Goal: Task Accomplishment & Management: Use online tool/utility

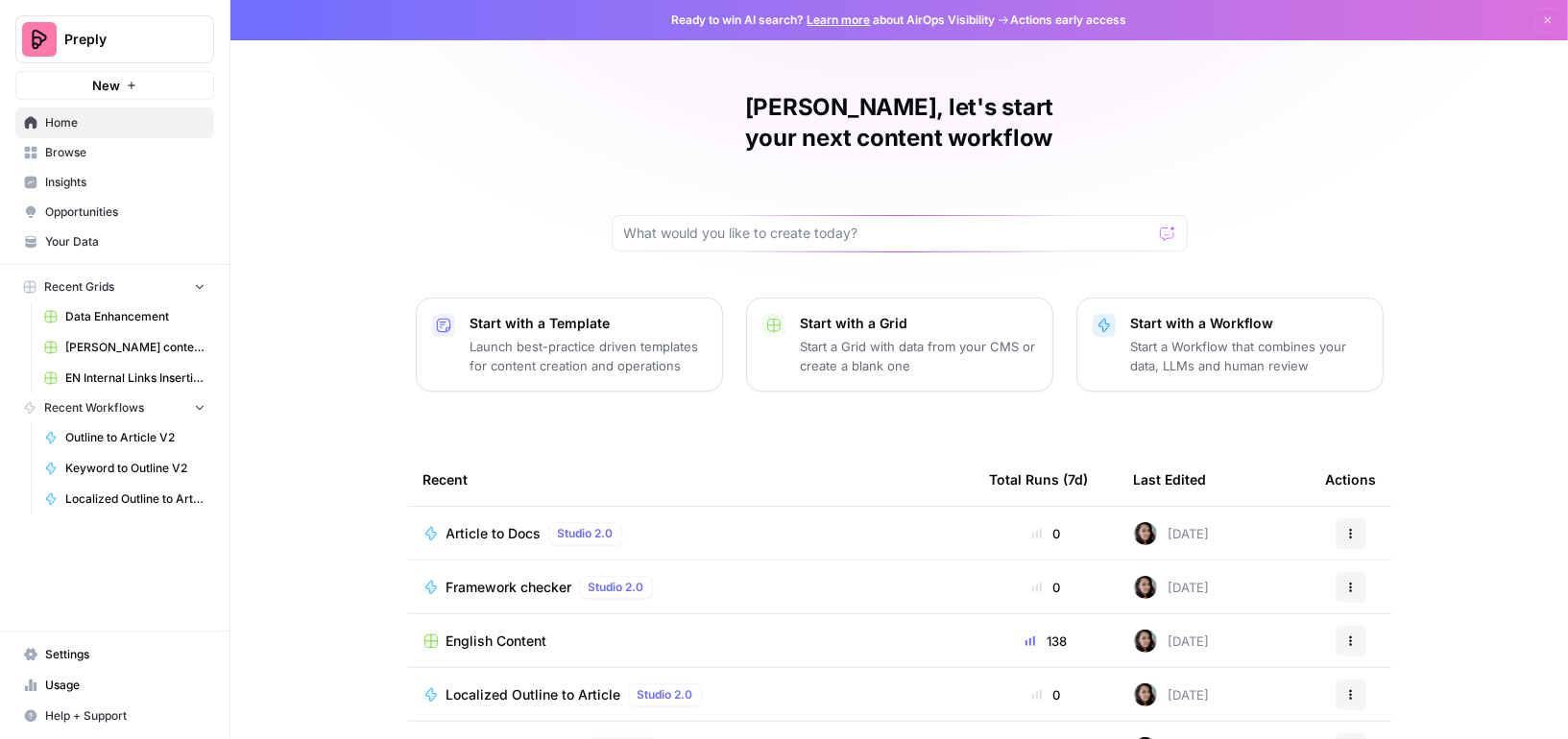
click at [88, 144] on span "Browse" at bounding box center [125, 153] width 161 height 18
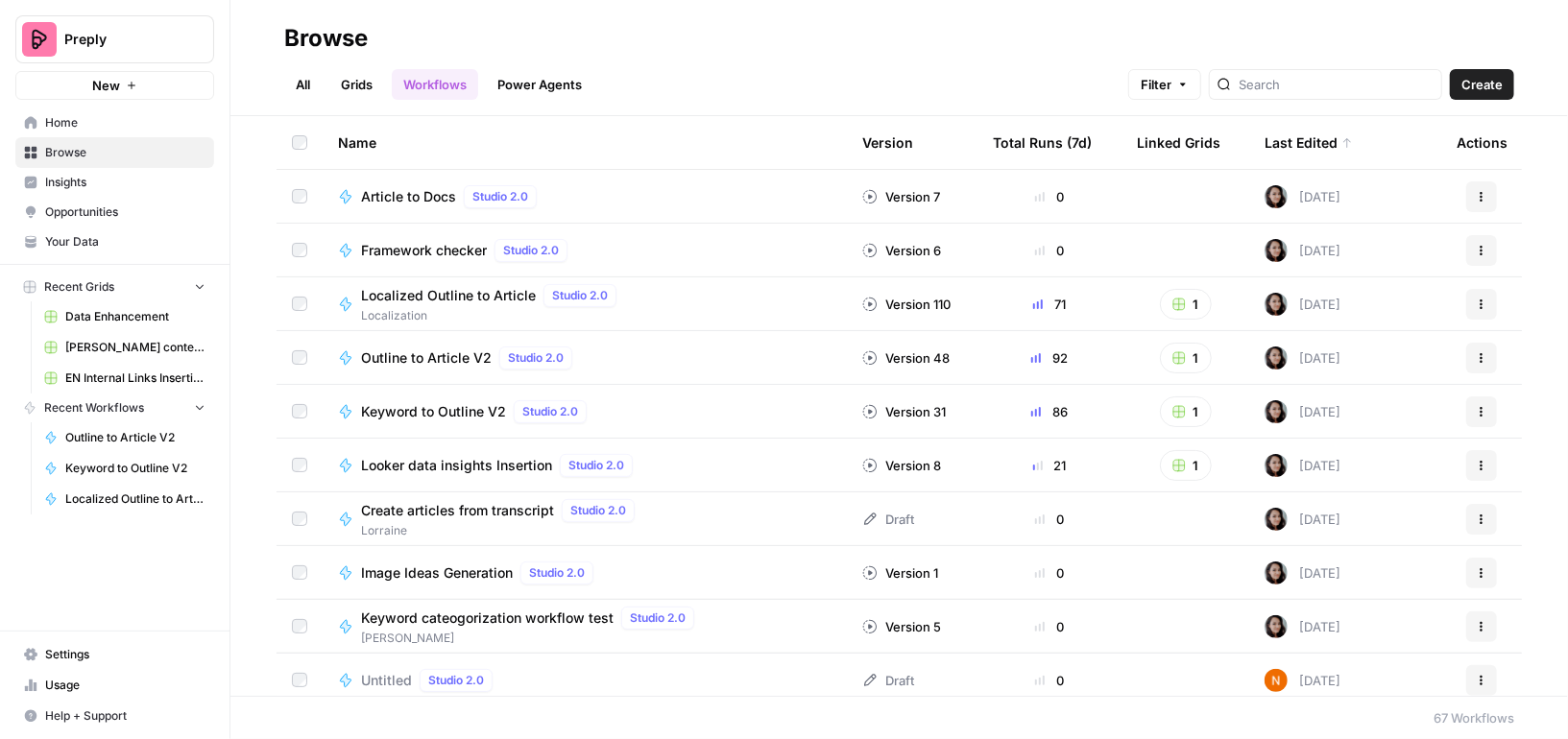
click at [361, 83] on link "Grids" at bounding box center [356, 84] width 55 height 30
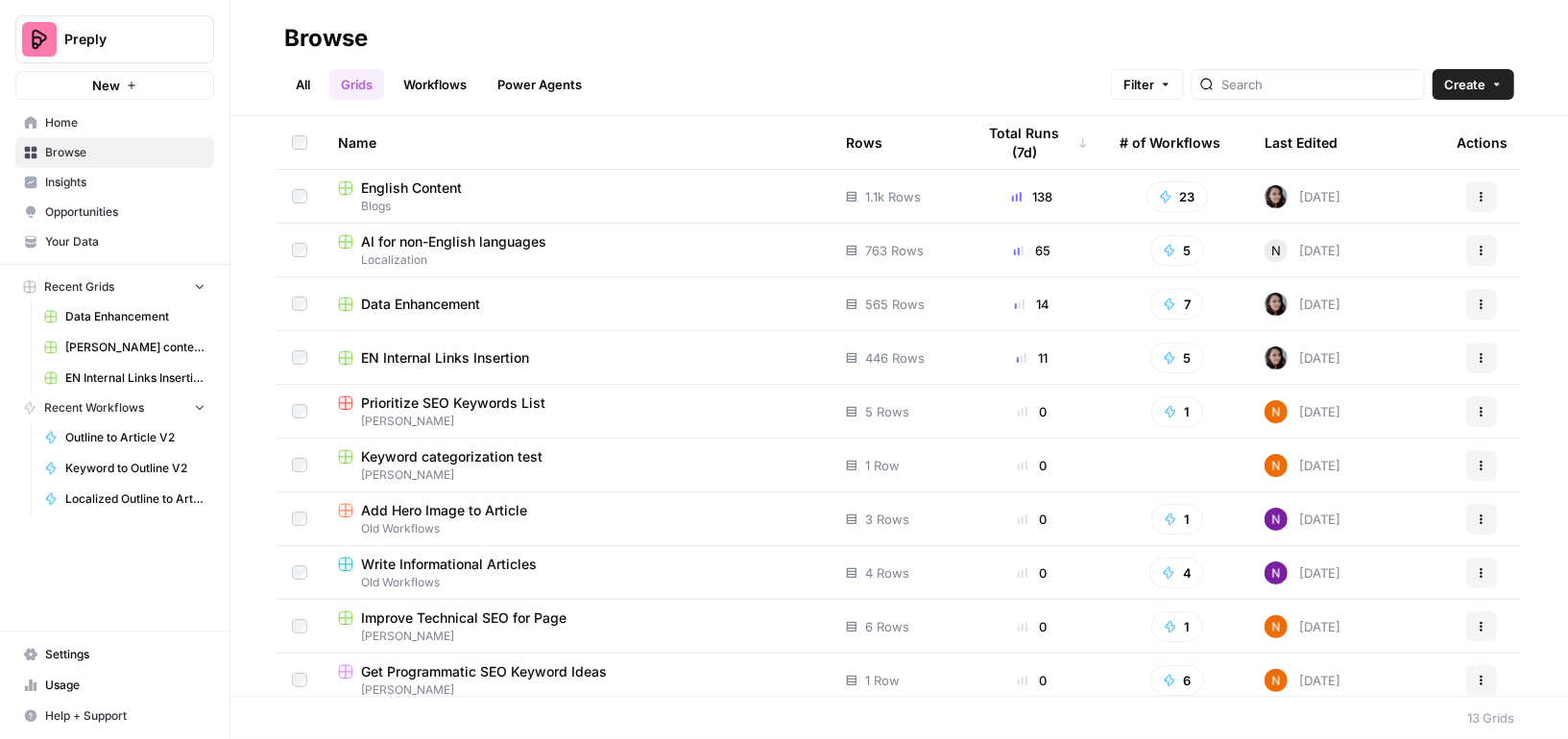
click at [410, 196] on span "English Content" at bounding box center [411, 188] width 101 height 20
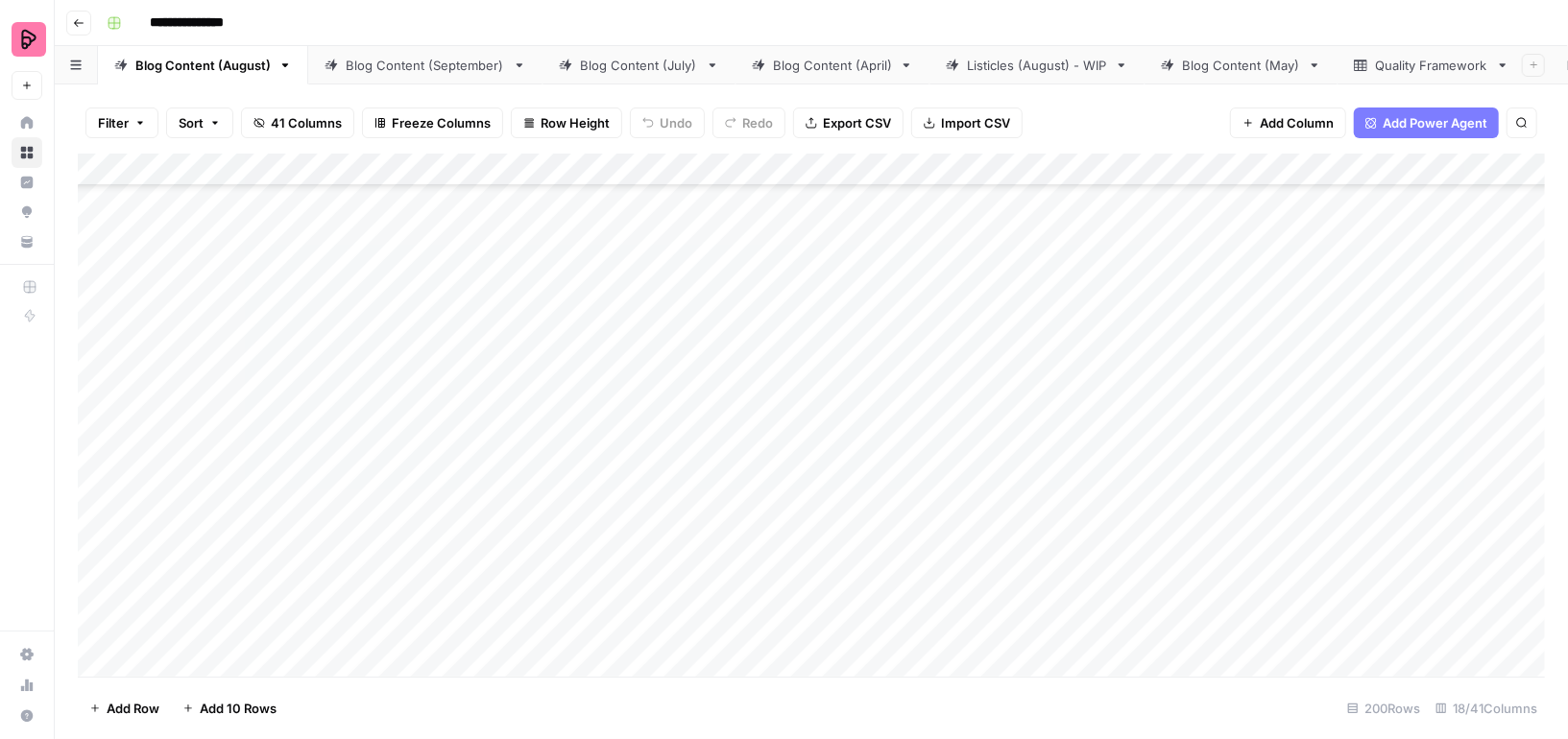
scroll to position [1243, 0]
click at [385, 70] on div "Blog Content (September)" at bounding box center [425, 66] width 160 height 20
click at [201, 71] on div "Blog Content (August)" at bounding box center [203, 66] width 135 height 20
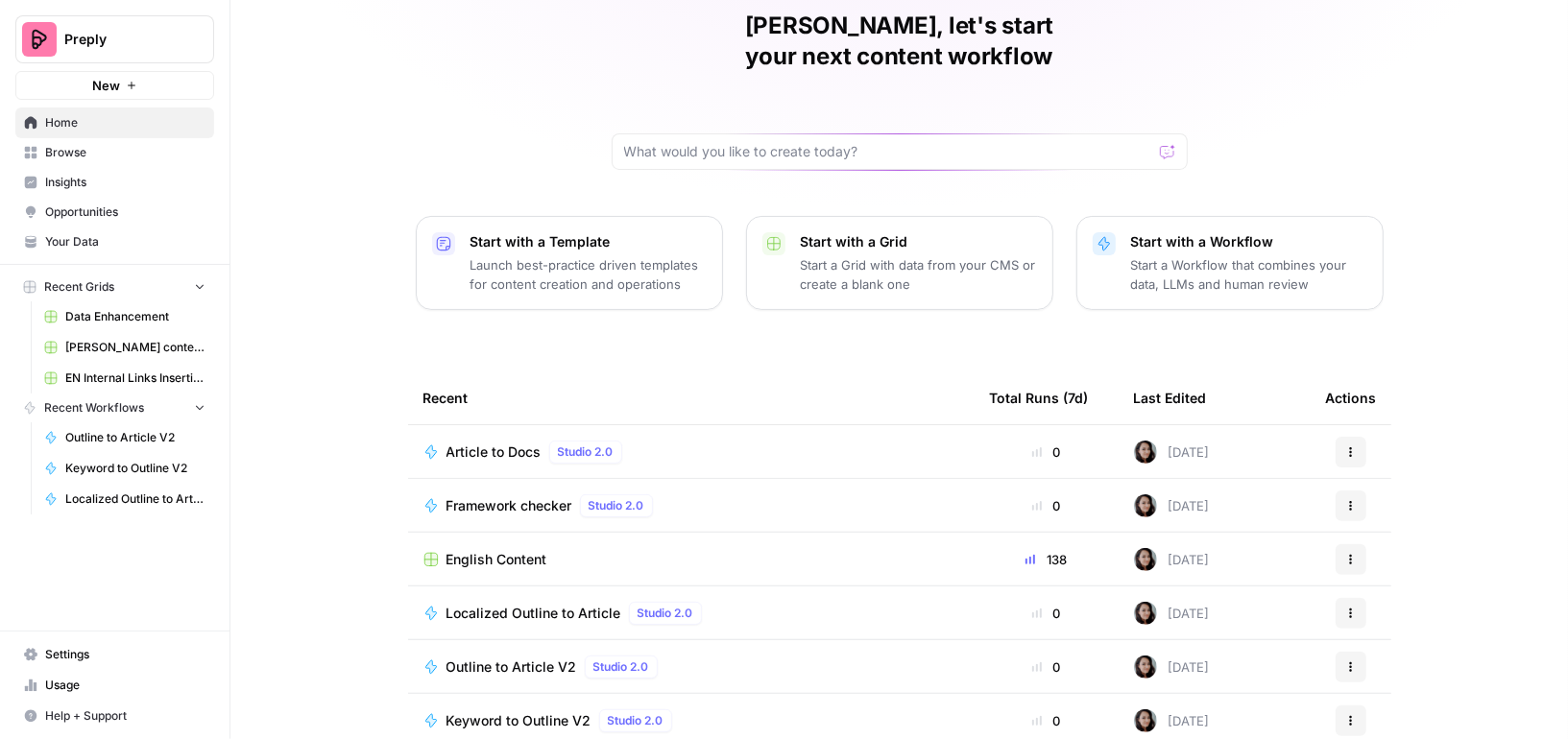
scroll to position [142, 0]
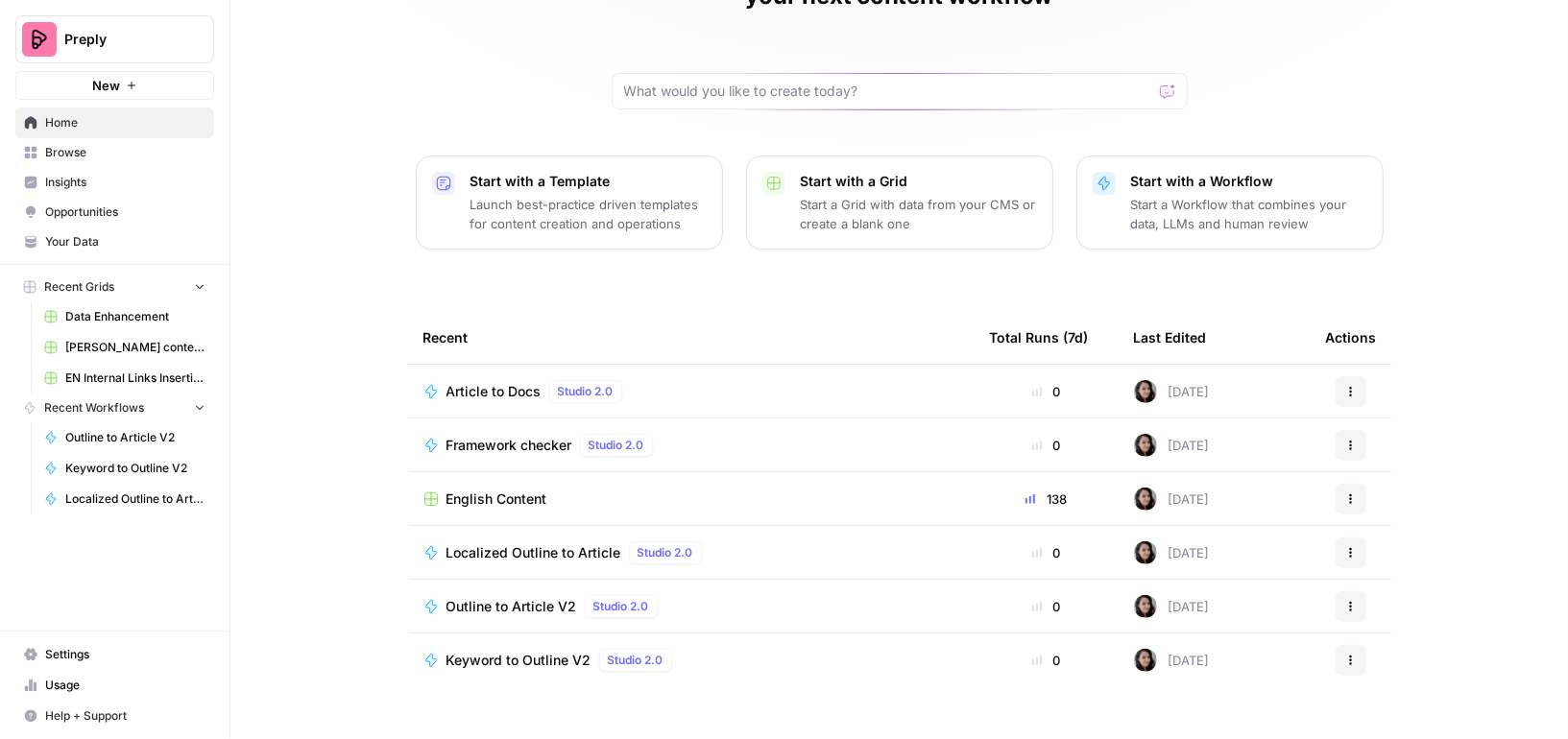
click at [99, 147] on span "Browse" at bounding box center [125, 153] width 161 height 18
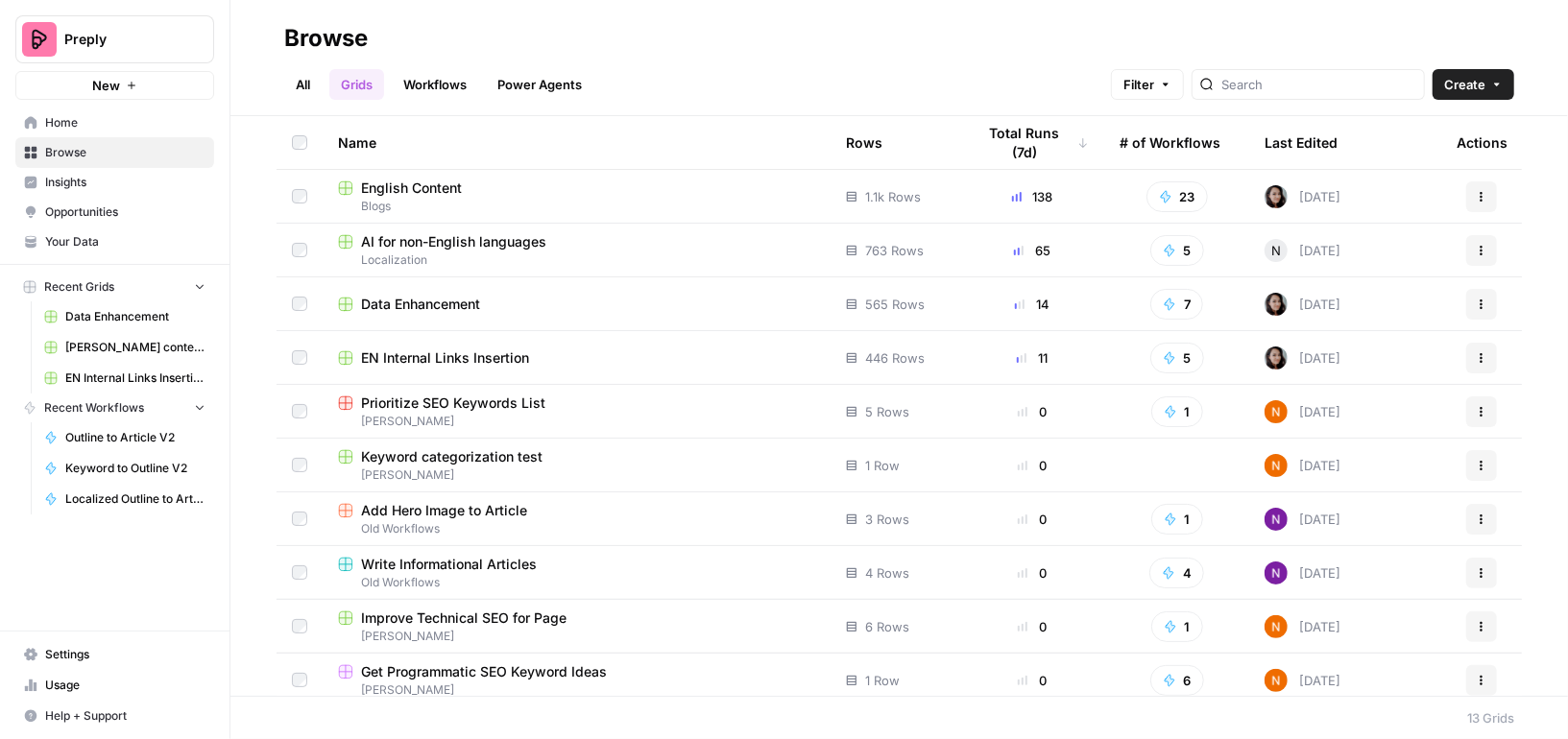
click at [457, 238] on span "AI for non-English languages" at bounding box center [453, 242] width 185 height 20
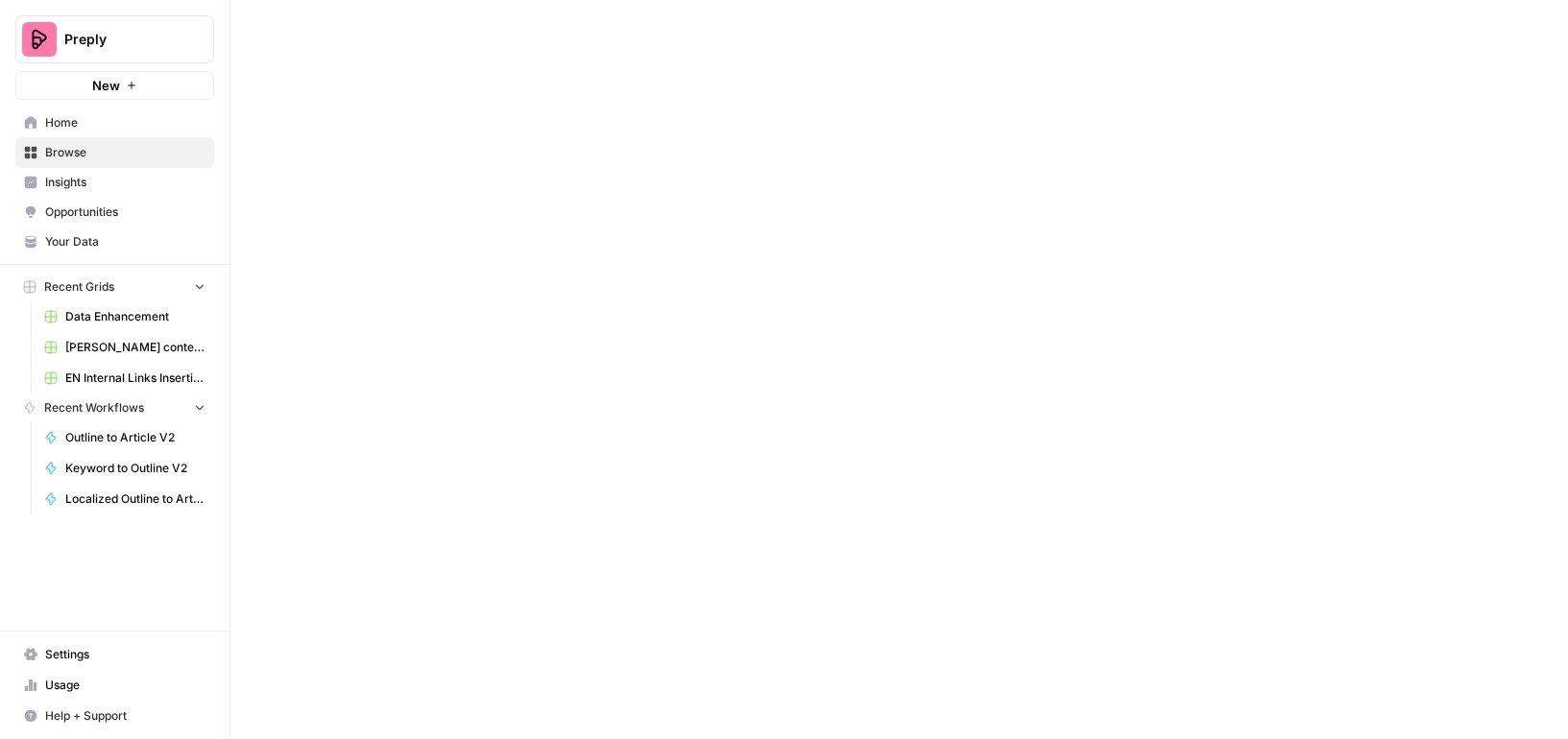
click at [457, 238] on div at bounding box center [898, 369] width 1337 height 739
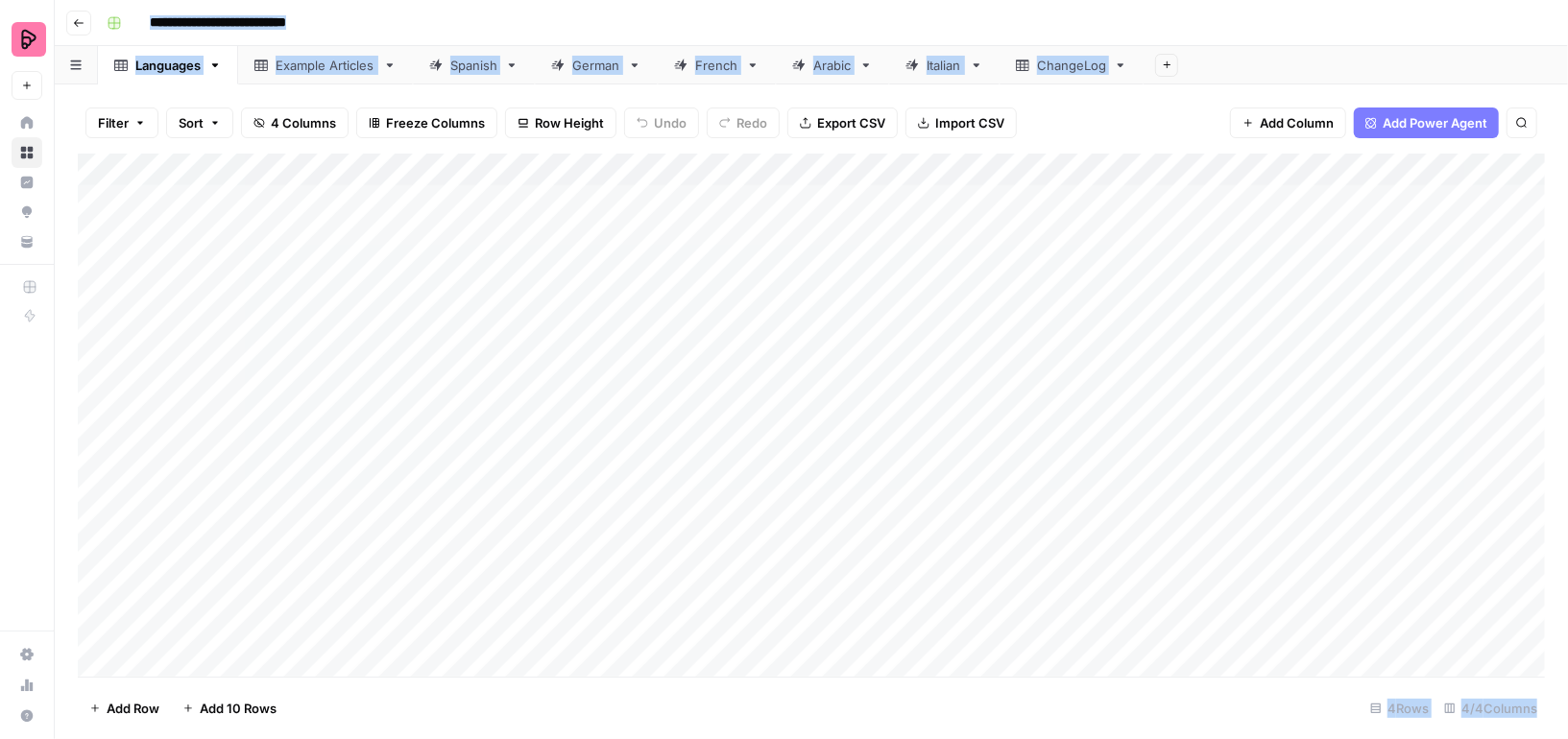
click at [1223, 18] on div "**********" at bounding box center [824, 23] width 1449 height 30
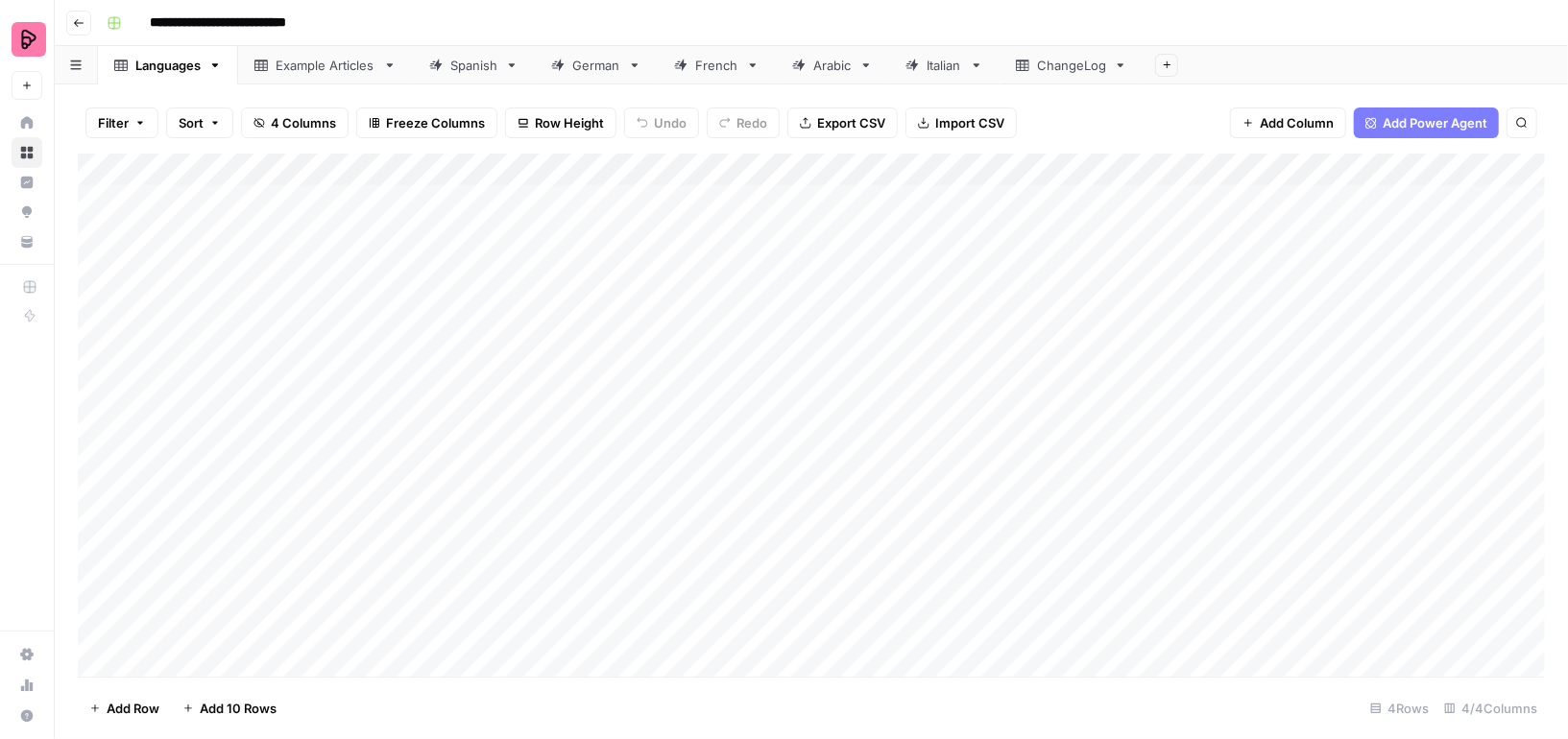
click at [472, 76] on link "Spanish" at bounding box center [473, 65] width 121 height 38
drag, startPoint x: 1300, startPoint y: 177, endPoint x: 1202, endPoint y: 176, distance: 98.0
click at [1202, 177] on div "**********" at bounding box center [811, 415] width 1467 height 523
type input "*****"
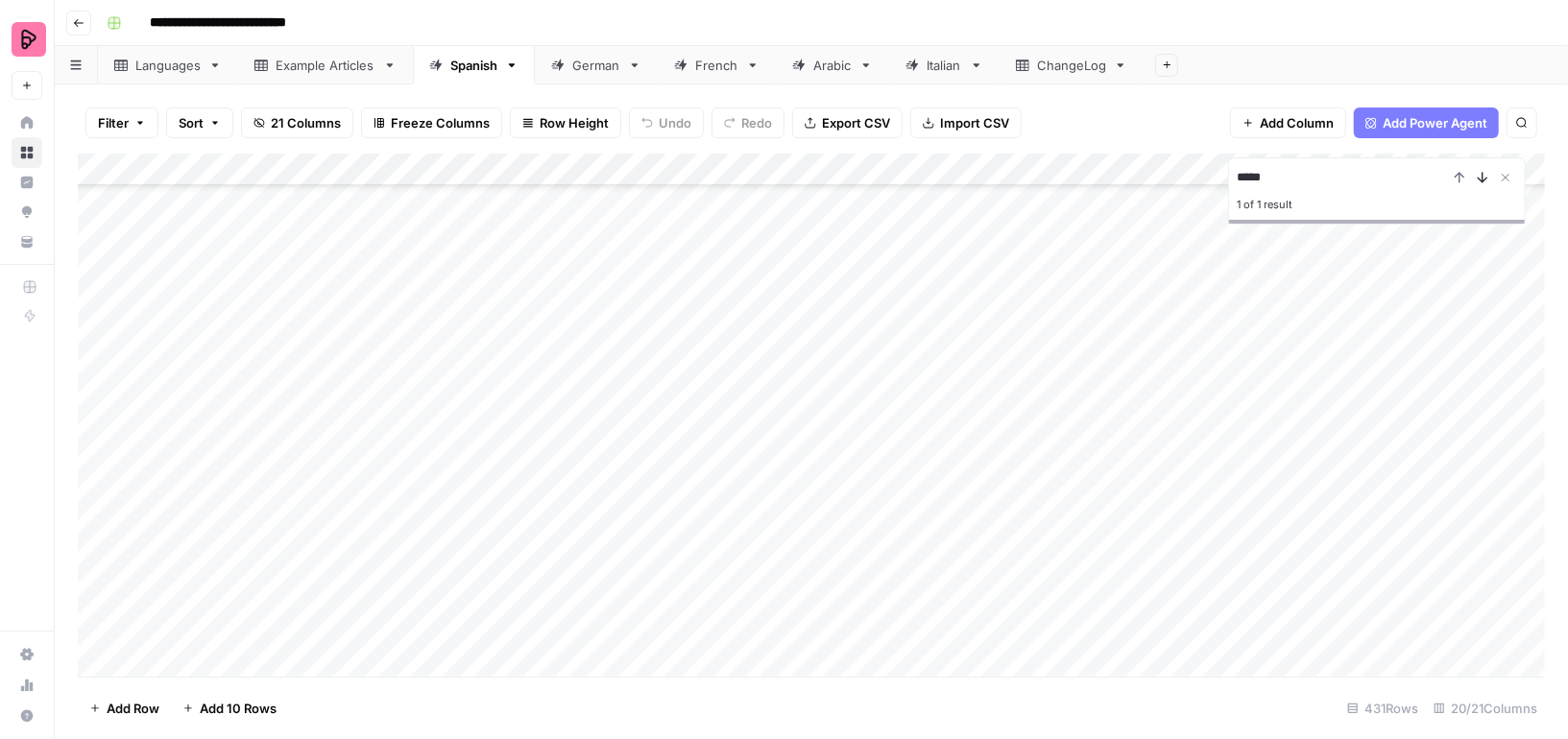
click at [1483, 174] on icon "Next Result" at bounding box center [1483, 177] width 16 height 16
click at [597, 65] on div "German" at bounding box center [595, 66] width 48 height 20
type input "*****"
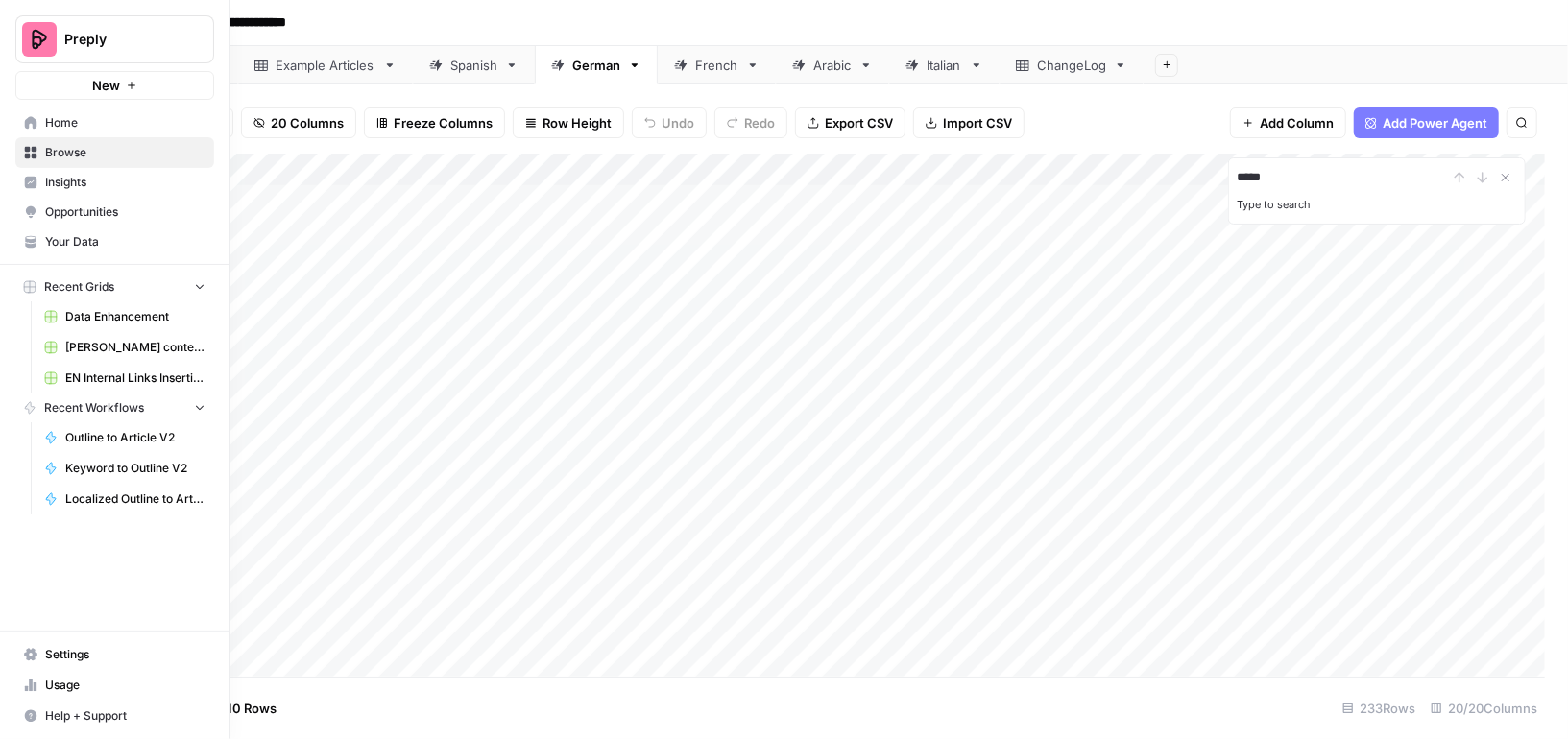
click at [83, 148] on span "Browse" at bounding box center [125, 153] width 161 height 18
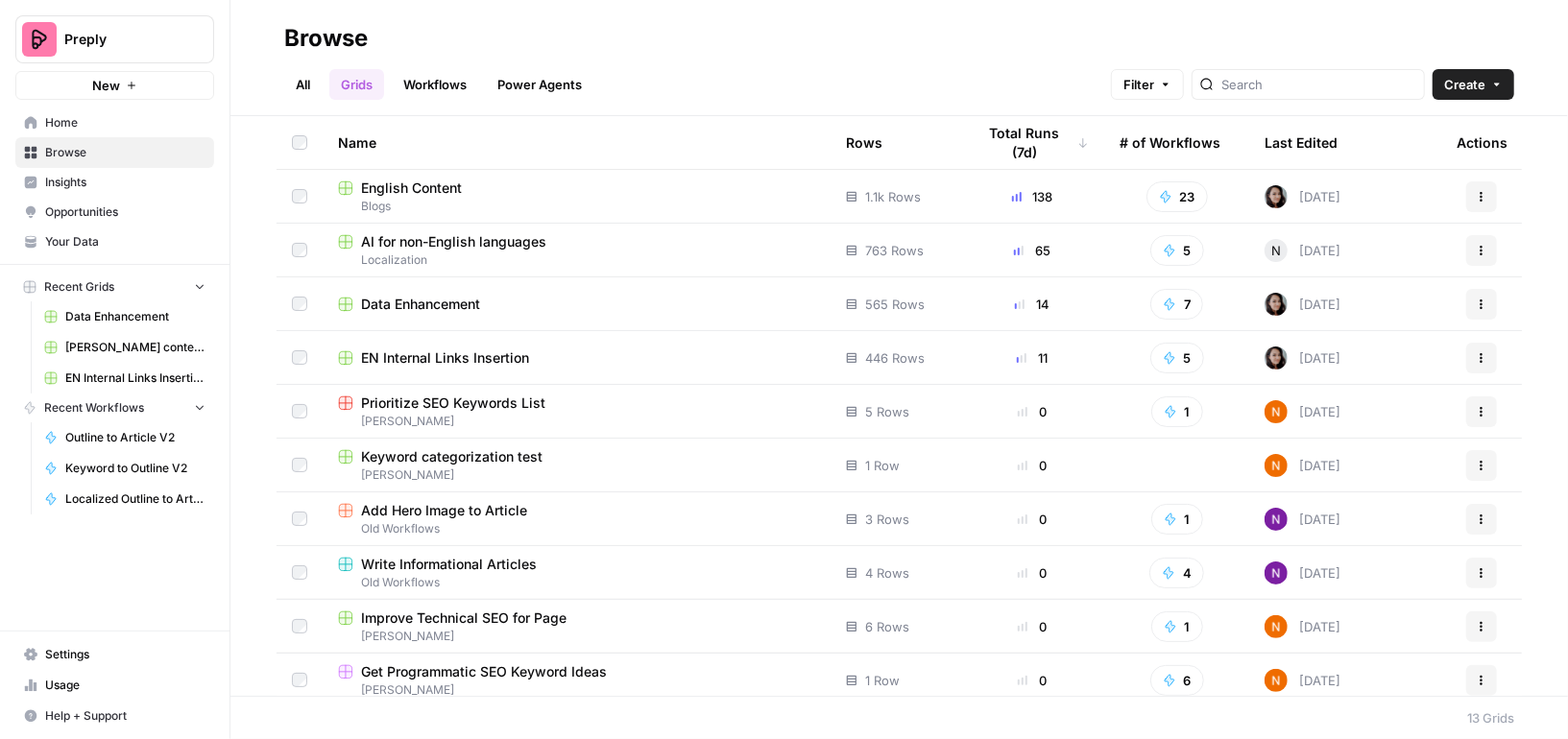
click at [447, 90] on link "Workflows" at bounding box center [435, 84] width 86 height 30
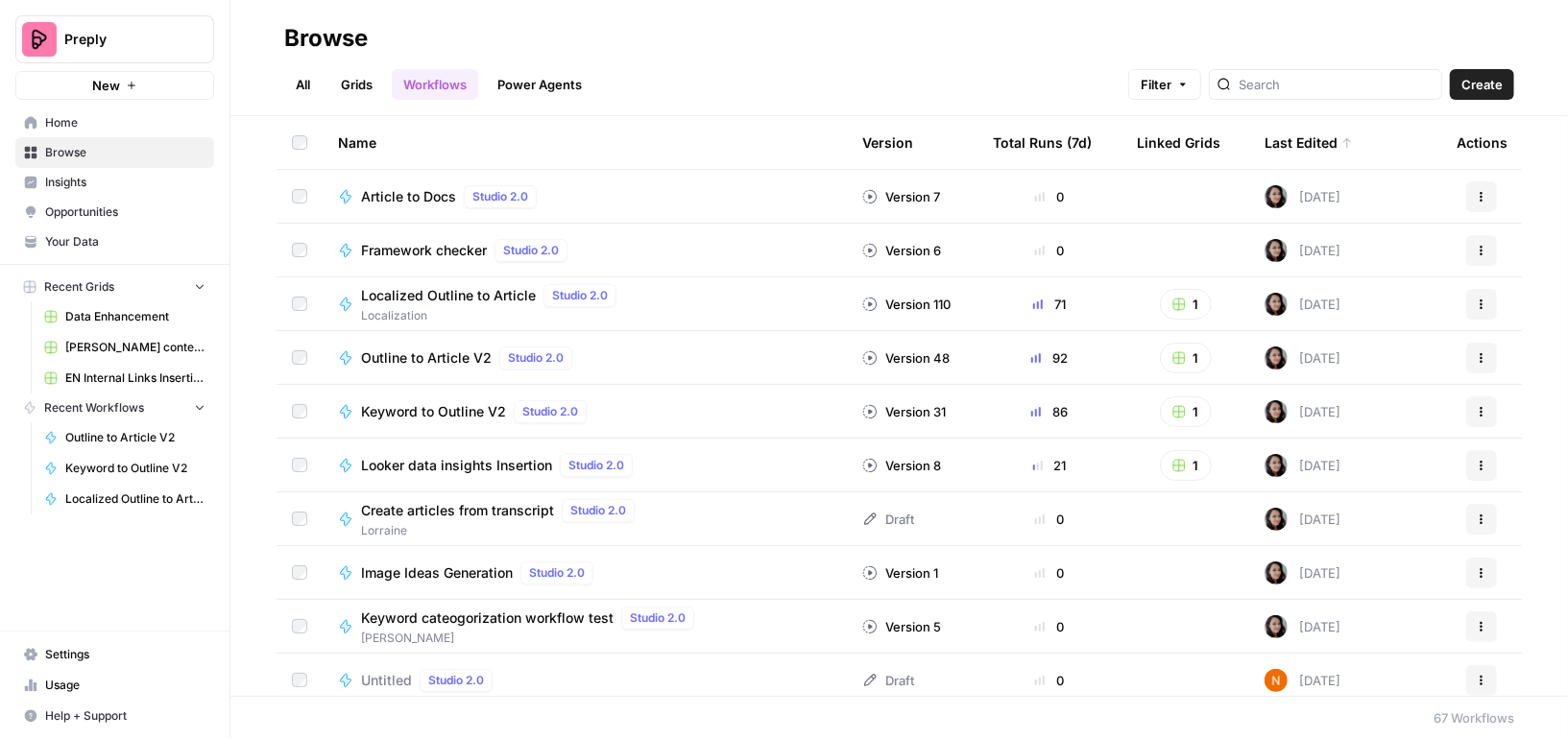
click at [435, 193] on span "Article to Docs" at bounding box center [408, 197] width 95 height 20
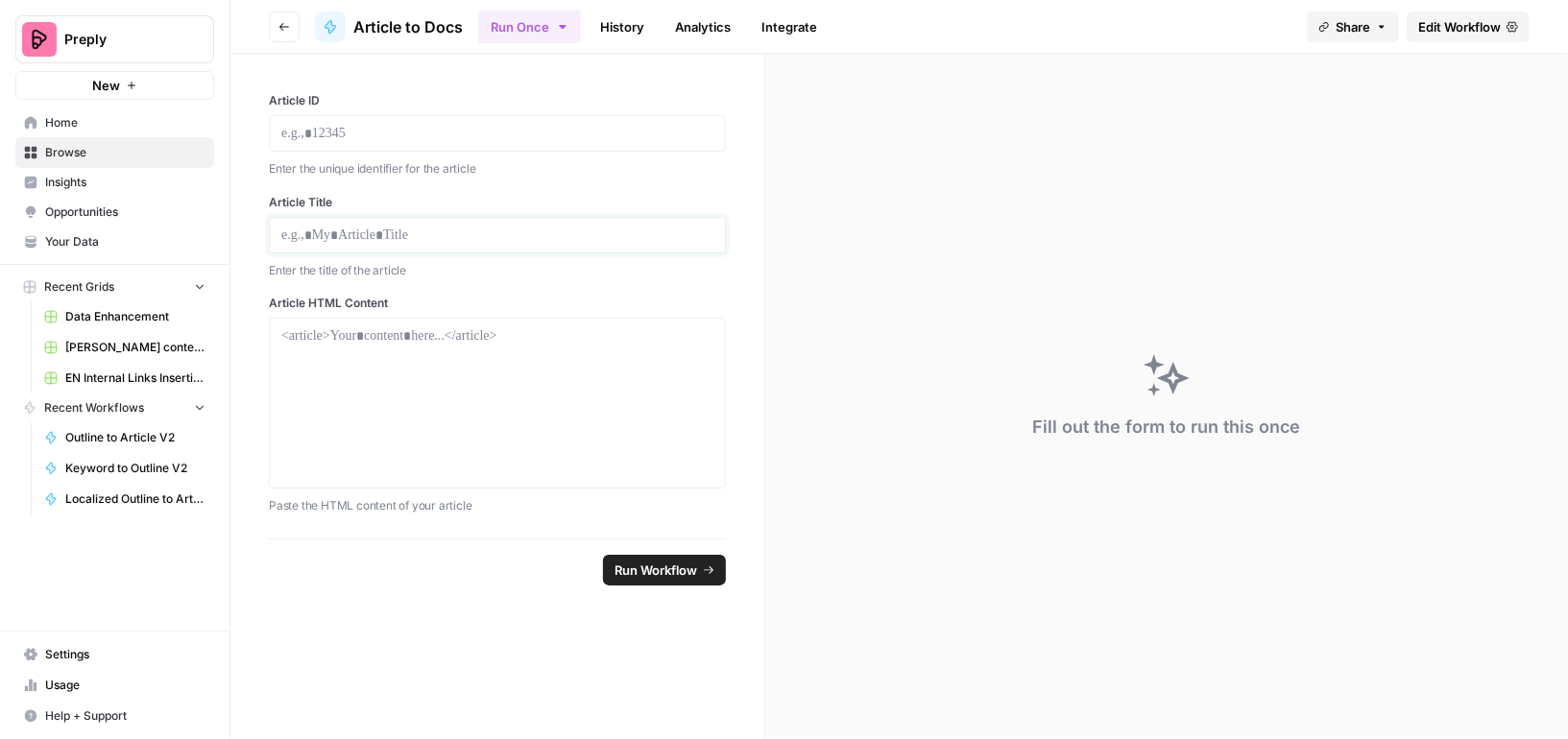
click at [347, 230] on p at bounding box center [497, 235] width 432 height 20
click at [480, 131] on p at bounding box center [497, 133] width 432 height 20
click at [558, 361] on div at bounding box center [497, 402] width 432 height 154
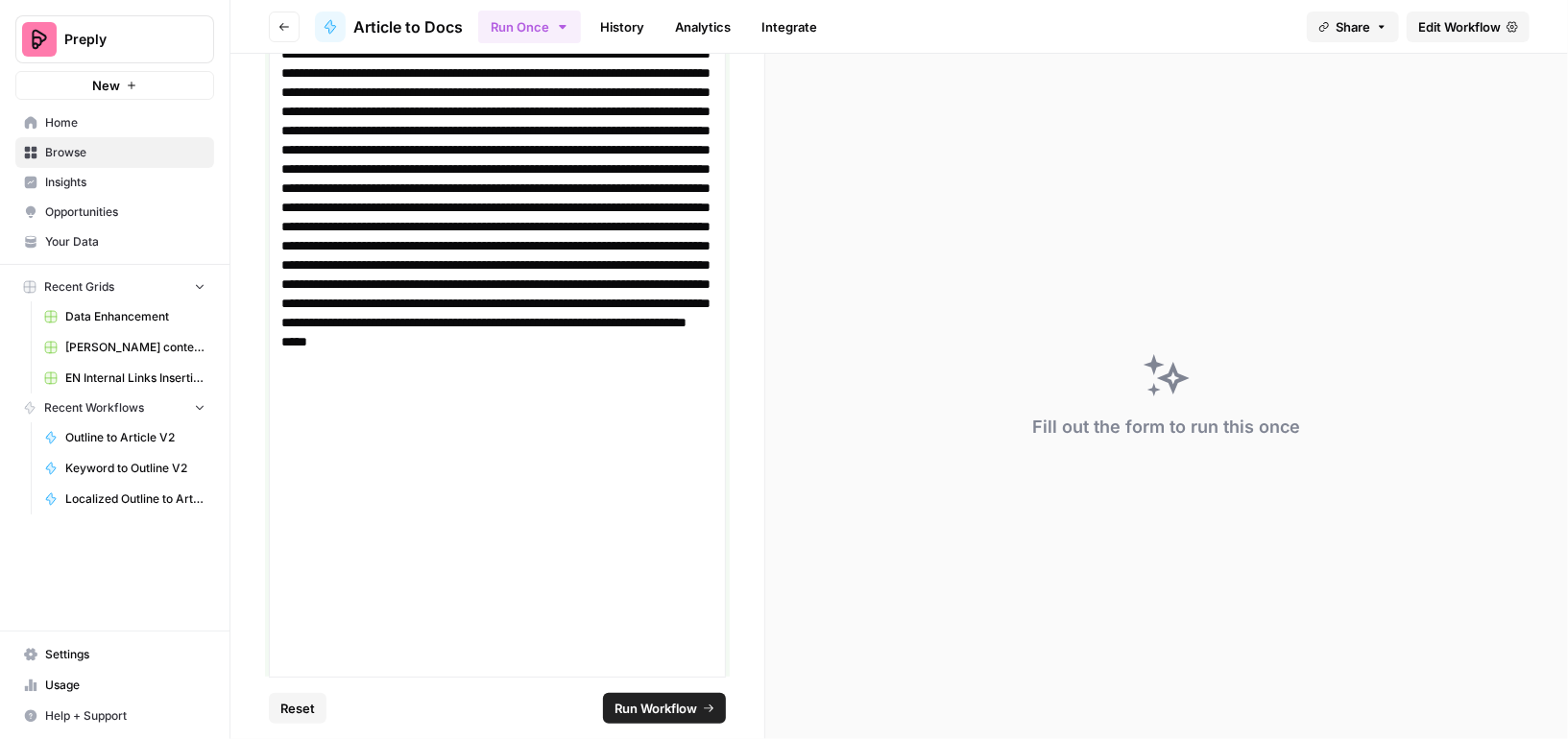
scroll to position [2690, 0]
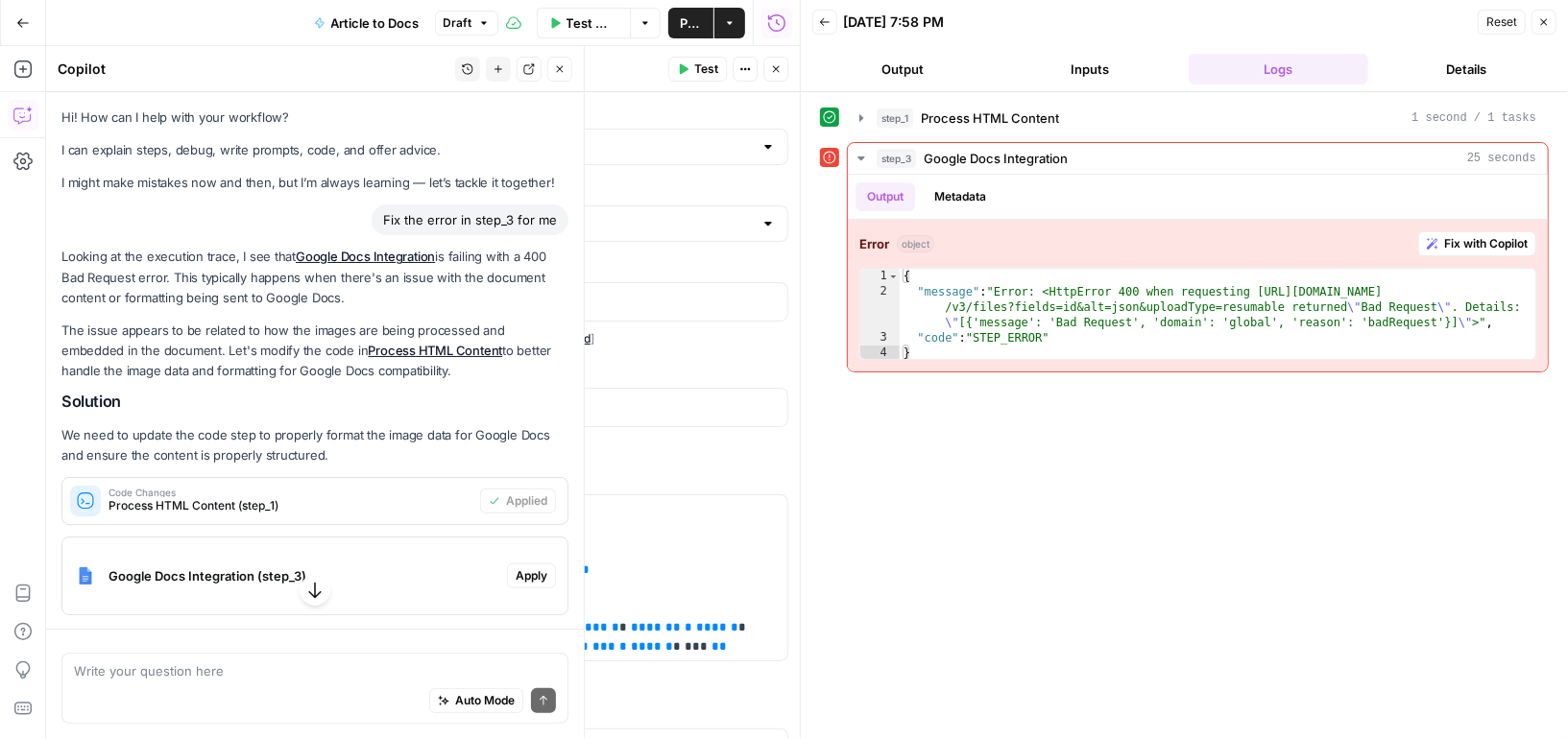
scroll to position [41, 0]
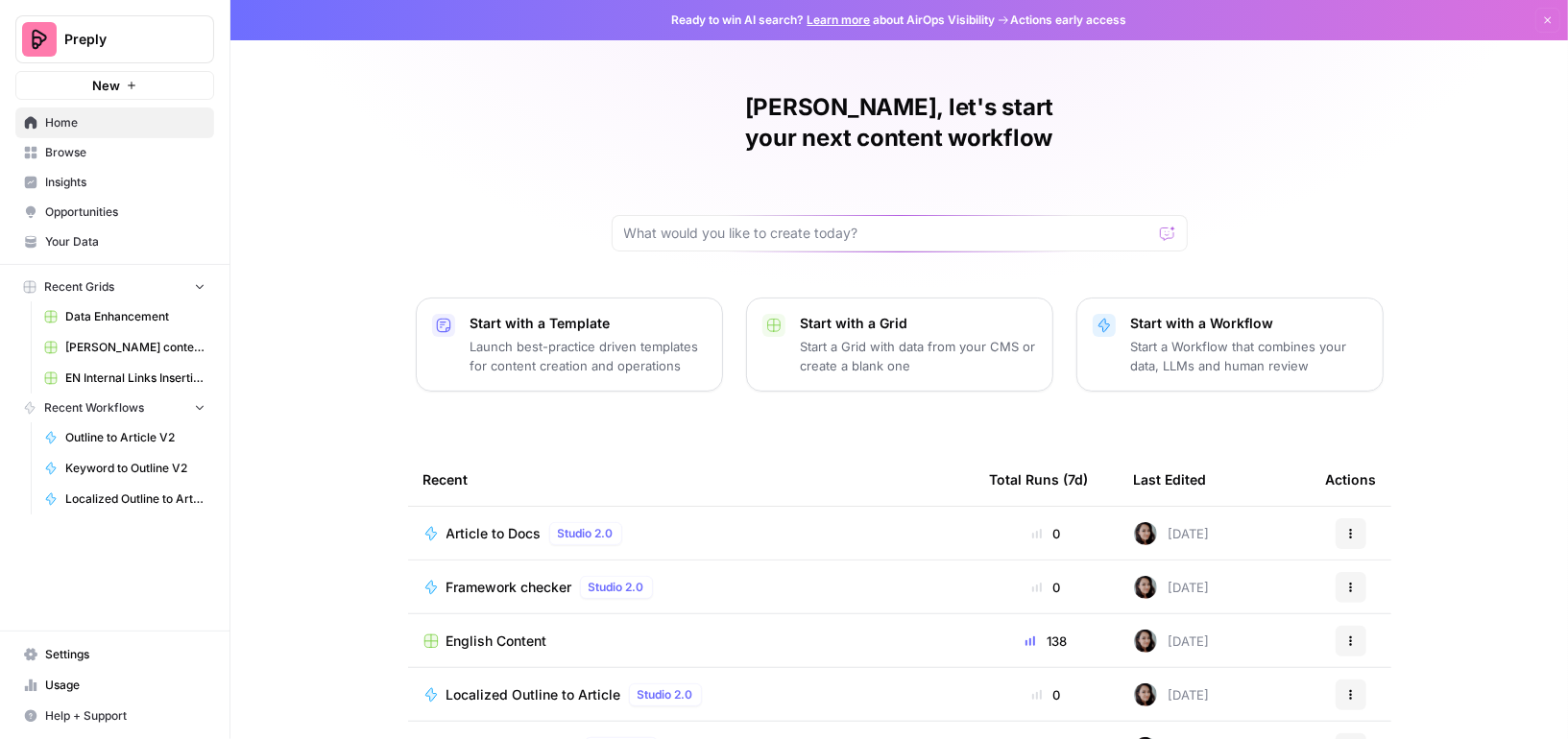
click at [104, 157] on span "Browse" at bounding box center [125, 153] width 161 height 18
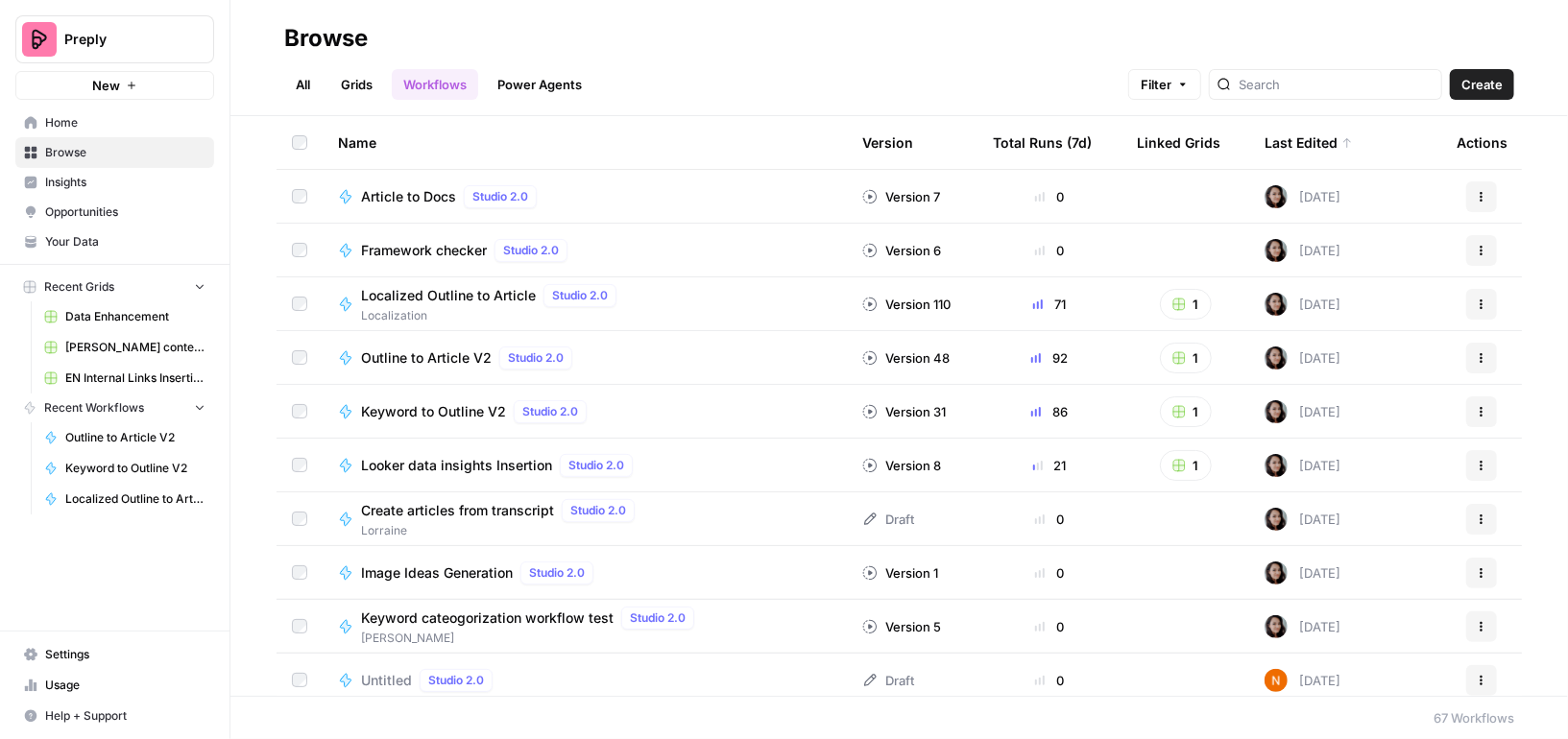
click at [310, 73] on link "All" at bounding box center [303, 84] width 37 height 30
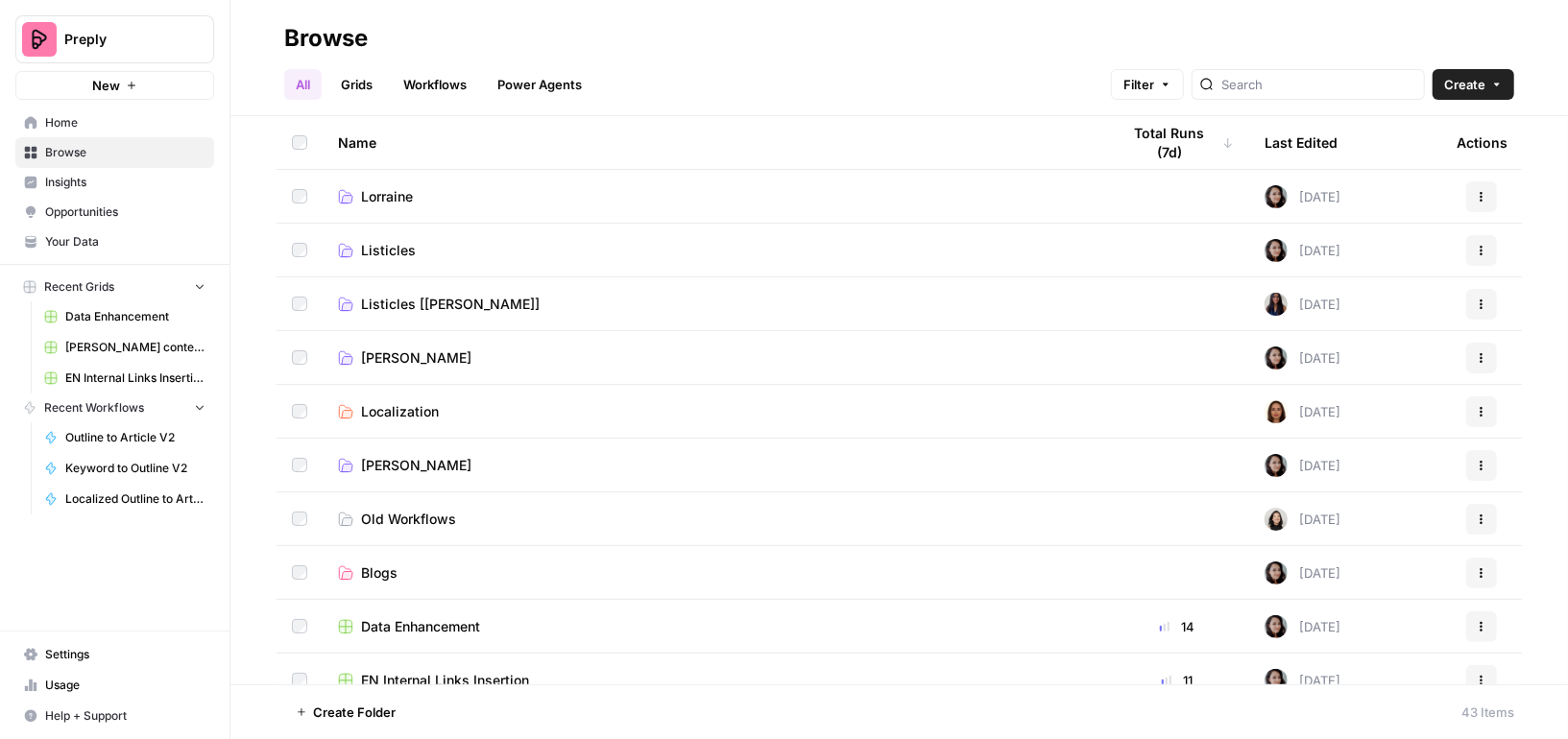
click at [346, 71] on link "Grids" at bounding box center [356, 84] width 55 height 30
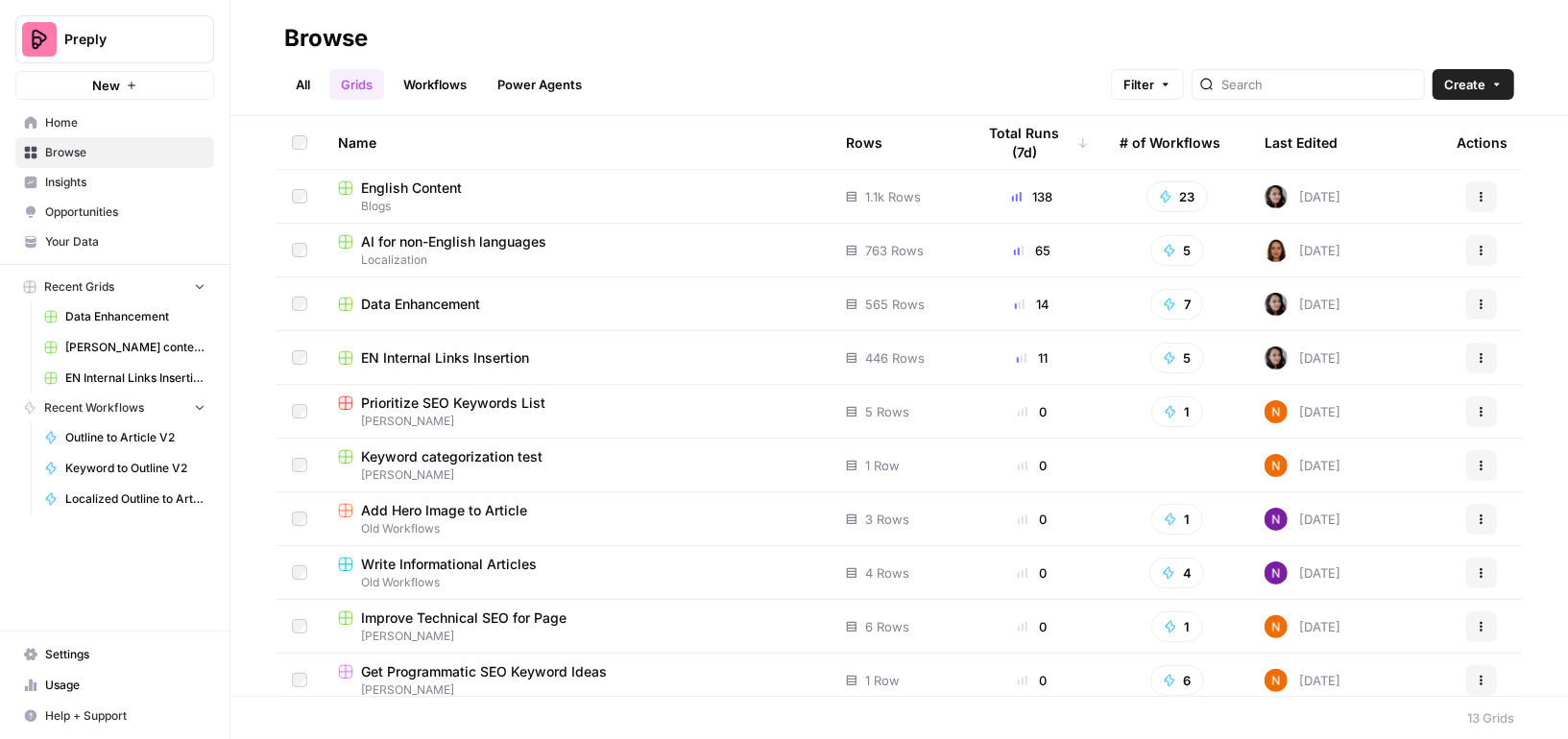
click at [404, 185] on span "English Content" at bounding box center [411, 188] width 101 height 20
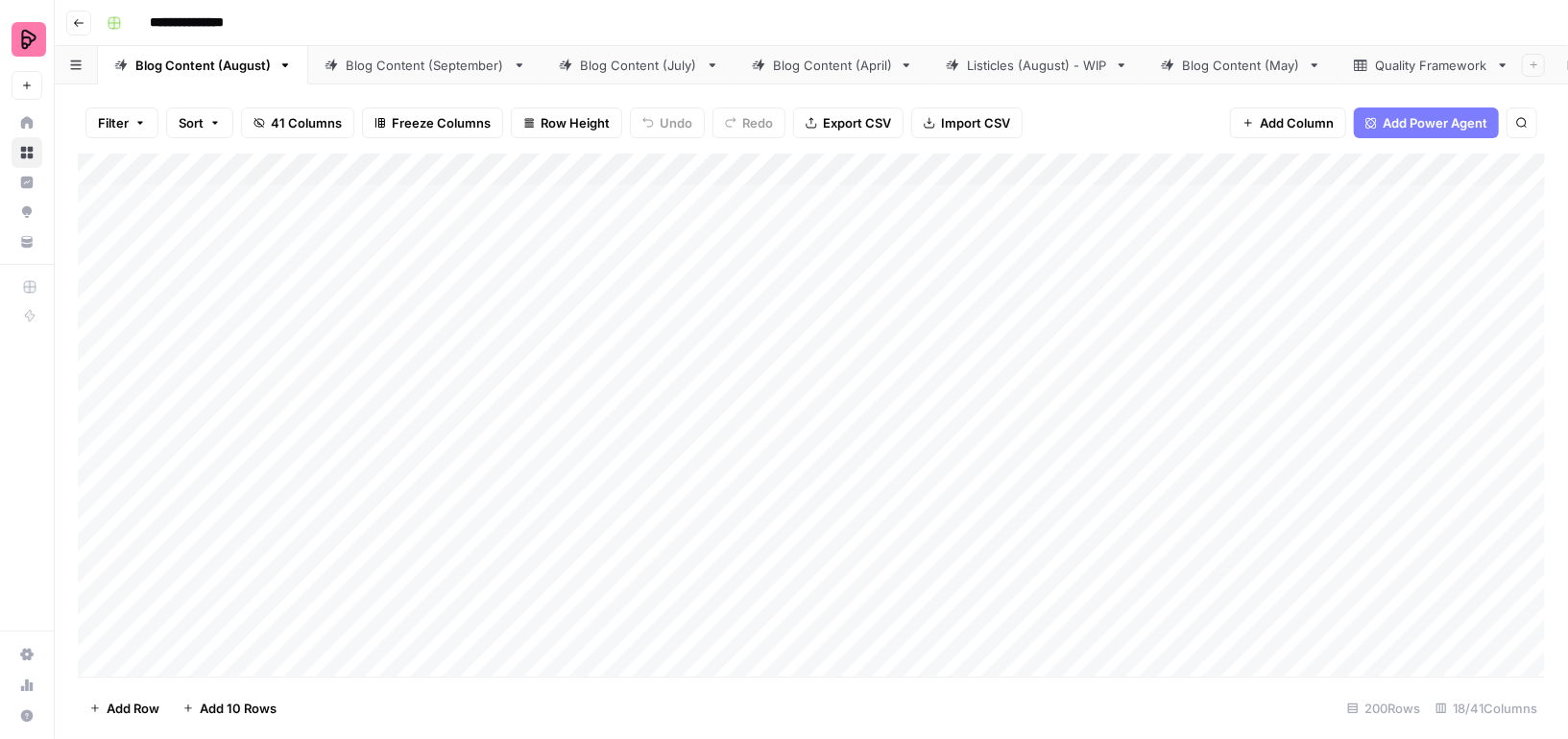
click at [640, 65] on div "Blog Content (July)" at bounding box center [639, 66] width 119 height 20
type input "**********"
click at [795, 72] on div "Blog Content (April)" at bounding box center [832, 66] width 119 height 20
type input "**********"
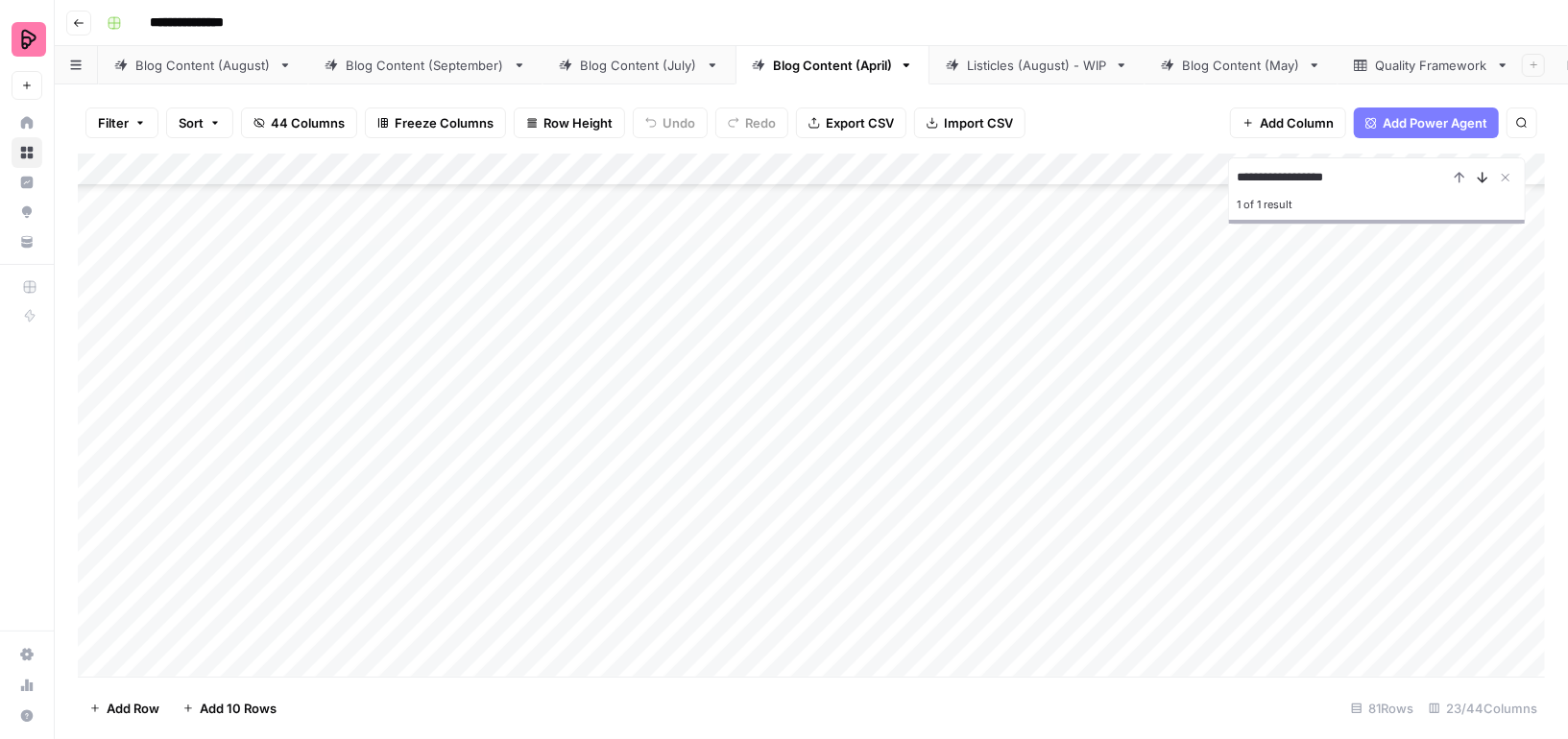
click at [1487, 175] on icon "Next Result" at bounding box center [1483, 177] width 16 height 16
click at [1451, 175] on icon "Previous Result" at bounding box center [1459, 177] width 16 height 16
click at [1457, 169] on icon "Previous Result" at bounding box center [1459, 177] width 16 height 16
click at [1412, 172] on input "**********" at bounding box center [1342, 178] width 212 height 23
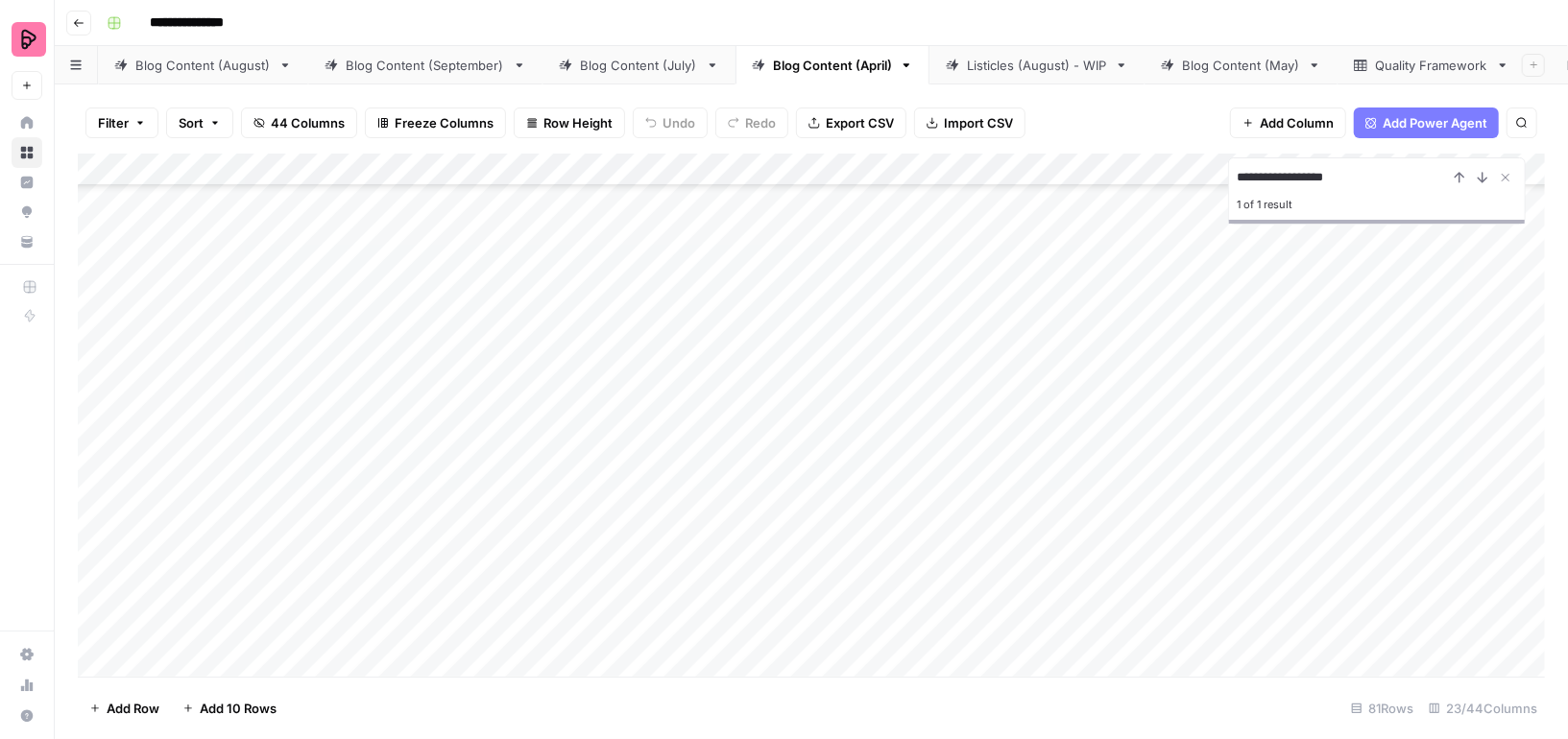
click at [641, 56] on div "Blog Content (July)" at bounding box center [639, 66] width 119 height 20
click at [218, 64] on div "Blog Content (August)" at bounding box center [203, 66] width 135 height 20
type input "*******"
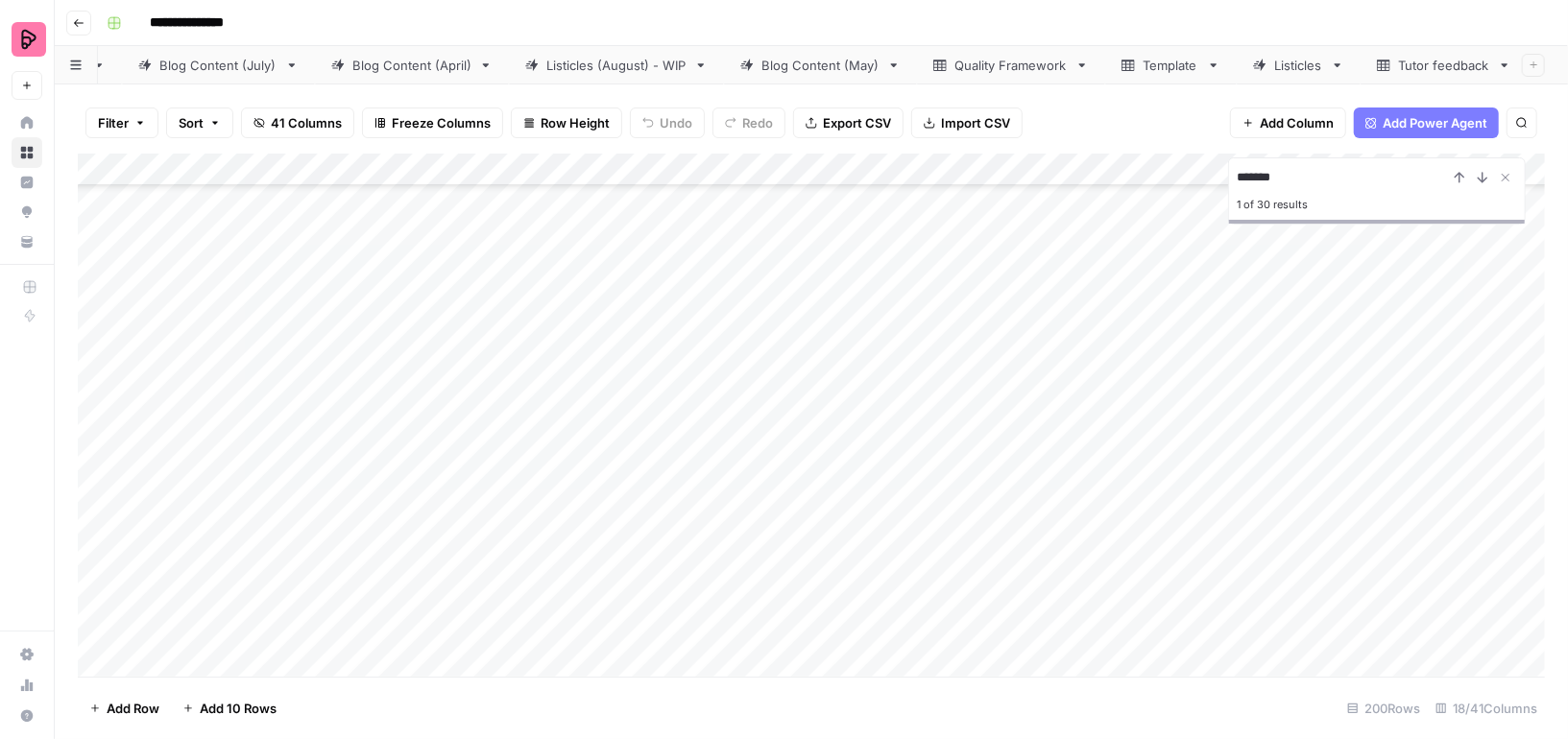
click at [825, 67] on div "Blog Content (May)" at bounding box center [820, 66] width 119 height 20
click at [100, 124] on span "Filter" at bounding box center [113, 123] width 30 height 20
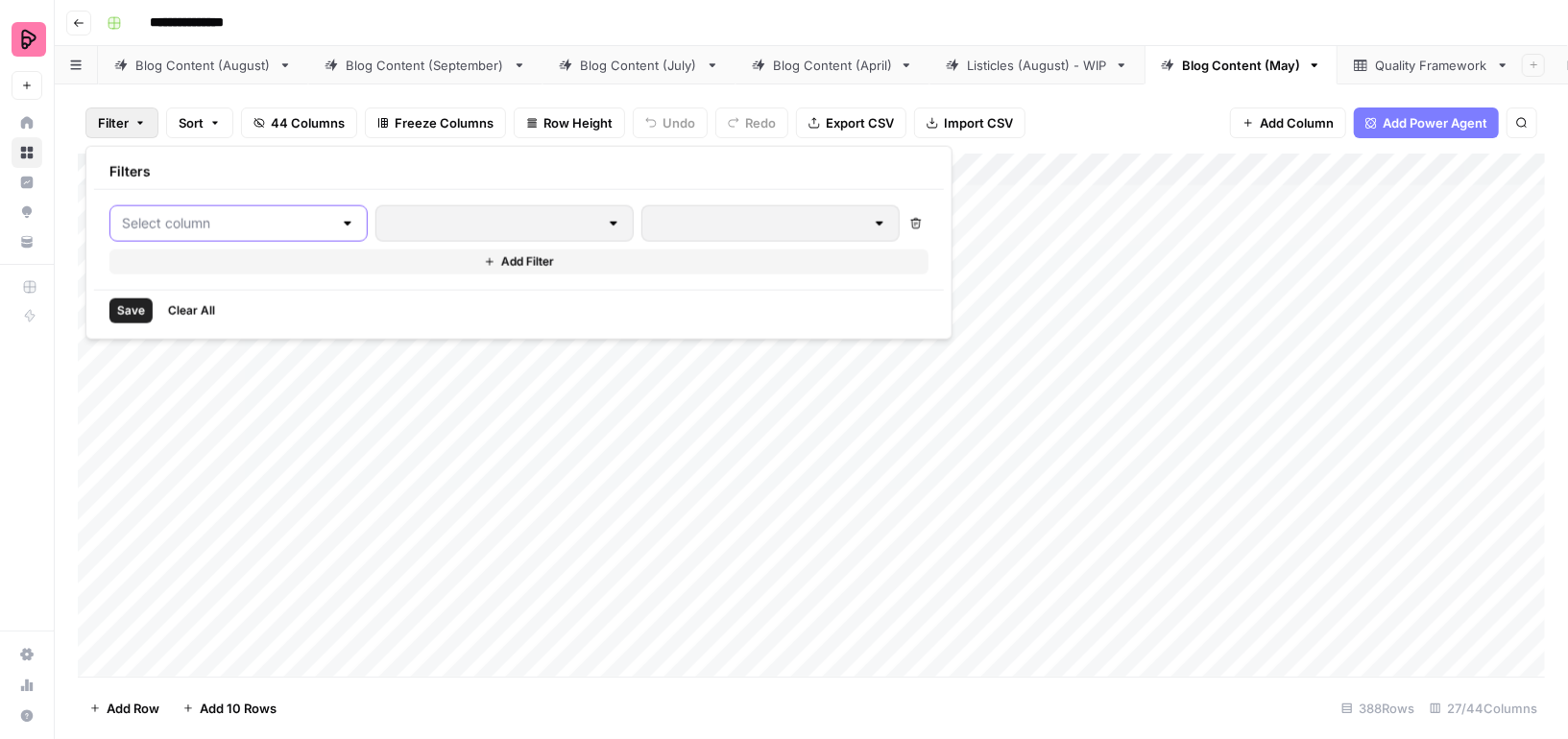
click at [170, 214] on input "text" at bounding box center [226, 224] width 211 height 20
type input "sub"
click at [189, 261] on span "Subject" at bounding box center [227, 270] width 163 height 20
click at [432, 207] on div "is equal to" at bounding box center [536, 223] width 279 height 36
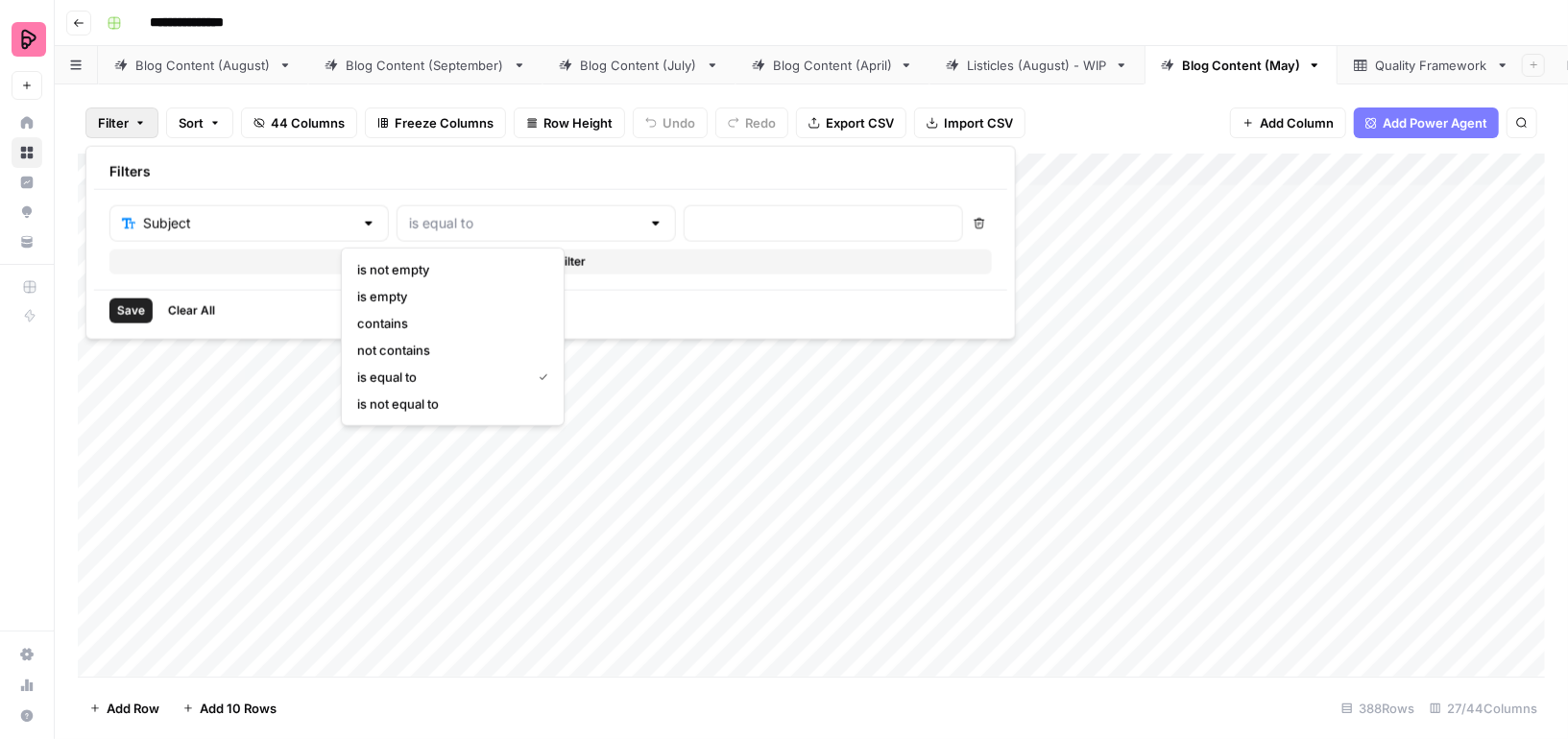
type input "is equal to"
click at [684, 238] on div at bounding box center [823, 223] width 279 height 36
type input "spanish"
click at [135, 302] on span "Save" at bounding box center [131, 311] width 27 height 18
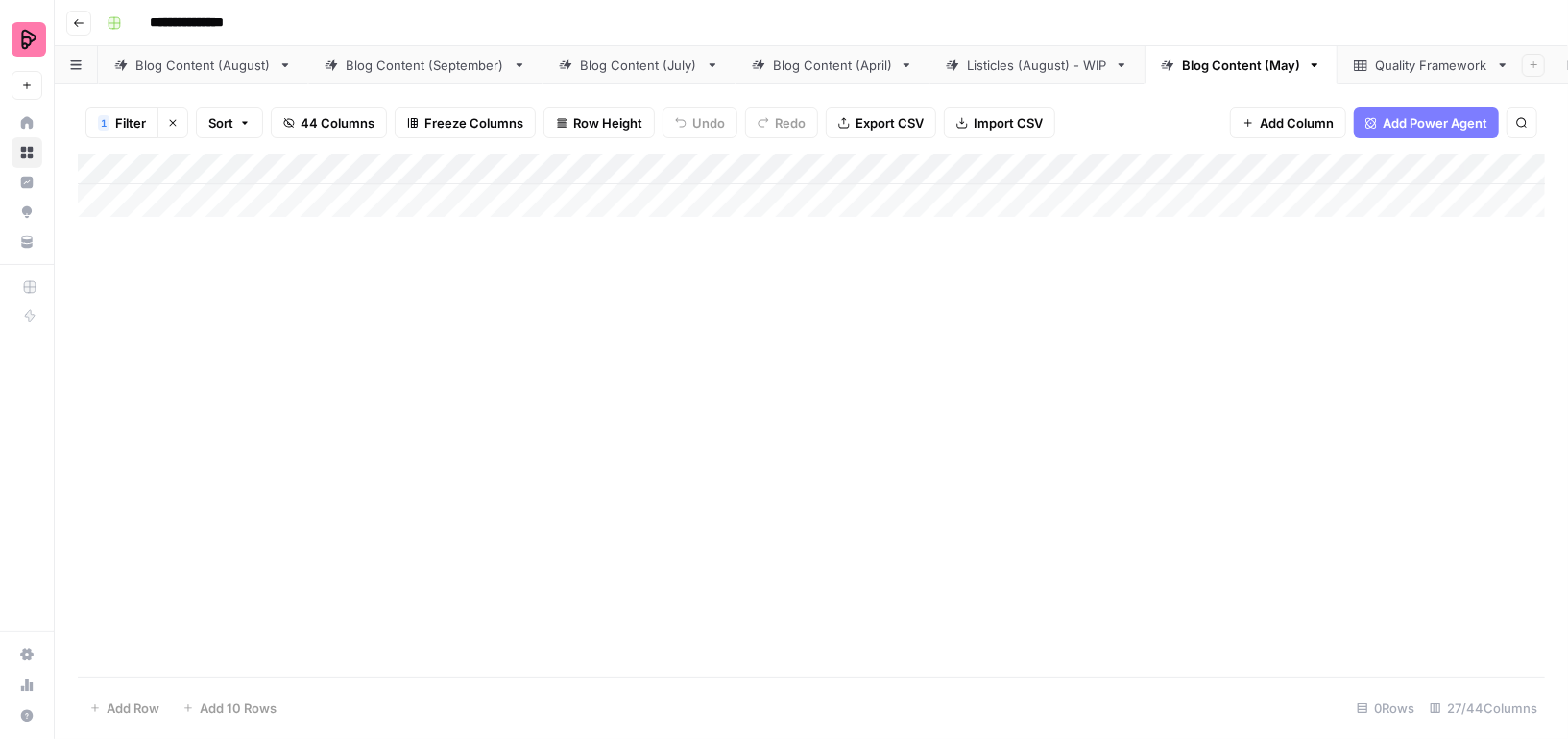
click at [993, 65] on div "Listicles (August) - WIP" at bounding box center [1036, 66] width 140 height 20
click at [840, 66] on div "Blog Content (April)" at bounding box center [832, 66] width 119 height 20
click at [121, 120] on span "Filter" at bounding box center [113, 123] width 30 height 20
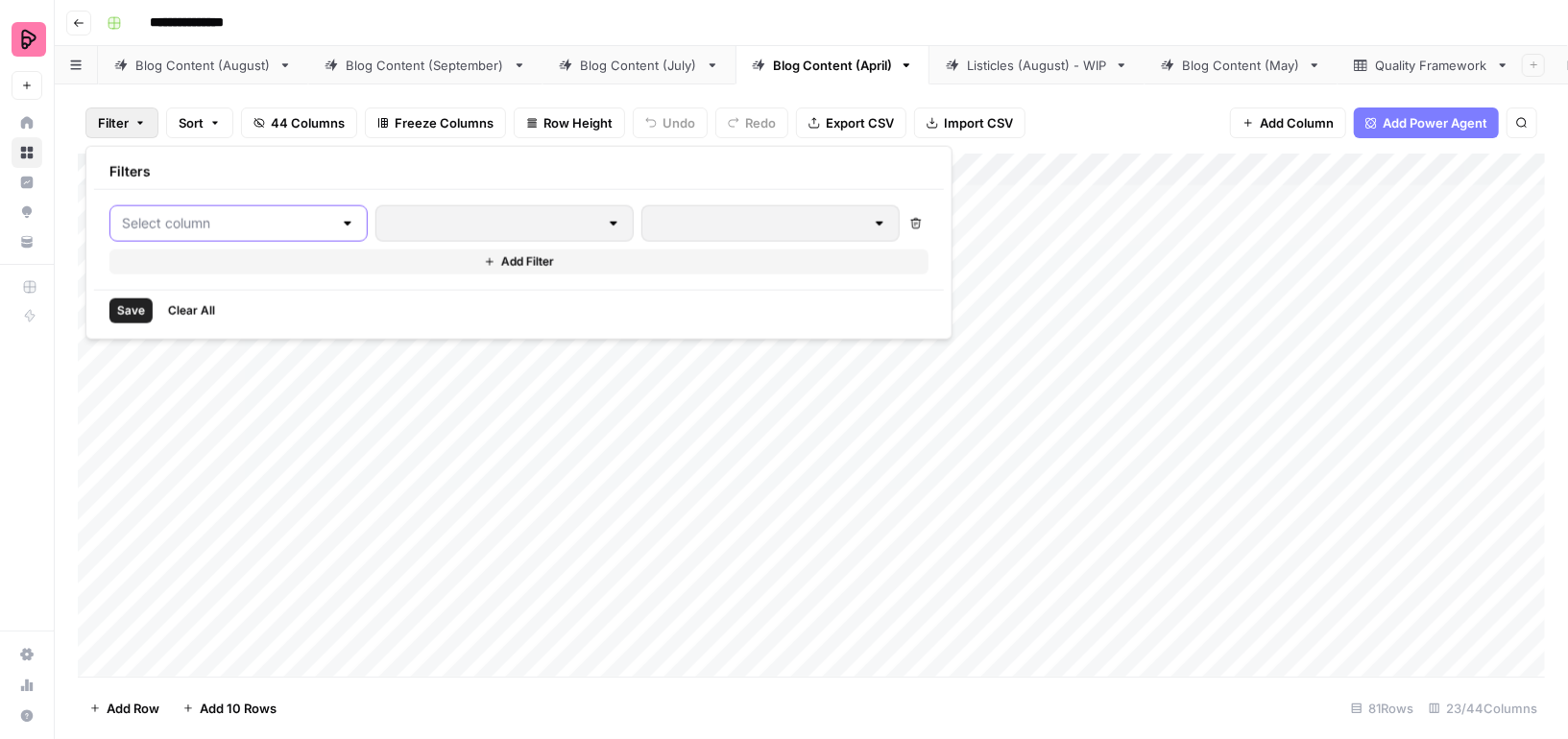
click at [155, 219] on input "text" at bounding box center [226, 224] width 211 height 20
type input "sub"
click at [170, 266] on span "Subject" at bounding box center [227, 270] width 163 height 20
click at [696, 221] on input "text" at bounding box center [824, 224] width 255 height 20
type input "spanish"
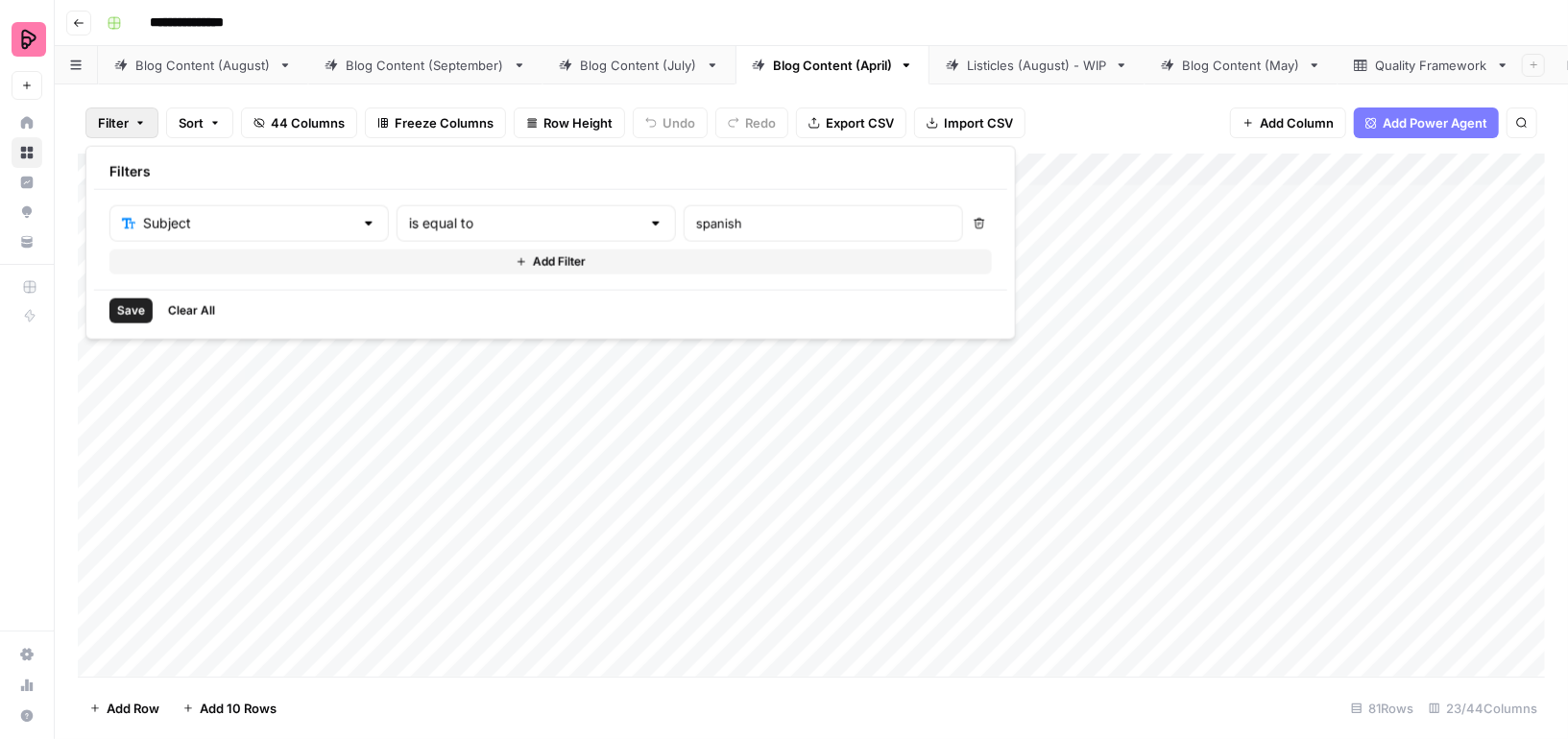
click at [123, 313] on span "Save" at bounding box center [131, 311] width 27 height 18
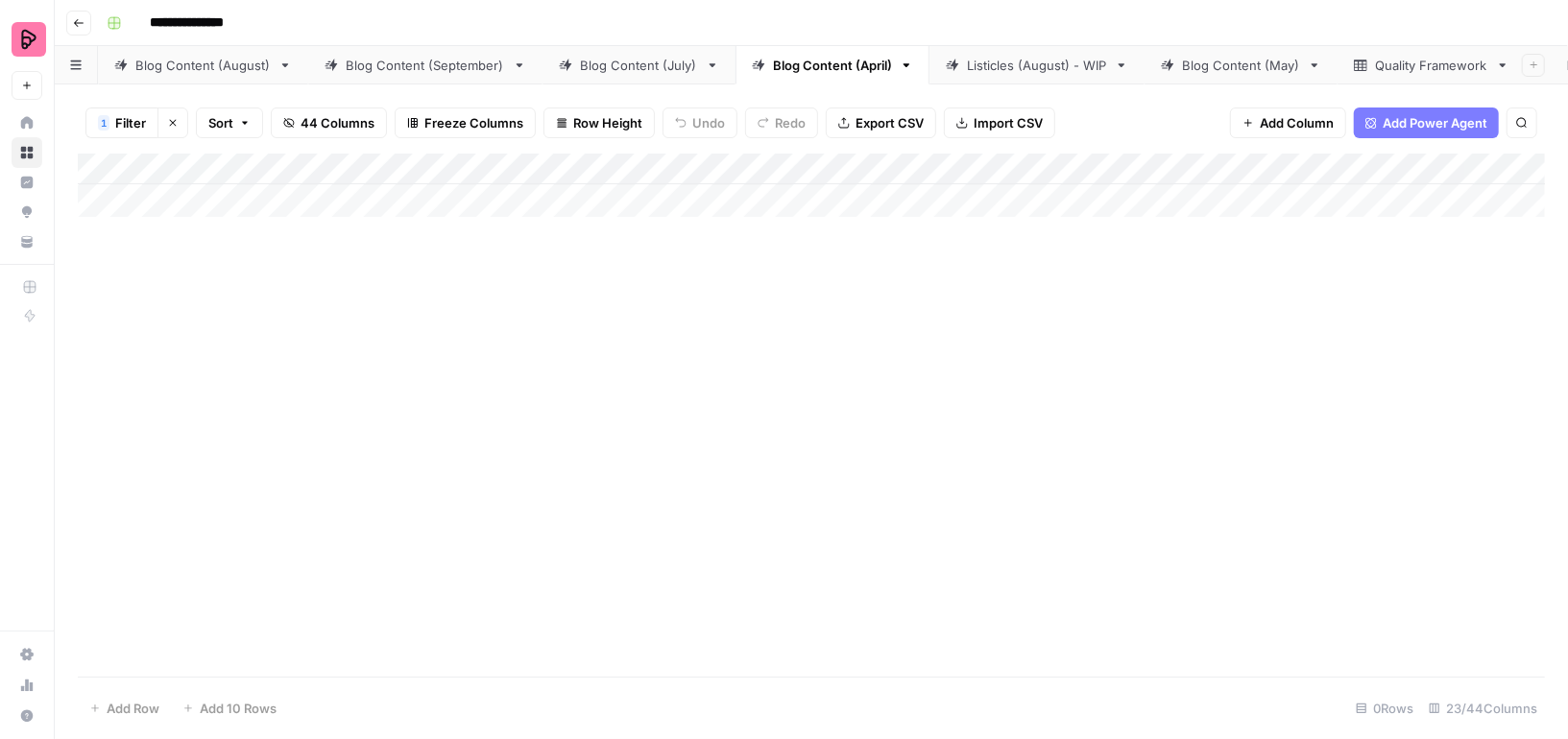
click at [169, 120] on icon "button" at bounding box center [172, 123] width 7 height 7
click at [627, 74] on link "Blog Content (July)" at bounding box center [639, 65] width 193 height 38
click at [104, 125] on span "Filter" at bounding box center [113, 123] width 30 height 20
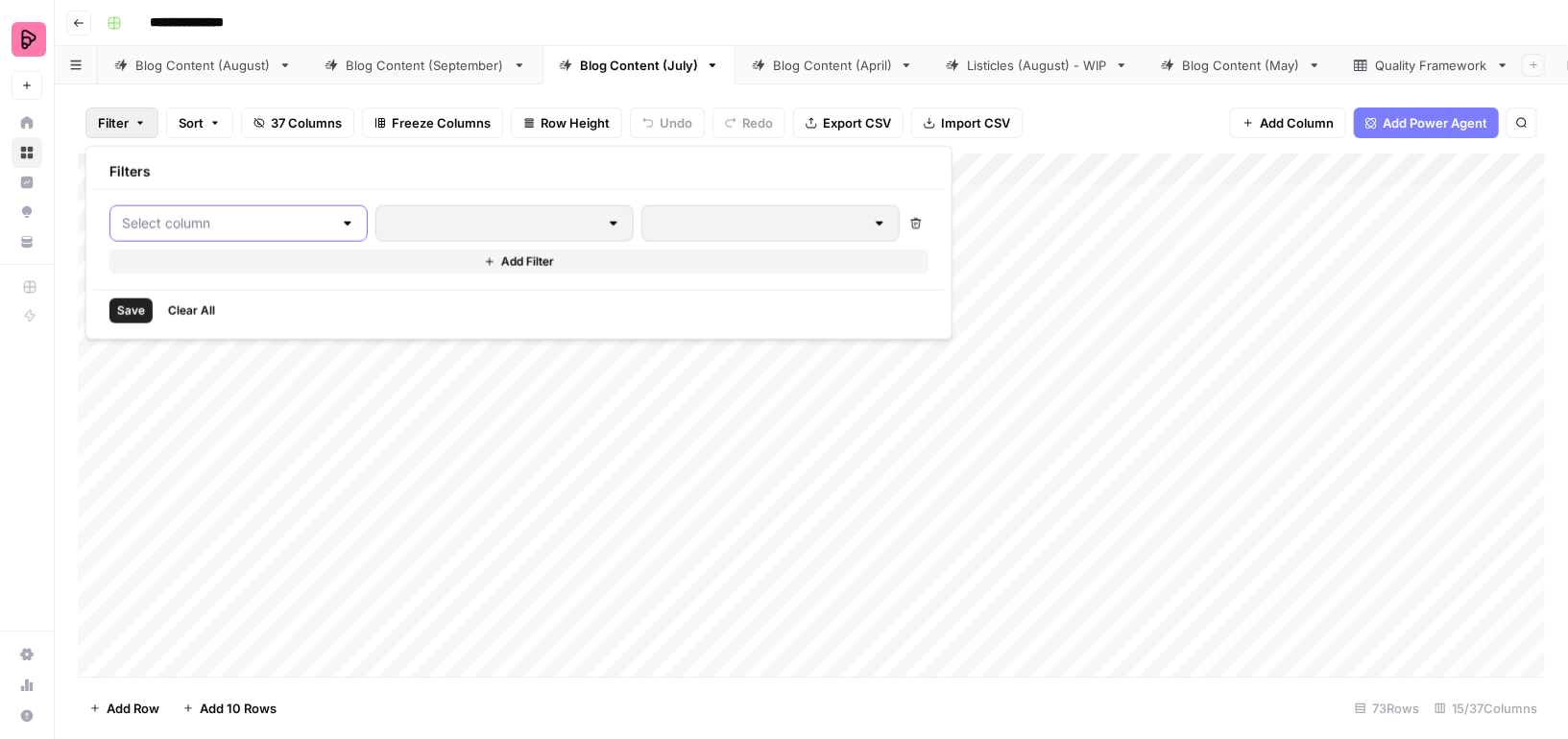
click at [185, 214] on input "text" at bounding box center [226, 224] width 211 height 20
type input "sub"
click at [182, 265] on span "Subject" at bounding box center [227, 270] width 163 height 20
click at [696, 218] on input "text" at bounding box center [824, 224] width 255 height 20
type input "spanish"
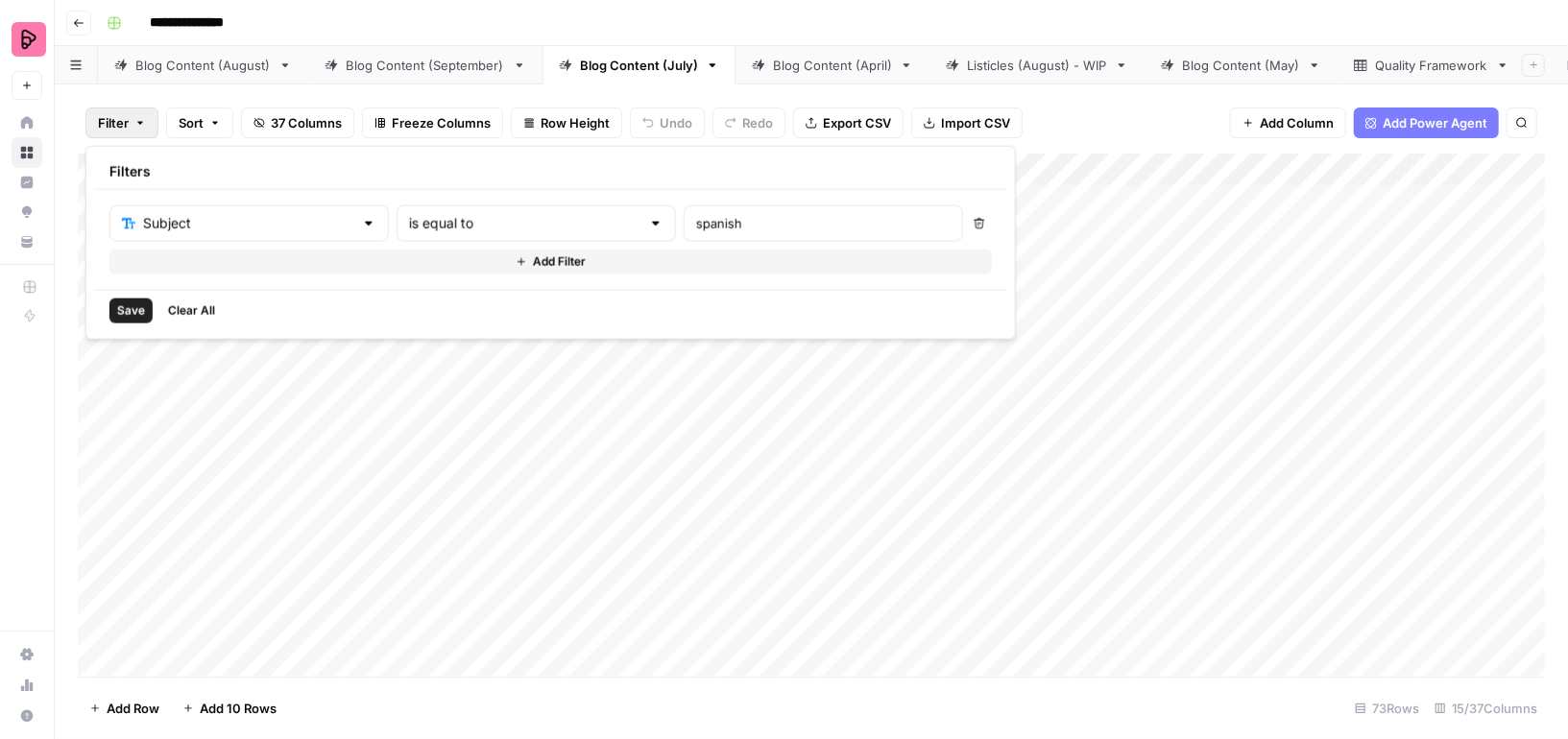
click at [131, 299] on button "Save" at bounding box center [131, 310] width 43 height 24
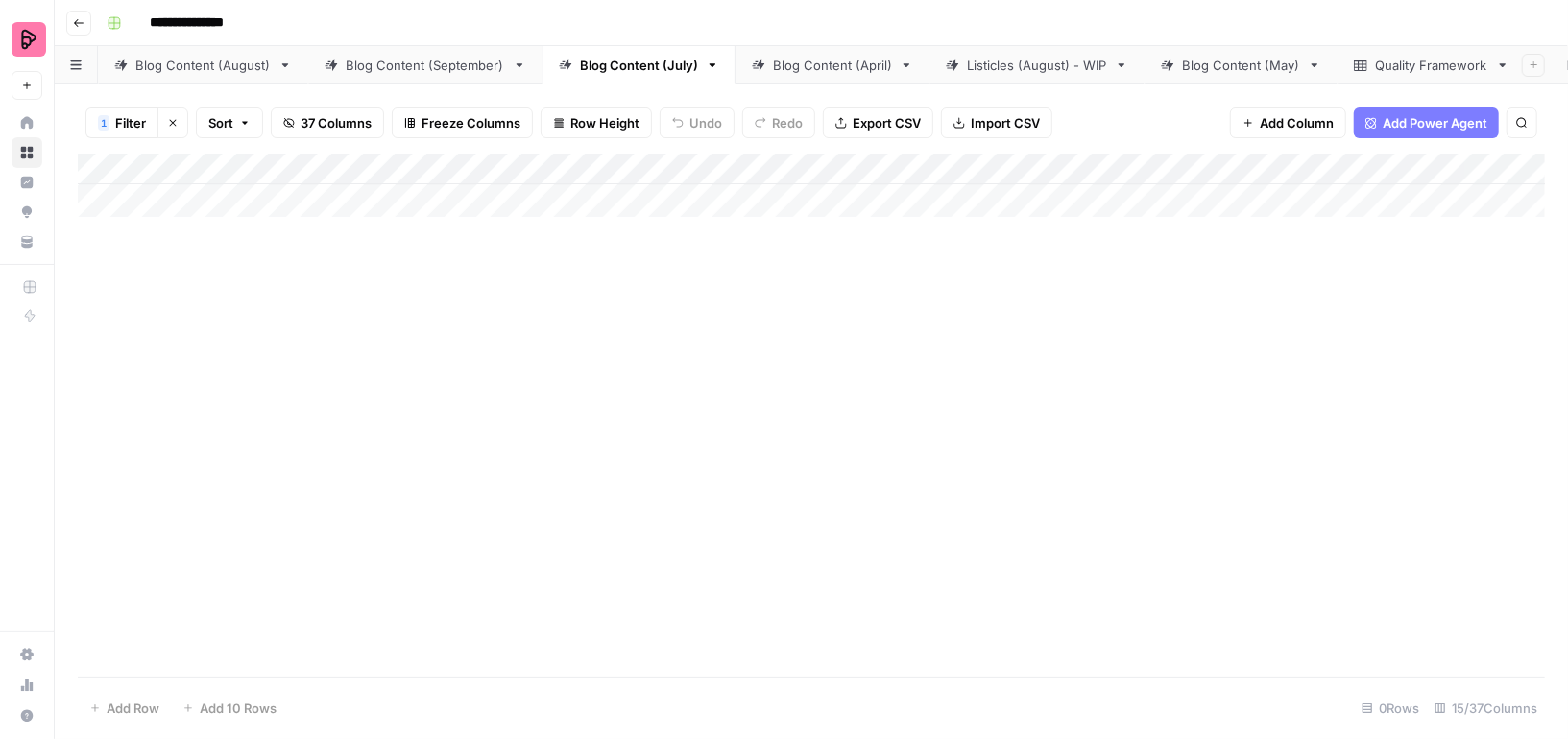
click at [171, 121] on icon "button" at bounding box center [173, 123] width 12 height 12
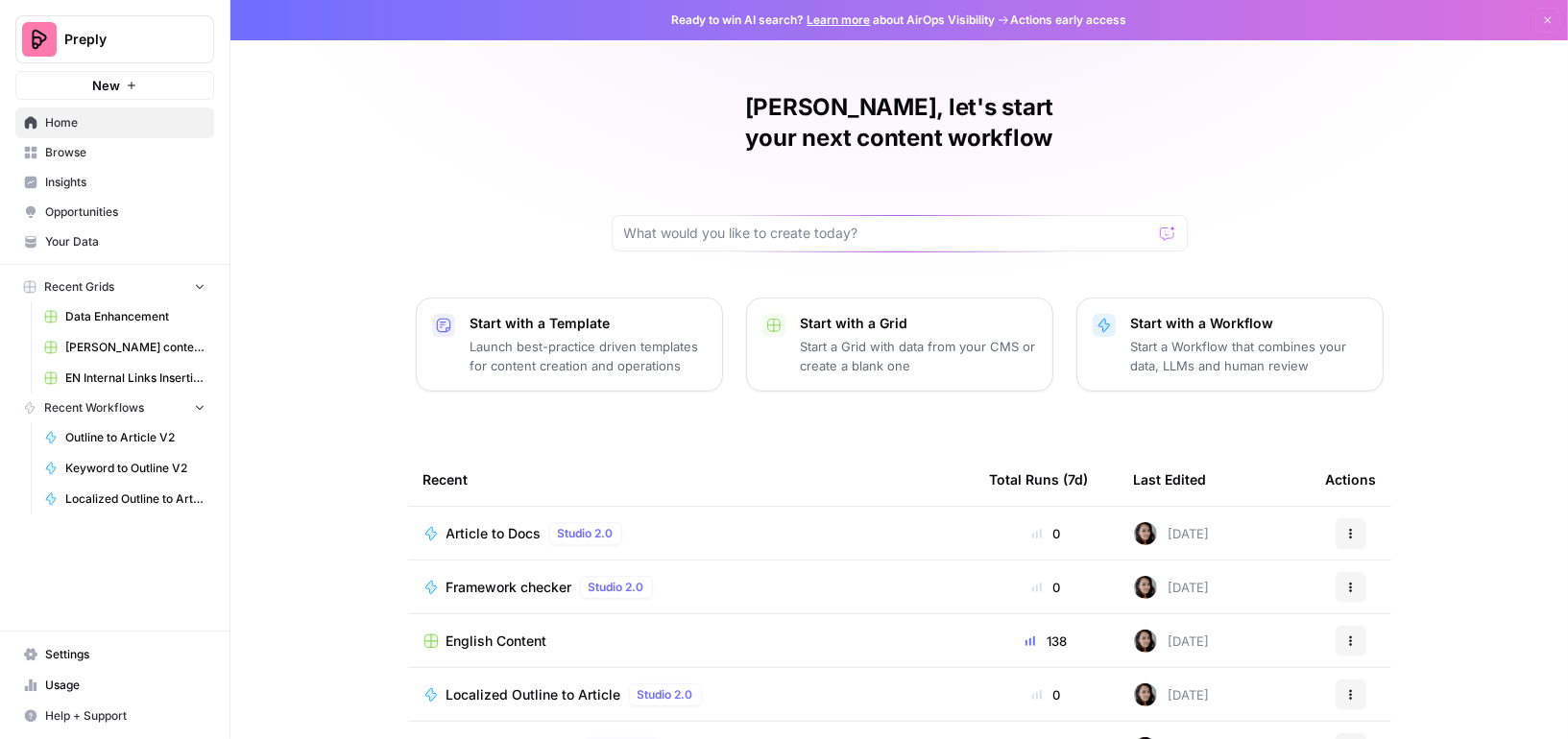
click at [111, 154] on span "Browse" at bounding box center [125, 153] width 161 height 18
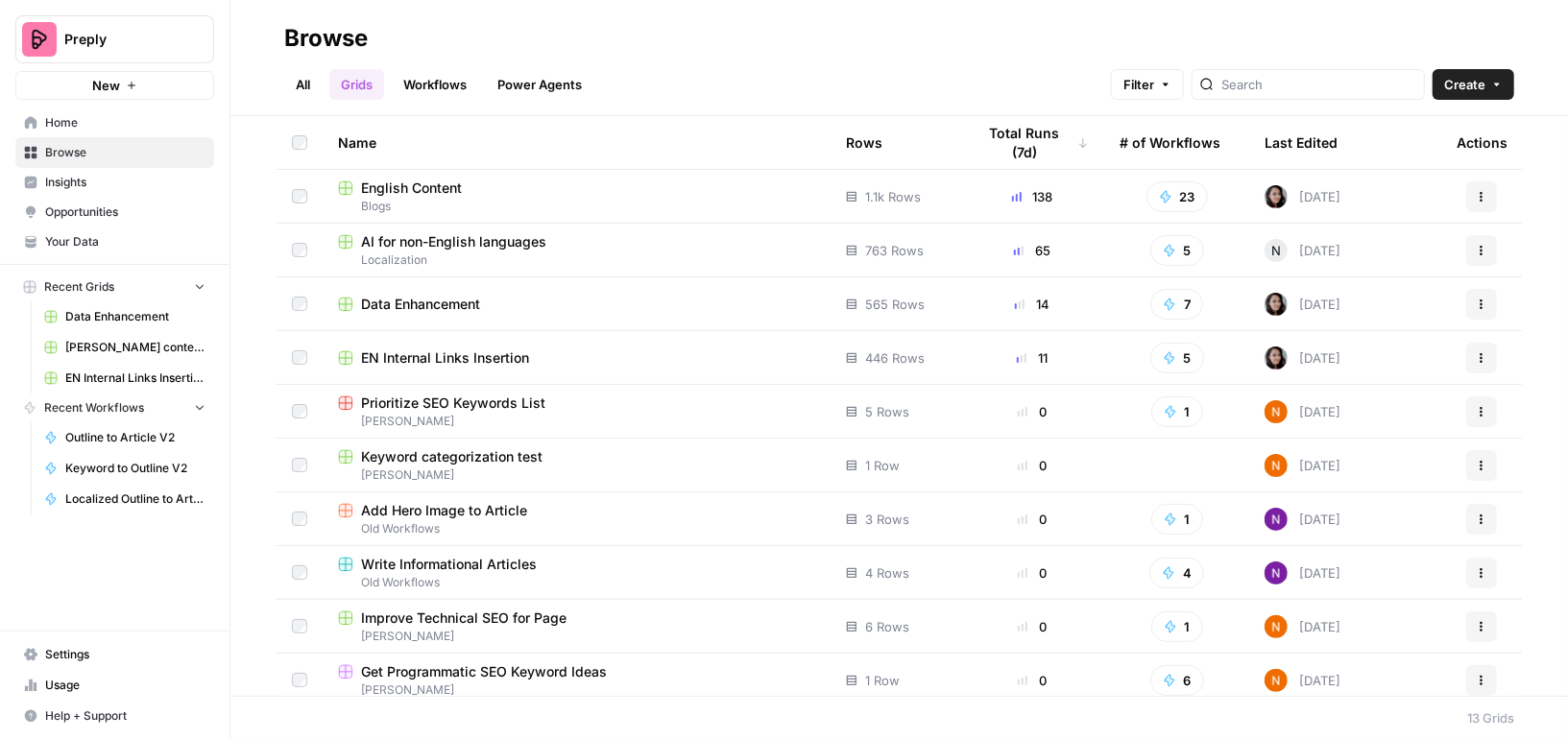
click at [422, 77] on link "Workflows" at bounding box center [435, 84] width 86 height 30
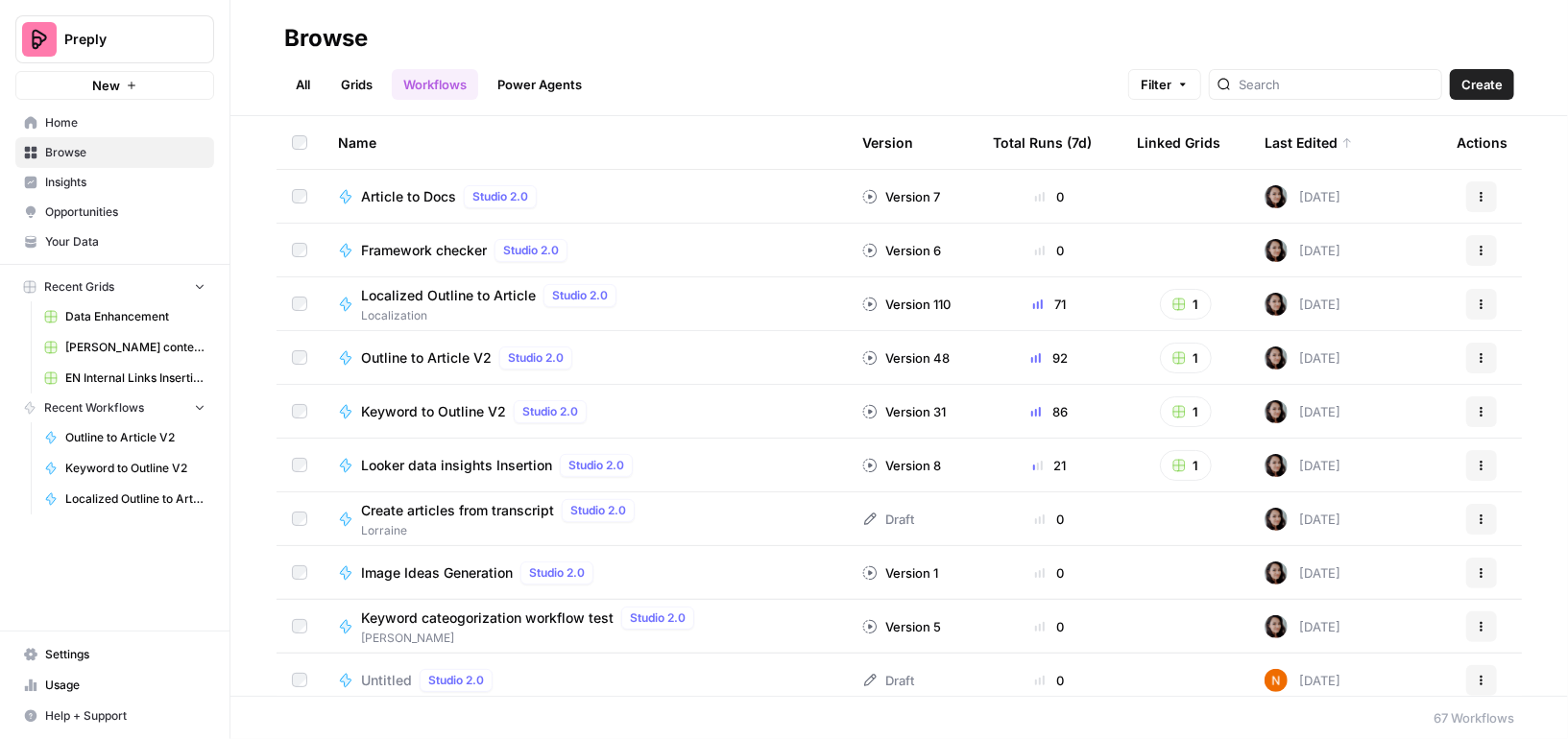
click at [435, 199] on span "Article to Docs" at bounding box center [408, 197] width 95 height 20
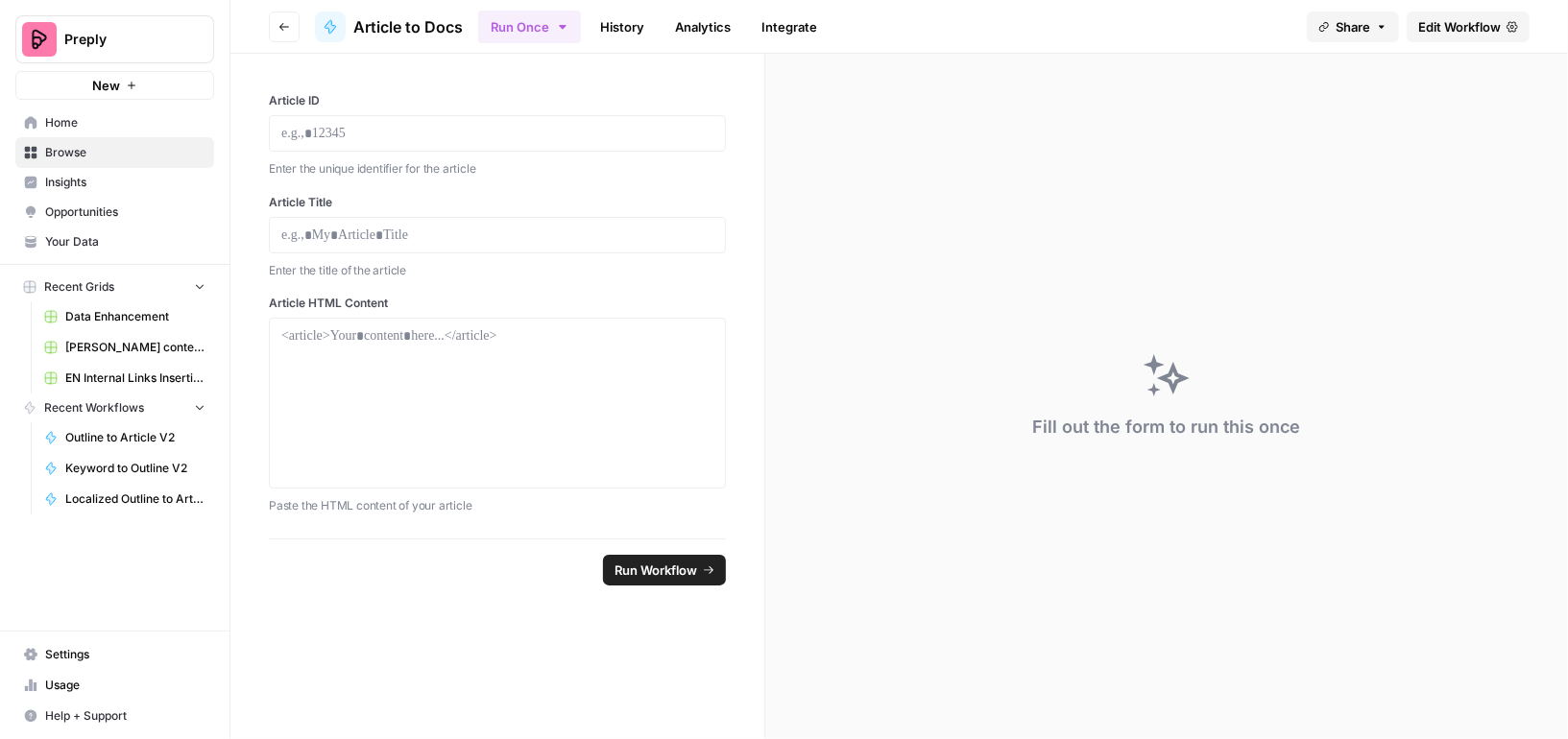
click at [1475, 24] on span "Edit Workflow" at bounding box center [1459, 27] width 82 height 20
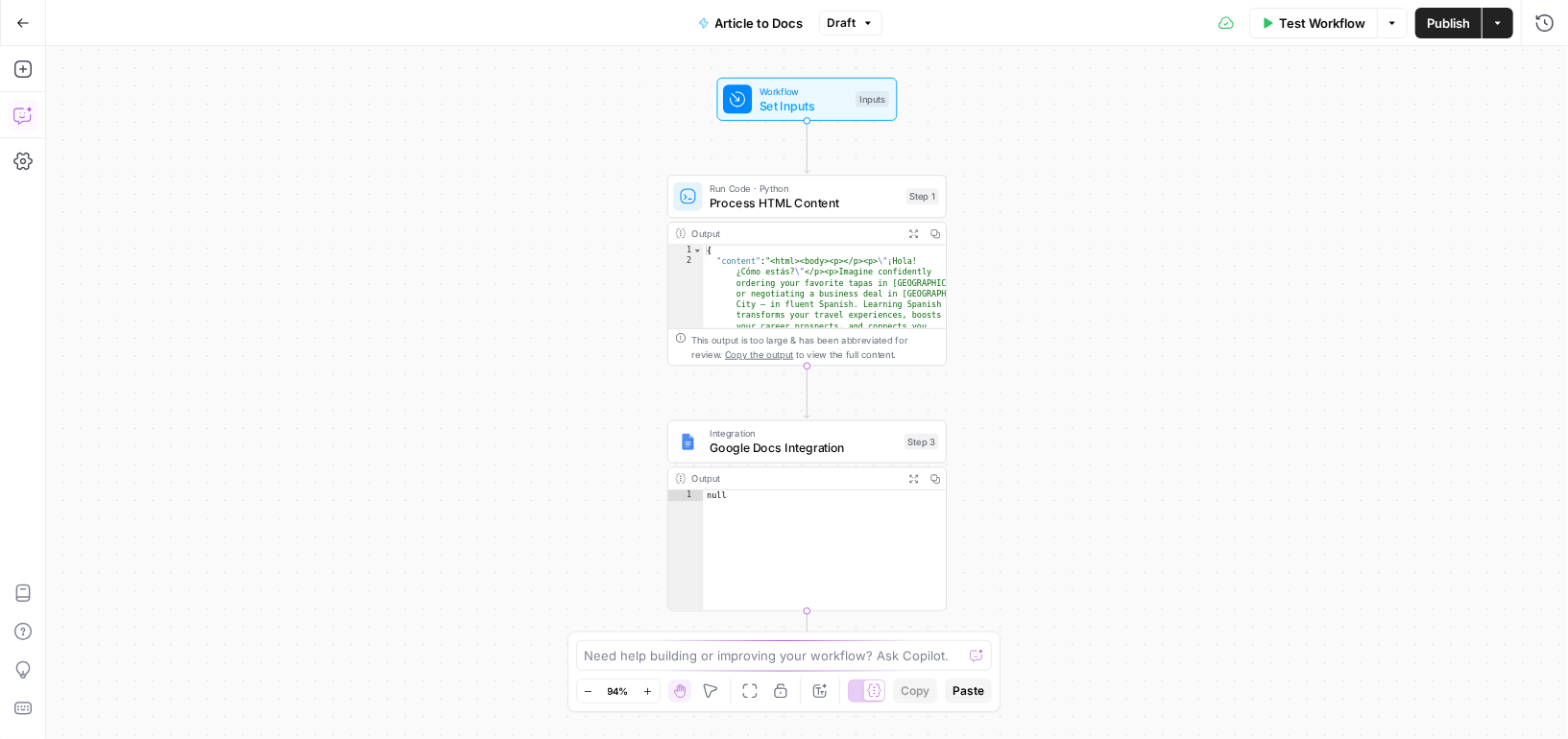
click at [24, 109] on icon "button" at bounding box center [24, 115] width 20 height 20
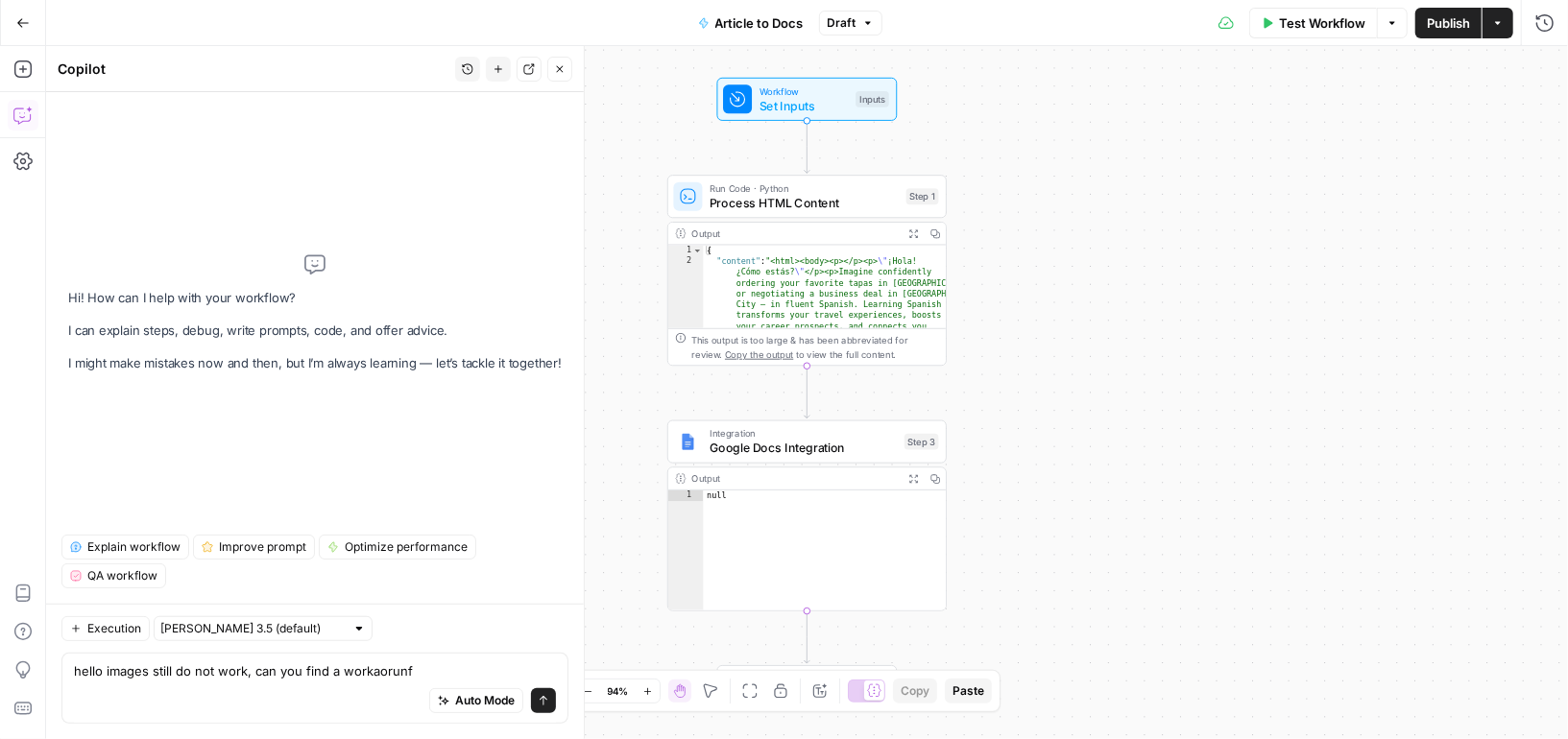
type textarea "hello images still do not work, can you find a workaorunfd"
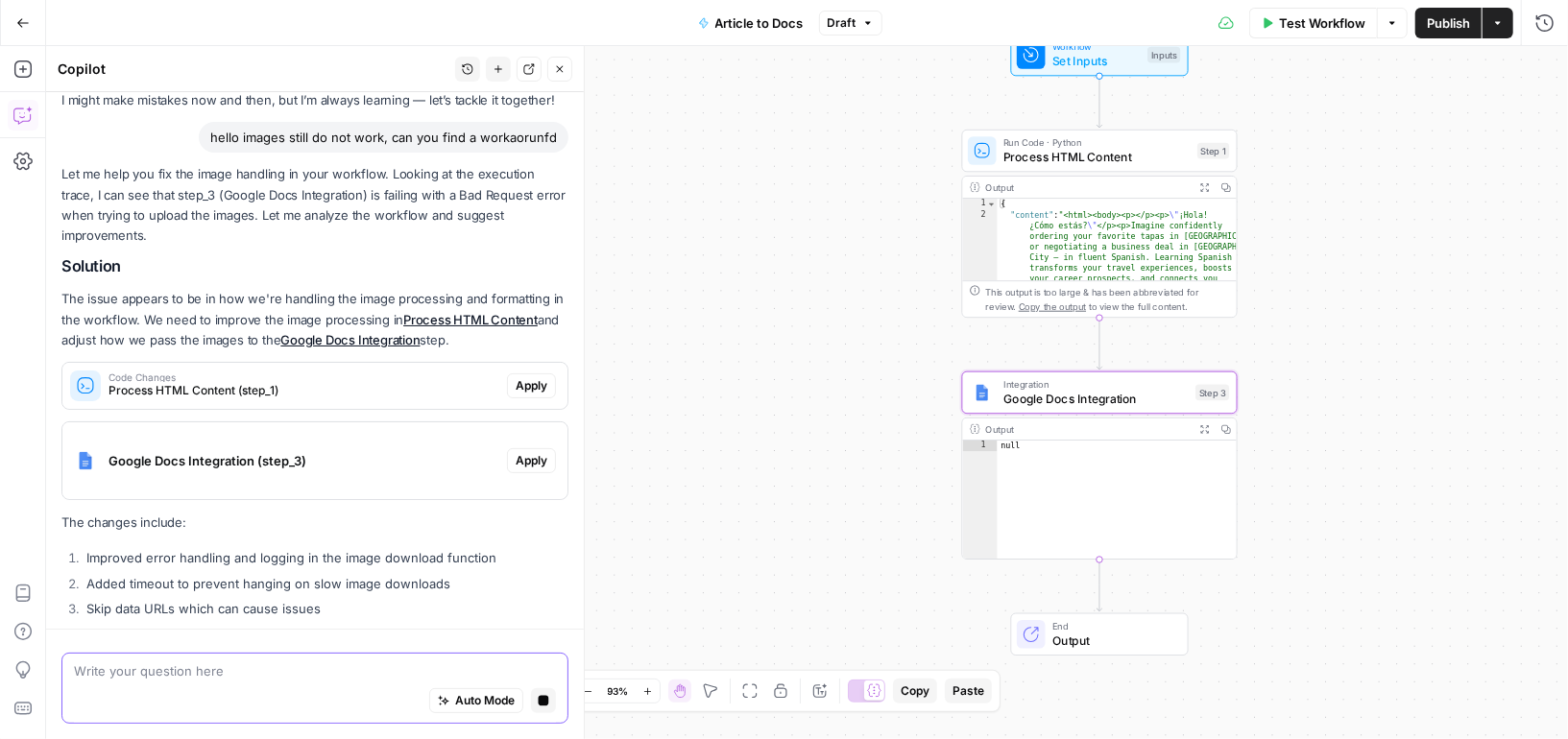
scroll to position [76, 0]
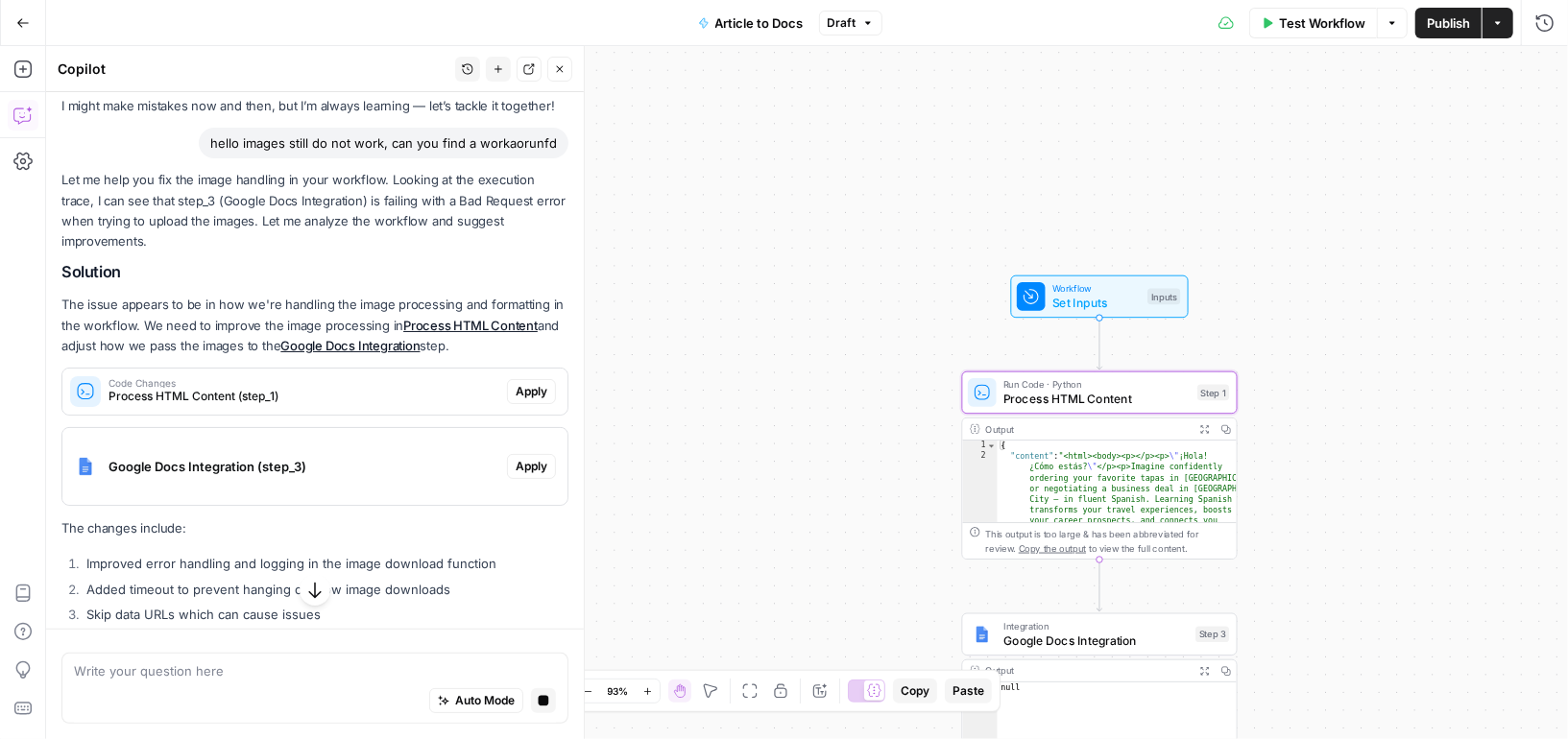
click at [406, 388] on span "Process HTML Content (step_1)" at bounding box center [304, 396] width 391 height 18
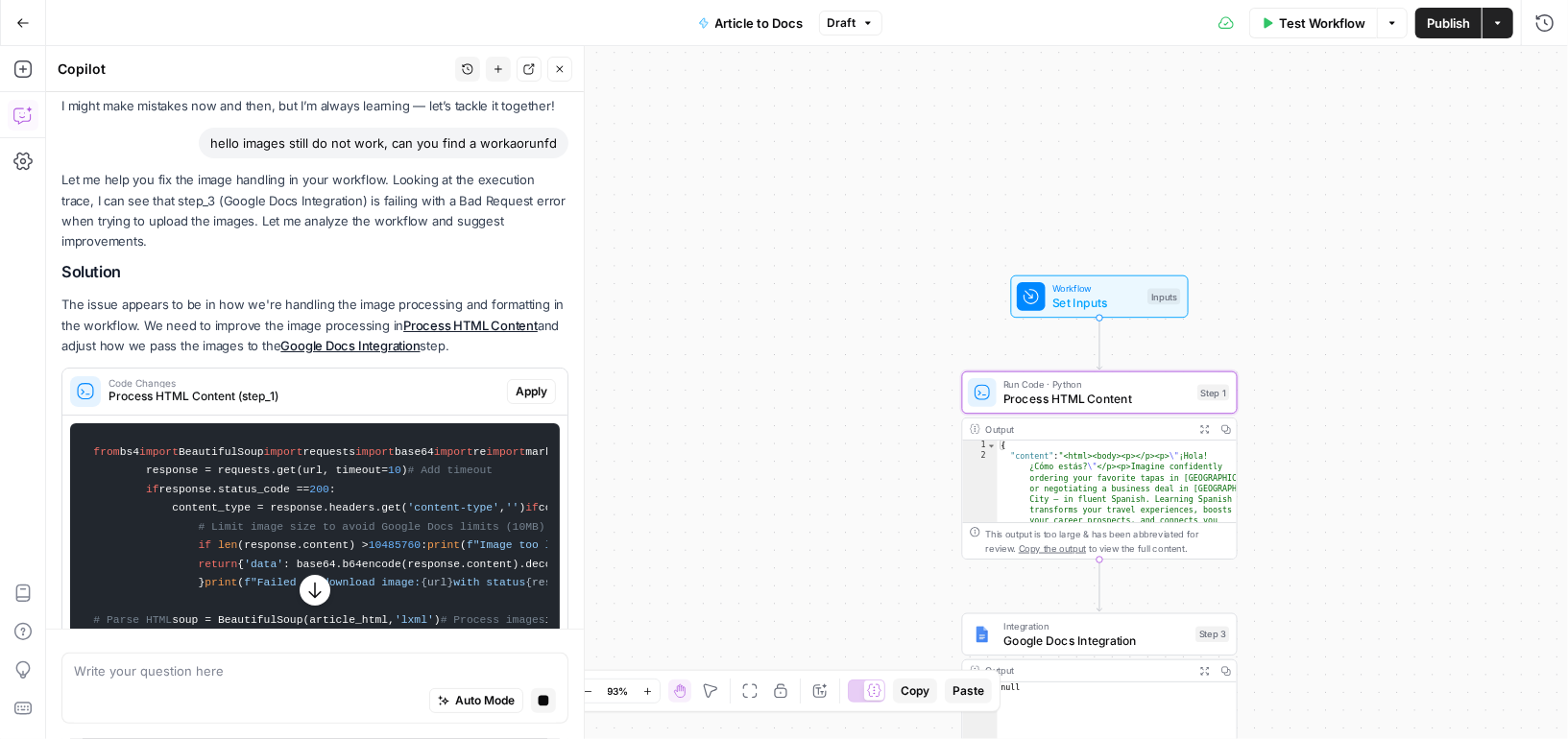
click at [532, 383] on span "Apply" at bounding box center [531, 392] width 31 height 18
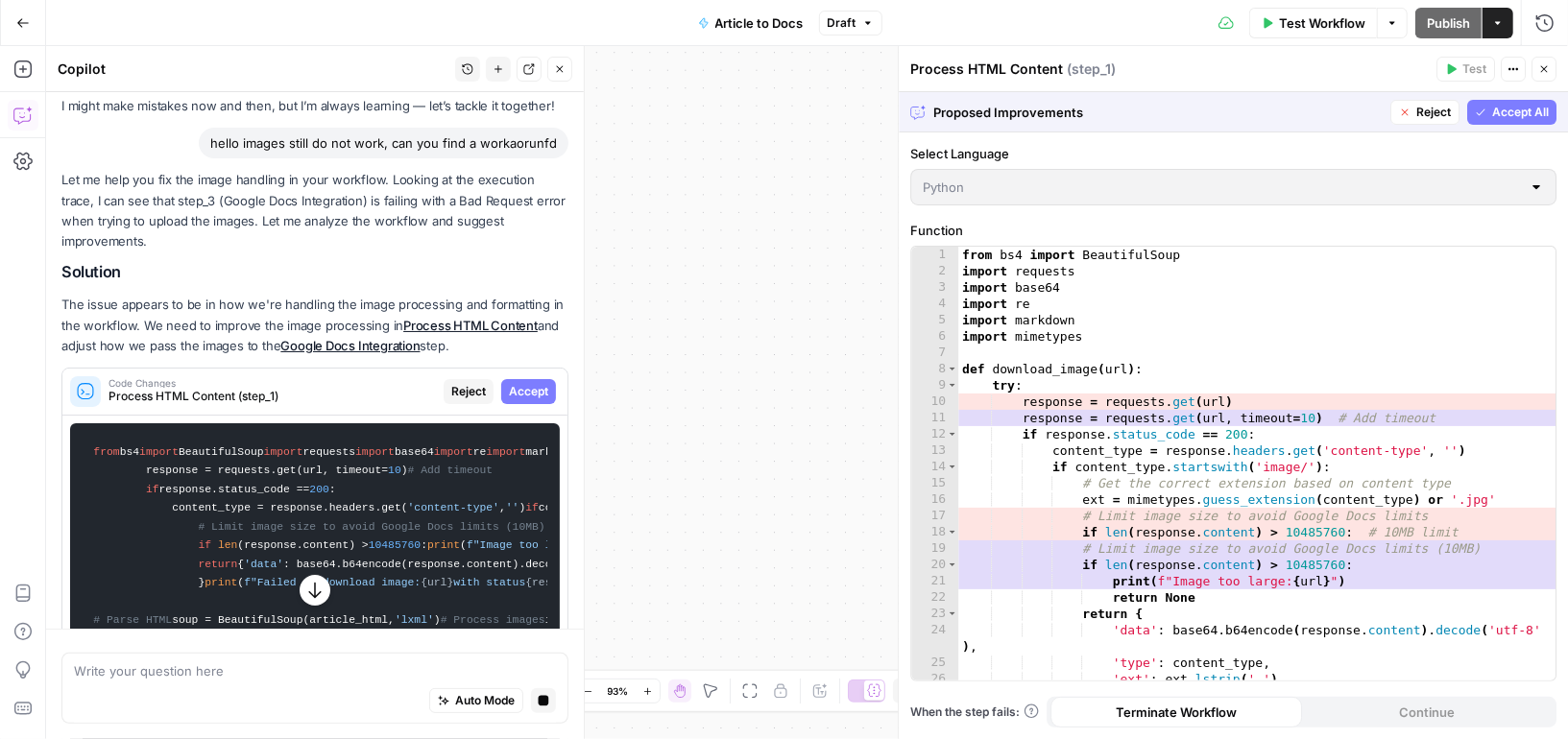
click at [1502, 109] on span "Accept All" at bounding box center [1520, 113] width 57 height 18
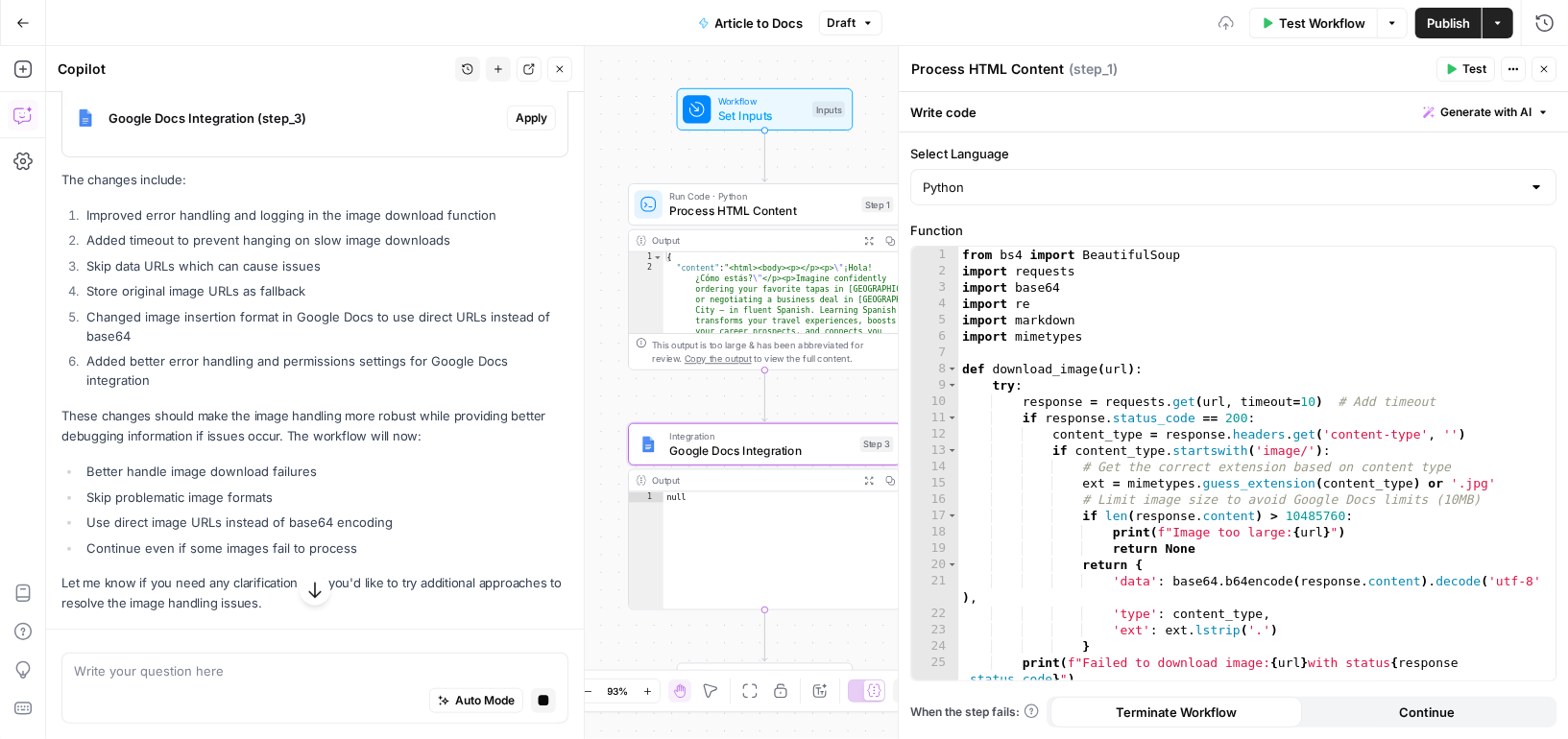
click at [396, 157] on div "Google Docs Integration (step_3)" at bounding box center [285, 117] width 445 height 76
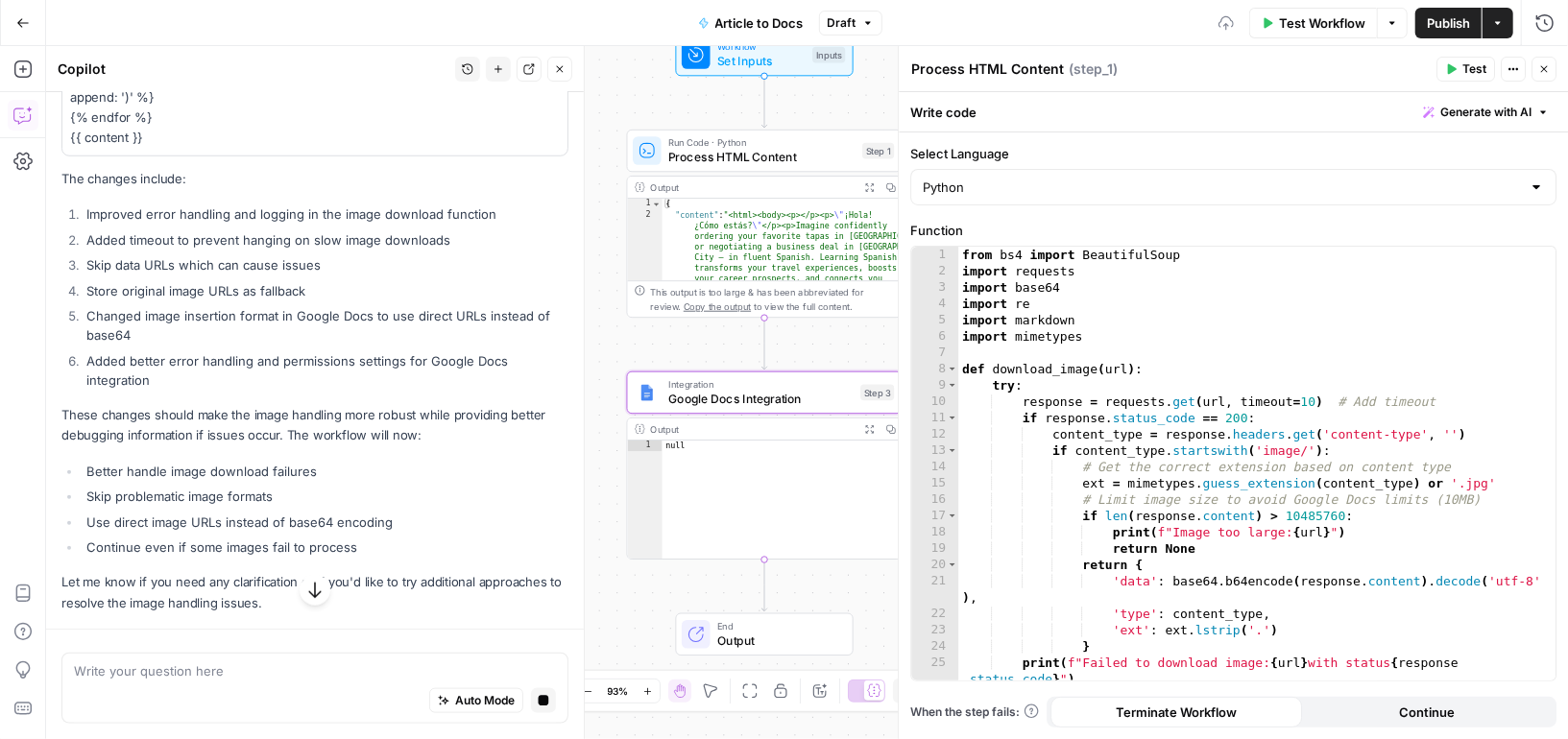
scroll to position [1732, 0]
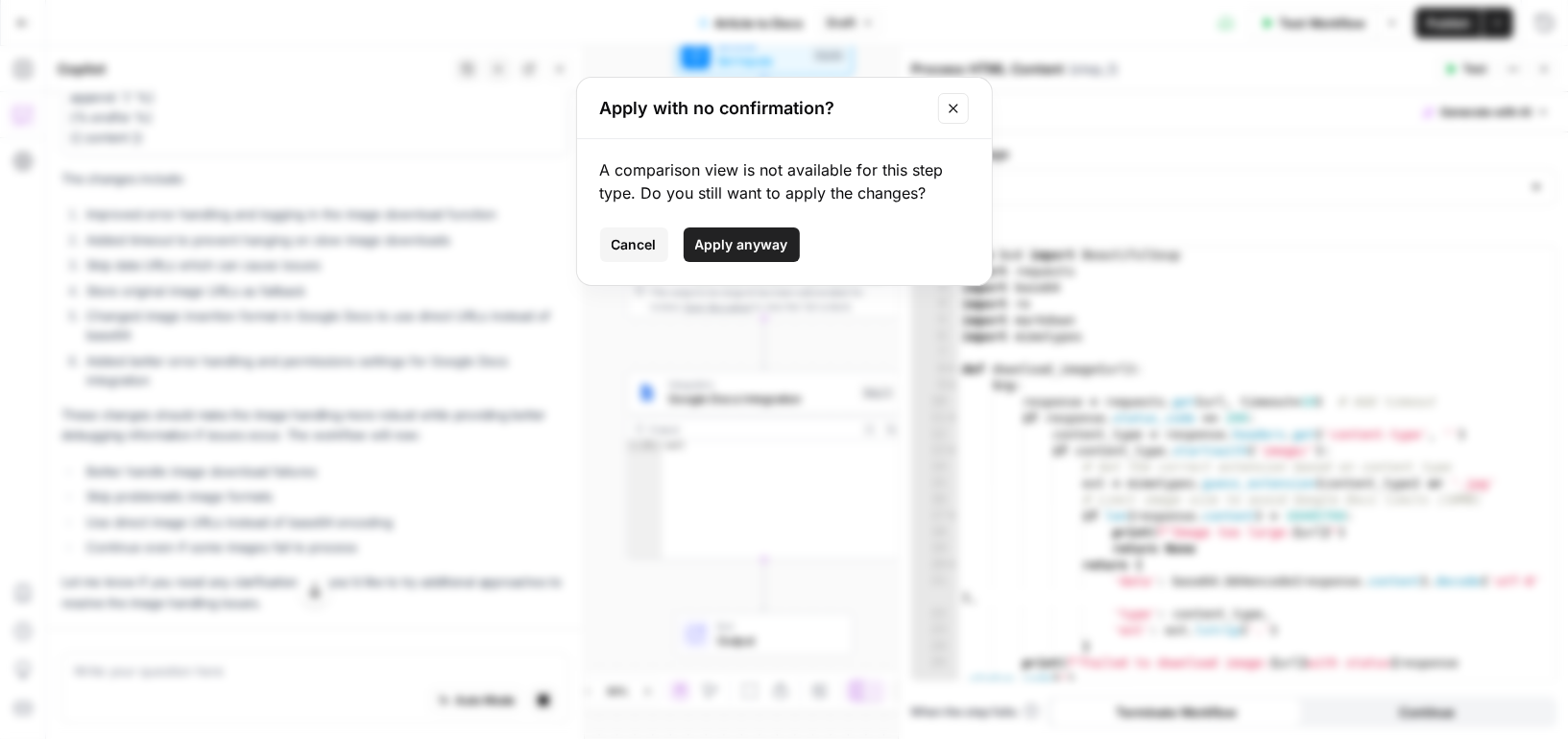
click at [745, 255] on button "Apply anyway" at bounding box center [741, 244] width 117 height 34
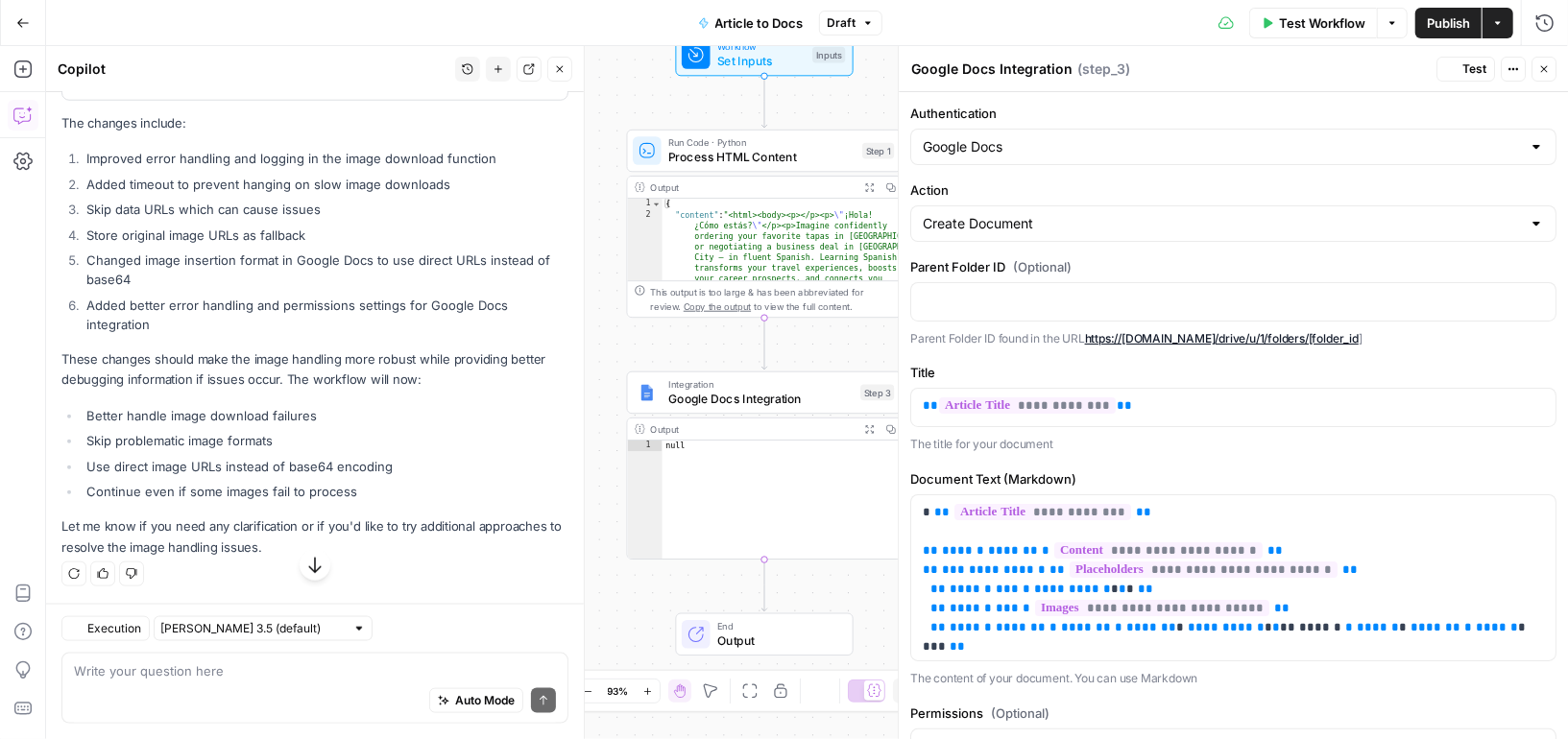
scroll to position [1966, 0]
click at [1296, 24] on span "Test Workflow" at bounding box center [1322, 23] width 86 height 20
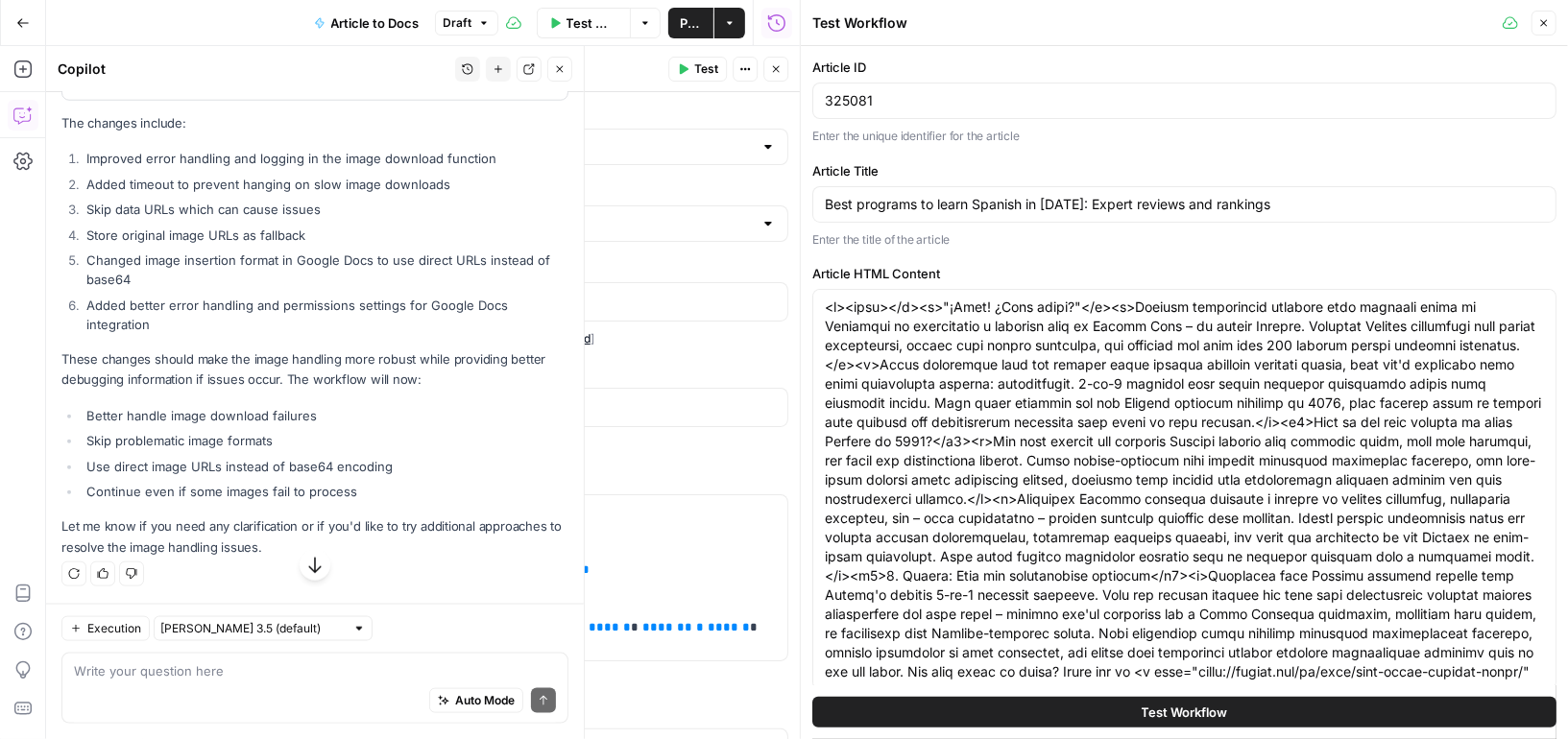
click at [1046, 716] on button "Test Workflow" at bounding box center [1184, 712] width 744 height 30
click at [773, 64] on icon "button" at bounding box center [776, 69] width 12 height 12
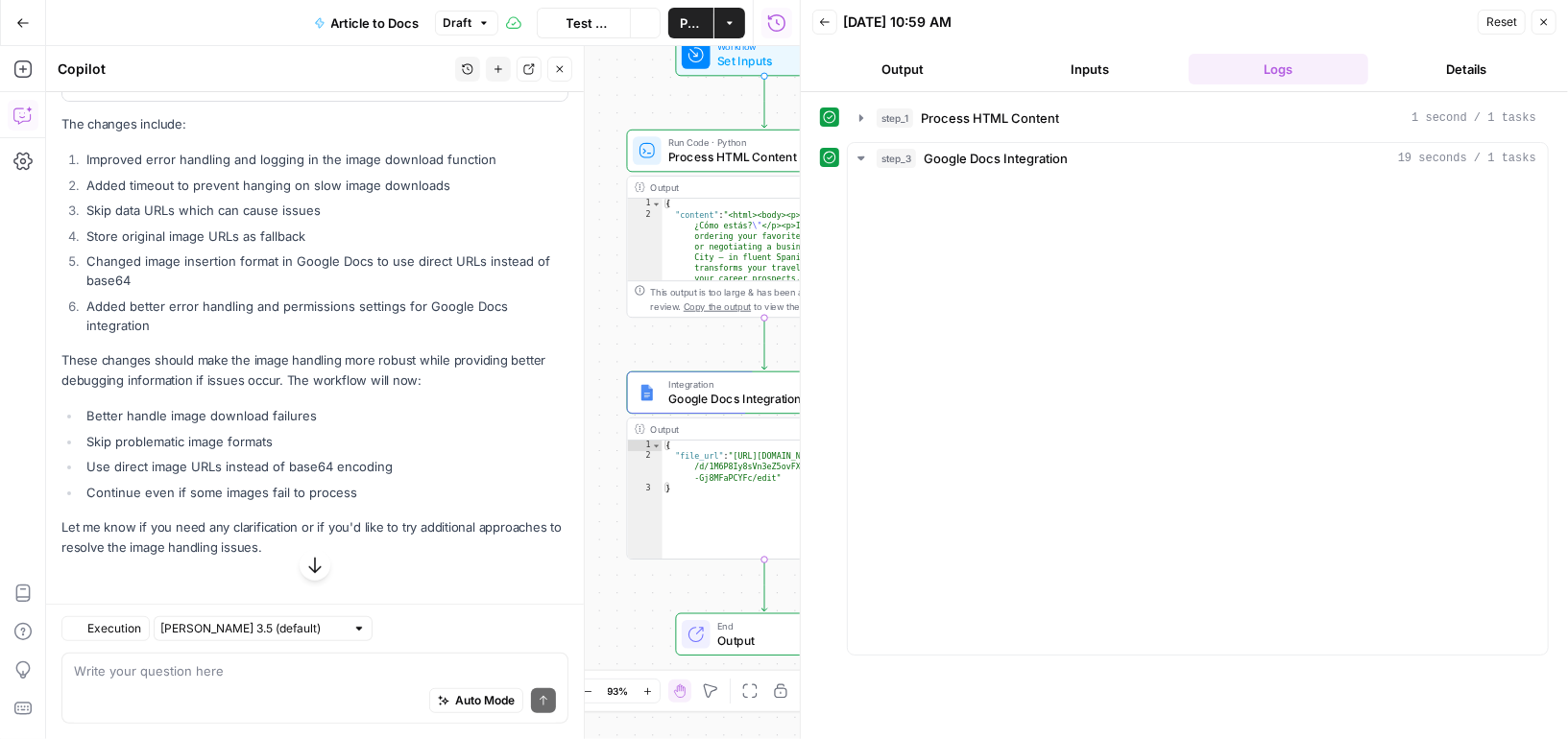
scroll to position [268, 0]
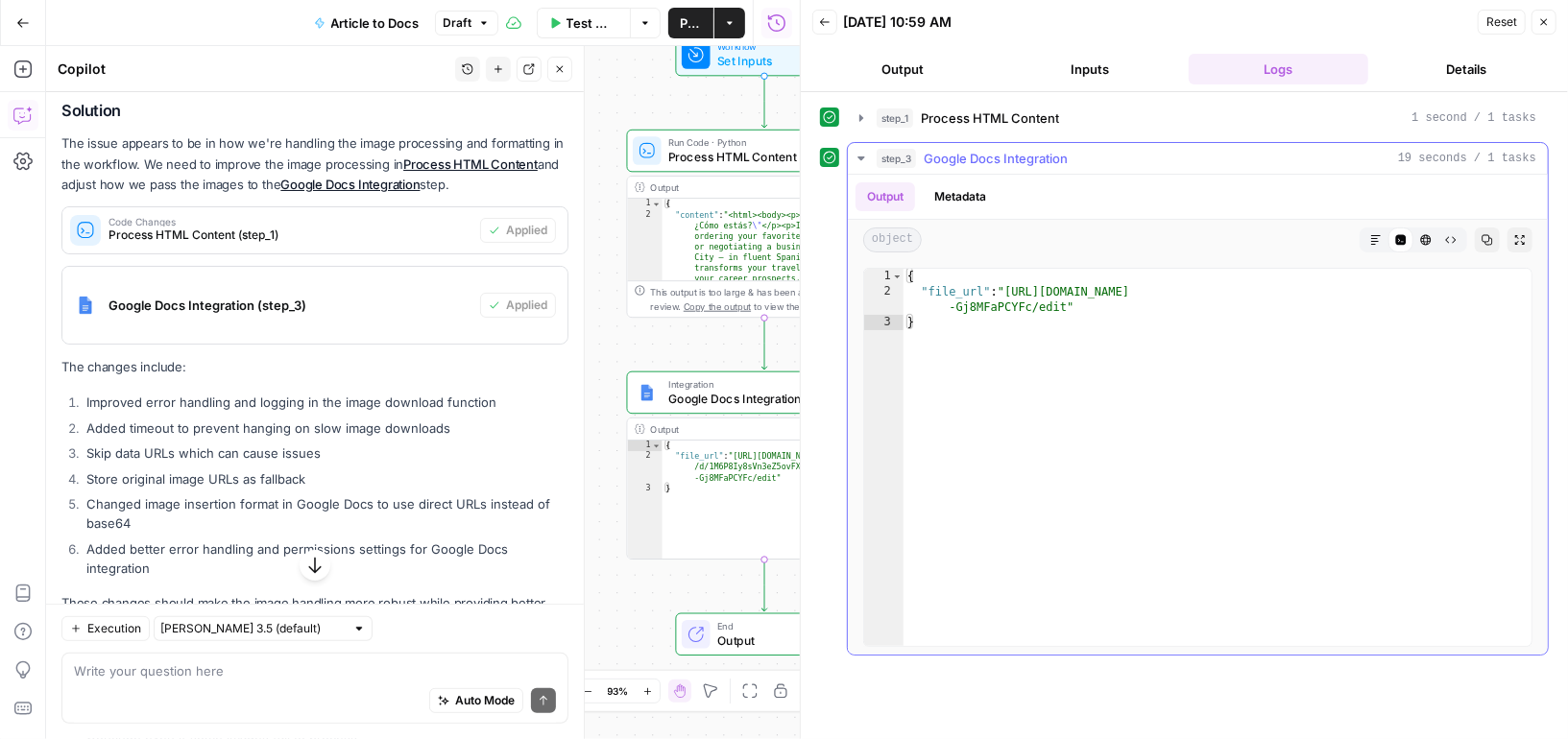
type textarea "**********"
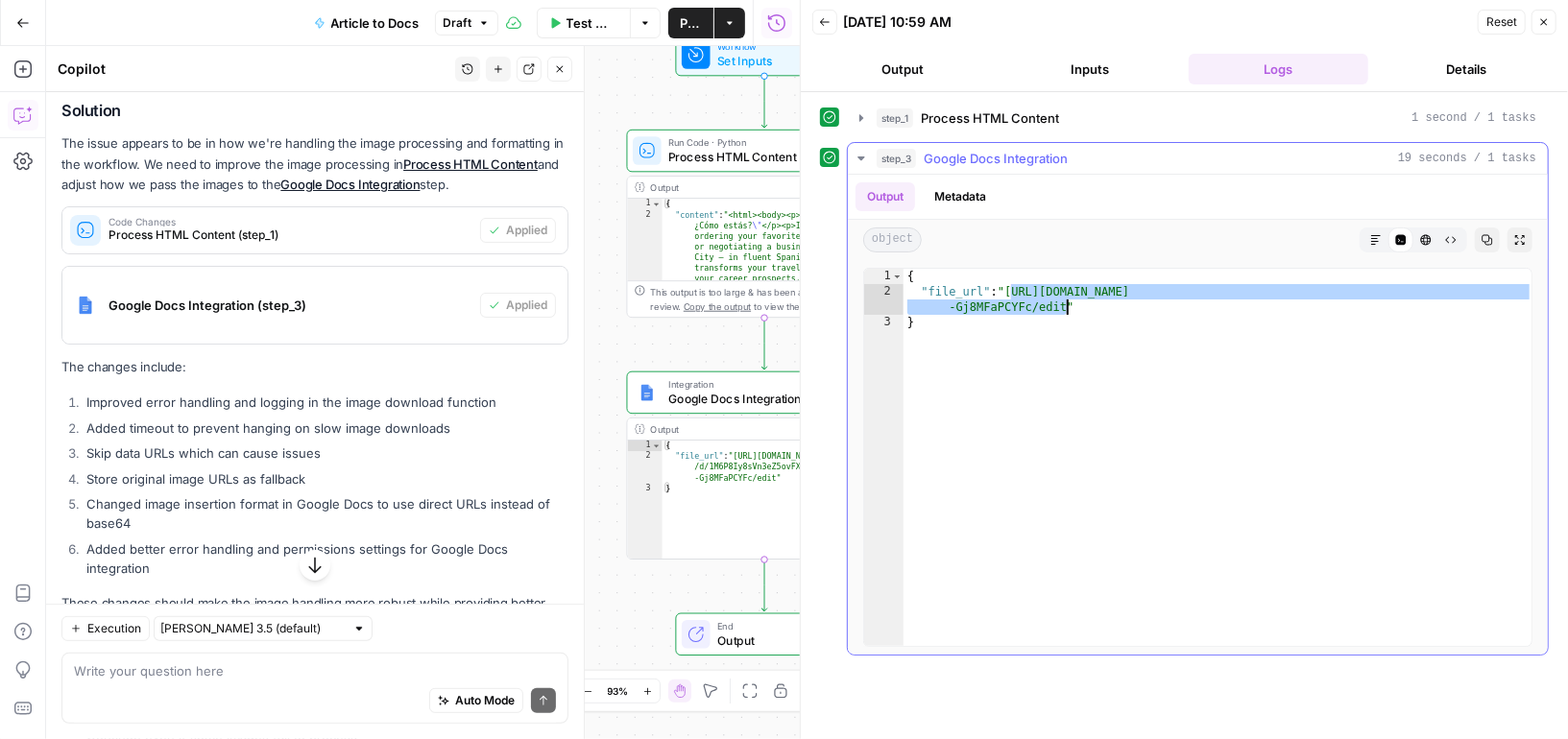
drag, startPoint x: 1011, startPoint y: 290, endPoint x: 1061, endPoint y: 301, distance: 51.2
click at [1062, 302] on div "{ "file_url" : "https://docs.google.com/document/d/1M6P8Iy8sVn3eZ5ovFXxlT5tlPHF…" at bounding box center [1217, 473] width 630 height 409
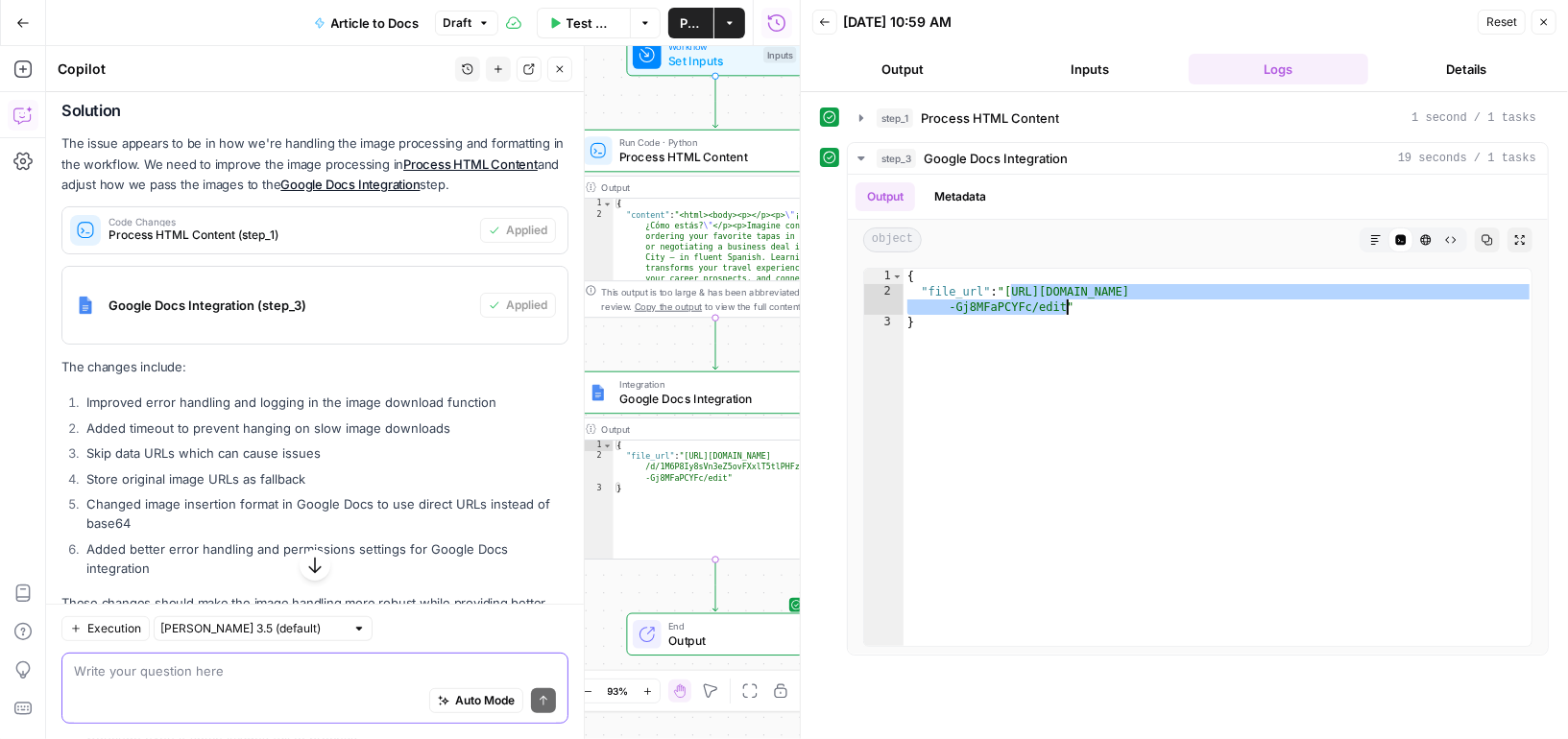
click at [221, 667] on textarea at bounding box center [314, 670] width 482 height 20
paste textarea "https://cdn.airops.com/rails/active_storage/blobs/proxy/eyJfcmFpbHMiOnsiZGF0YSI…"
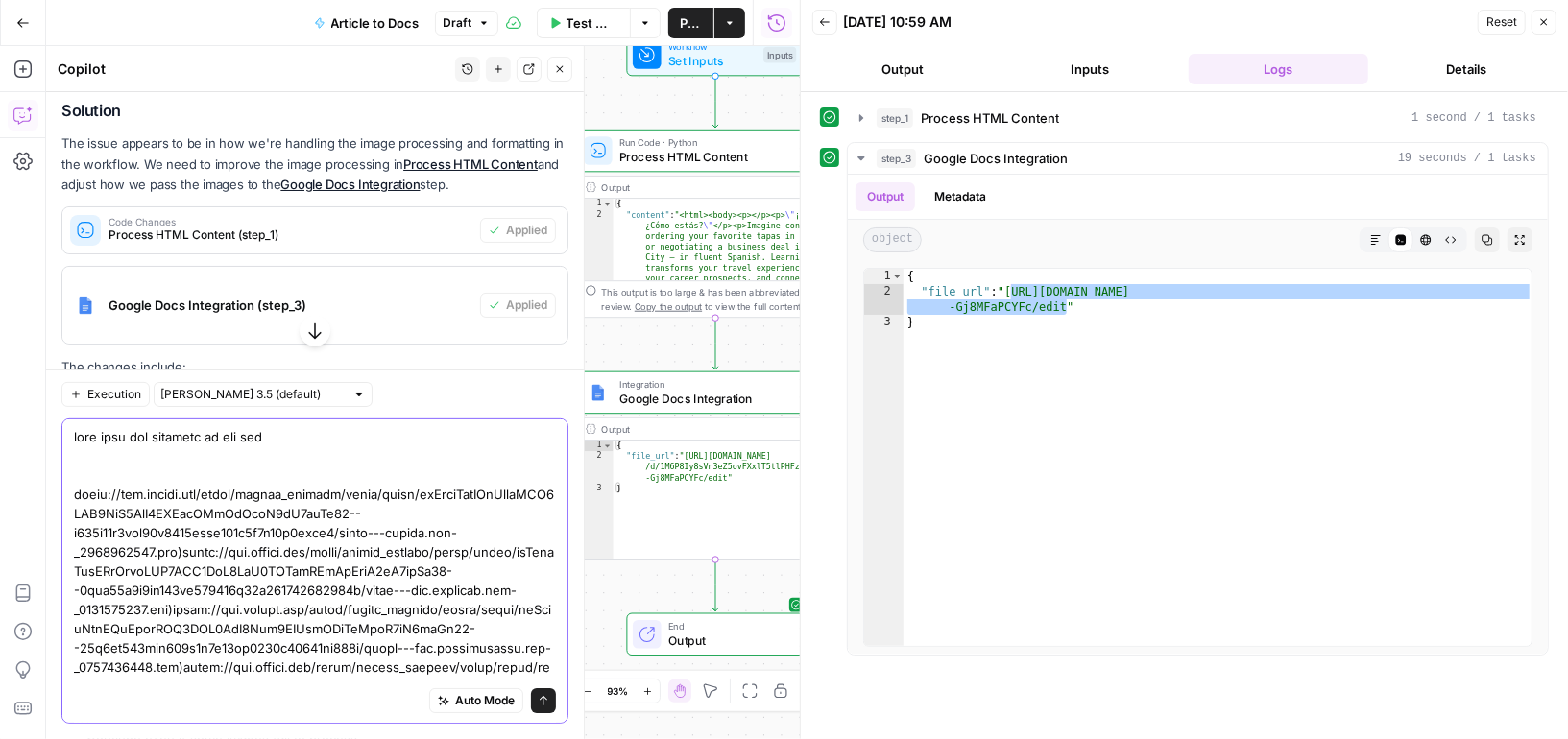
click at [303, 441] on textarea at bounding box center [314, 667] width 482 height 480
type textarea "this link was included in the end, can we please delete it https://cdn.airops.c…"
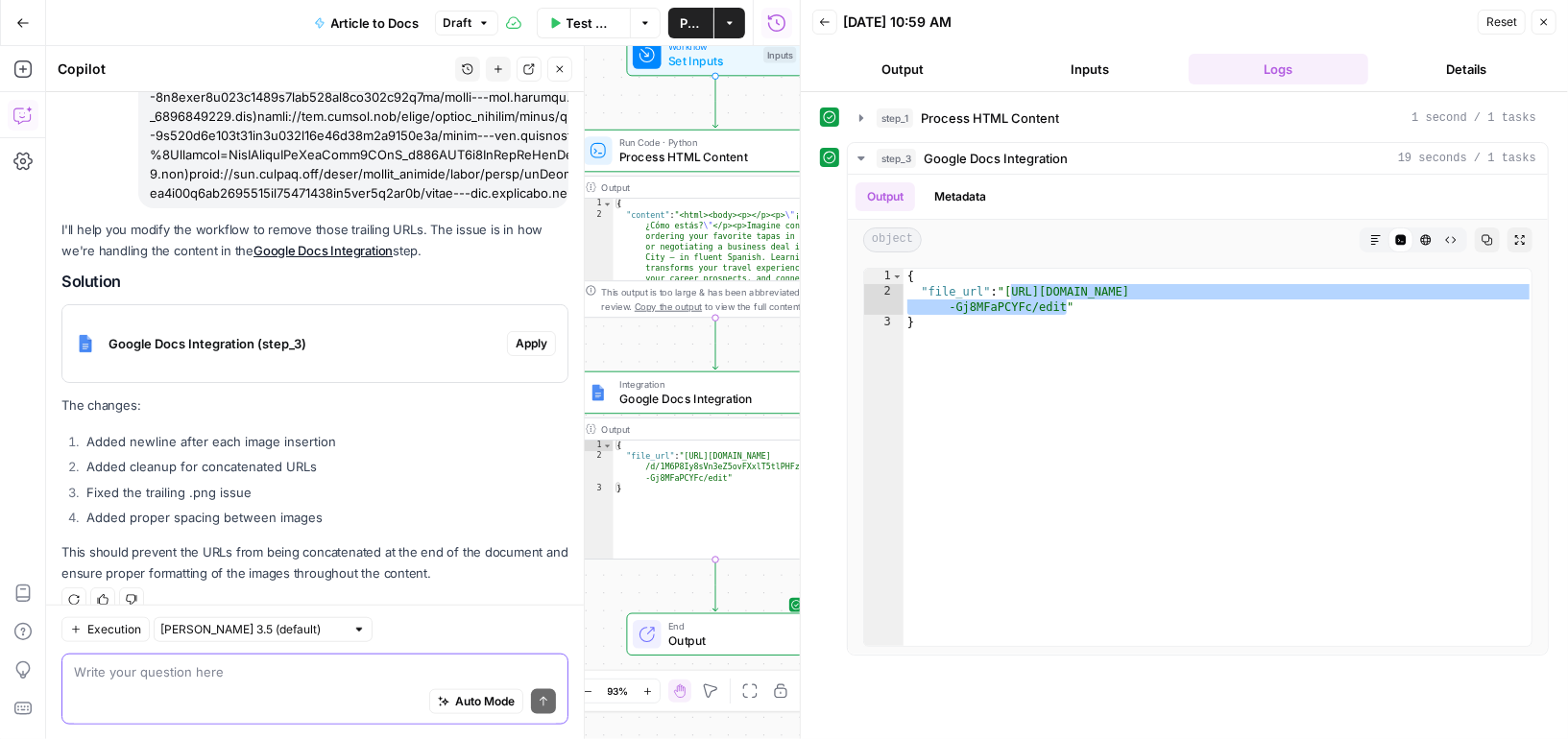
scroll to position [1190, 0]
click at [533, 335] on span "Apply" at bounding box center [531, 344] width 31 height 18
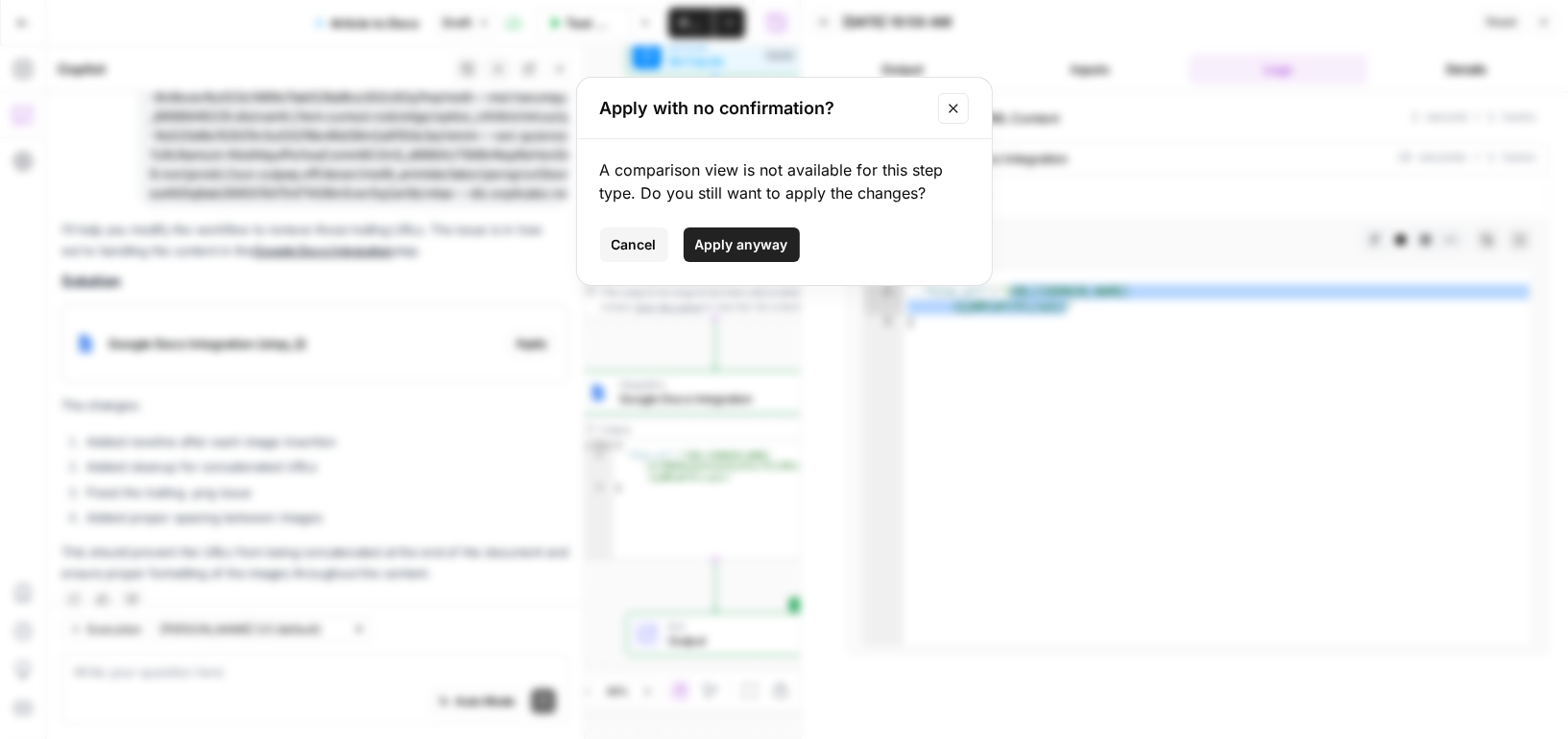
click at [758, 245] on span "Apply anyway" at bounding box center [741, 245] width 93 height 20
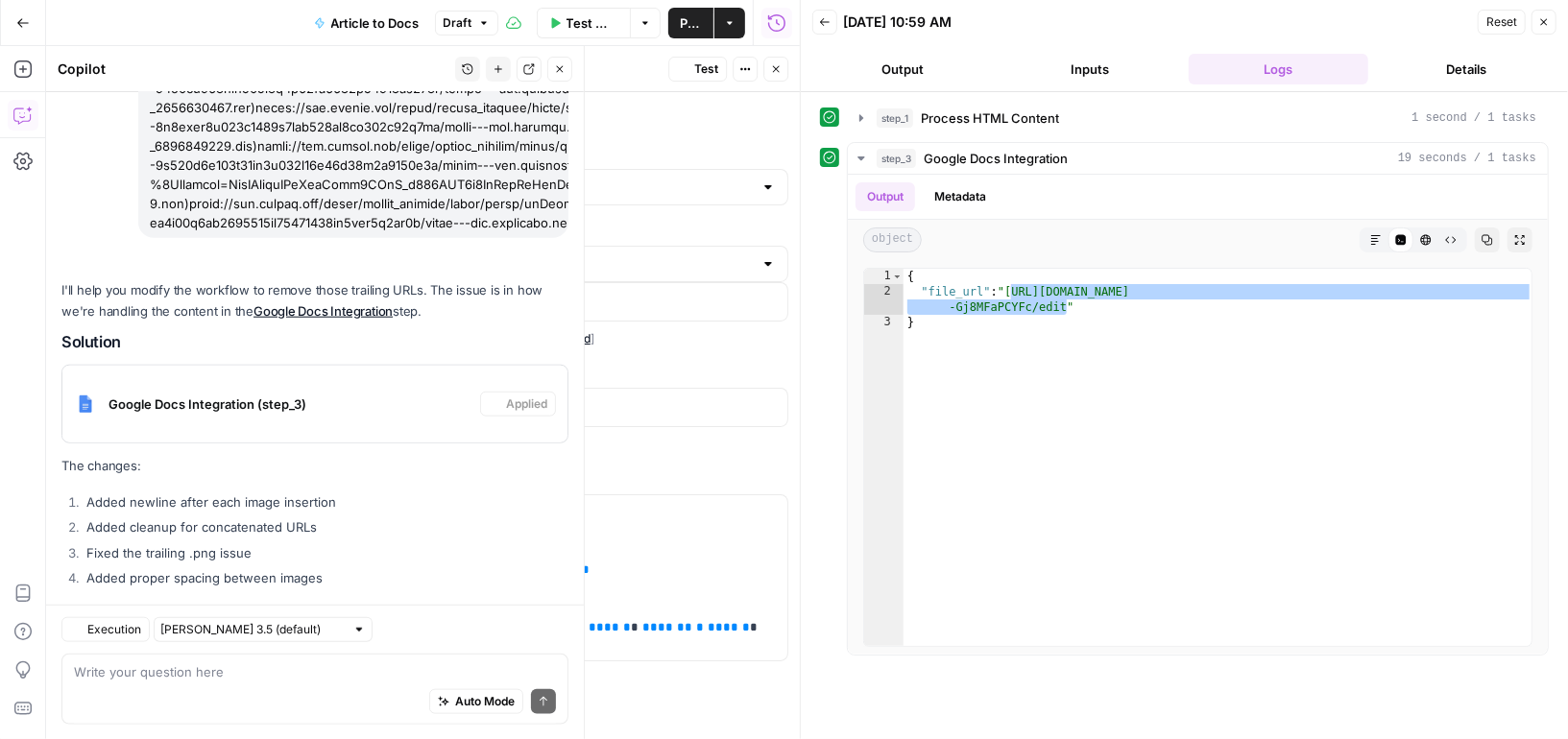
scroll to position [1222, 0]
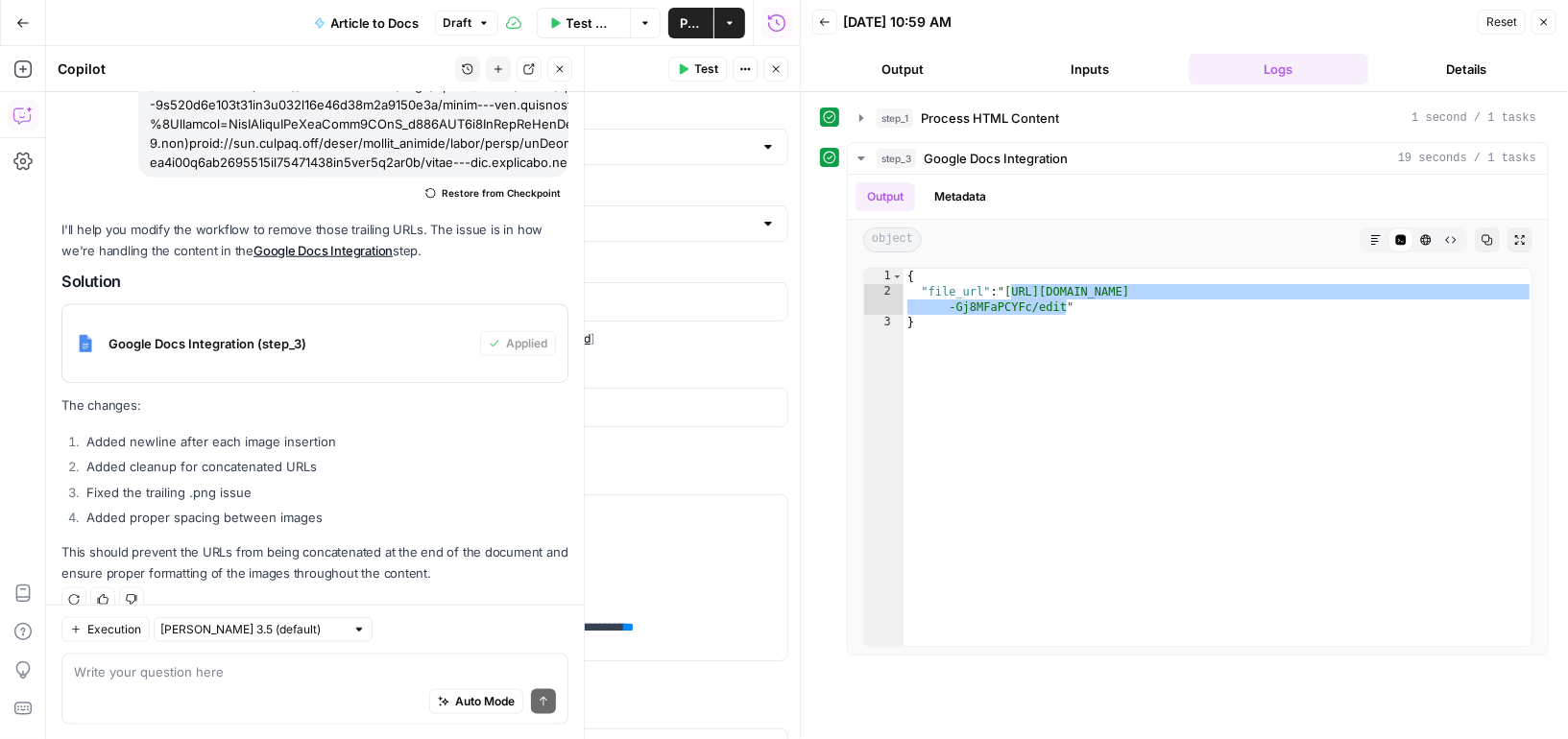
click at [692, 14] on span "Publish" at bounding box center [690, 23] width 23 height 20
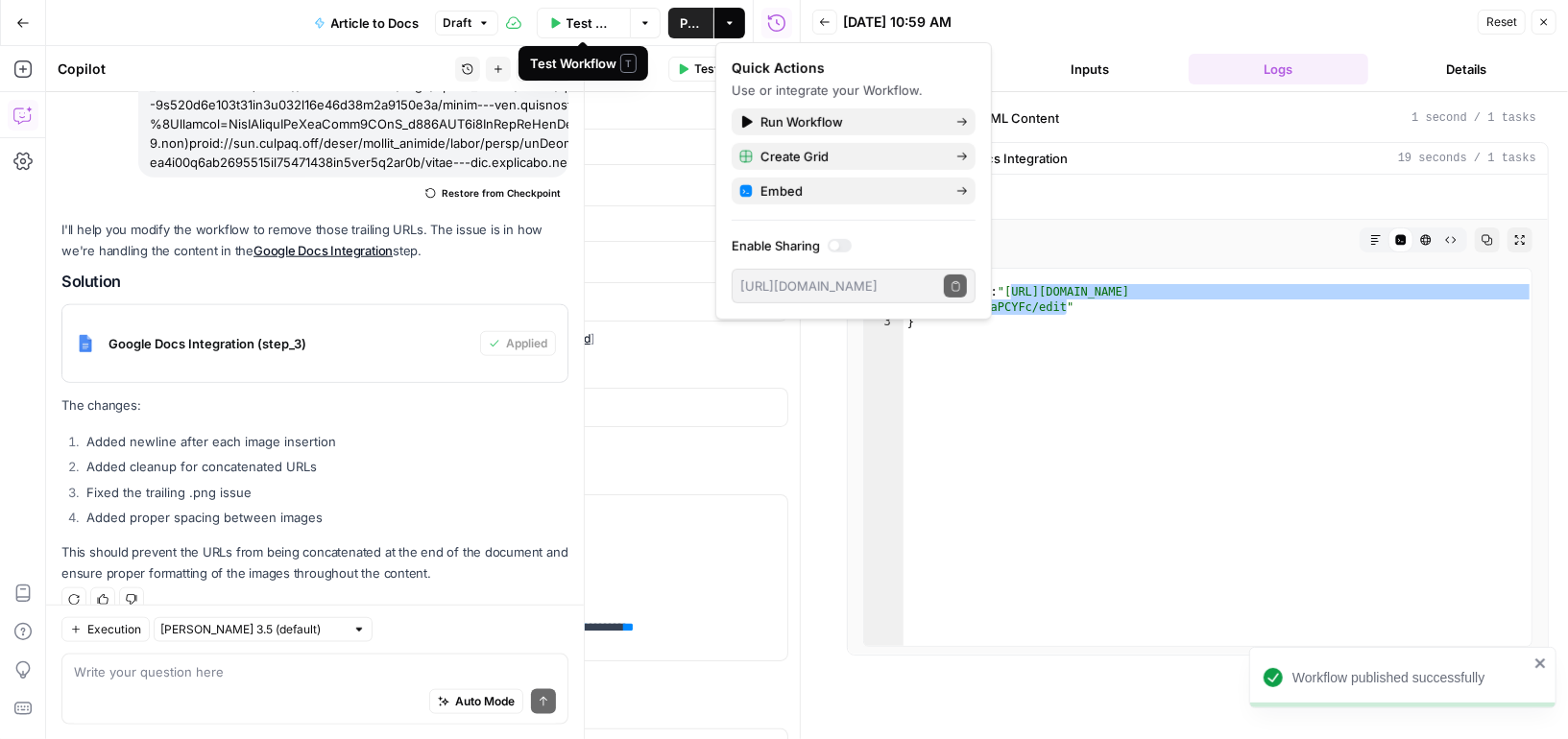
click at [584, 15] on span "Test Workflow" at bounding box center [592, 23] width 52 height 20
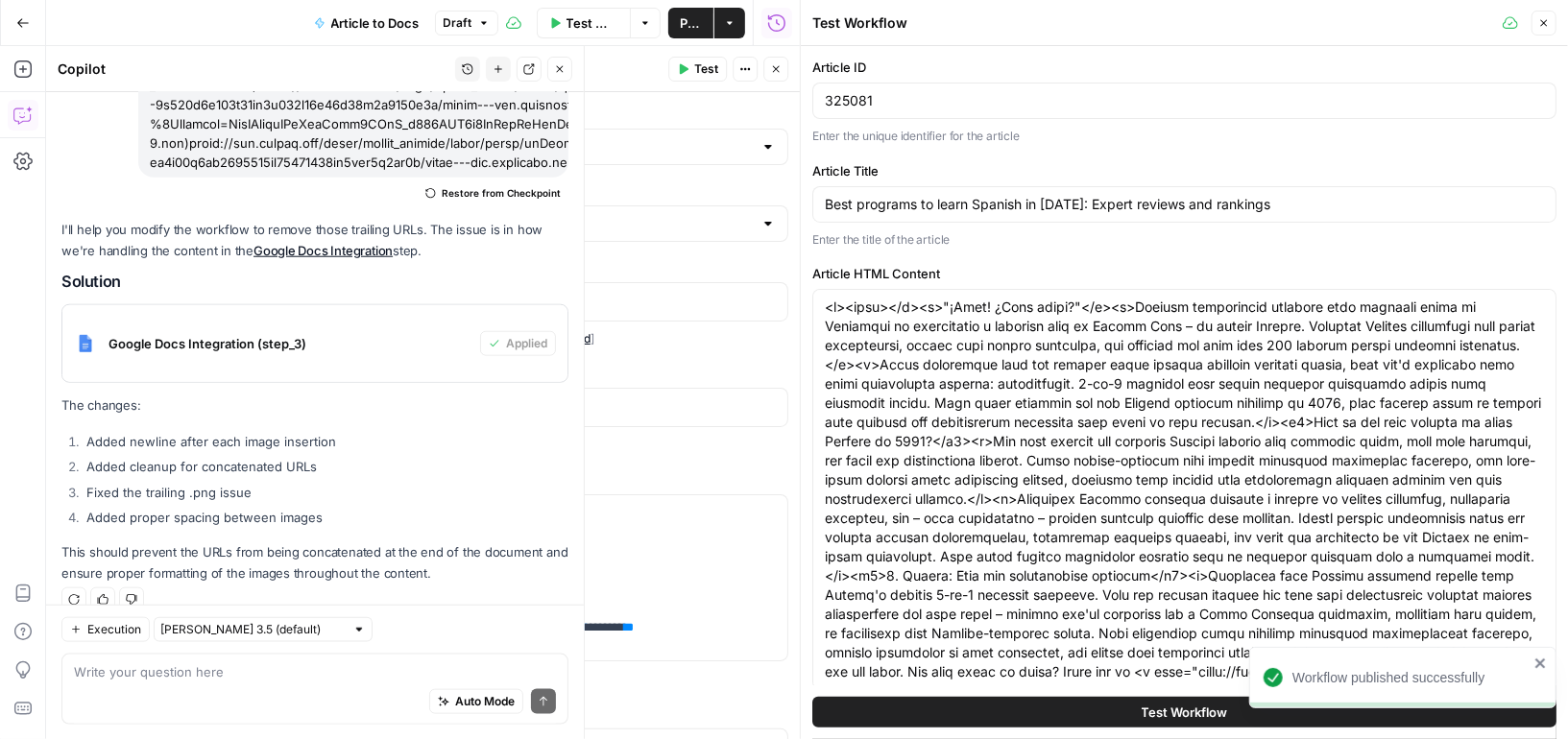
click at [1183, 712] on span "Test Workflow" at bounding box center [1184, 713] width 86 height 20
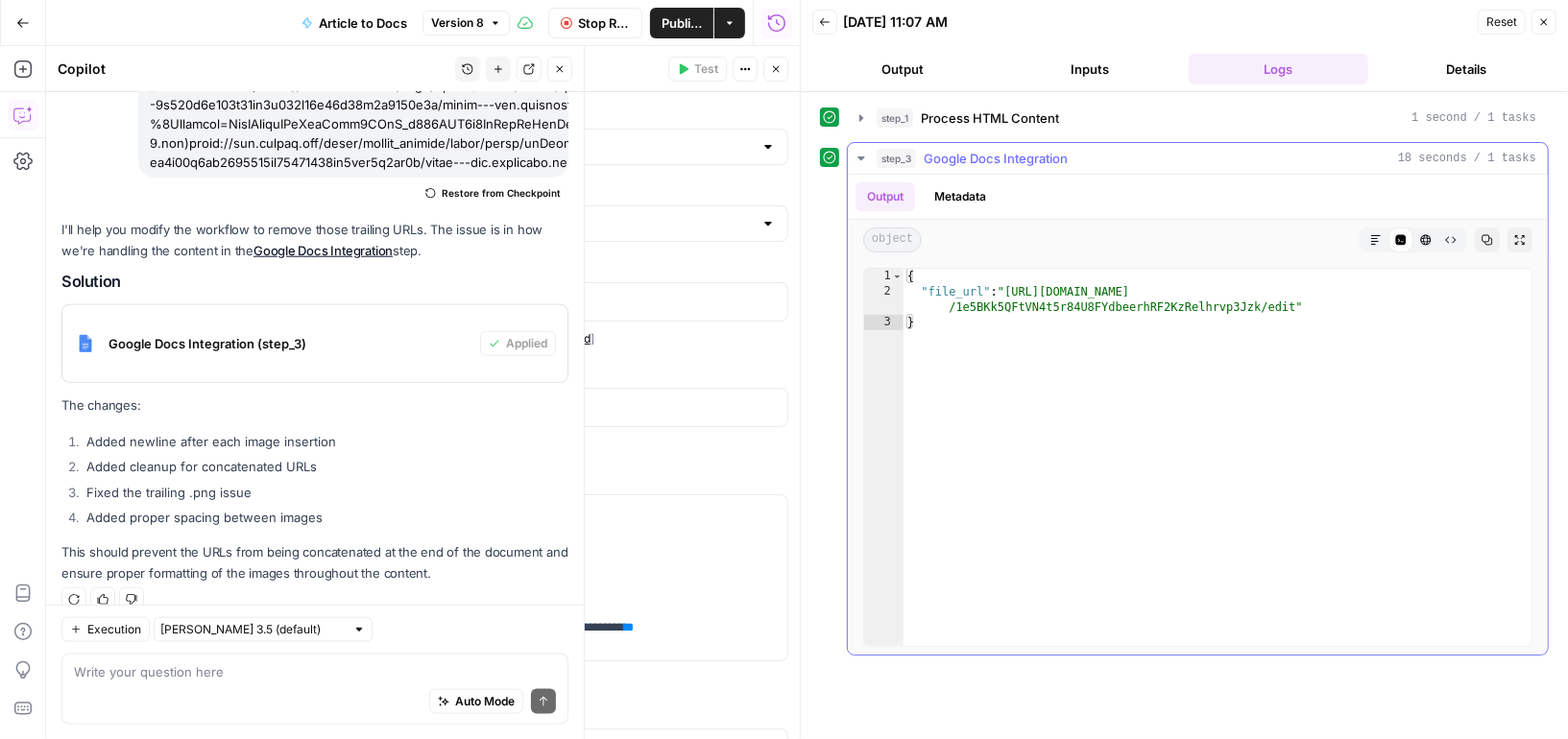
type textarea "**********"
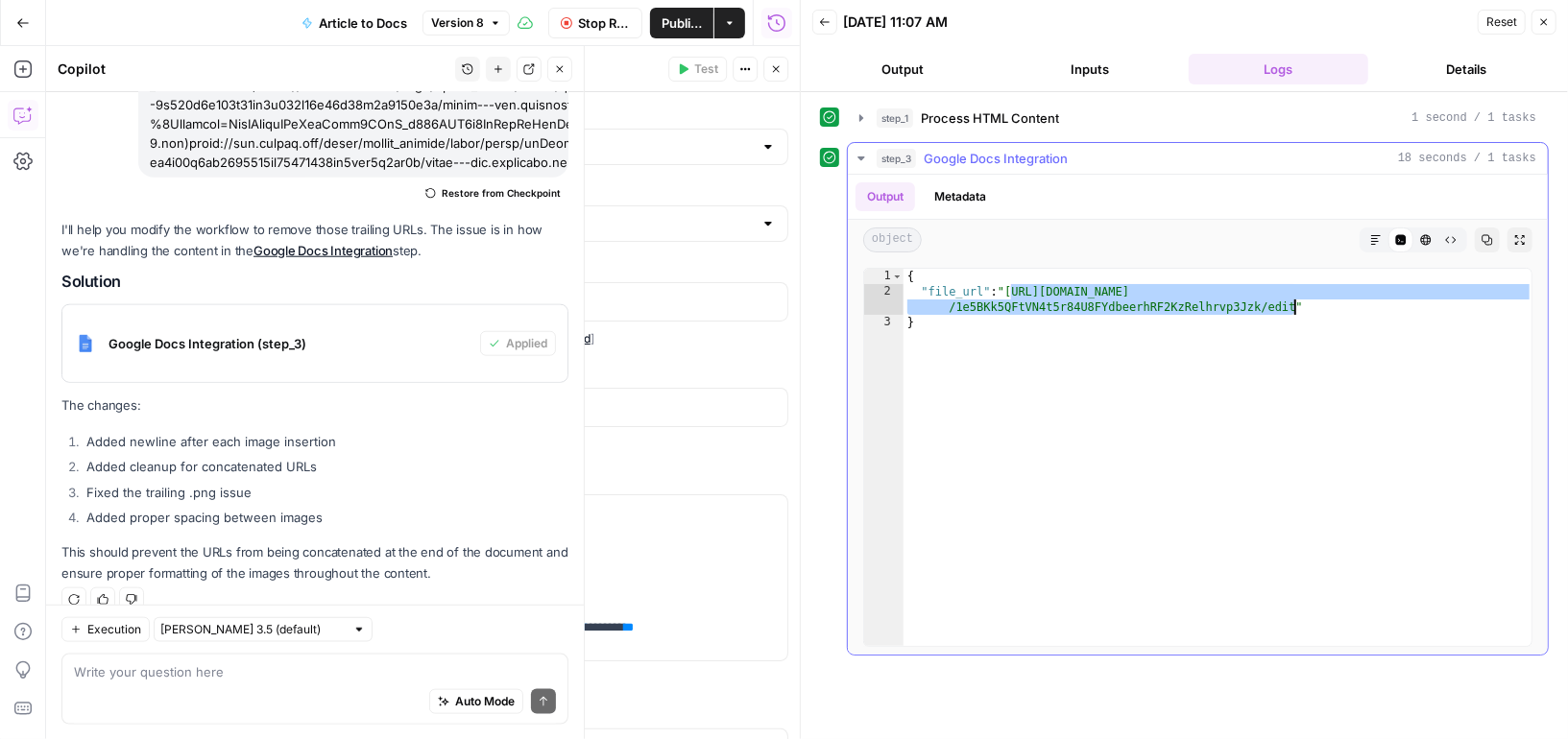
drag, startPoint x: 1009, startPoint y: 292, endPoint x: 1296, endPoint y: 303, distance: 287.2
click at [1296, 303] on div "{ "file_url" : "https://docs.google.com/document/d /1e5BKk5QFtVN4t5r84U8FYdbeer…" at bounding box center [1217, 473] width 630 height 409
click at [691, 19] on span "Publish" at bounding box center [692, 23] width 20 height 20
click at [21, 23] on icon "button" at bounding box center [24, 23] width 12 height 9
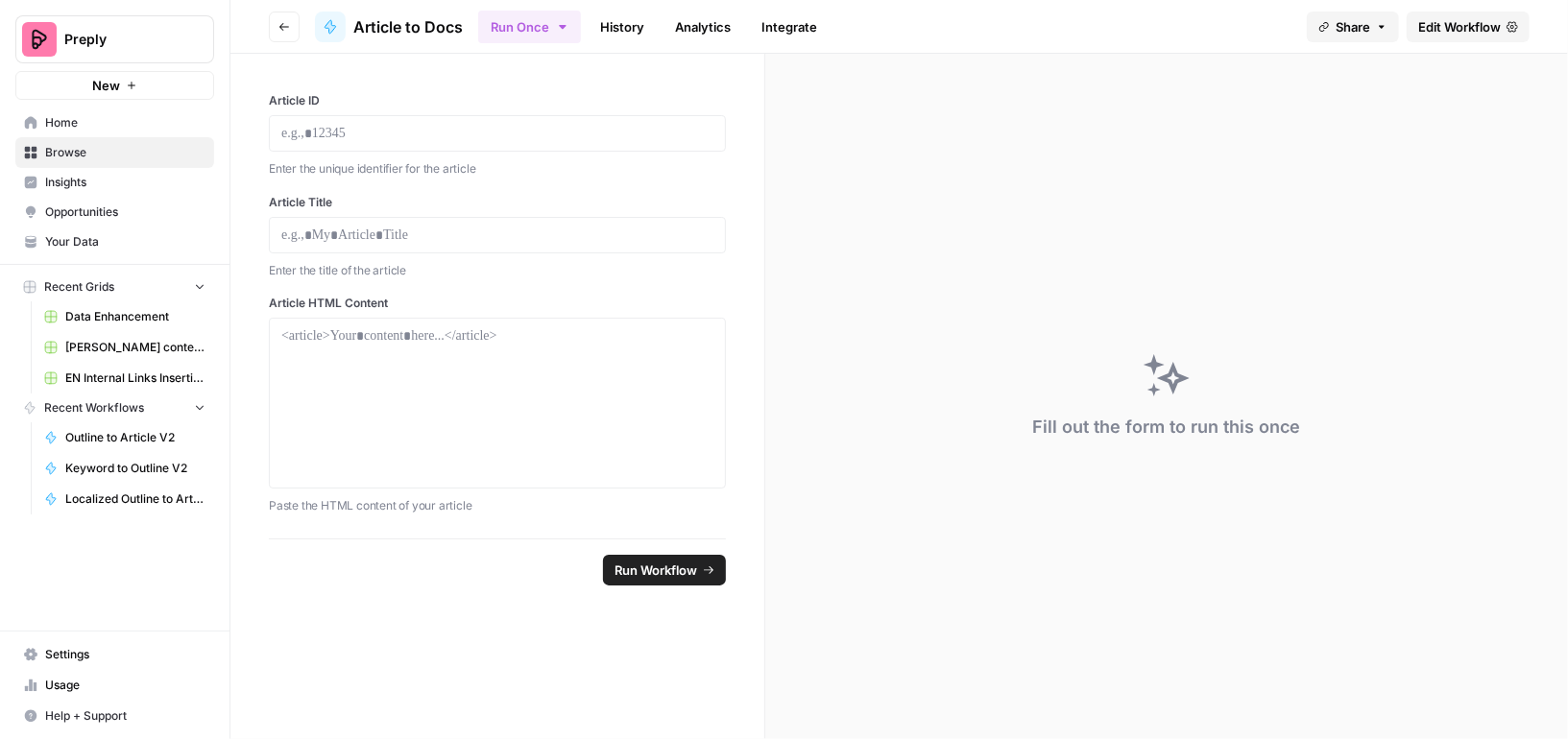
click at [118, 148] on span "Browse" at bounding box center [125, 153] width 161 height 18
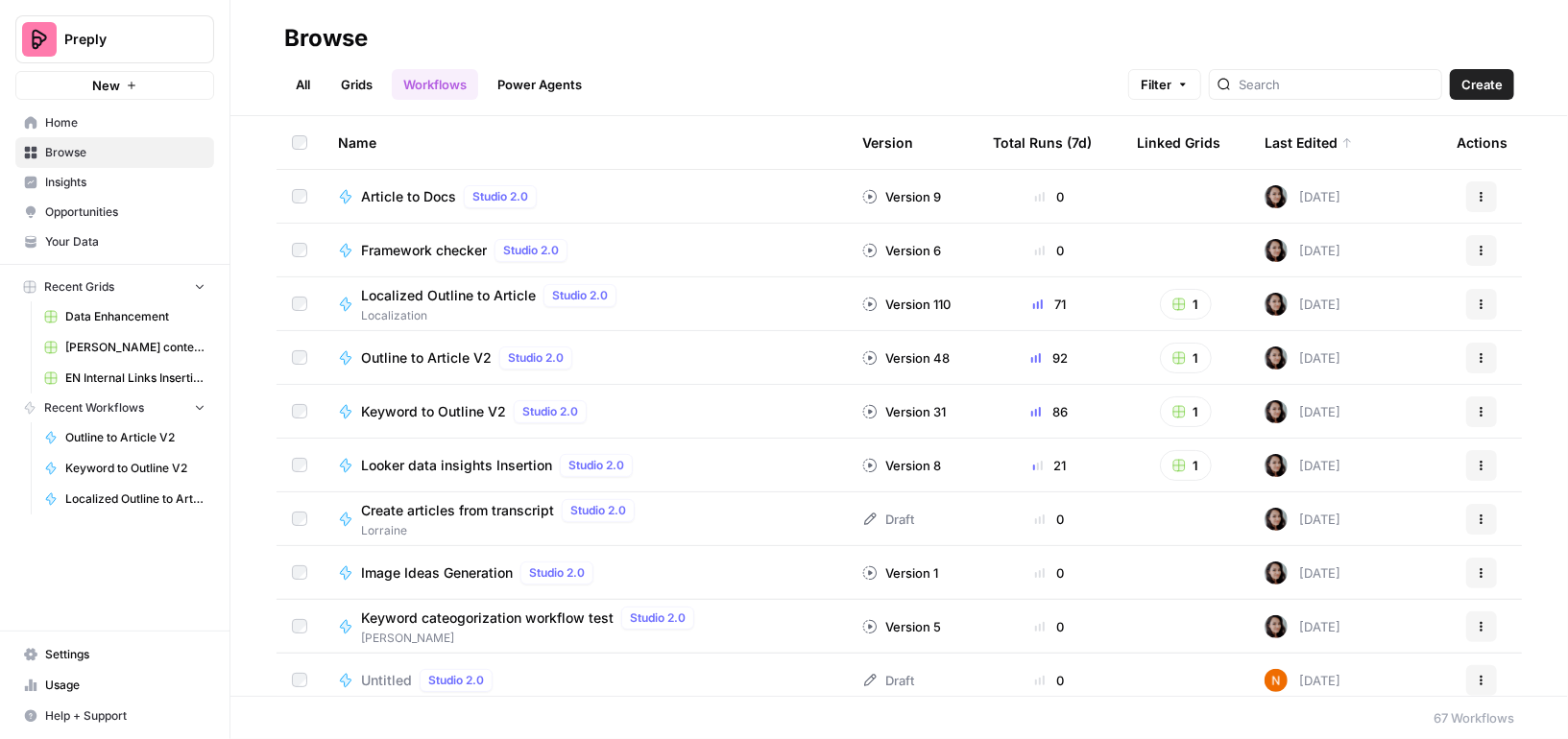
click at [346, 83] on link "Grids" at bounding box center [356, 84] width 55 height 30
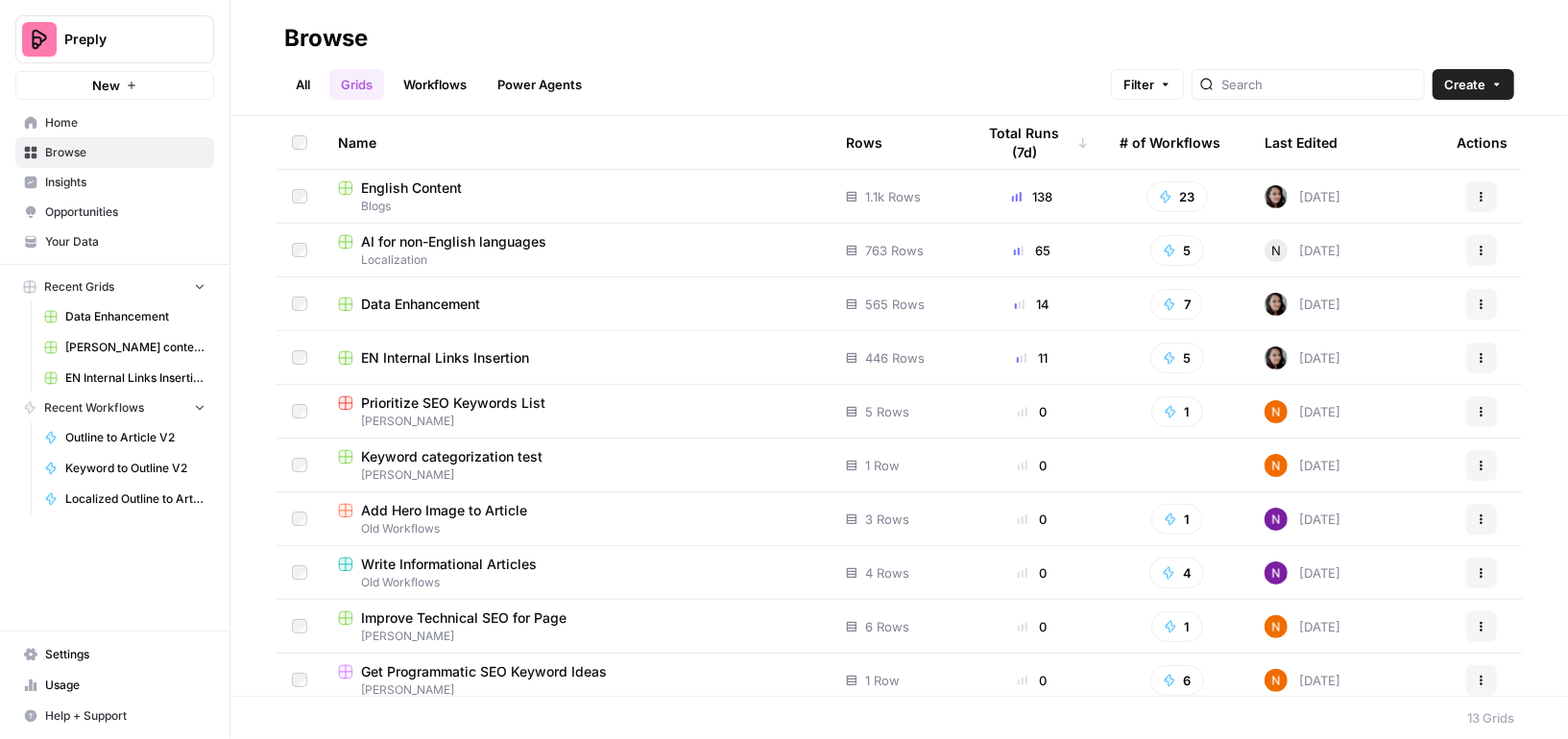
click at [448, 179] on span "English Content" at bounding box center [411, 188] width 101 height 20
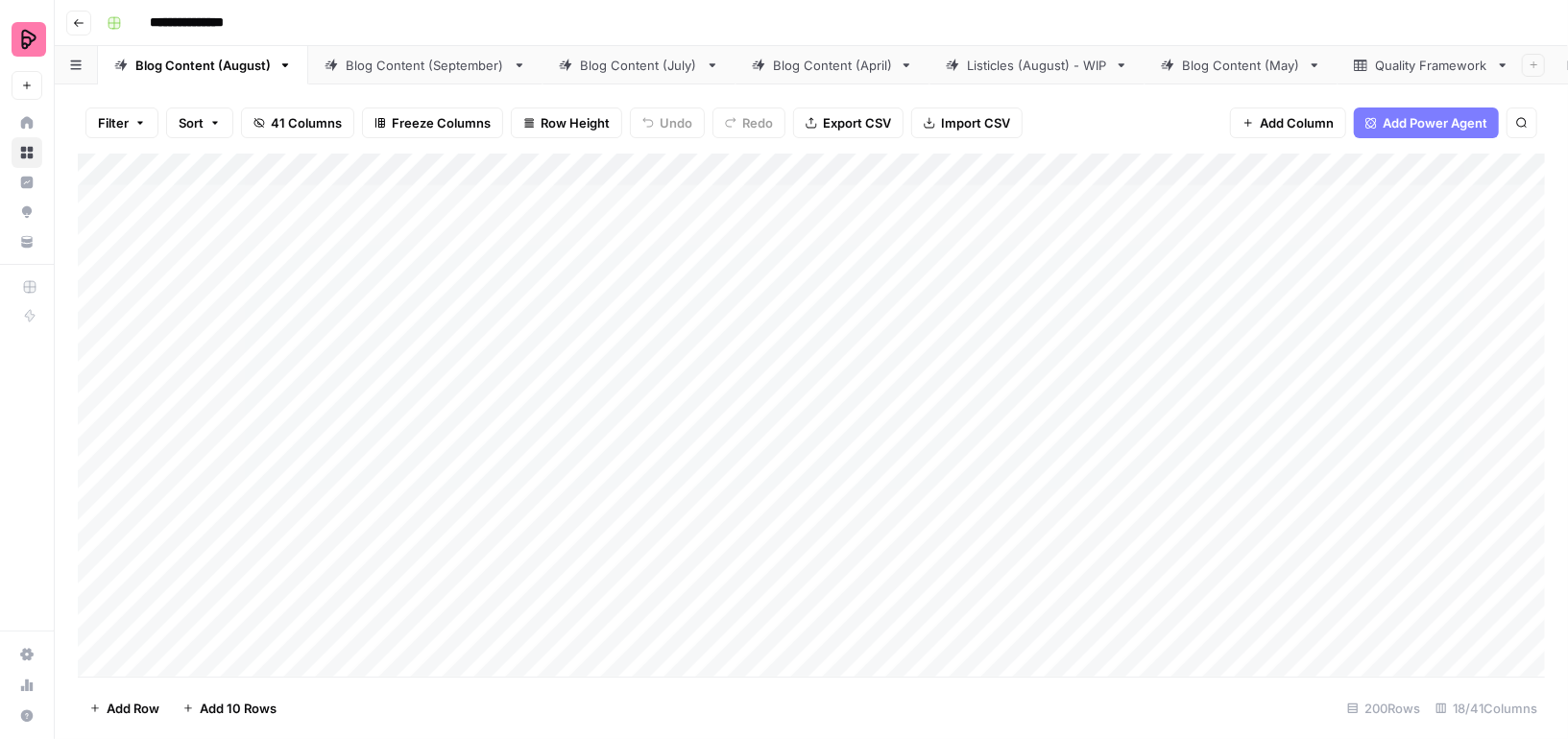
scroll to position [0, 420]
click at [1427, 67] on div "Tutor feedback" at bounding box center [1444, 66] width 92 height 20
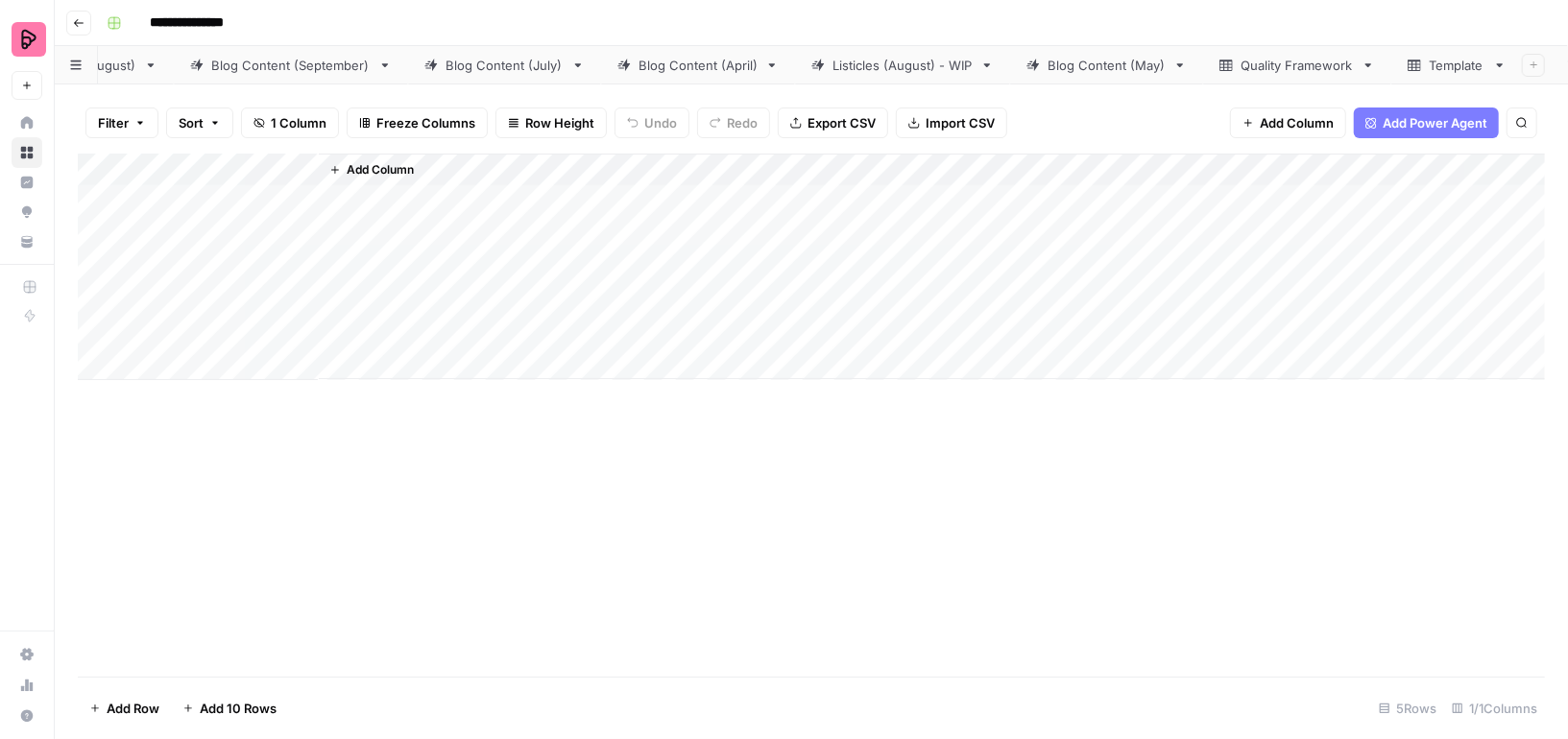
scroll to position [0, 420]
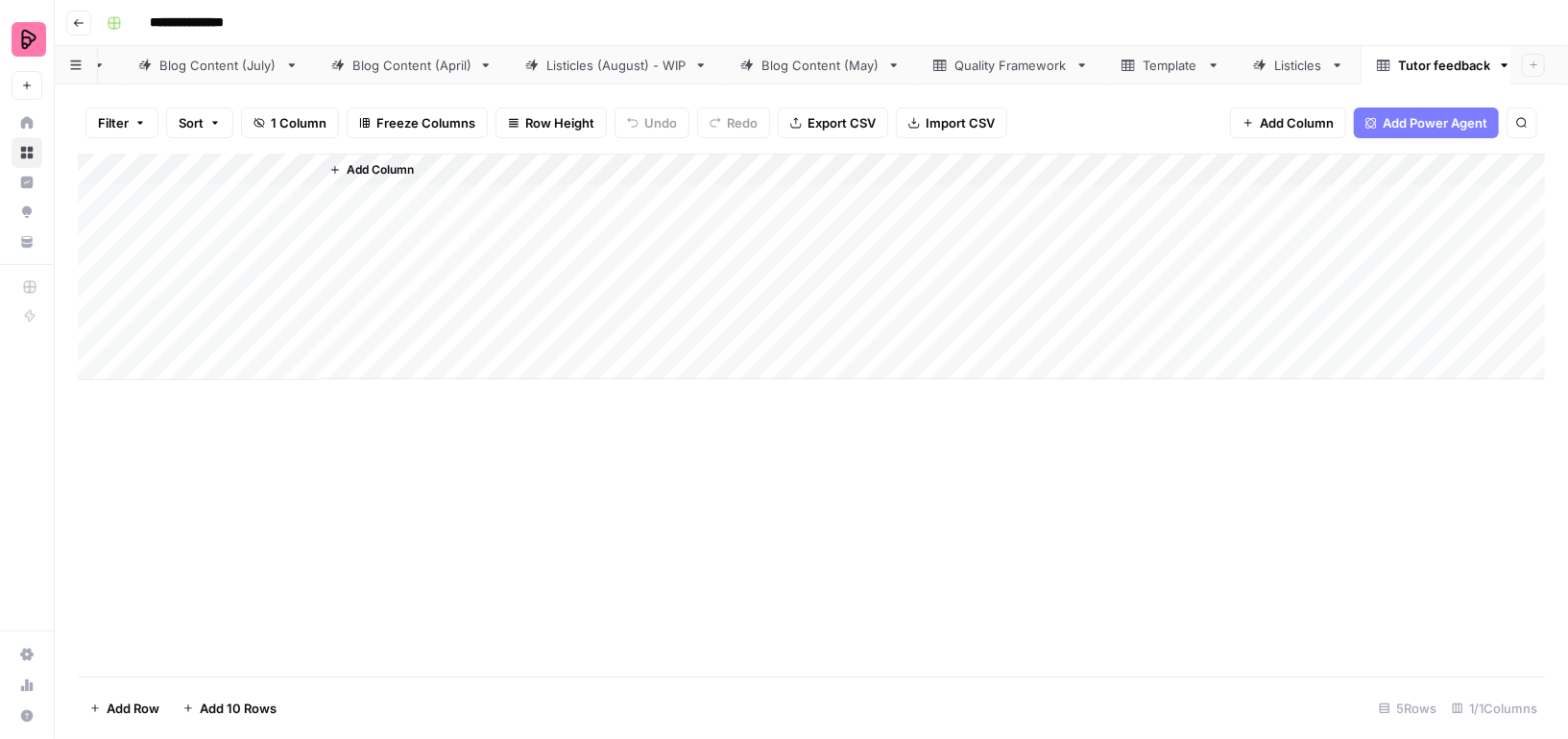
click at [1398, 71] on div "Tutor feedback" at bounding box center [1444, 66] width 92 height 20
click at [1398, 66] on input "**********" at bounding box center [1445, 65] width 94 height 24
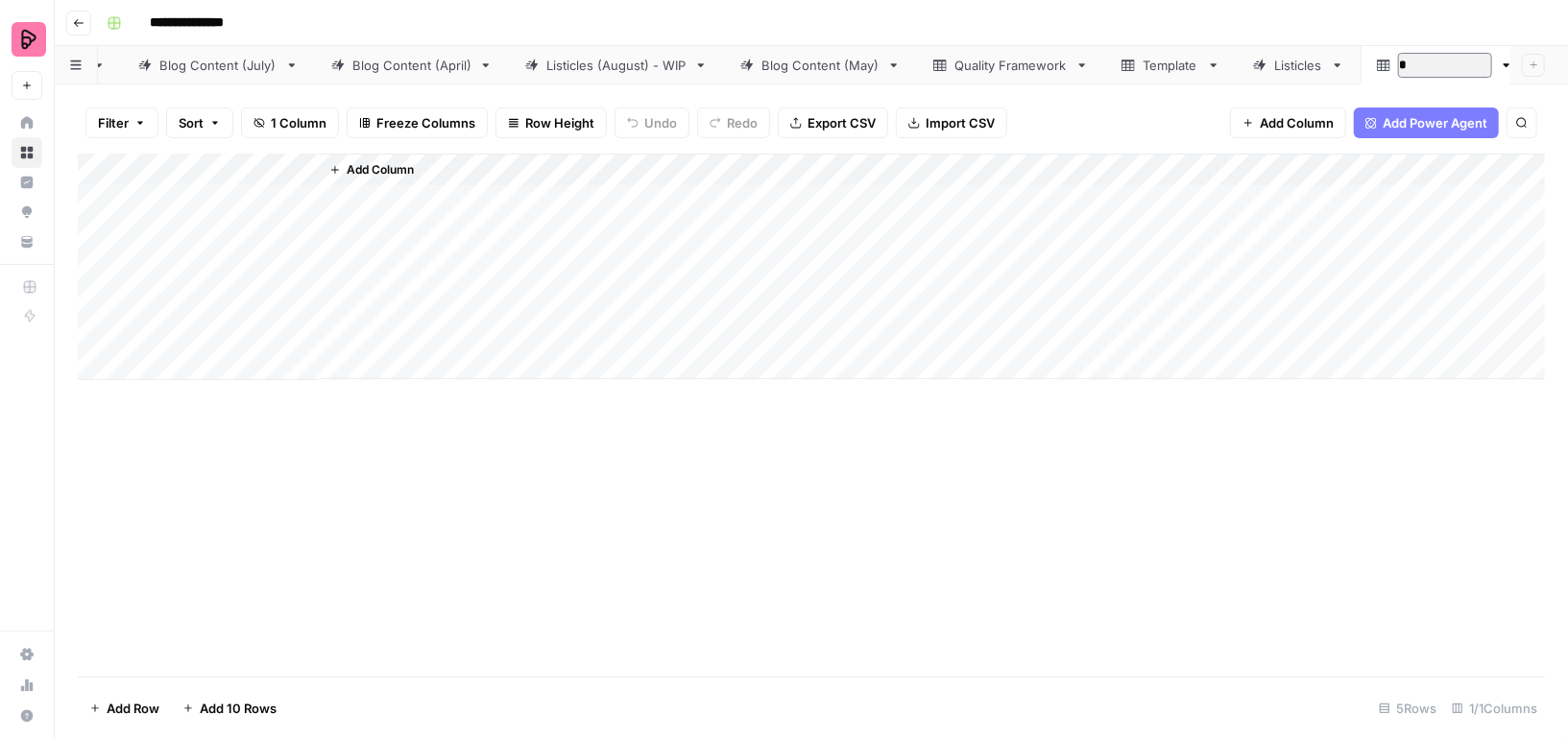
scroll to position [0, 342]
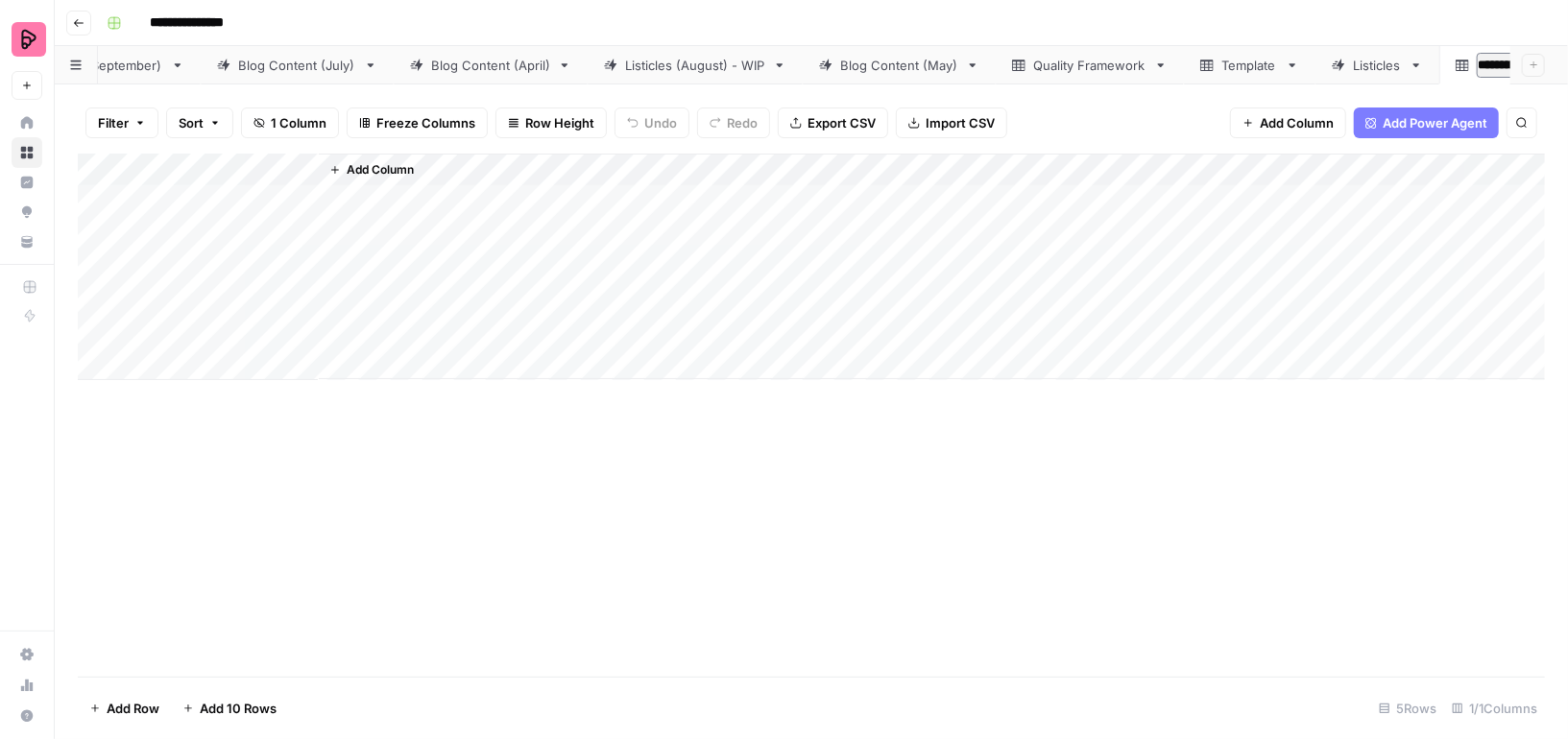
type input "**********"
click at [228, 202] on div "Add Column" at bounding box center [811, 266] width 1467 height 226
click at [351, 167] on span "Add Column" at bounding box center [380, 170] width 68 height 18
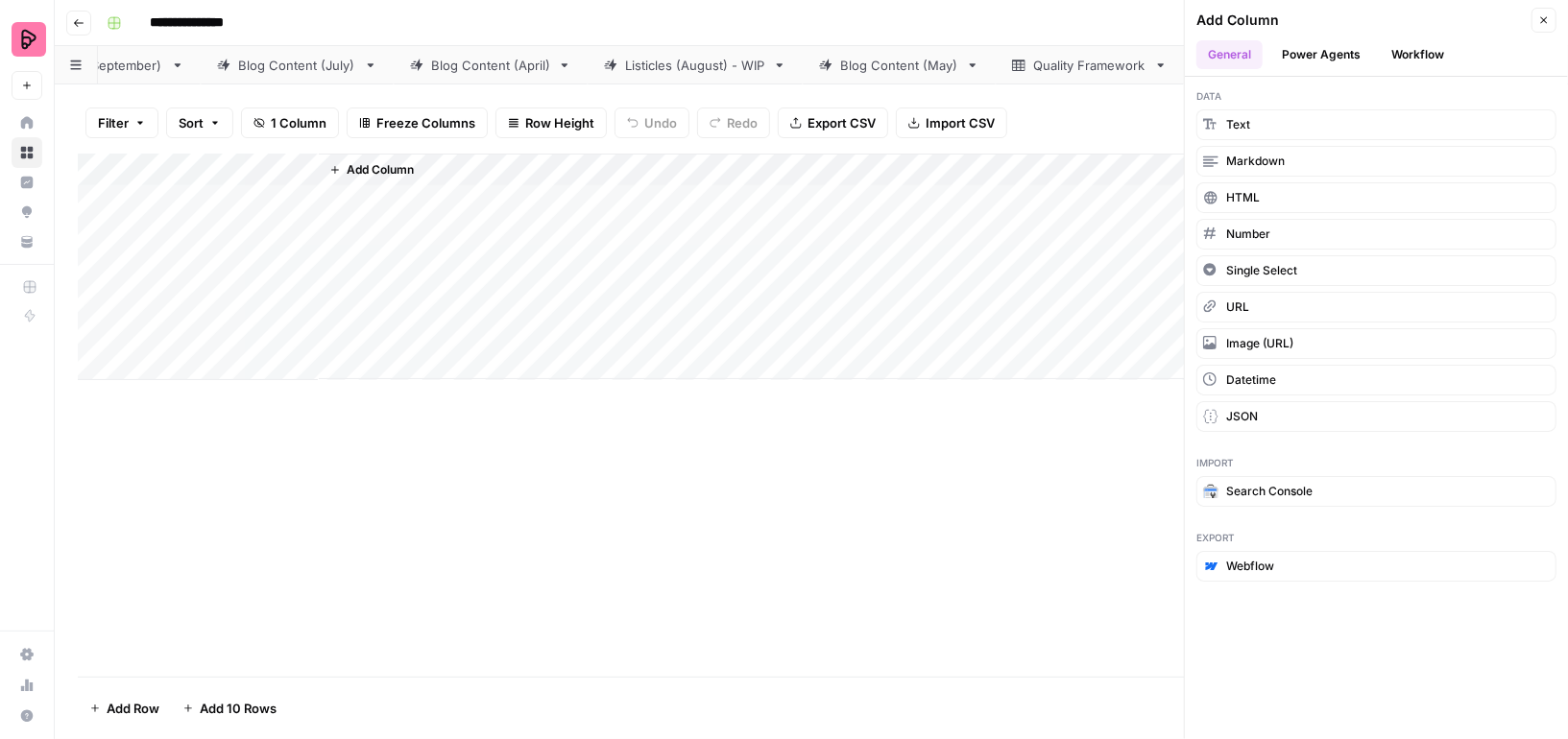
click at [818, 275] on div "Add Column" at bounding box center [931, 266] width 1226 height 225
click at [1425, 50] on button "Workflow" at bounding box center [1417, 54] width 75 height 28
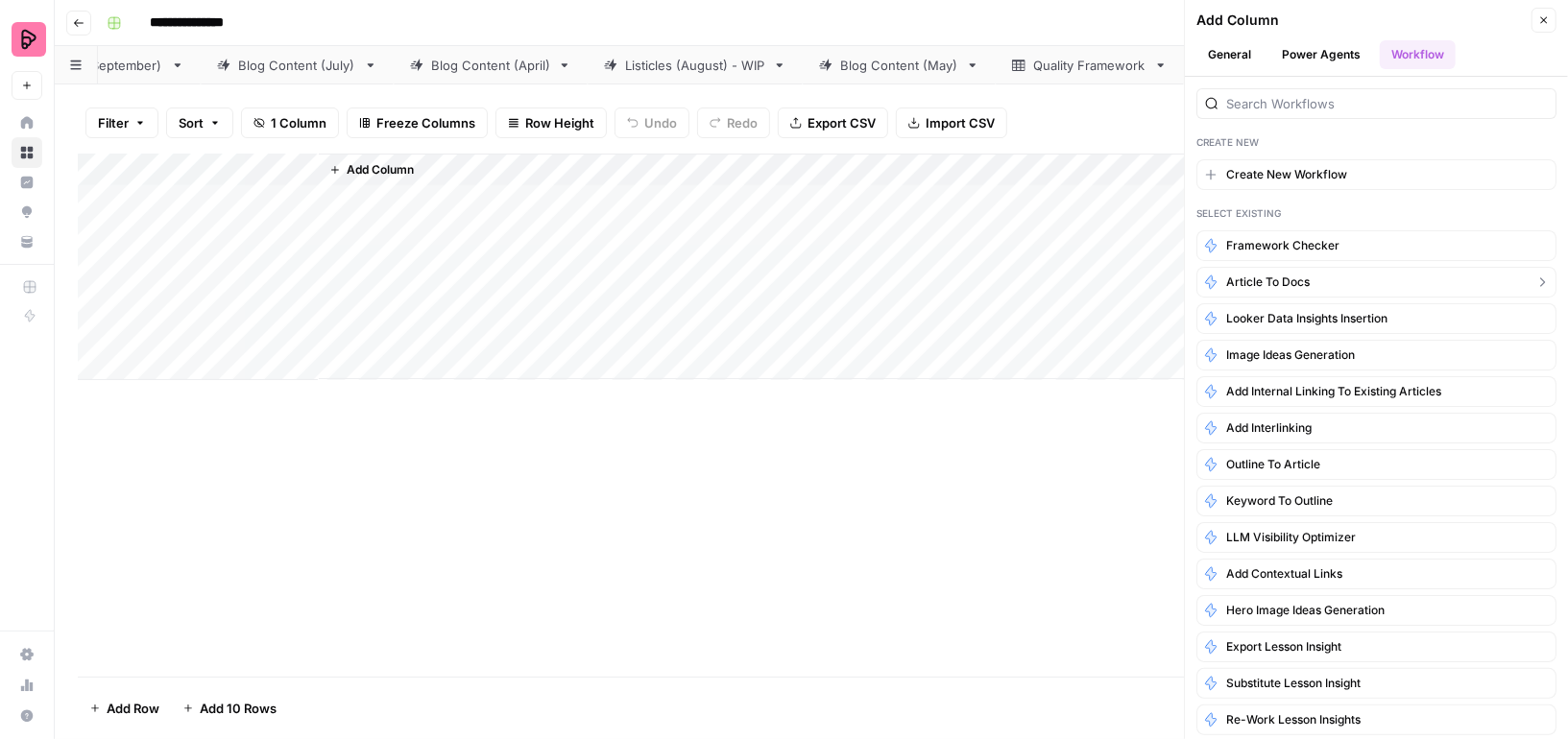
click at [1281, 280] on span "Article to Docs" at bounding box center [1267, 282] width 83 height 18
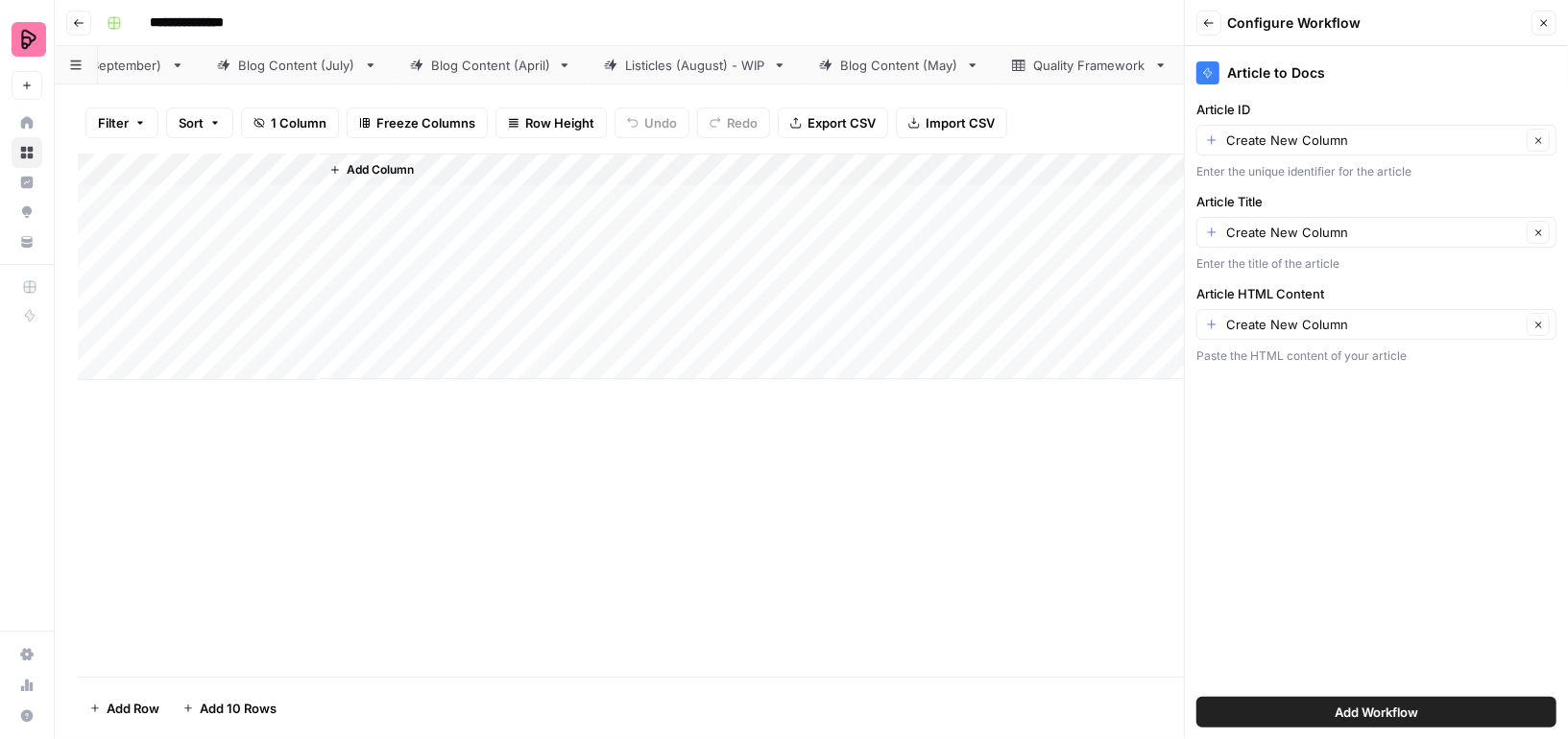
click at [1357, 713] on span "Add Workflow" at bounding box center [1375, 713] width 83 height 20
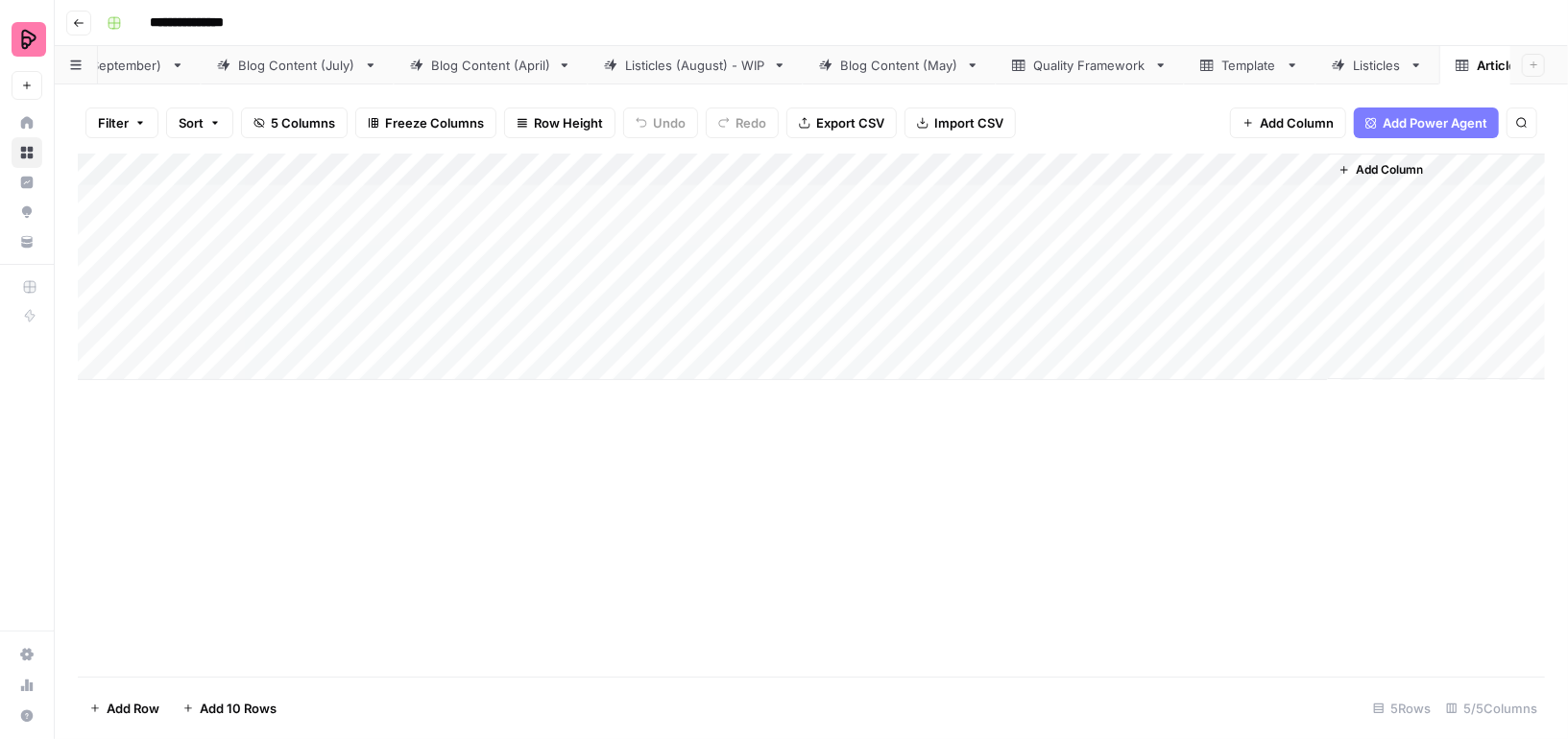
click at [303, 168] on div "Add Column" at bounding box center [811, 266] width 1467 height 226
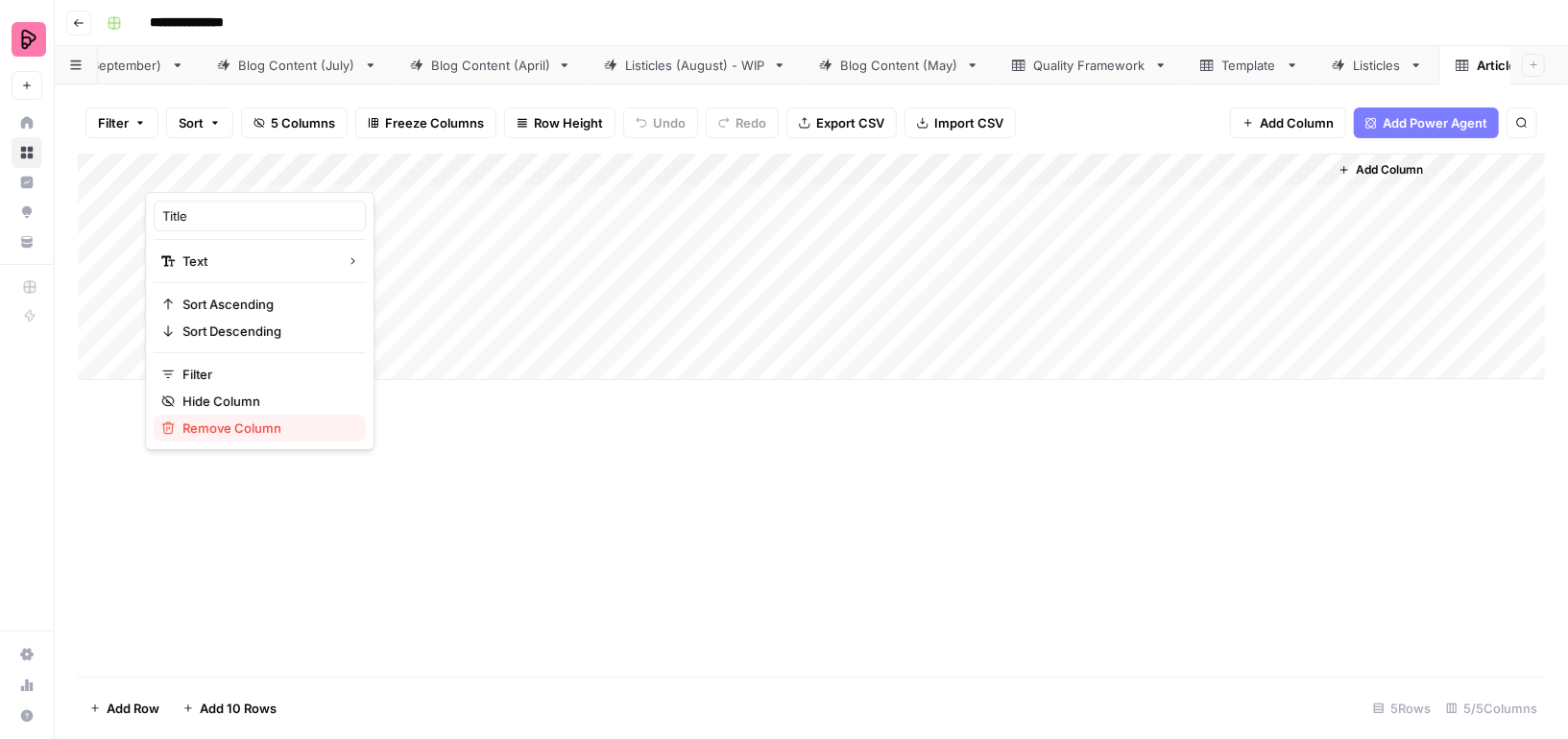
click at [245, 426] on span "Remove Column" at bounding box center [266, 428] width 168 height 20
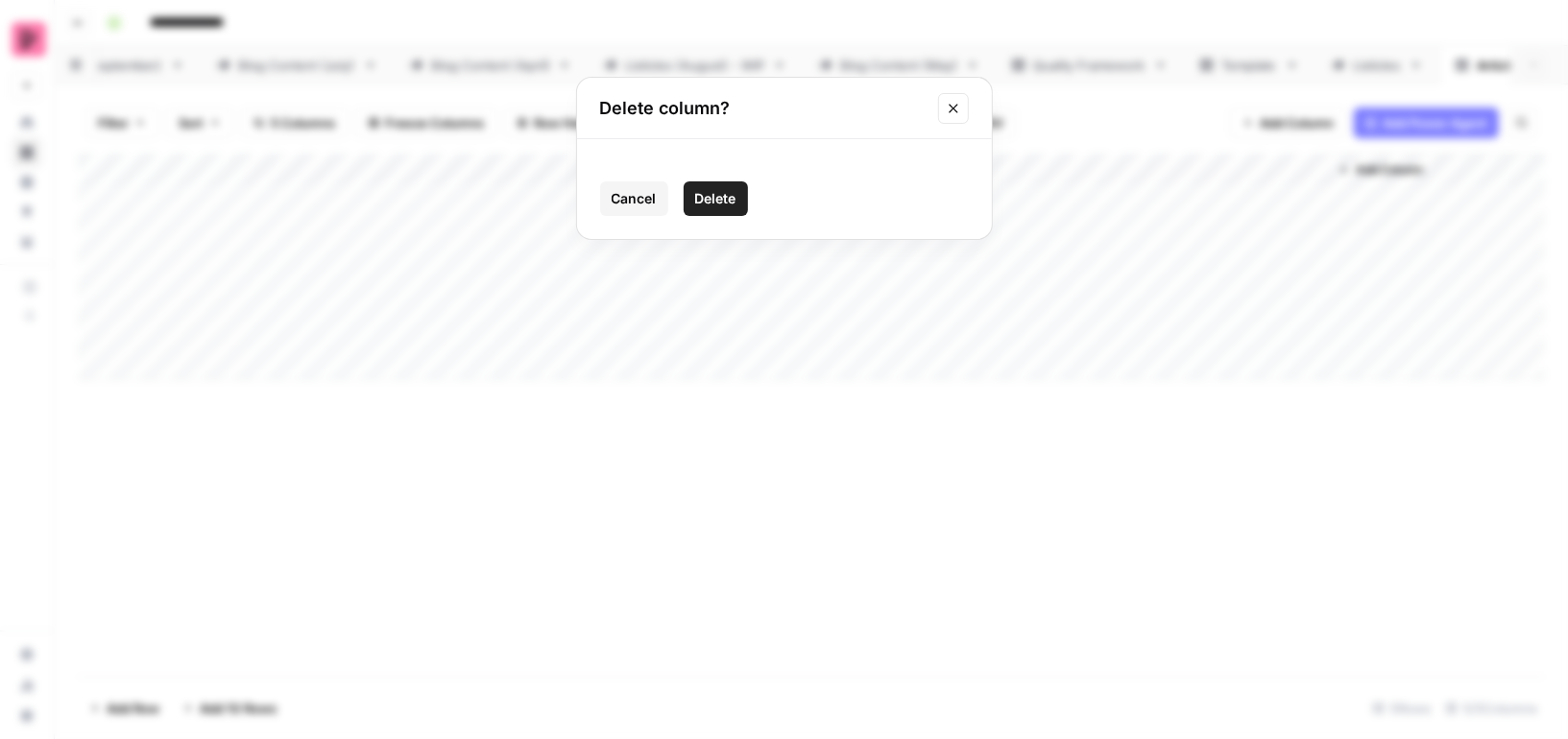
click at [728, 195] on span "Delete" at bounding box center [716, 199] width 41 height 20
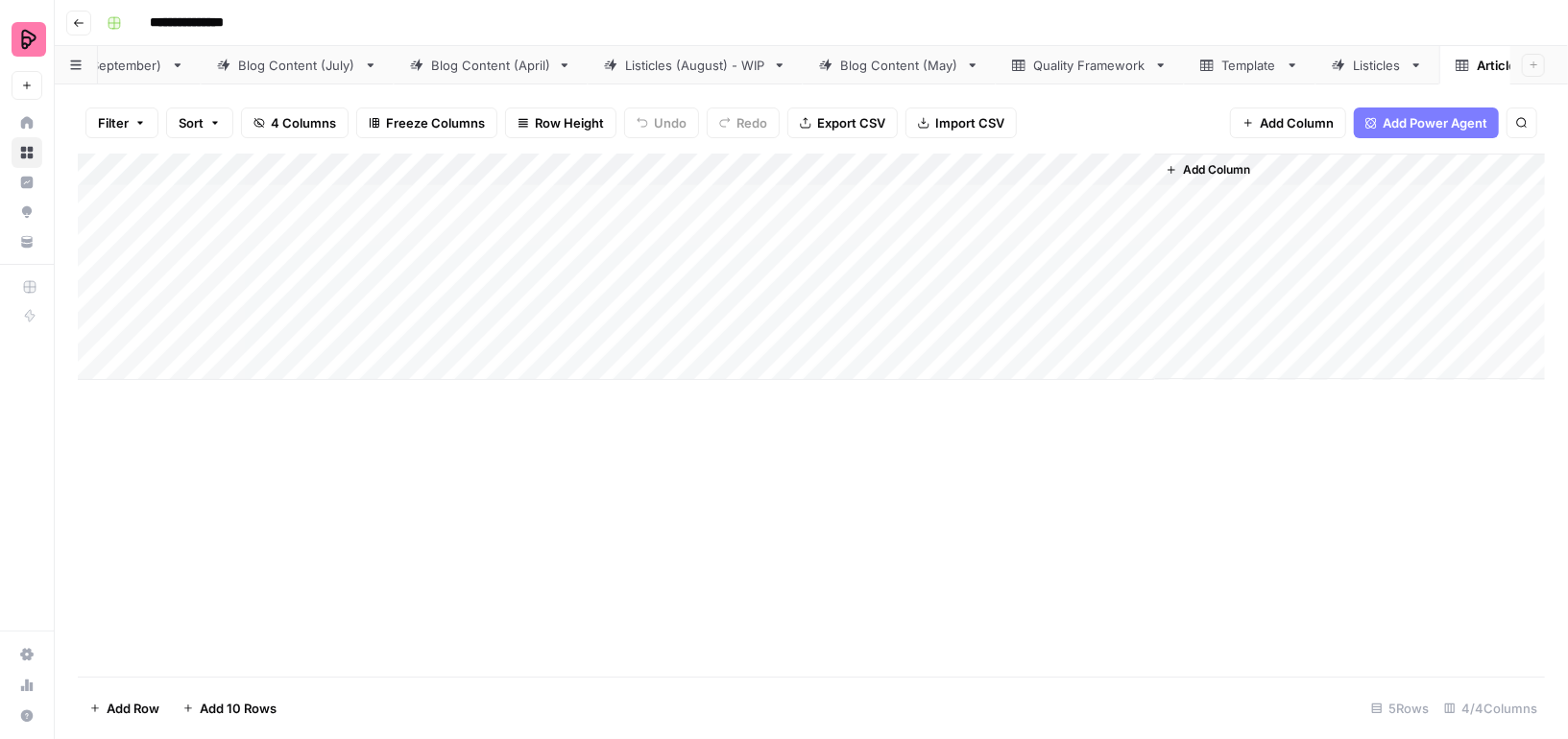
click at [703, 475] on div "Add Column" at bounding box center [811, 415] width 1467 height 523
click at [331, 203] on div "Add Column" at bounding box center [811, 266] width 1467 height 226
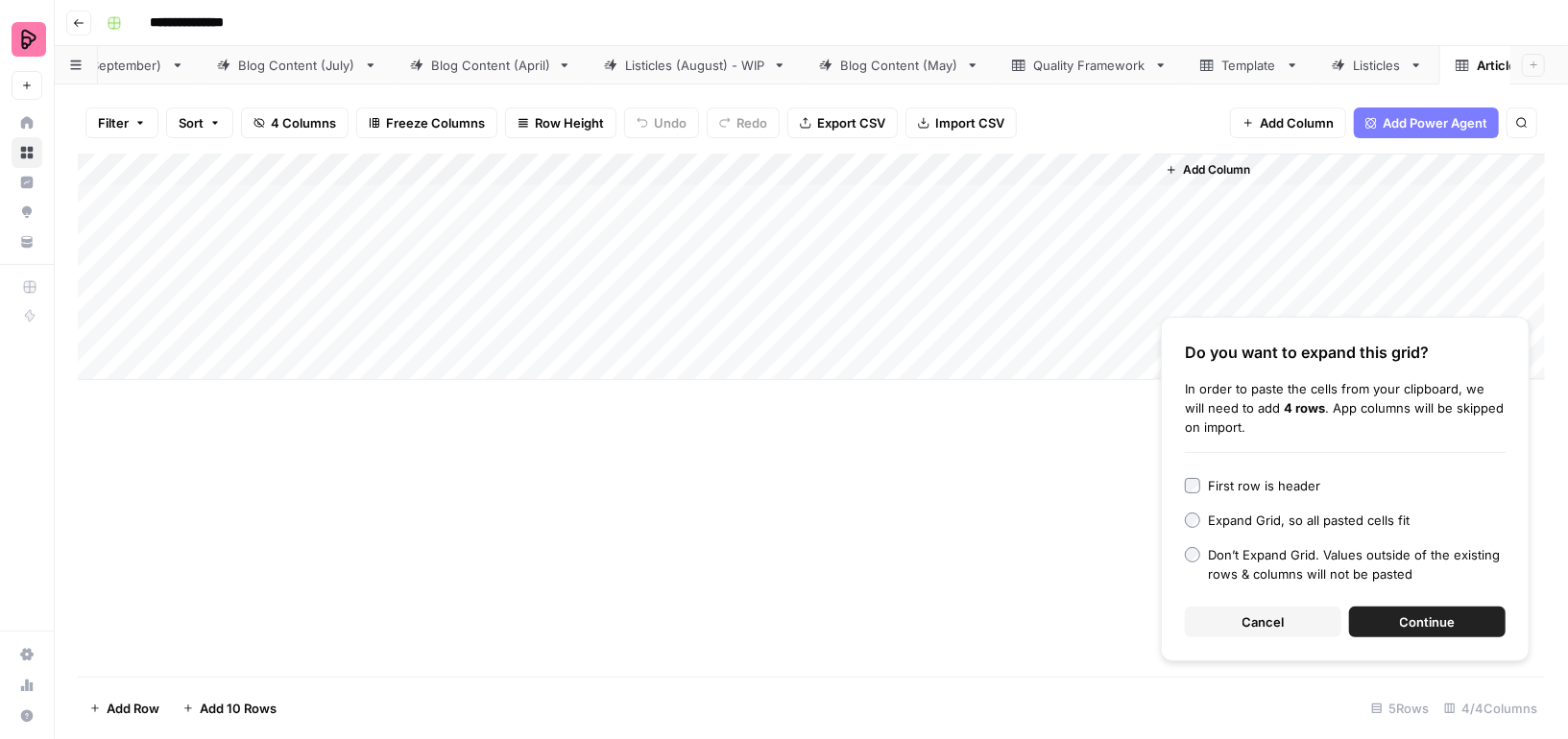
click at [1393, 627] on button "Continue" at bounding box center [1427, 621] width 157 height 30
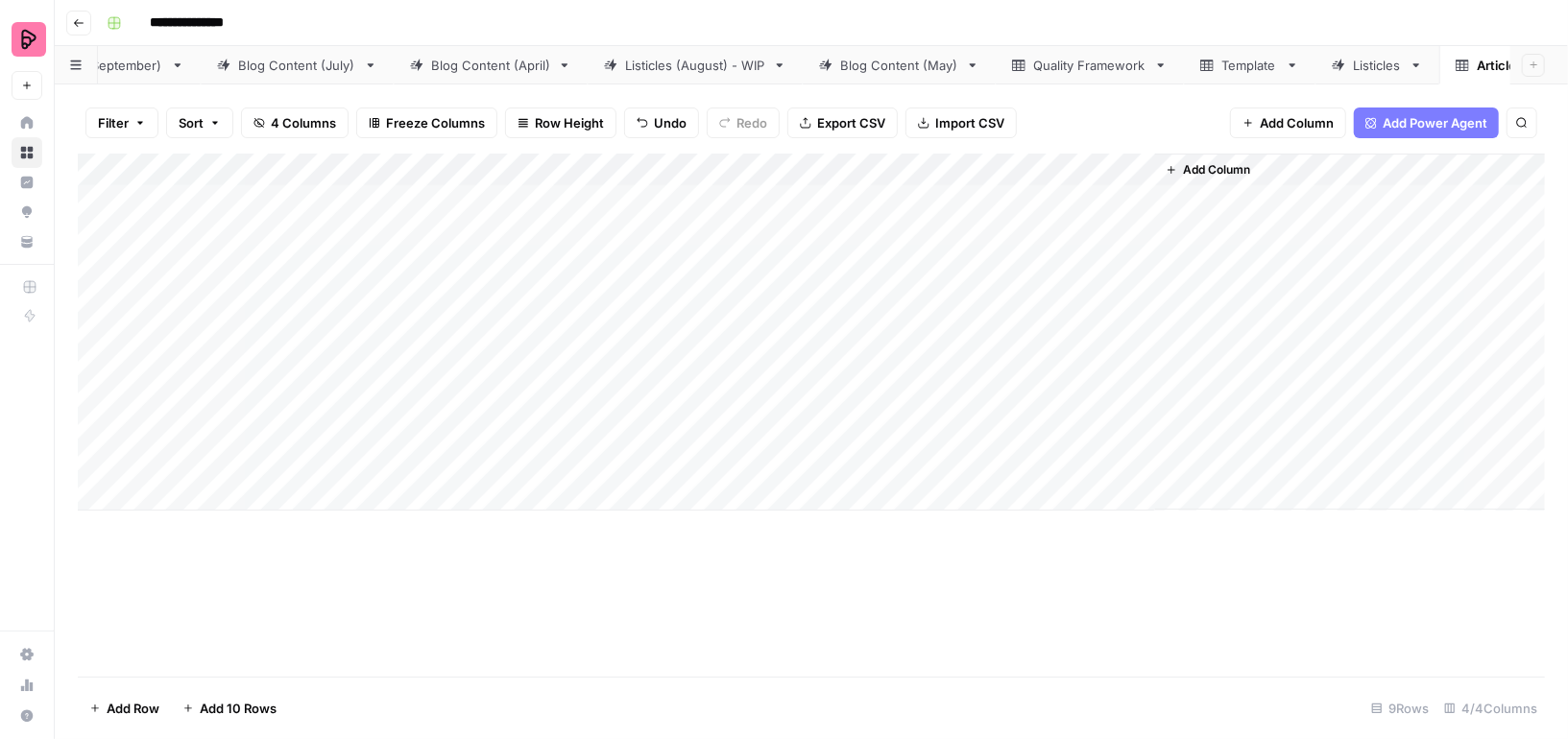
click at [499, 486] on div "Add Column" at bounding box center [811, 332] width 1467 height 357
click at [370, 493] on div "Add Column" at bounding box center [811, 348] width 1467 height 390
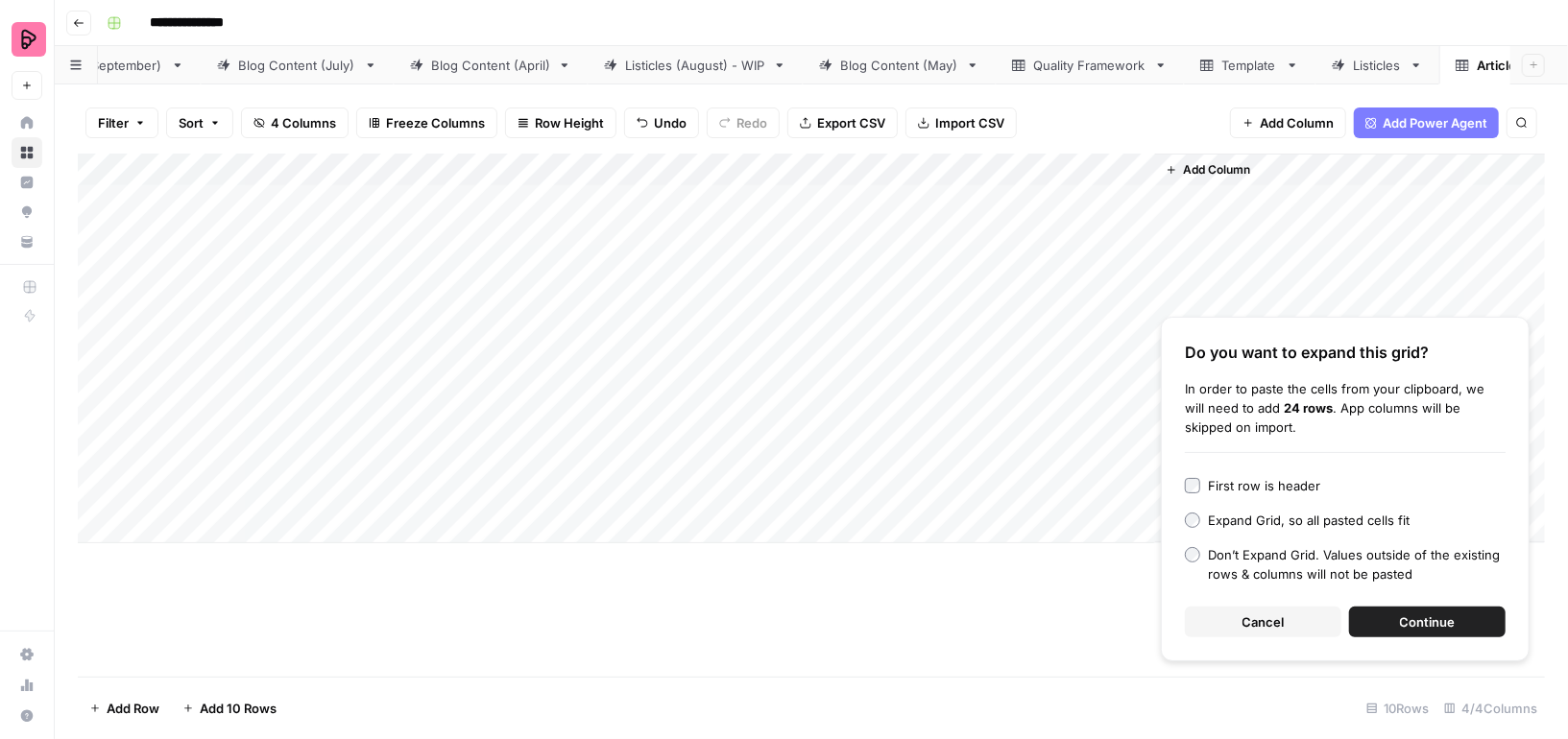
click at [1413, 618] on span "Continue" at bounding box center [1427, 622] width 56 height 20
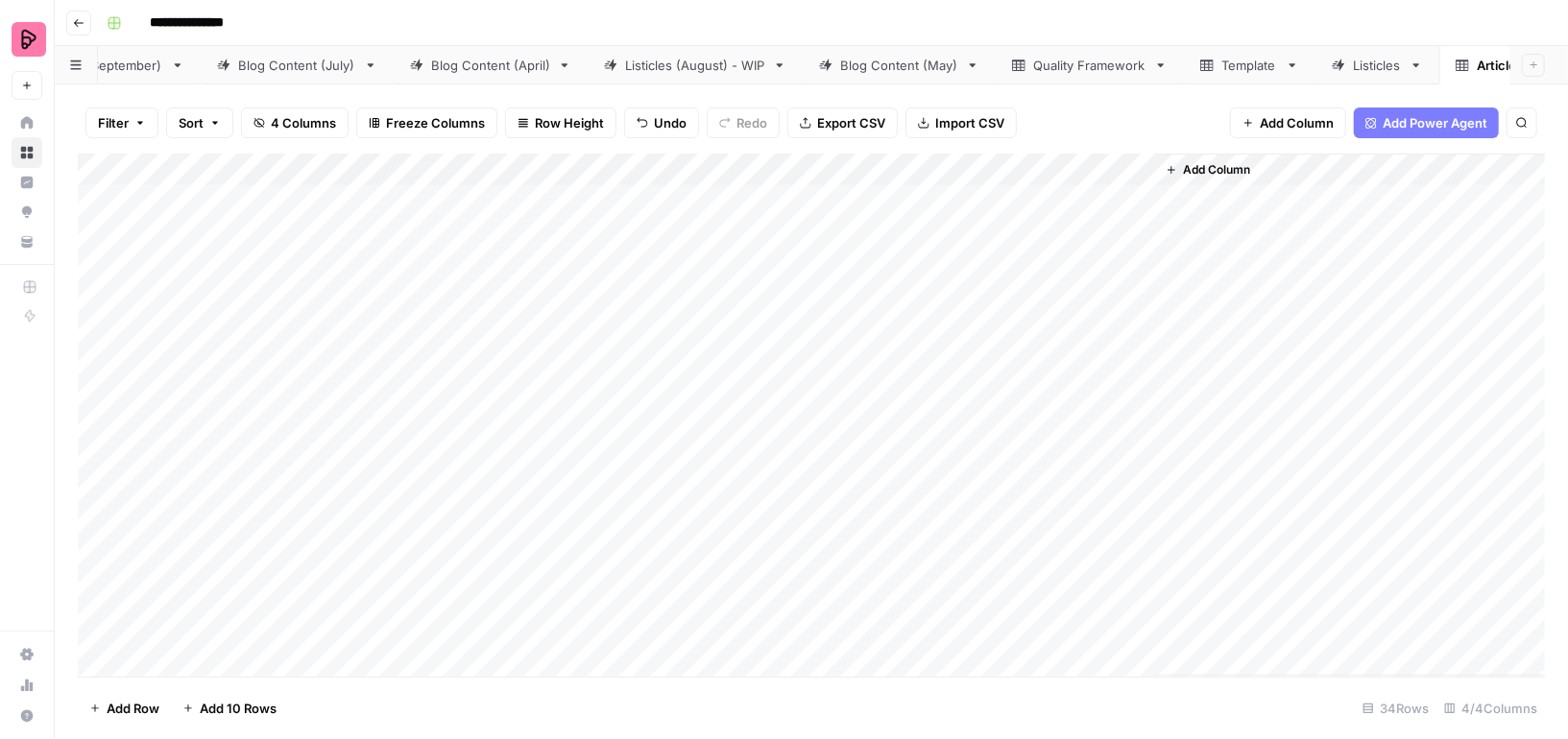
click at [341, 167] on div "Add Column" at bounding box center [811, 415] width 1467 height 523
click at [805, 198] on div "Add Column" at bounding box center [811, 415] width 1467 height 523
click at [849, 390] on div "Add Column" at bounding box center [811, 415] width 1467 height 523
click at [849, 391] on div "Add Column" at bounding box center [811, 415] width 1467 height 523
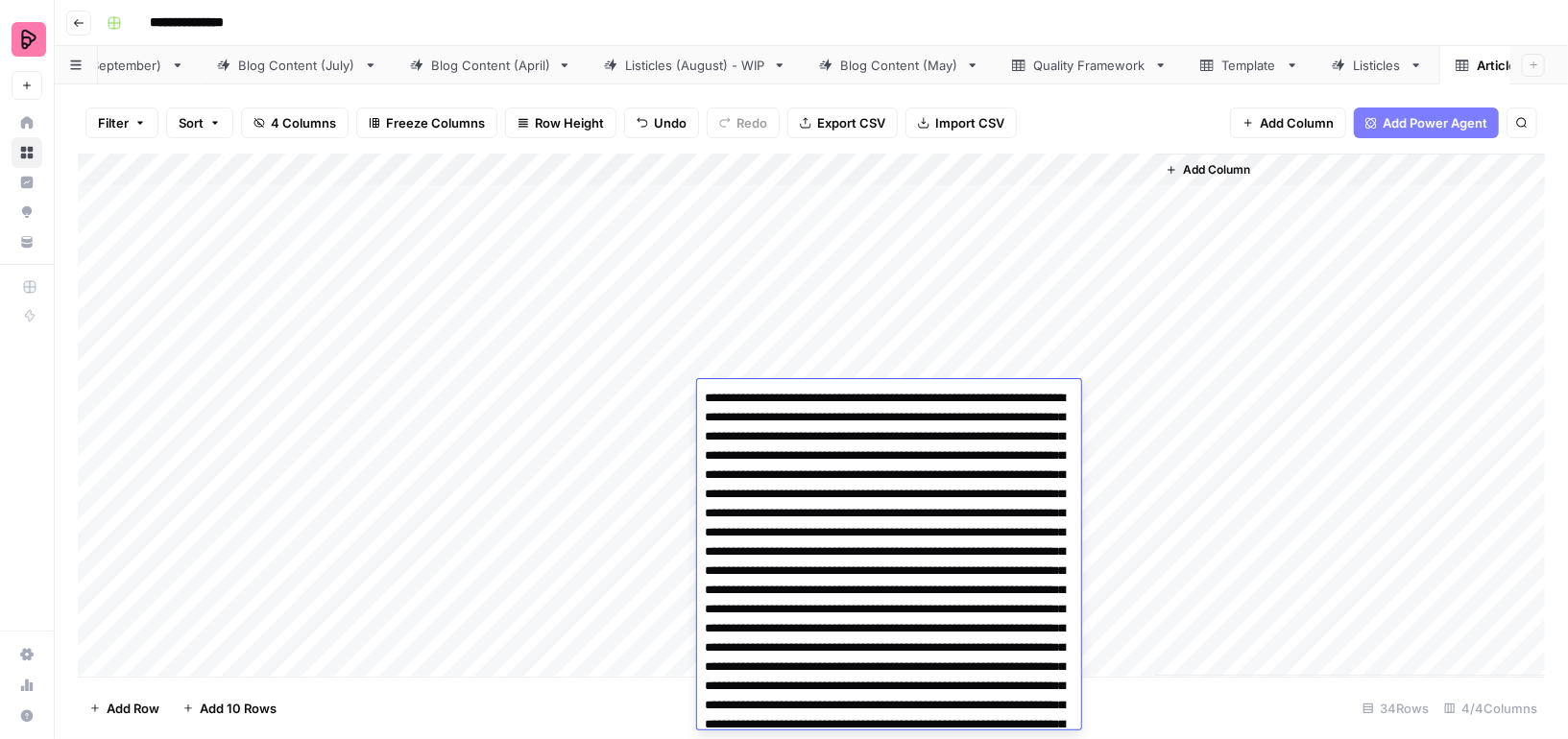
scroll to position [3423, 0]
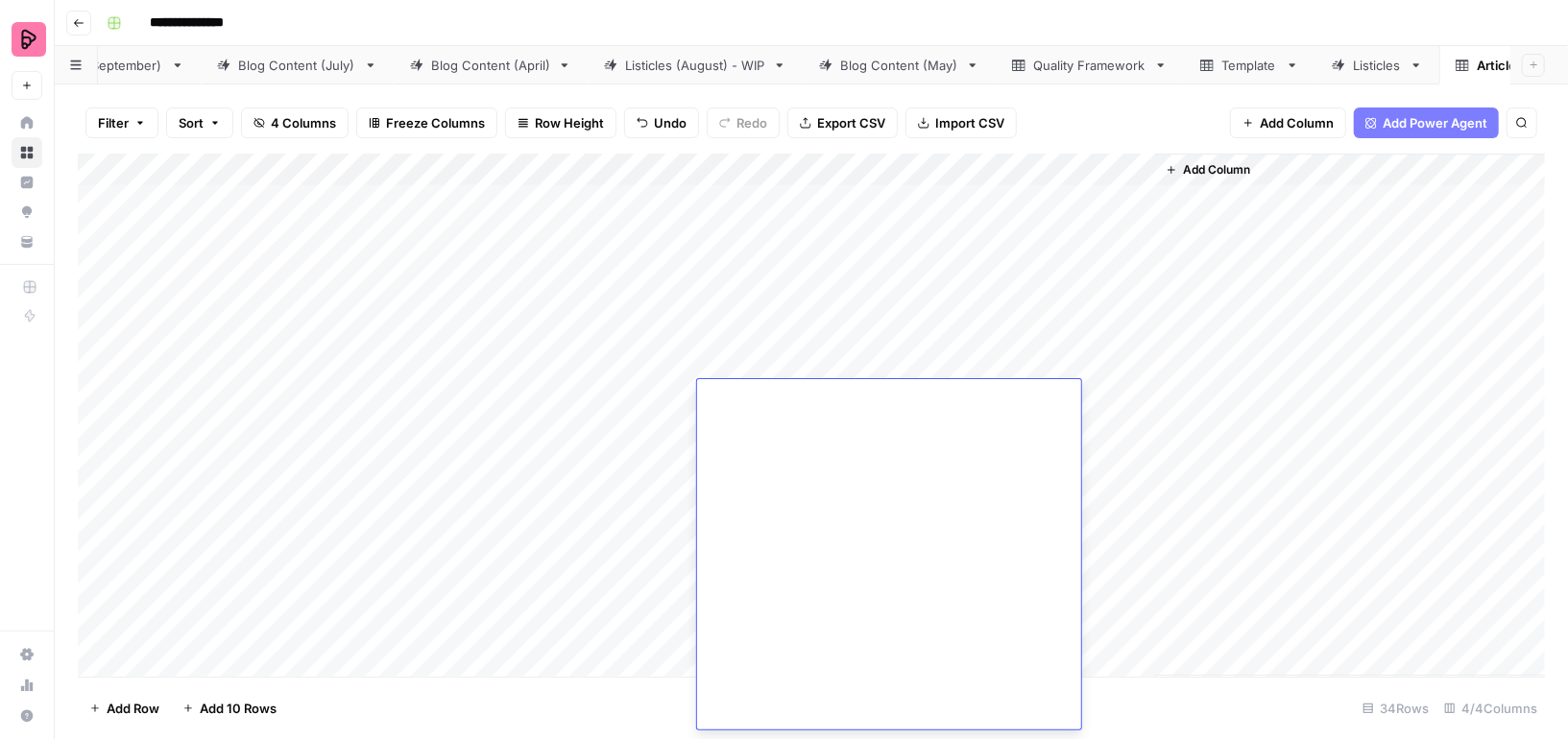
click at [960, 166] on div "Add Column" at bounding box center [811, 415] width 1467 height 523
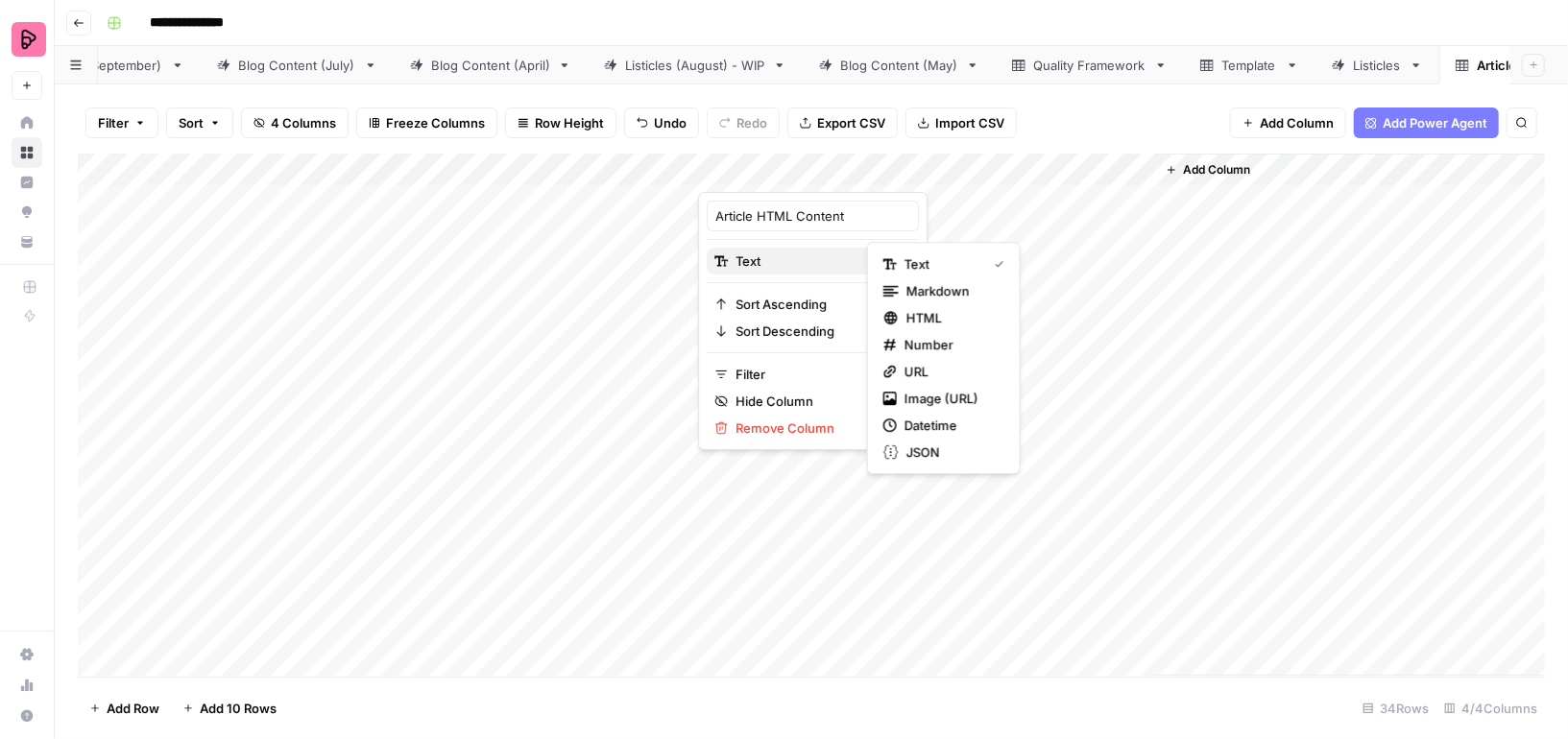
click at [800, 262] on span "Text" at bounding box center [810, 261] width 149 height 20
click at [922, 309] on span "HTML" at bounding box center [951, 318] width 90 height 20
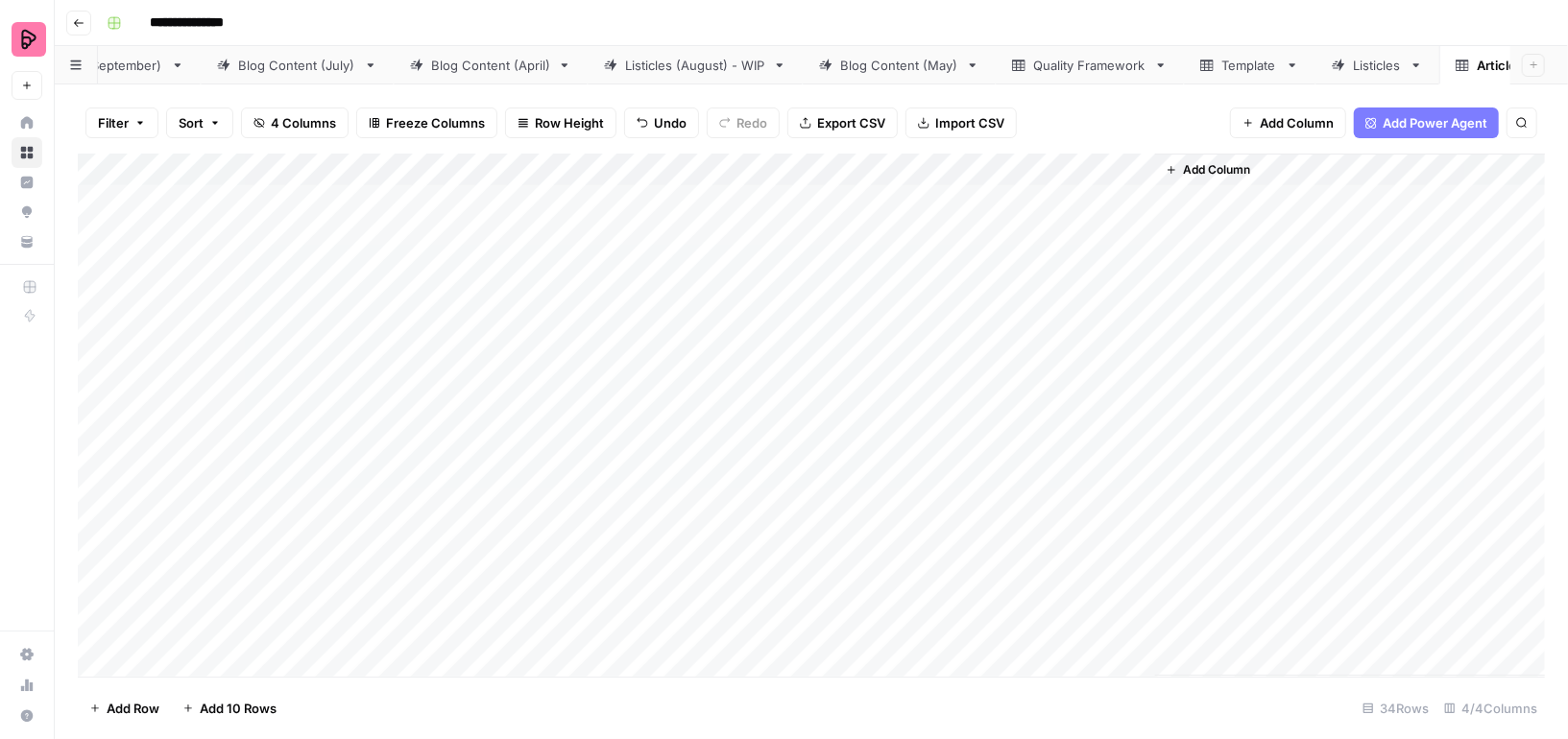
drag, startPoint x: 869, startPoint y: 208, endPoint x: 843, endPoint y: 390, distance: 183.8
click at [843, 390] on div "Add Column" at bounding box center [811, 415] width 1467 height 523
click at [890, 203] on div "Add Column" at bounding box center [811, 415] width 1467 height 523
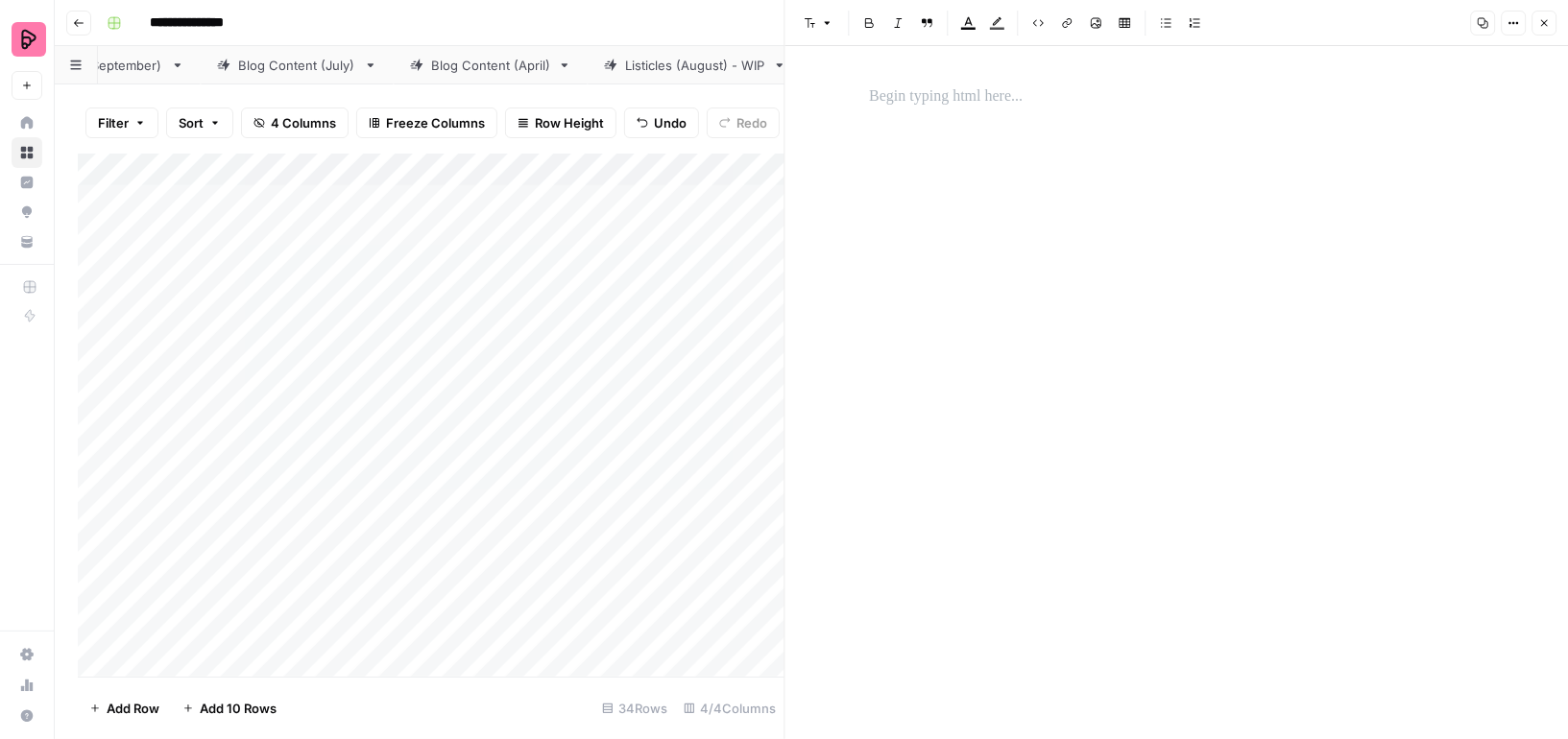
click at [1544, 19] on icon "button" at bounding box center [1544, 23] width 12 height 12
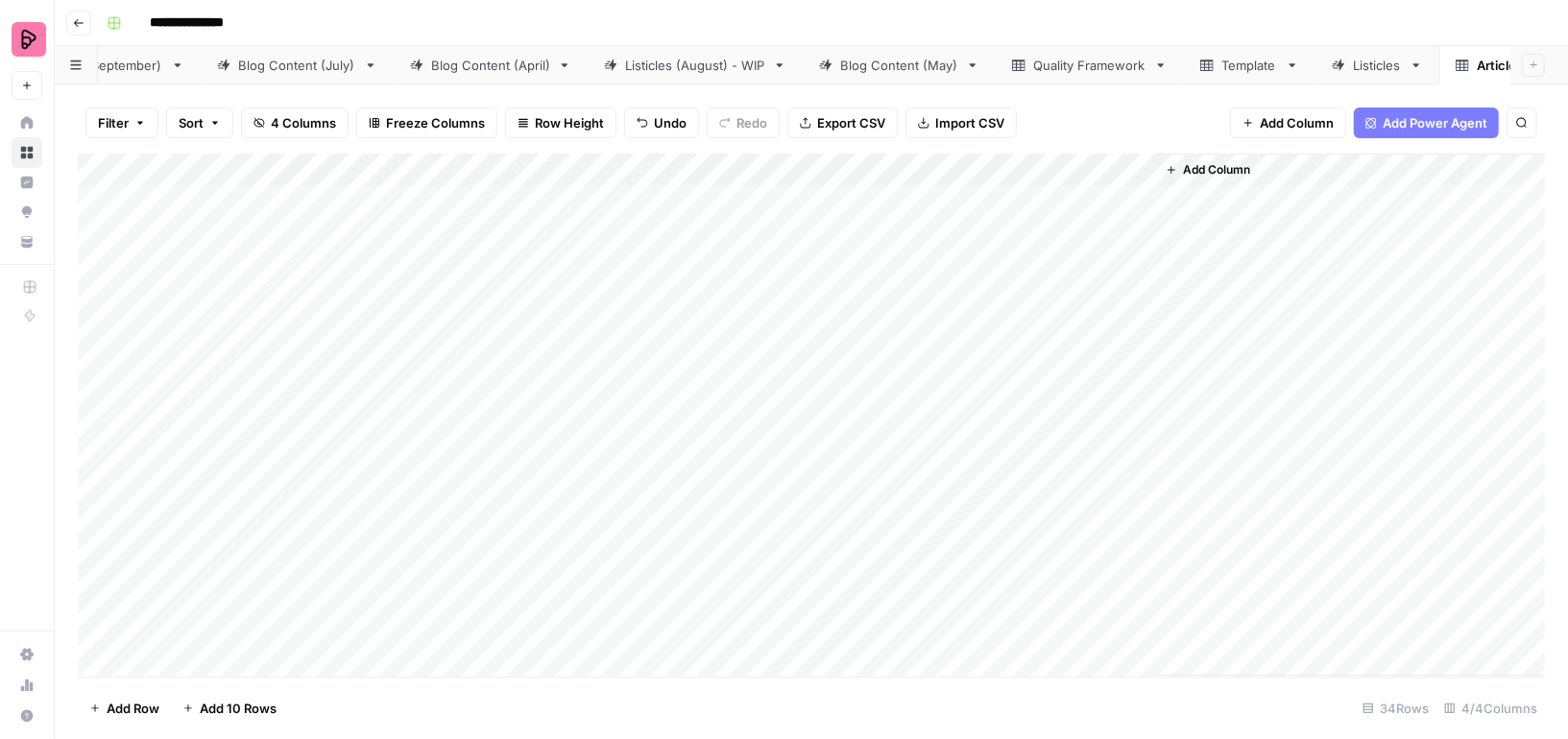
click at [844, 459] on div "Add Column" at bounding box center [811, 415] width 1467 height 523
click at [848, 207] on div "Add Column" at bounding box center [811, 415] width 1467 height 523
drag, startPoint x: 836, startPoint y: 205, endPoint x: 820, endPoint y: 383, distance: 178.7
click at [820, 383] on div "Add Column" at bounding box center [811, 415] width 1467 height 523
click at [270, 200] on div "Add Column" at bounding box center [811, 415] width 1467 height 523
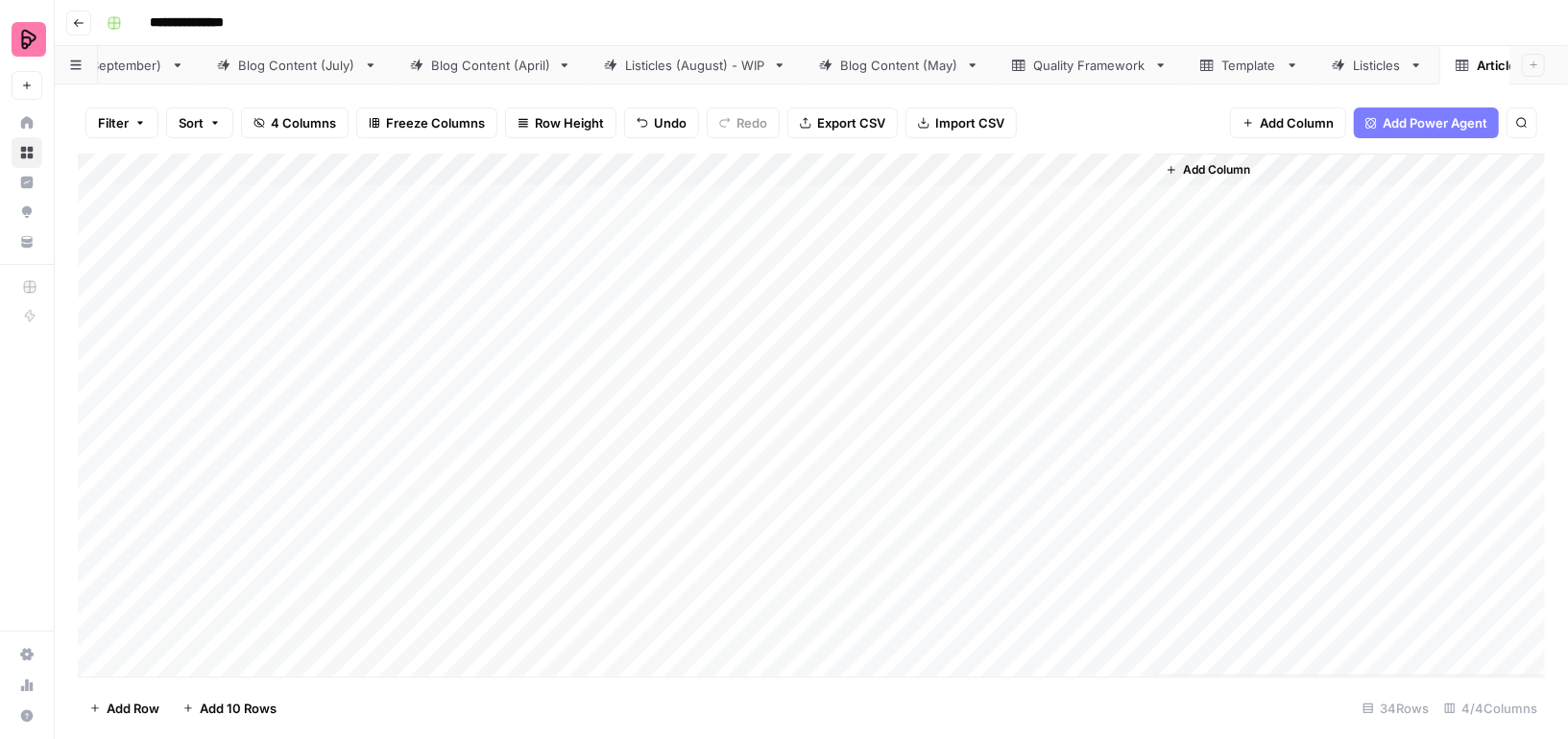
click at [884, 188] on div "Add Column" at bounding box center [811, 415] width 1467 height 523
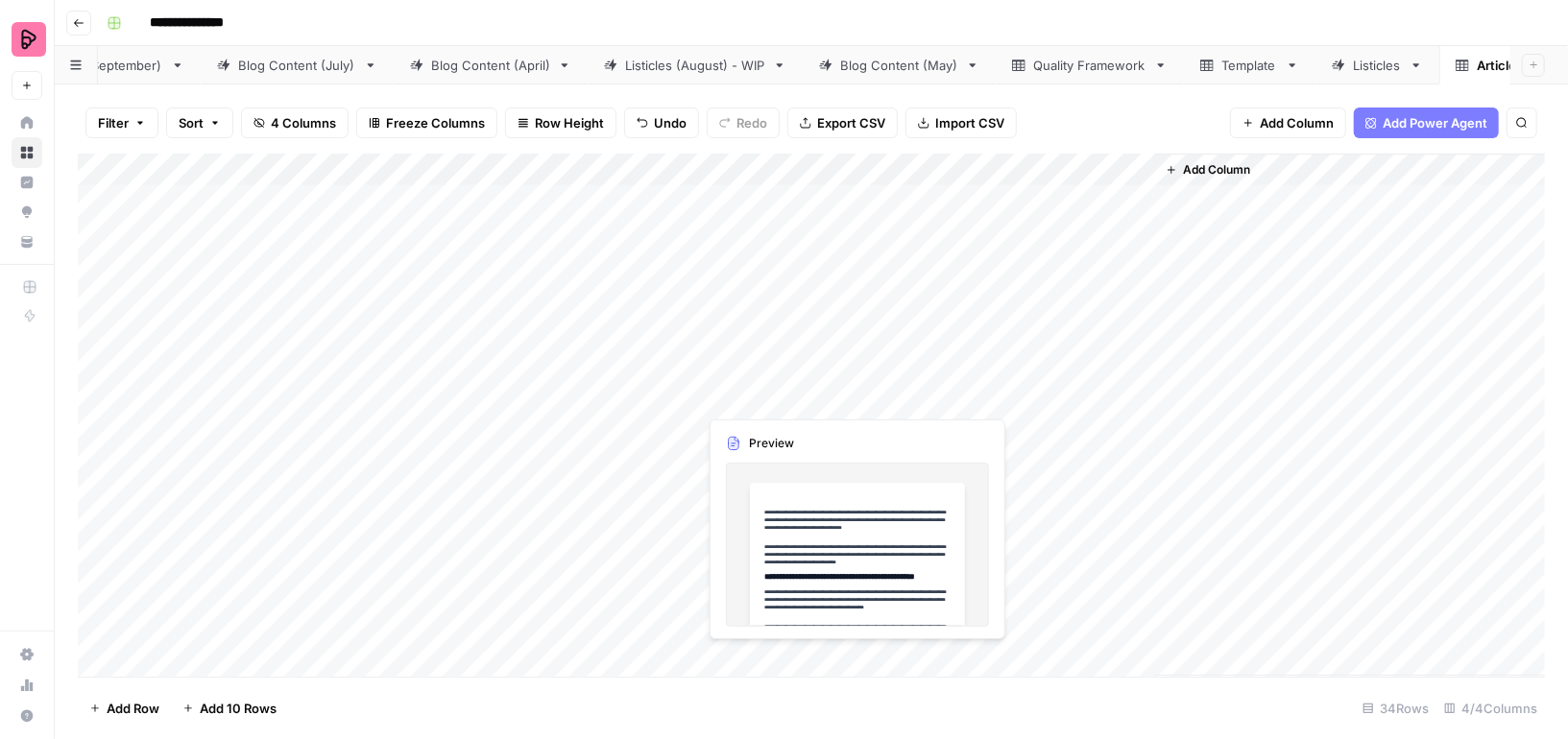
click at [951, 394] on div "Add Column" at bounding box center [811, 415] width 1467 height 523
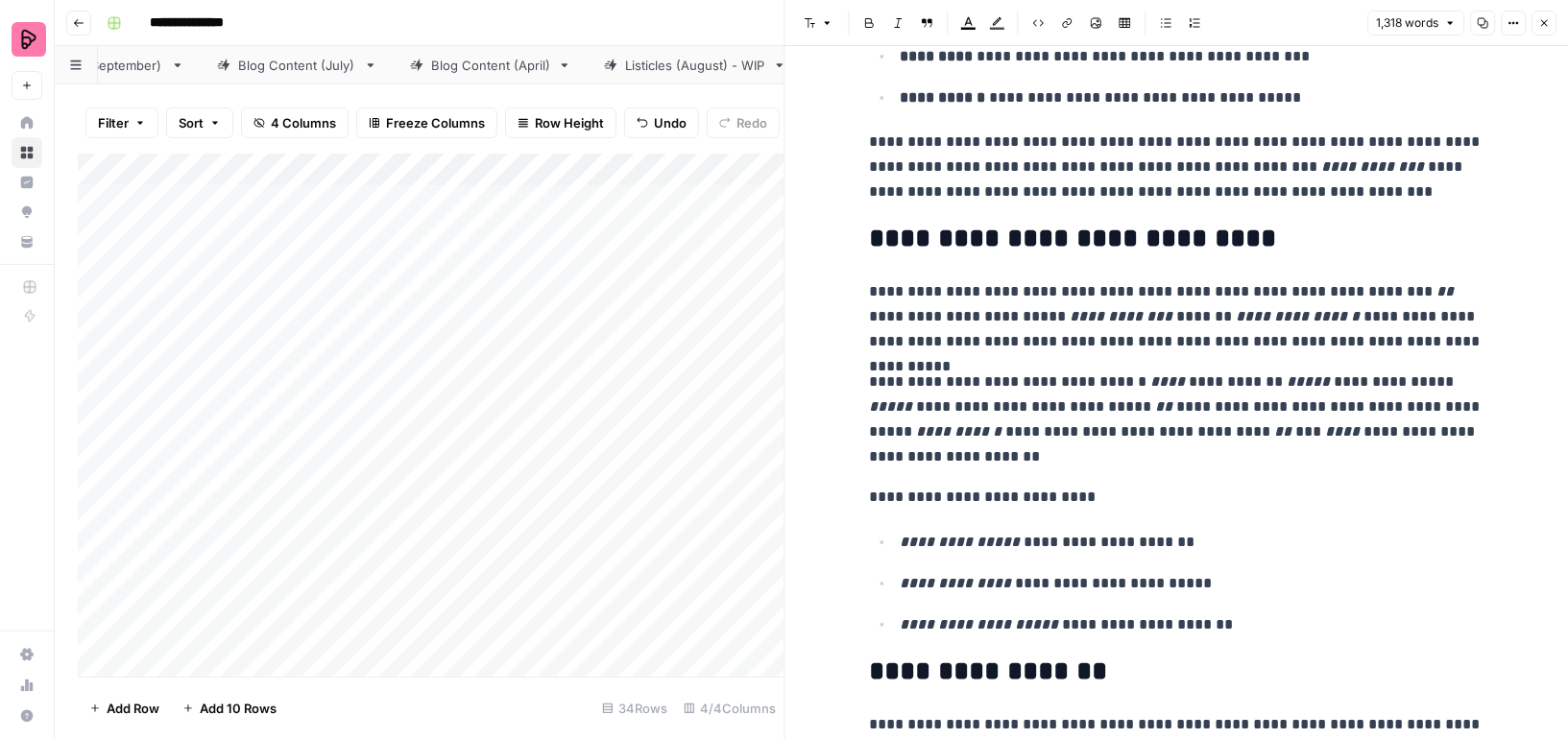
scroll to position [1124, 0]
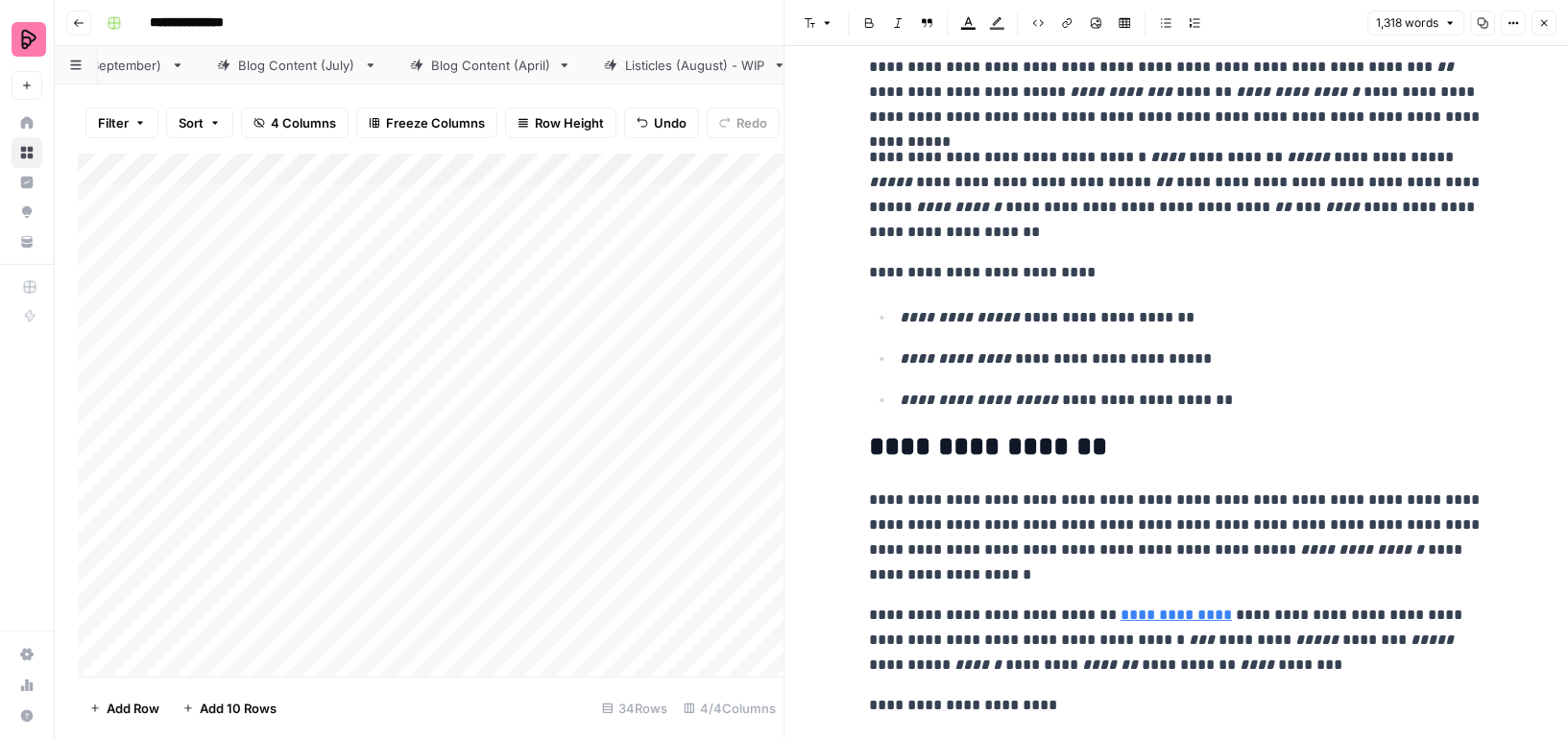
click at [1541, 23] on icon "button" at bounding box center [1544, 23] width 12 height 12
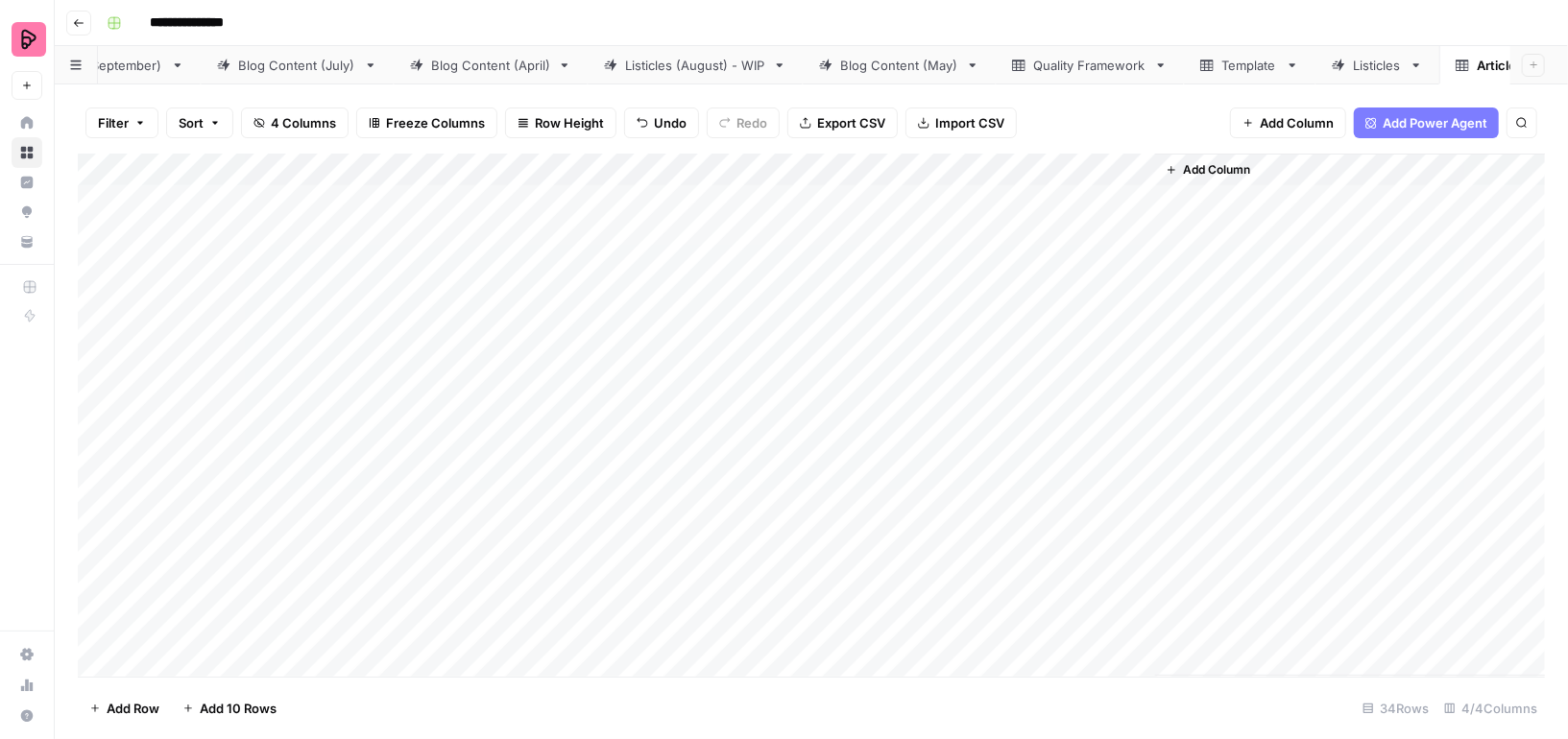
drag, startPoint x: 847, startPoint y: 206, endPoint x: 839, endPoint y: 385, distance: 179.2
click at [839, 386] on div "Add Column" at bounding box center [811, 415] width 1467 height 523
drag, startPoint x: 366, startPoint y: 201, endPoint x: 562, endPoint y: 652, distance: 491.7
click at [562, 652] on div "Add Column" at bounding box center [811, 415] width 1467 height 523
click at [295, 199] on div "Add Column" at bounding box center [811, 415] width 1467 height 523
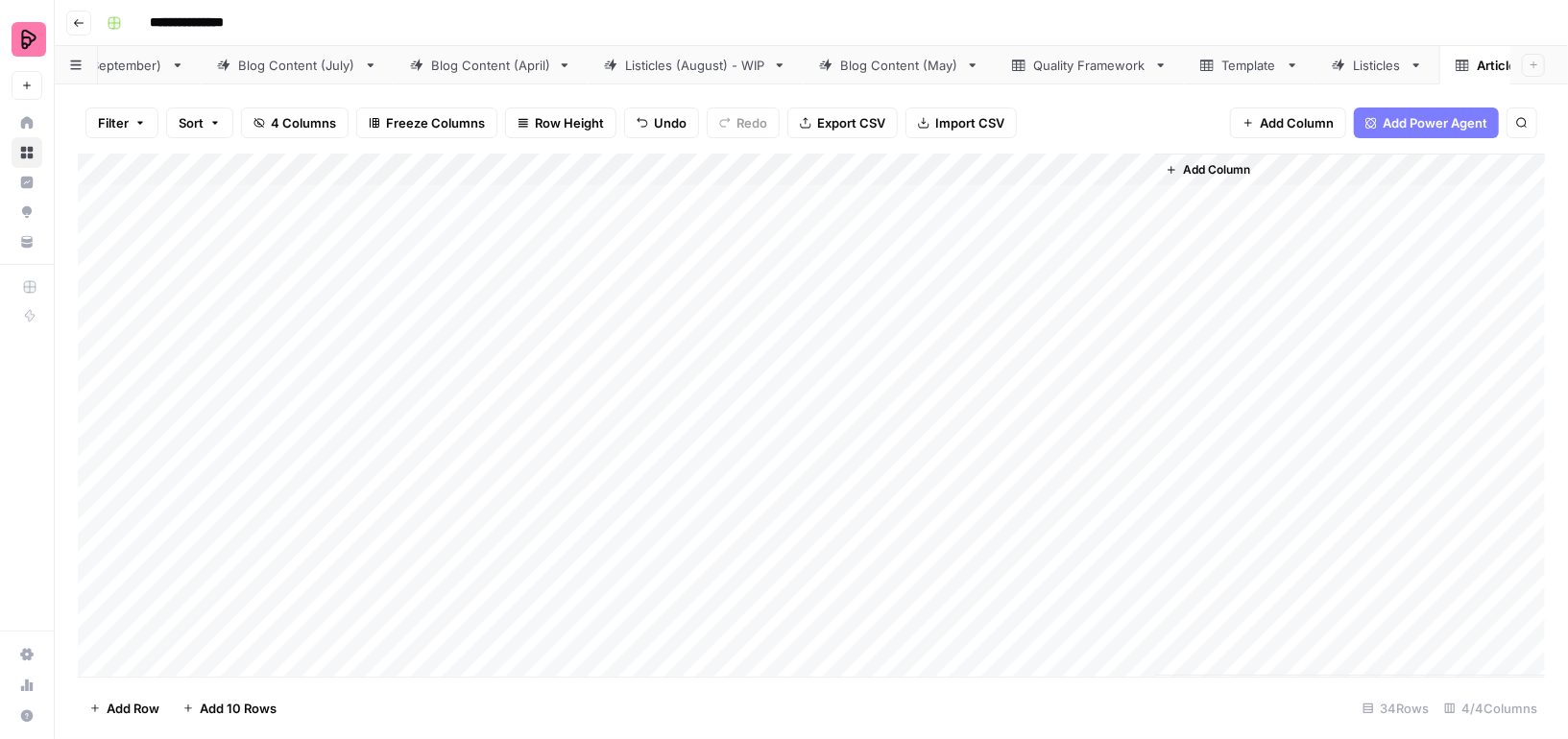
click at [674, 381] on div "Add Column" at bounding box center [811, 415] width 1467 height 523
click at [384, 207] on div "Add Column" at bounding box center [811, 415] width 1467 height 523
click at [888, 199] on div "Add Column" at bounding box center [811, 415] width 1467 height 523
drag, startPoint x: 268, startPoint y: 436, endPoint x: 747, endPoint y: 429, distance: 479.1
click at [748, 430] on div "Add Column" at bounding box center [811, 415] width 1467 height 523
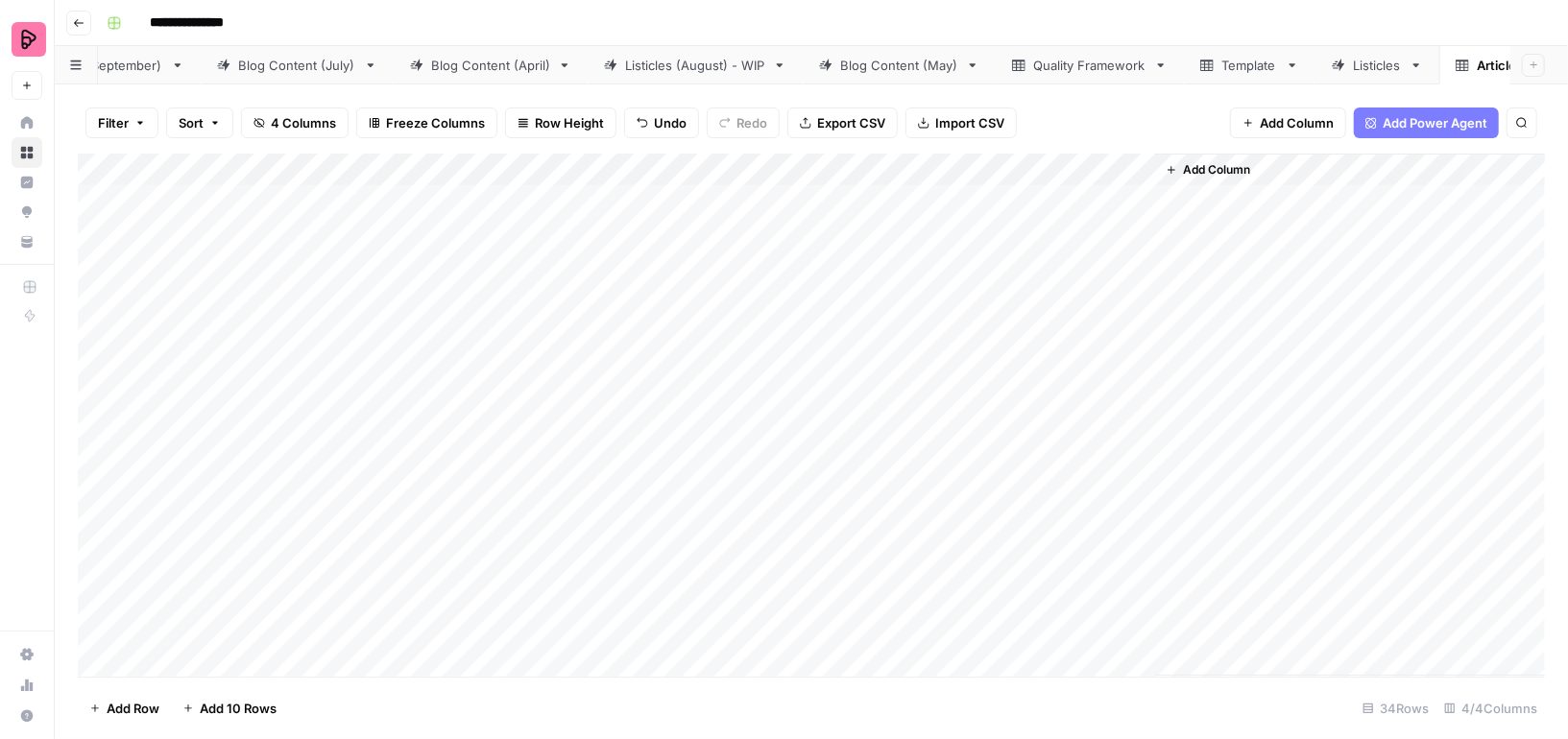
click at [366, 491] on div "Add Column" at bounding box center [811, 415] width 1467 height 523
click at [333, 425] on div "Add Column" at bounding box center [811, 415] width 1467 height 523
click at [837, 427] on div "Add Column" at bounding box center [811, 415] width 1467 height 523
click at [955, 460] on div "Add Column" at bounding box center [811, 415] width 1467 height 523
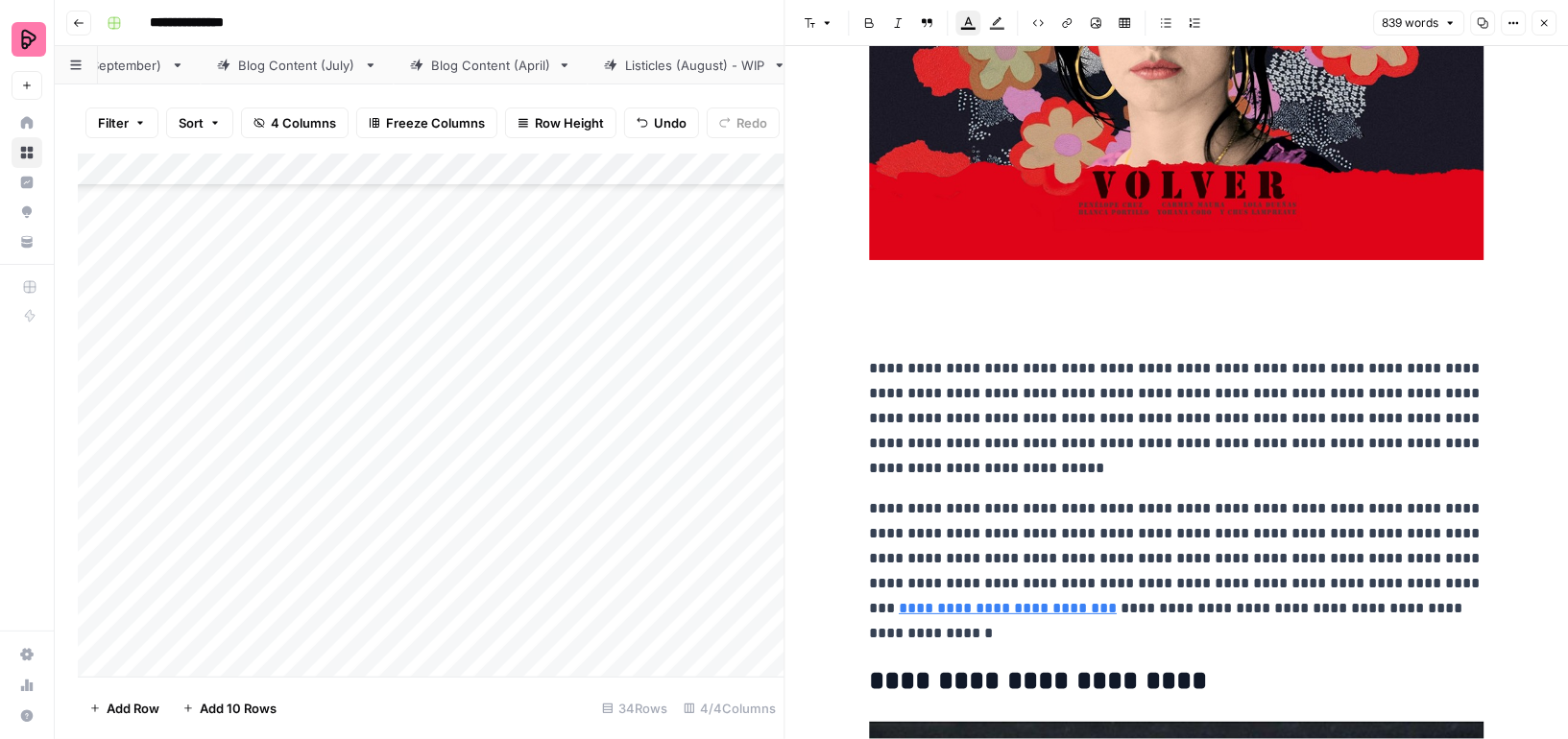
scroll to position [1083, 0]
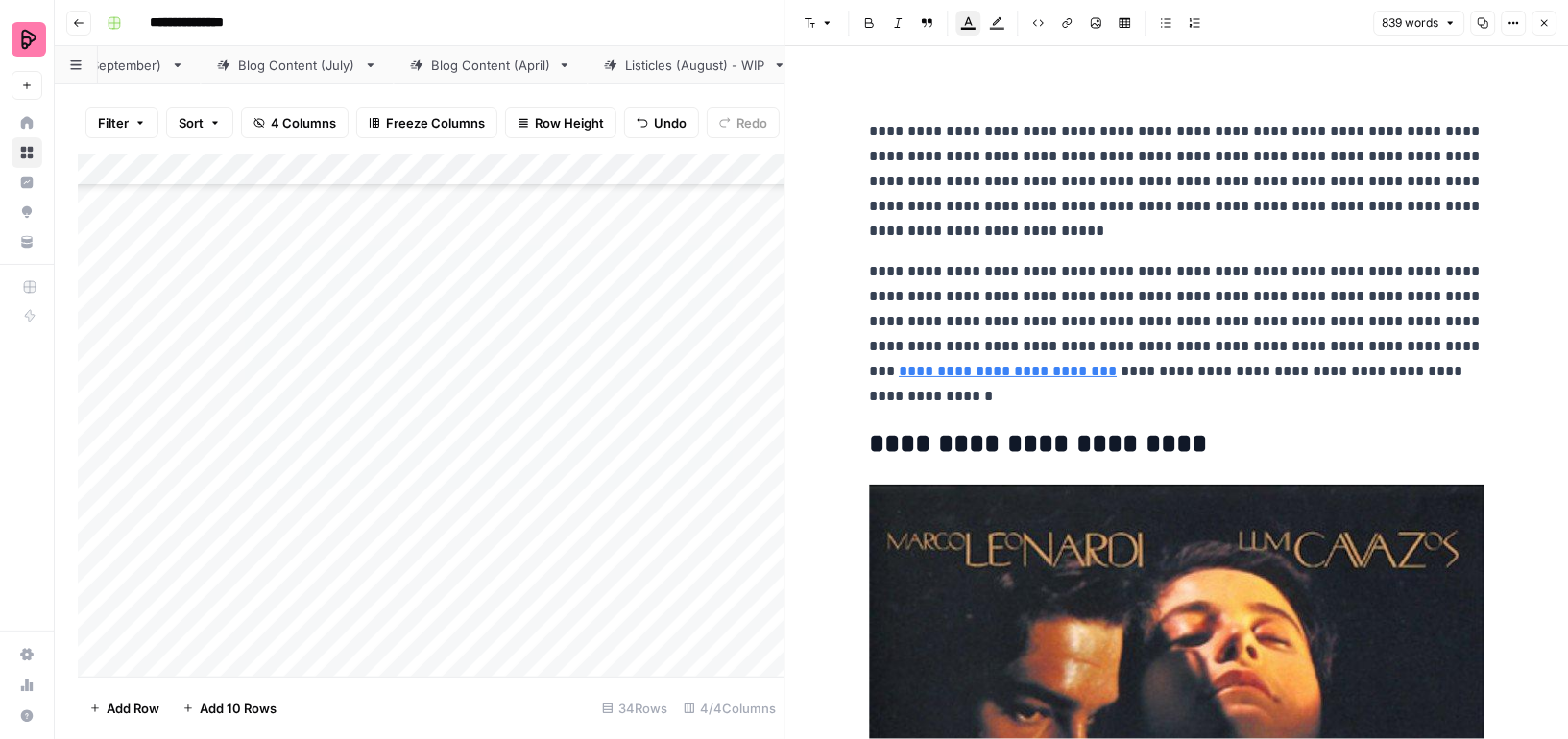
click at [1548, 23] on span "Close" at bounding box center [1548, 23] width 1 height 1
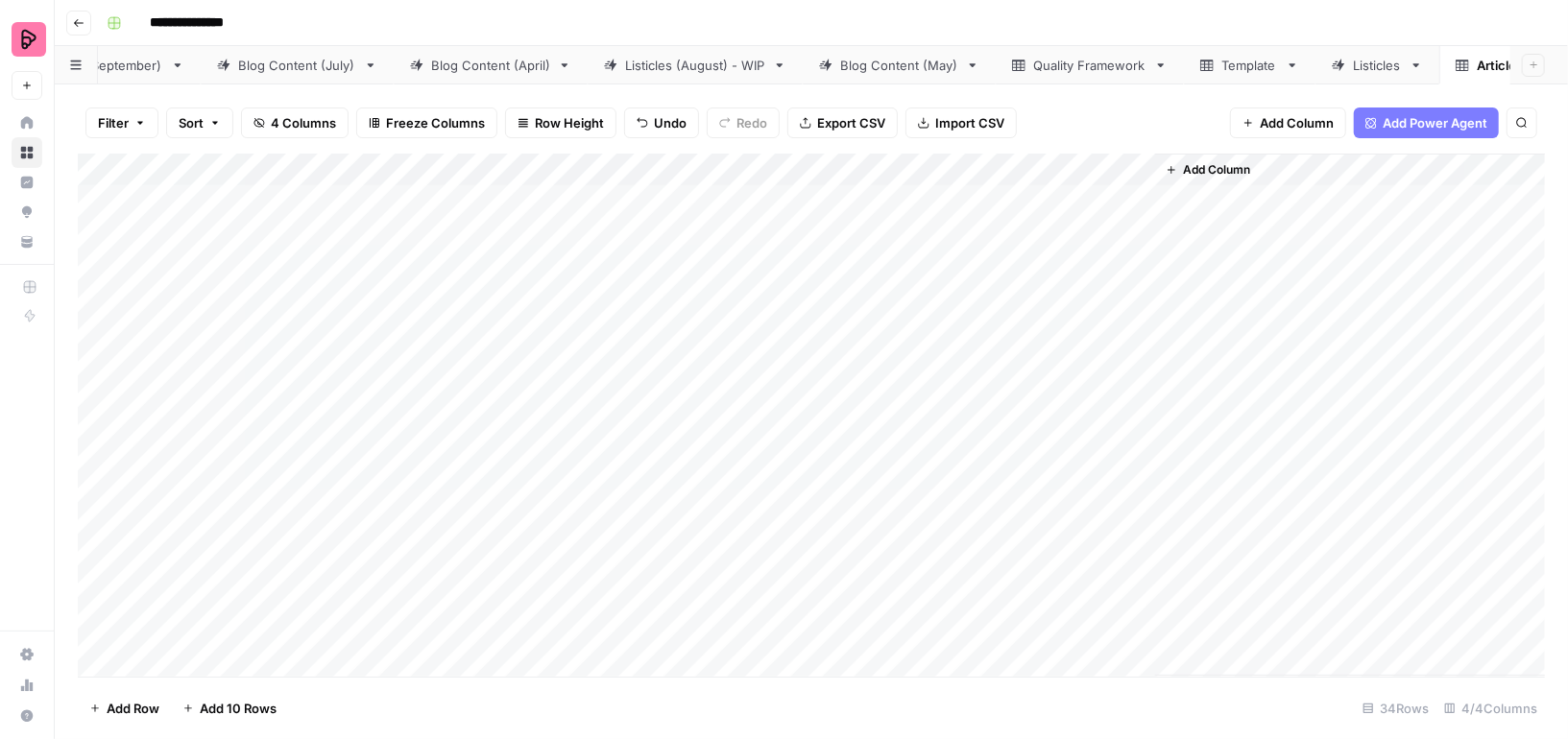
click at [1061, 203] on div "Add Column" at bounding box center [811, 415] width 1467 height 523
click at [1308, 196] on div "Add Column" at bounding box center [811, 415] width 1467 height 523
click at [1135, 160] on div "Add Column" at bounding box center [811, 415] width 1467 height 523
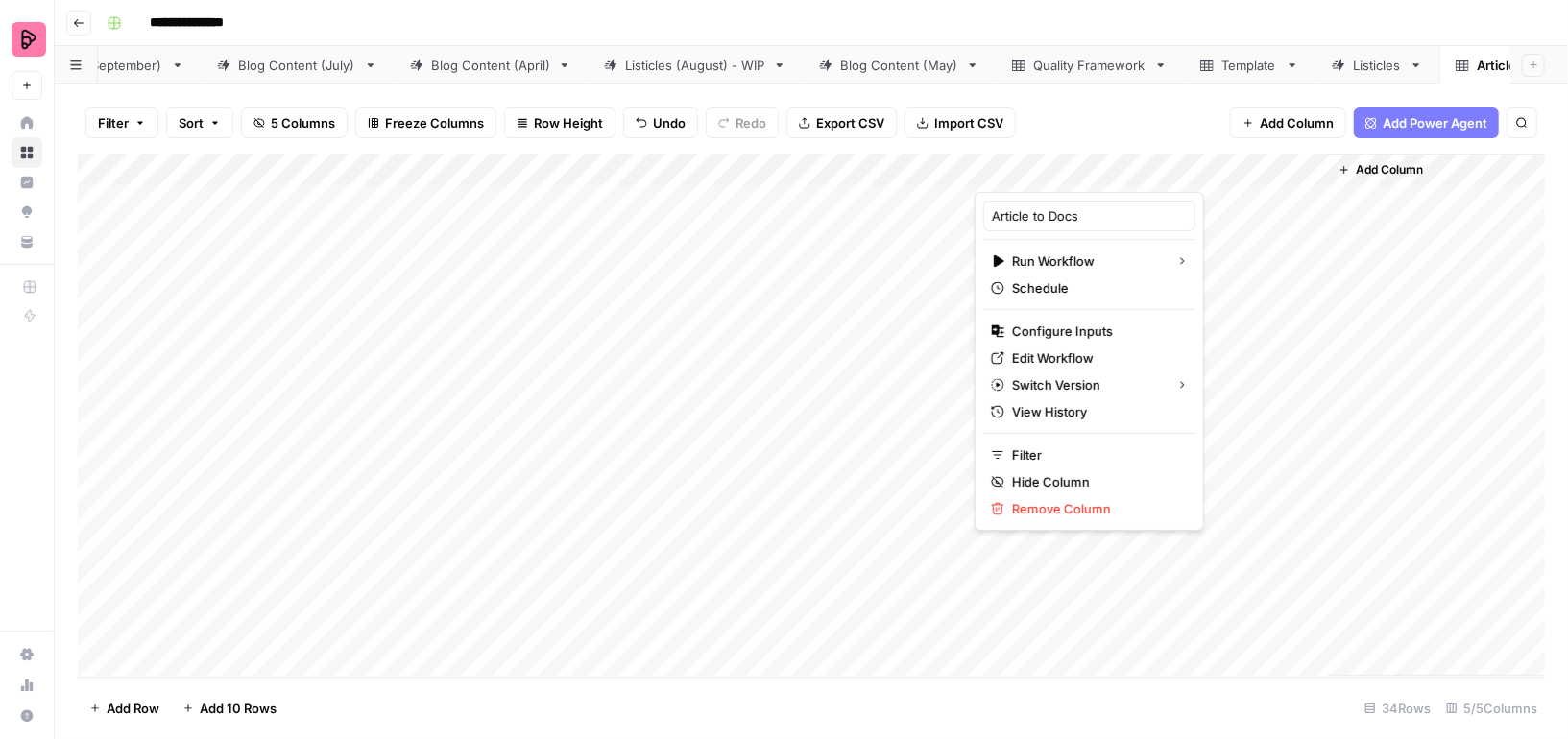
click at [1242, 392] on div "Add Column" at bounding box center [811, 415] width 1467 height 523
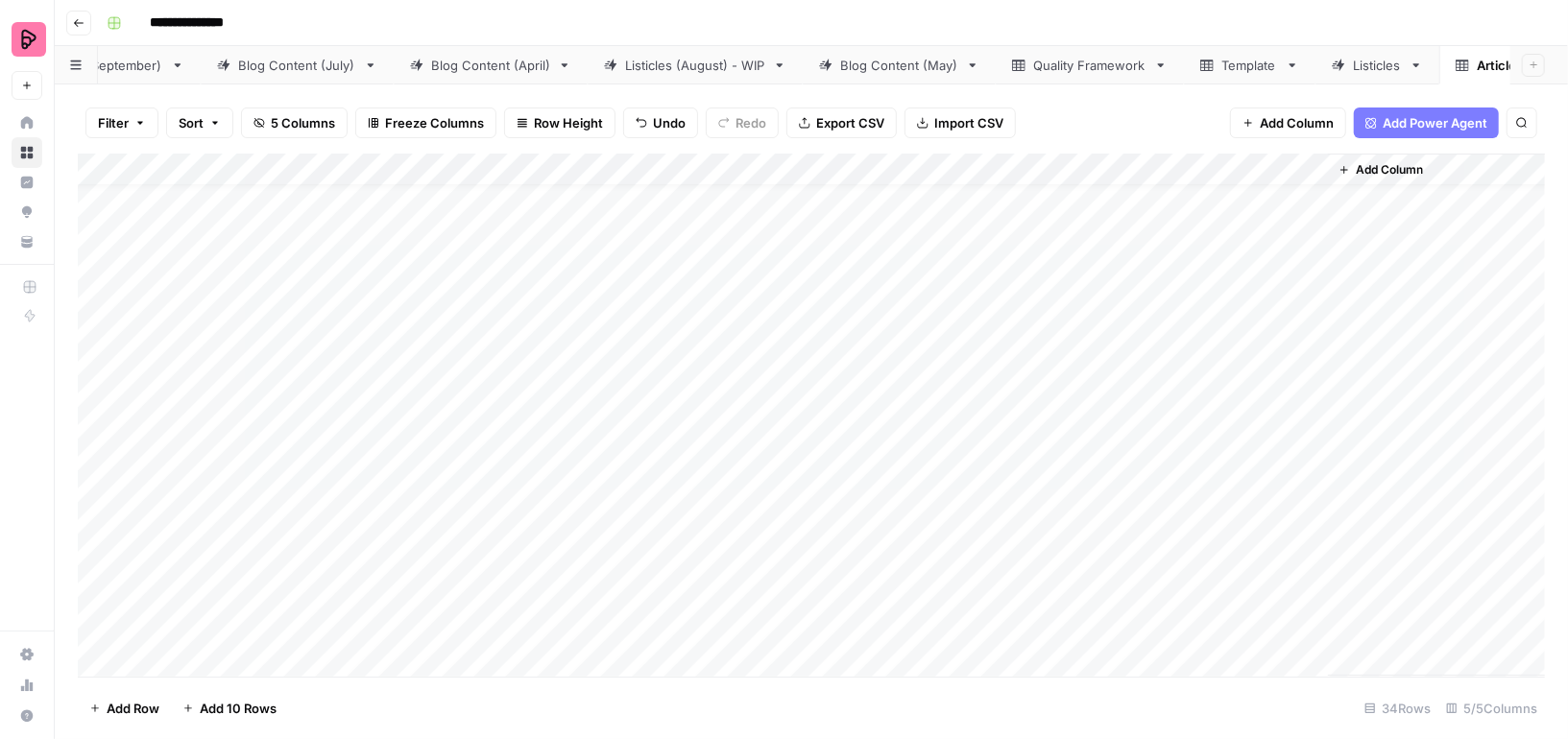
scroll to position [499, 0]
click at [1134, 169] on div "Add Column" at bounding box center [811, 415] width 1467 height 523
click at [1178, 300] on span "First 10 Rows" at bounding box center [1206, 309] width 121 height 20
drag, startPoint x: 1255, startPoint y: 236, endPoint x: 1251, endPoint y: 489, distance: 253.0
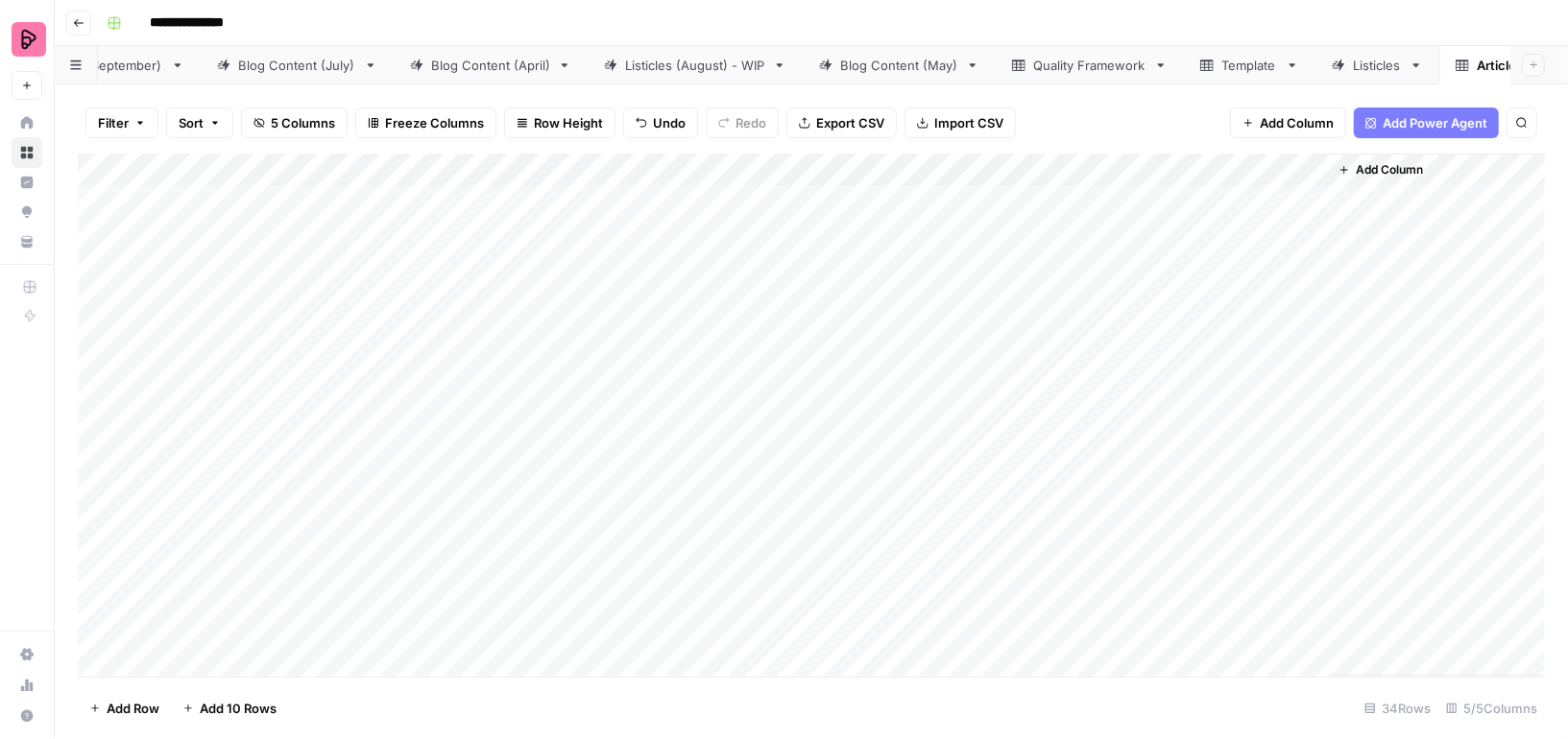
click at [1251, 489] on div "Add Column" at bounding box center [811, 415] width 1467 height 523
click at [1255, 392] on div "Add Column" at bounding box center [811, 415] width 1467 height 523
type input "*******"
click at [1227, 434] on div "Add Column" at bounding box center [811, 415] width 1467 height 523
click at [1218, 497] on div "Add Column" at bounding box center [811, 415] width 1467 height 523
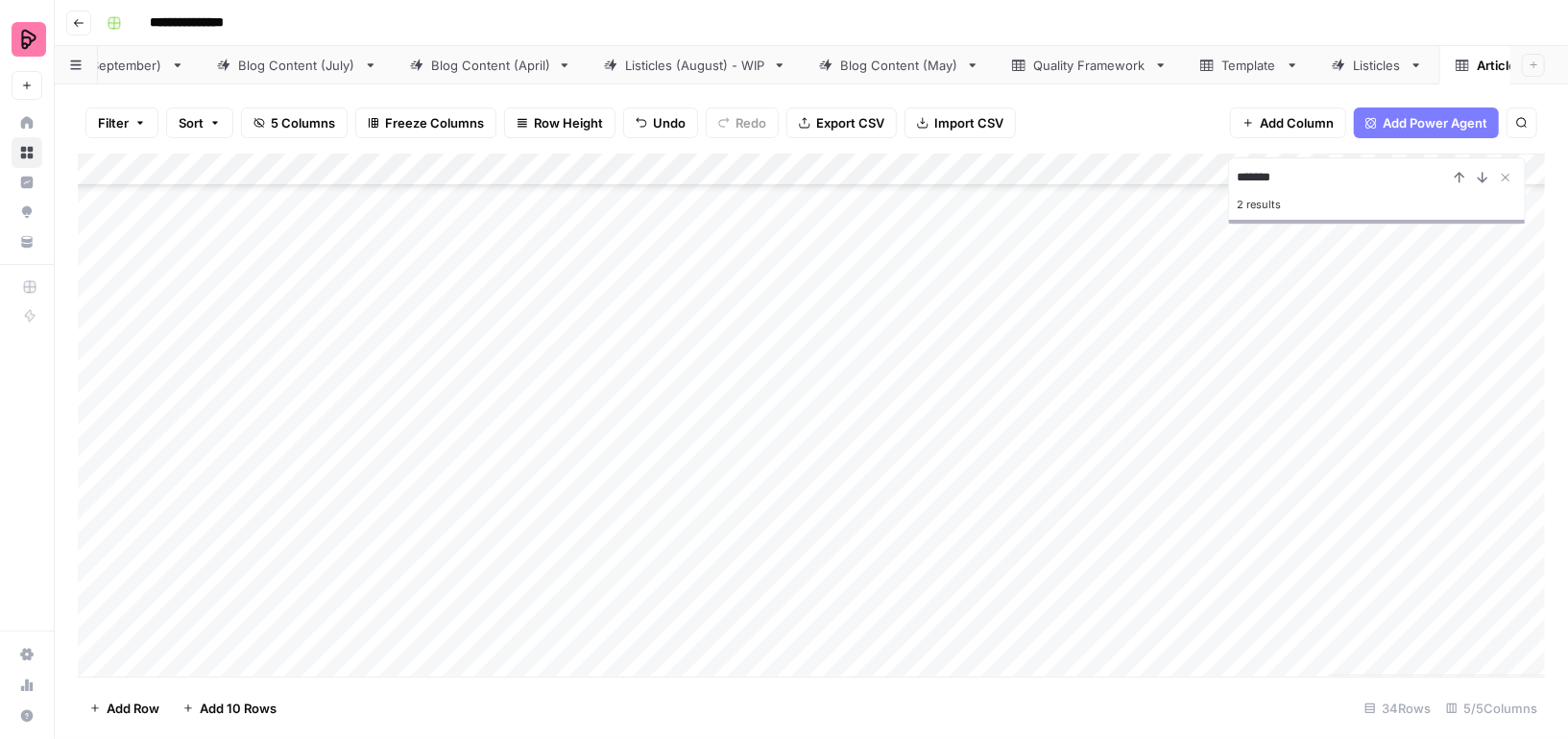
scroll to position [271, 0]
click at [1133, 166] on div "Add Column" at bounding box center [811, 415] width 1467 height 523
click at [1177, 279] on span "Remaining Rows" at bounding box center [1206, 282] width 121 height 20
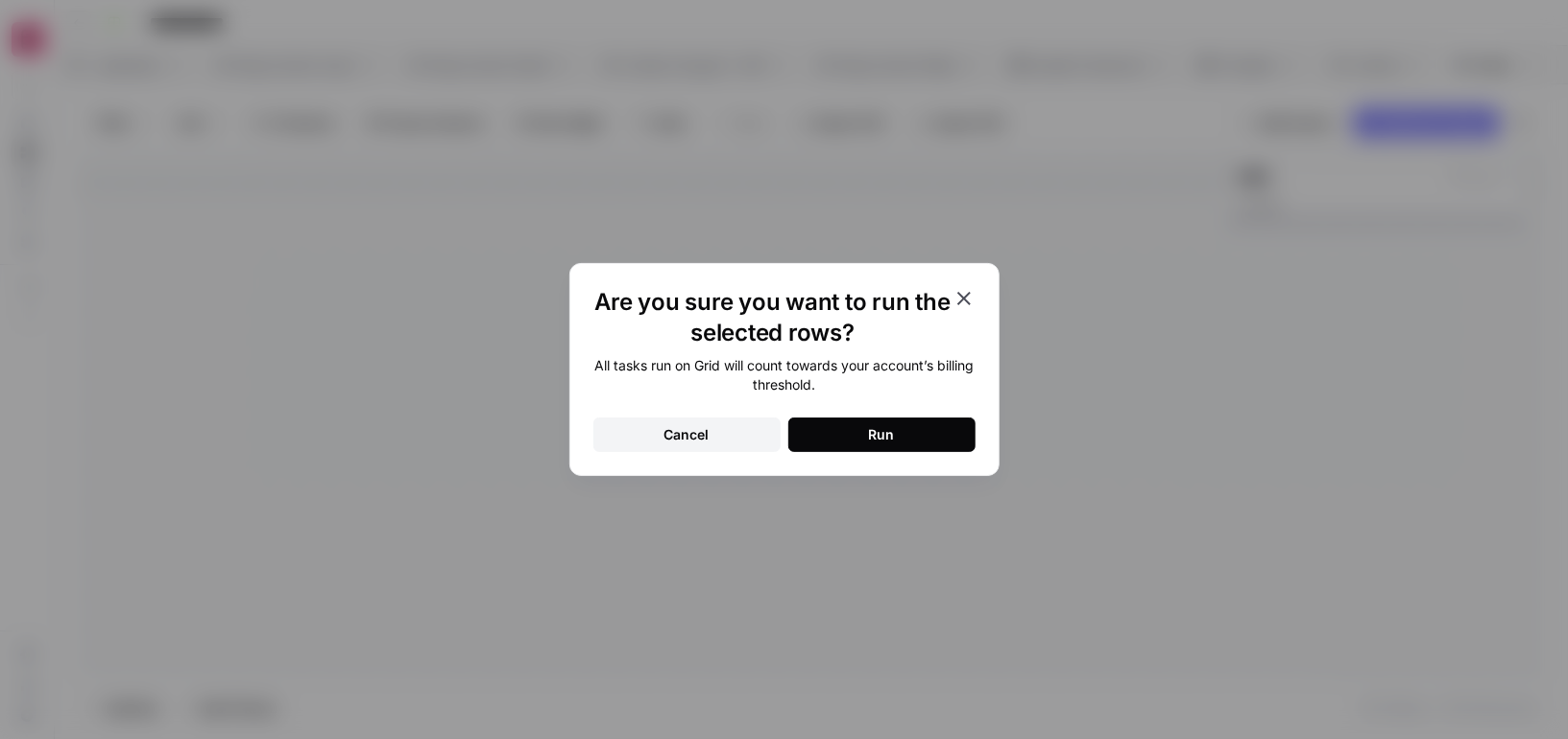
click at [896, 425] on button "Run" at bounding box center [881, 434] width 187 height 34
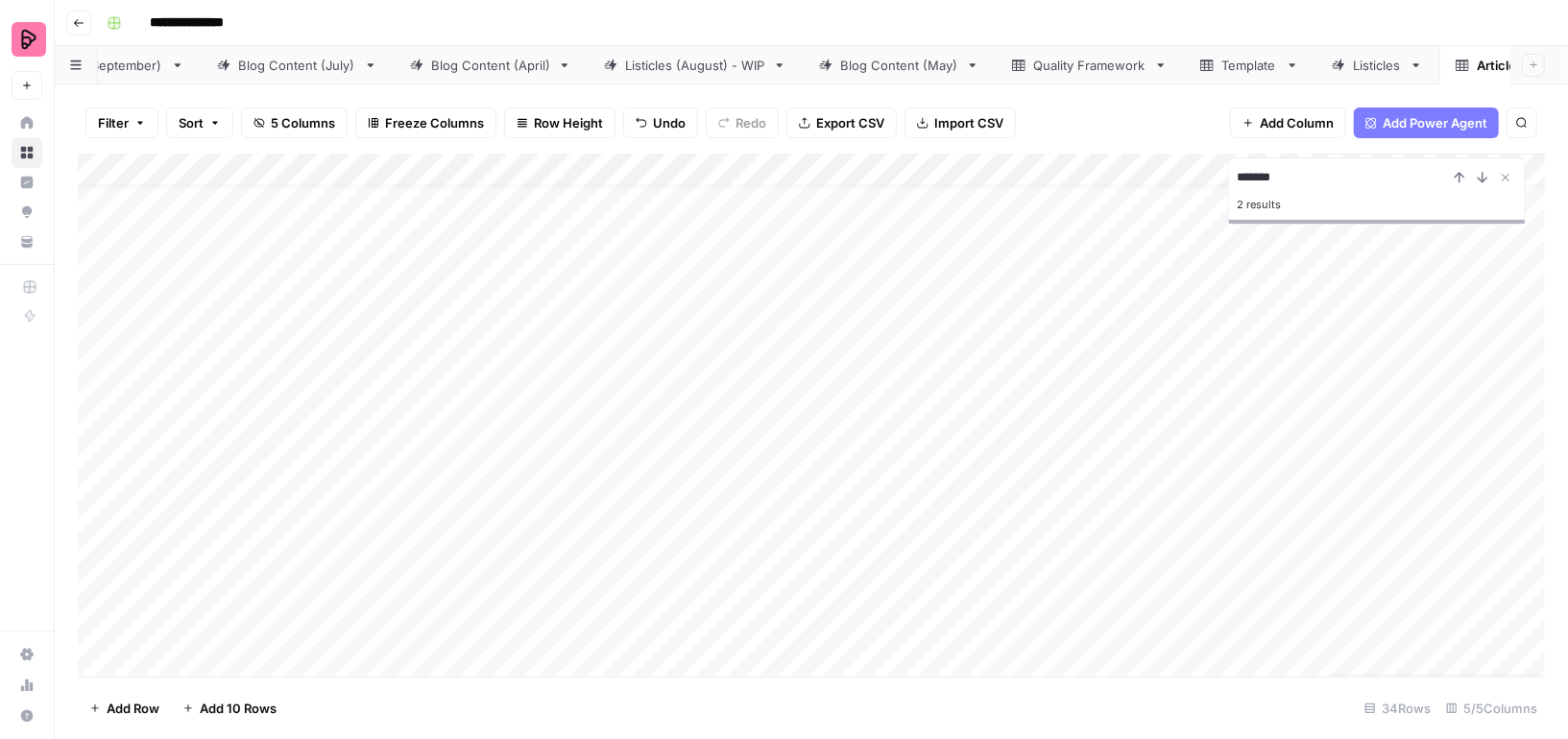
scroll to position [50, 0]
drag, startPoint x: 1226, startPoint y: 475, endPoint x: 1236, endPoint y: 613, distance: 138.4
click at [1237, 613] on div "Add Column" at bounding box center [811, 415] width 1467 height 523
click at [1237, 470] on div "Add Column" at bounding box center [811, 415] width 1467 height 523
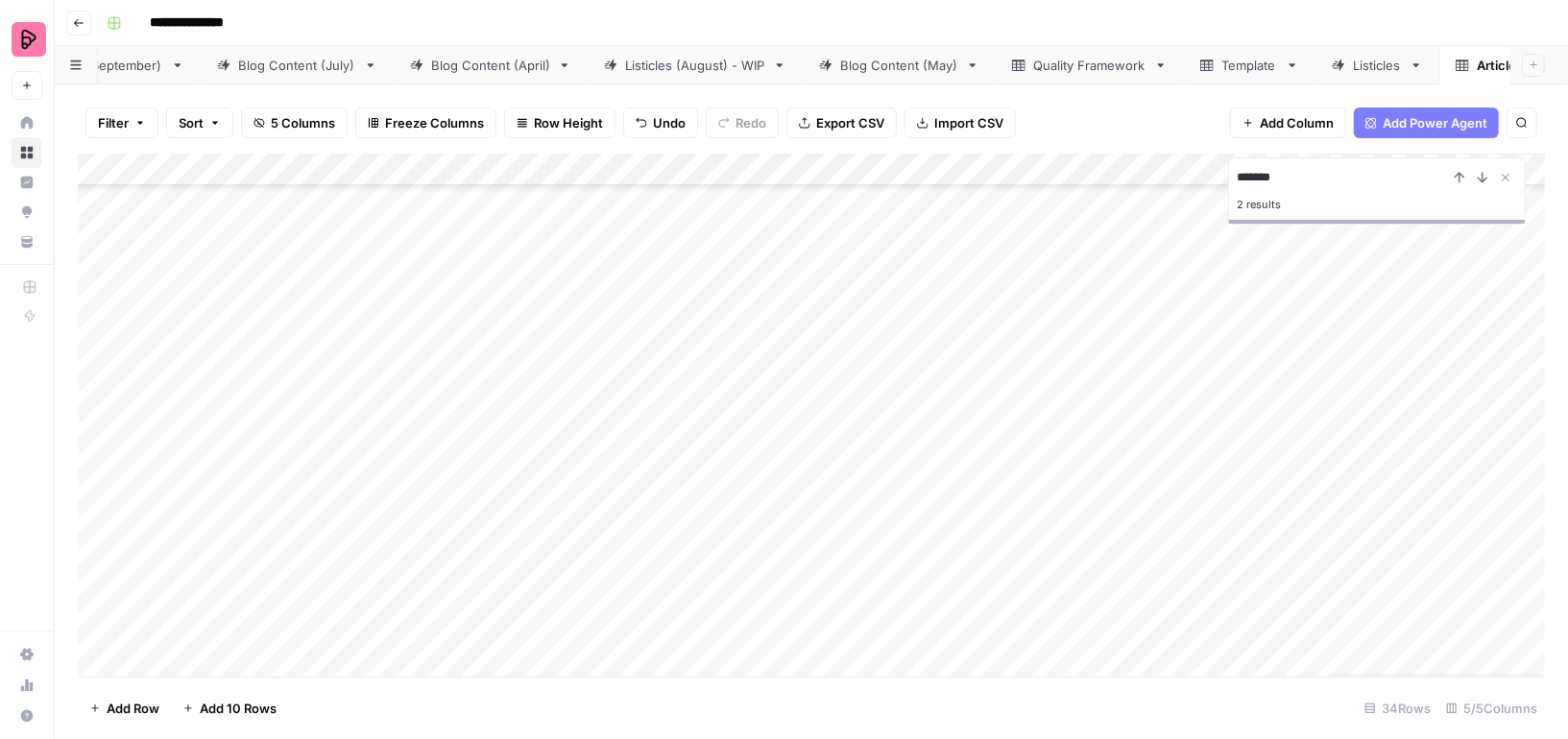
click at [1115, 167] on div "Add Column" at bounding box center [811, 415] width 1467 height 523
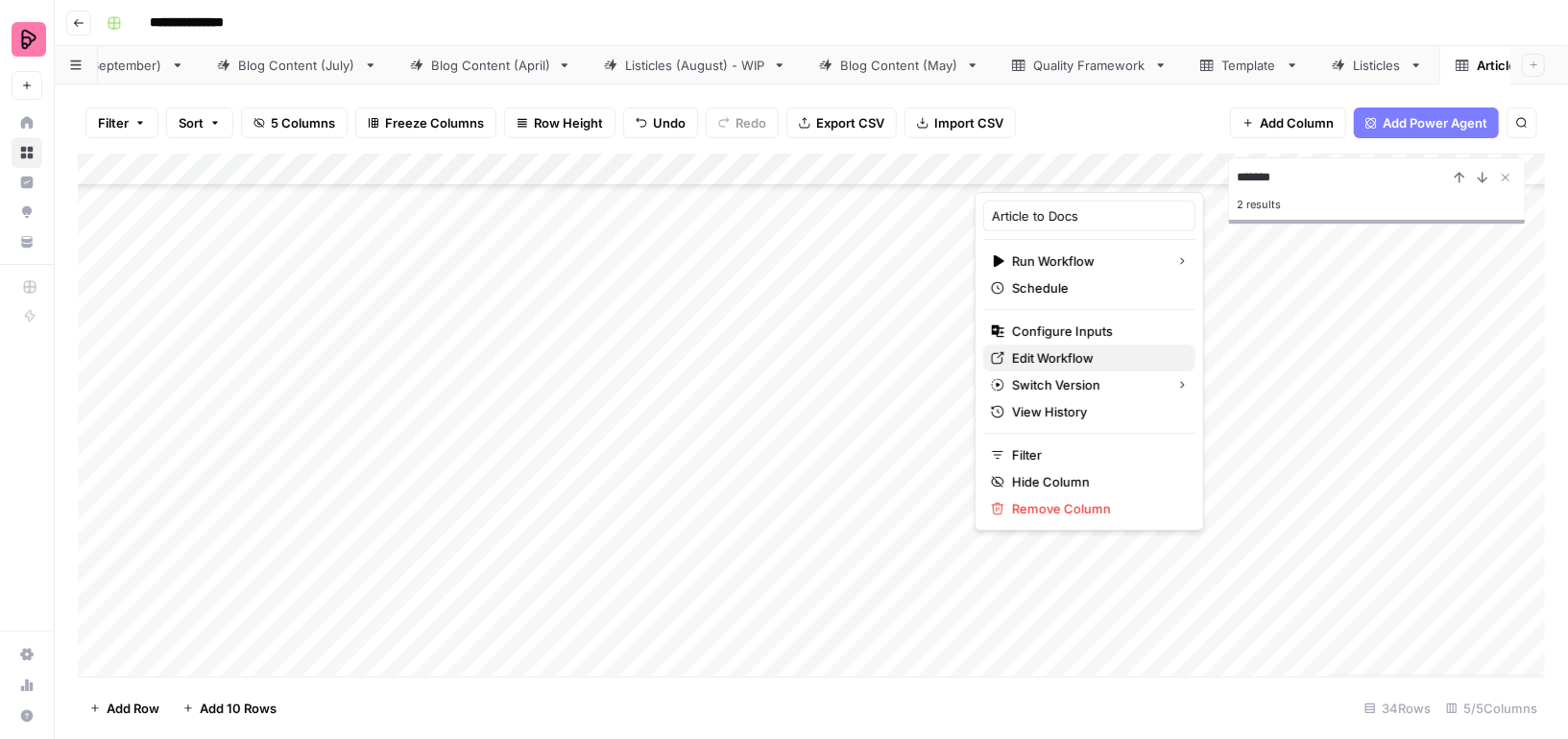
click at [1056, 354] on span "Edit Workflow" at bounding box center [1096, 358] width 168 height 20
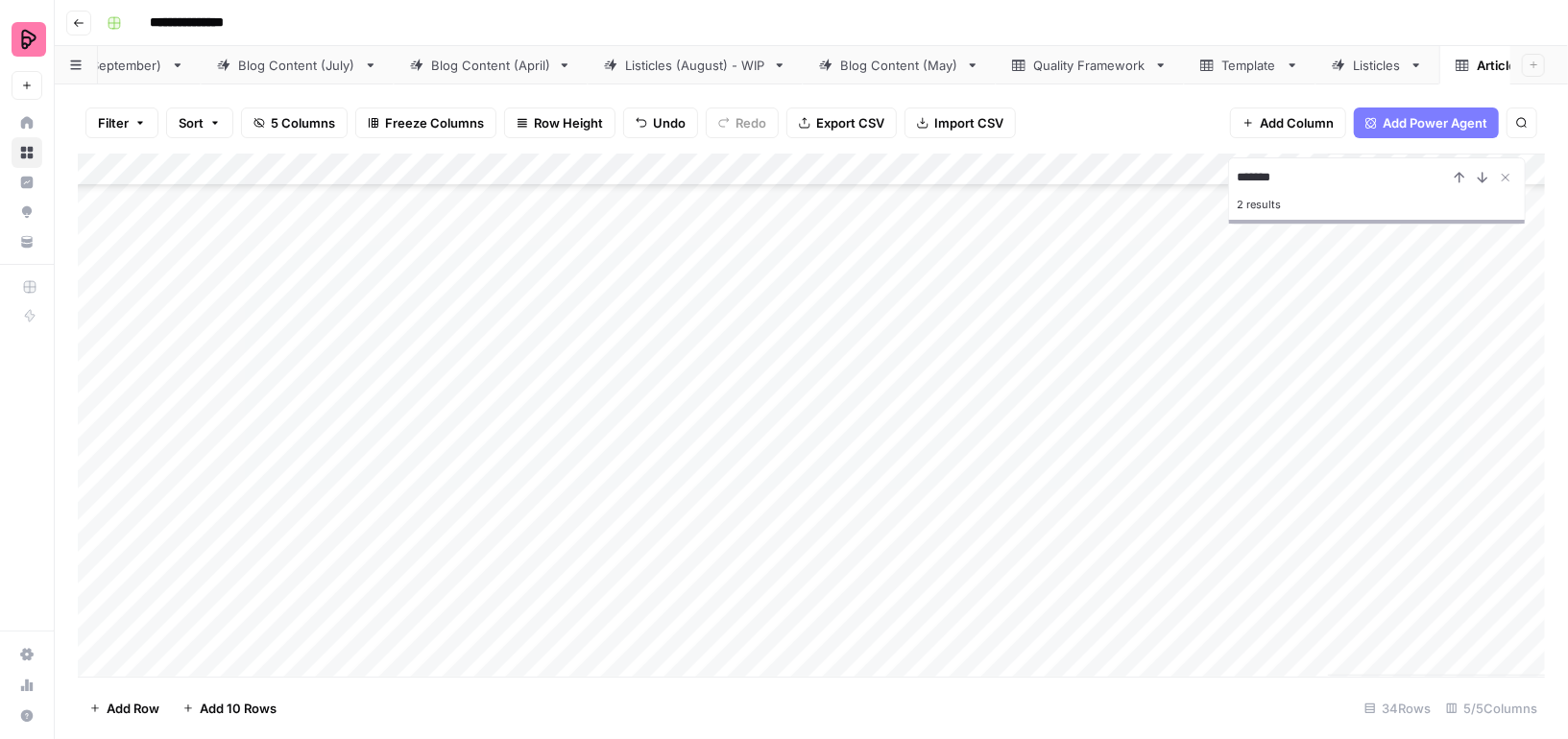
click at [1278, 536] on div "Add Column" at bounding box center [811, 415] width 1467 height 523
click at [85, 500] on div "Add Column" at bounding box center [811, 415] width 1467 height 523
click at [91, 501] on div "Add Column" at bounding box center [811, 415] width 1467 height 523
click at [93, 533] on div "Add Column" at bounding box center [811, 415] width 1467 height 523
click at [96, 565] on div "Add Column" at bounding box center [811, 415] width 1467 height 523
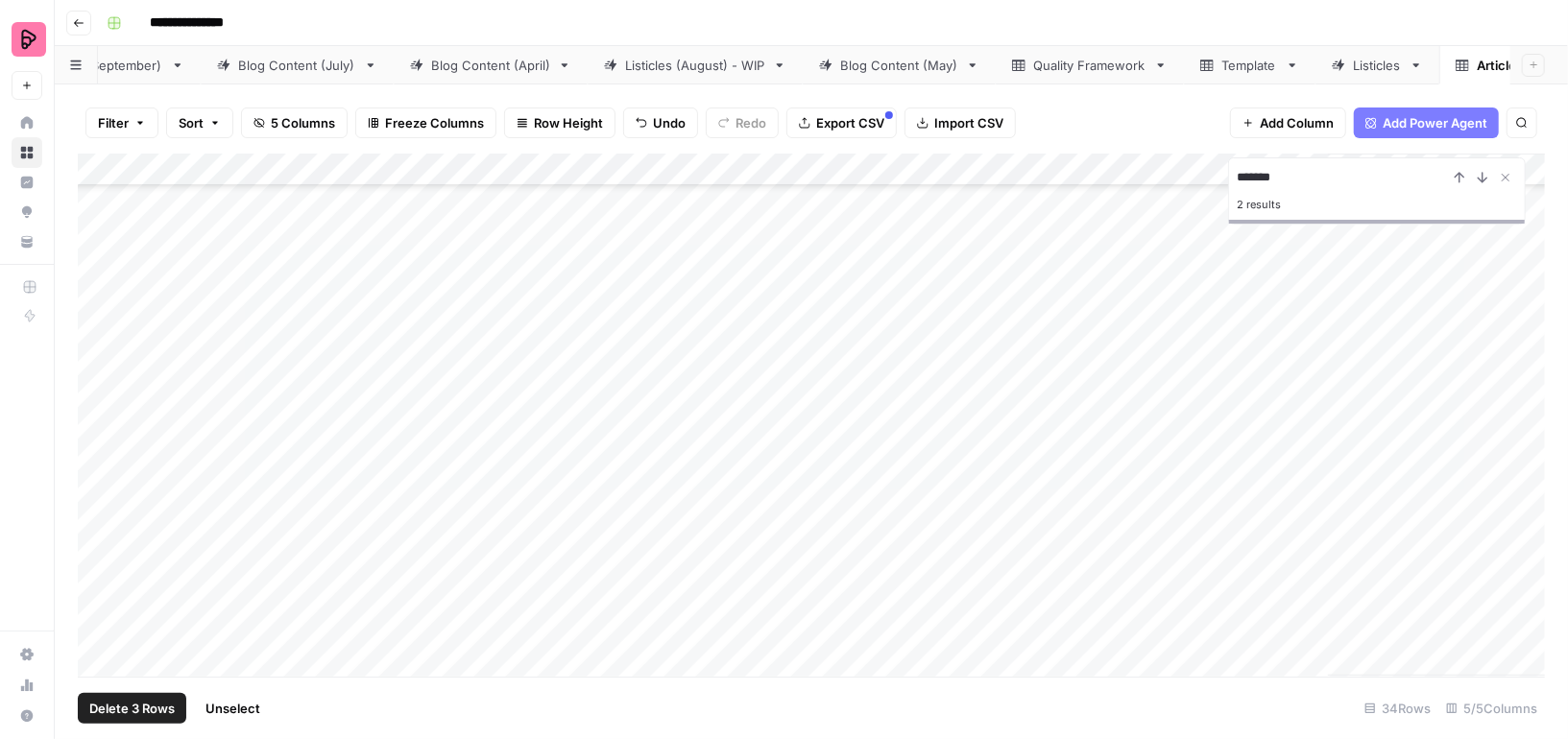
click at [96, 597] on div "Add Column" at bounding box center [811, 415] width 1467 height 523
click at [99, 636] on div "Add Column" at bounding box center [811, 415] width 1467 height 523
click at [117, 703] on span "Delete 5 Rows" at bounding box center [131, 709] width 85 height 20
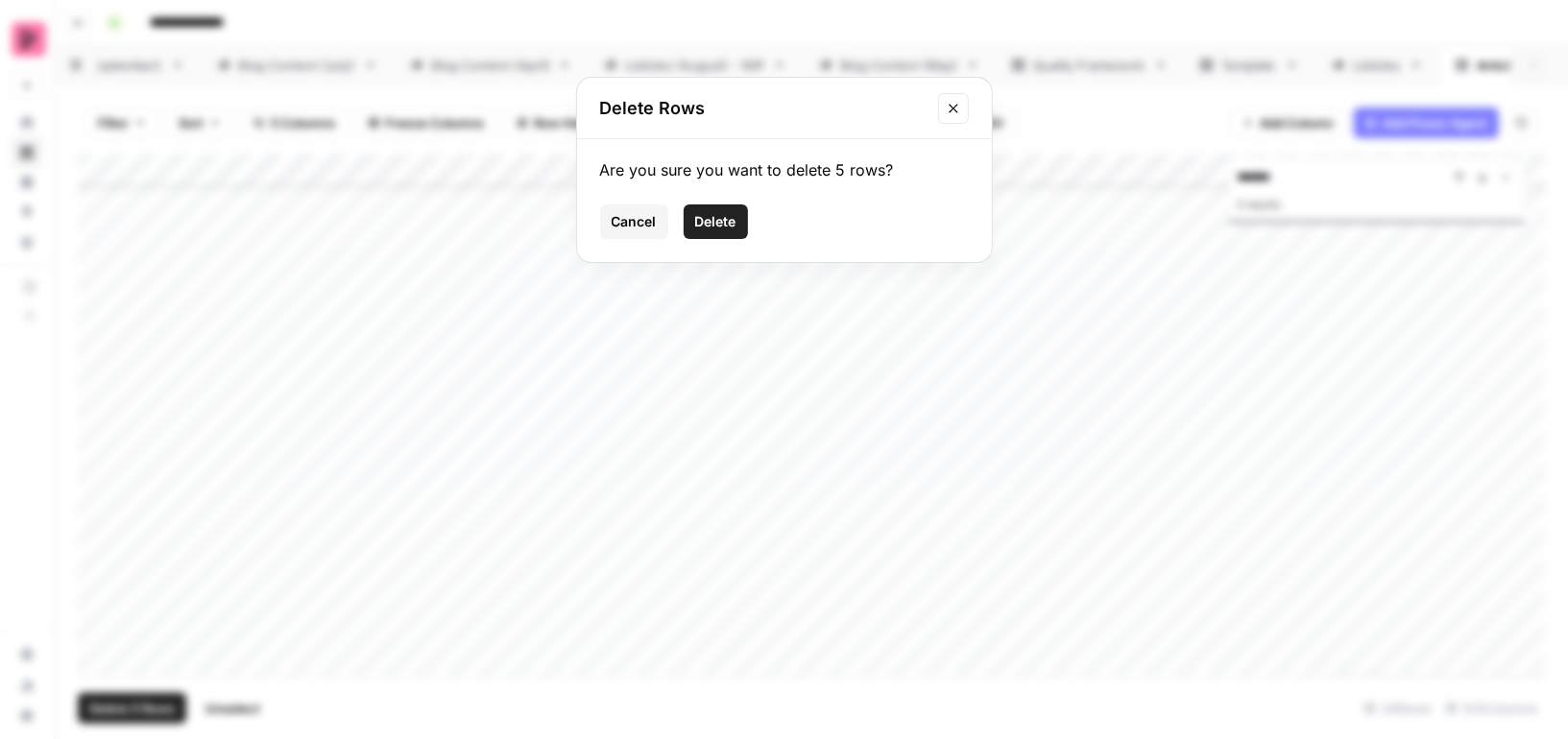
click at [723, 208] on button "Delete" at bounding box center [716, 221] width 65 height 34
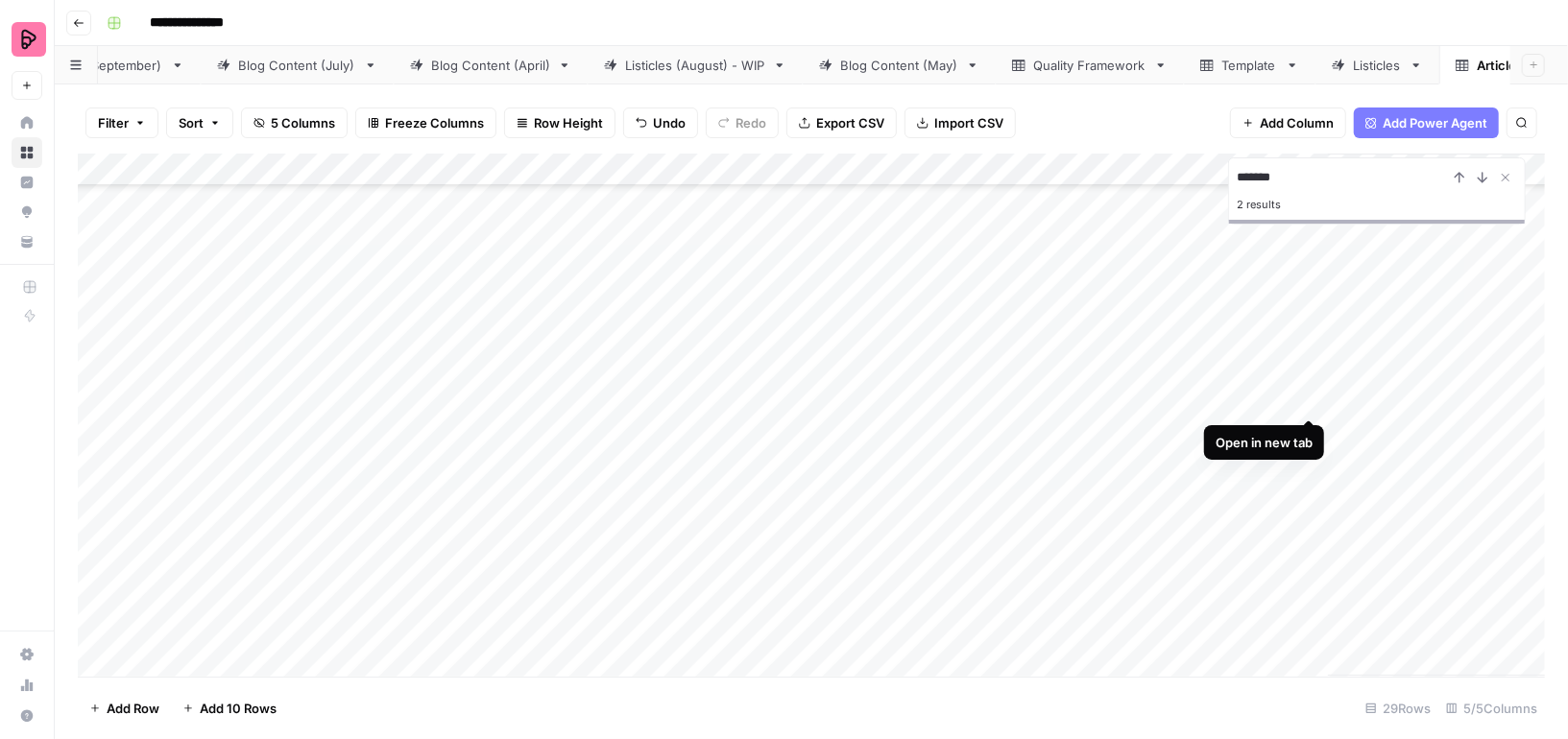
scroll to position [0, 0]
click at [303, 208] on div "Add Column" at bounding box center [811, 415] width 1467 height 523
click at [1506, 174] on icon "Close Search" at bounding box center [1505, 177] width 16 height 16
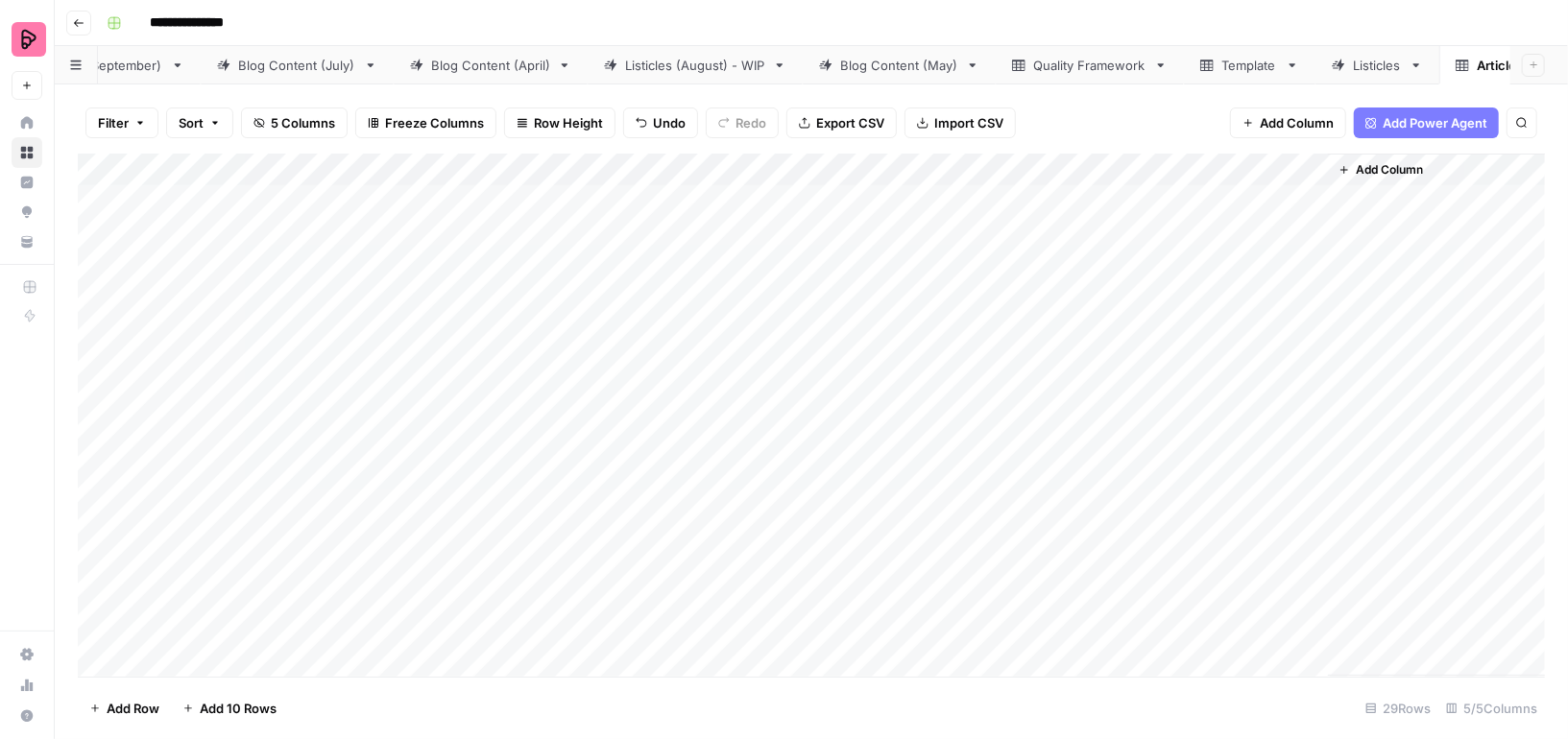
click at [1421, 200] on div "Add Column" at bounding box center [1437, 414] width 217 height 522
click at [1344, 209] on div "Add Column" at bounding box center [1437, 414] width 217 height 522
click at [1189, 209] on div "Add Column" at bounding box center [811, 415] width 1467 height 523
click at [360, 204] on div "Add Column" at bounding box center [811, 415] width 1467 height 523
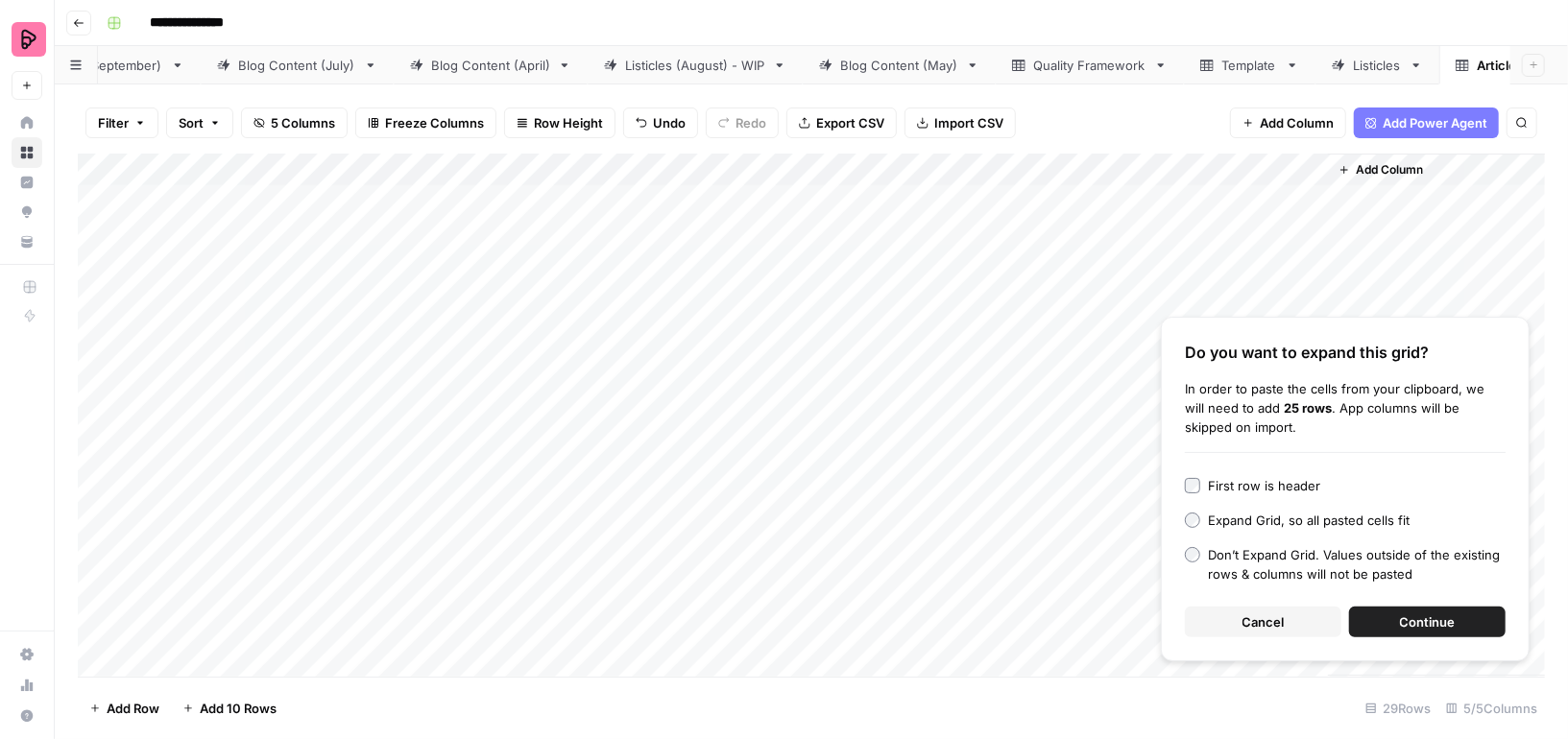
click at [1368, 628] on button "Continue" at bounding box center [1427, 621] width 157 height 30
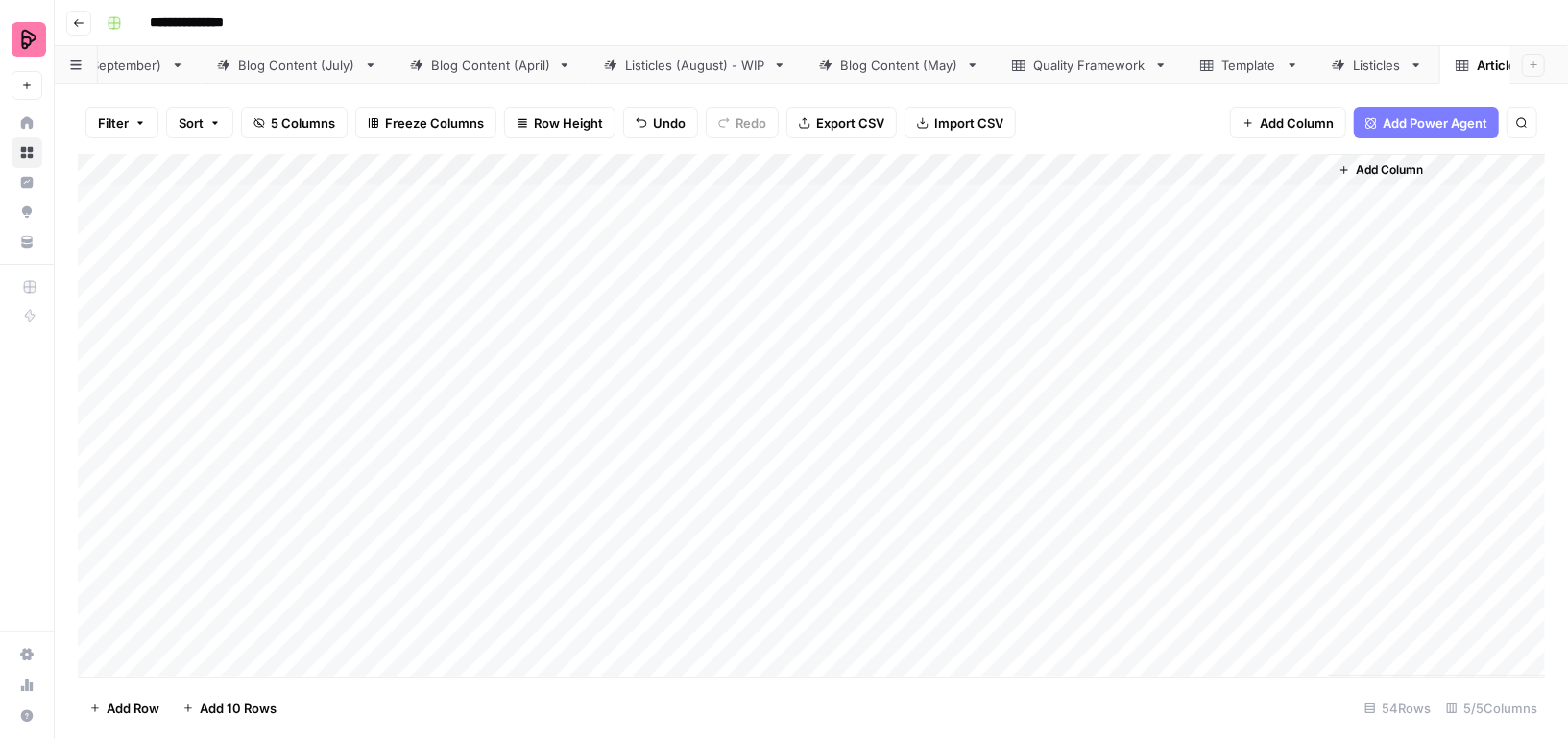
click at [852, 203] on div "Add Column" at bounding box center [811, 415] width 1467 height 523
click at [1137, 197] on div "Add Column" at bounding box center [811, 415] width 1467 height 523
click at [1308, 200] on div "Add Column" at bounding box center [811, 415] width 1467 height 523
click at [1115, 162] on div "Add Column" at bounding box center [811, 415] width 1467 height 523
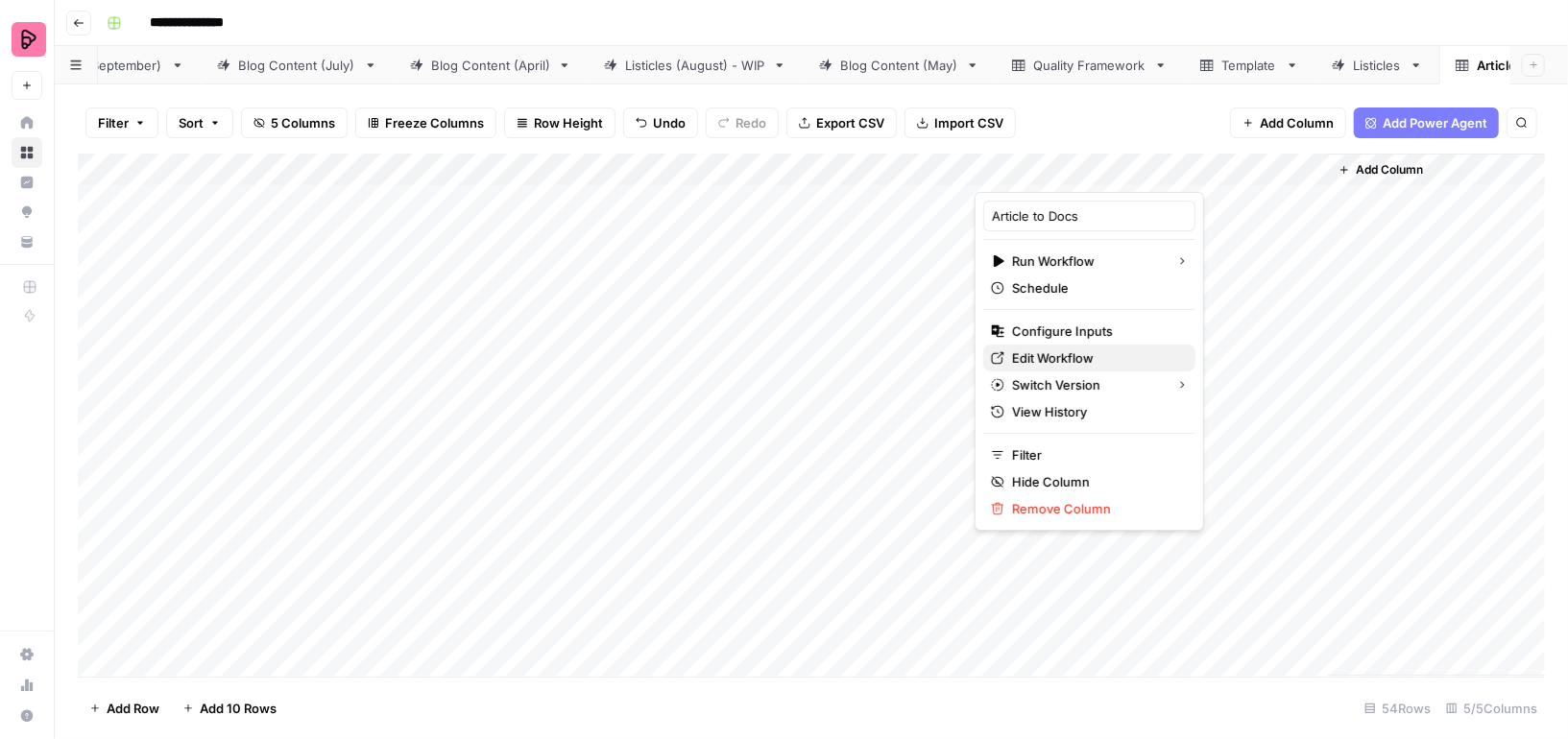
click at [1027, 350] on span "Edit Workflow" at bounding box center [1096, 358] width 168 height 20
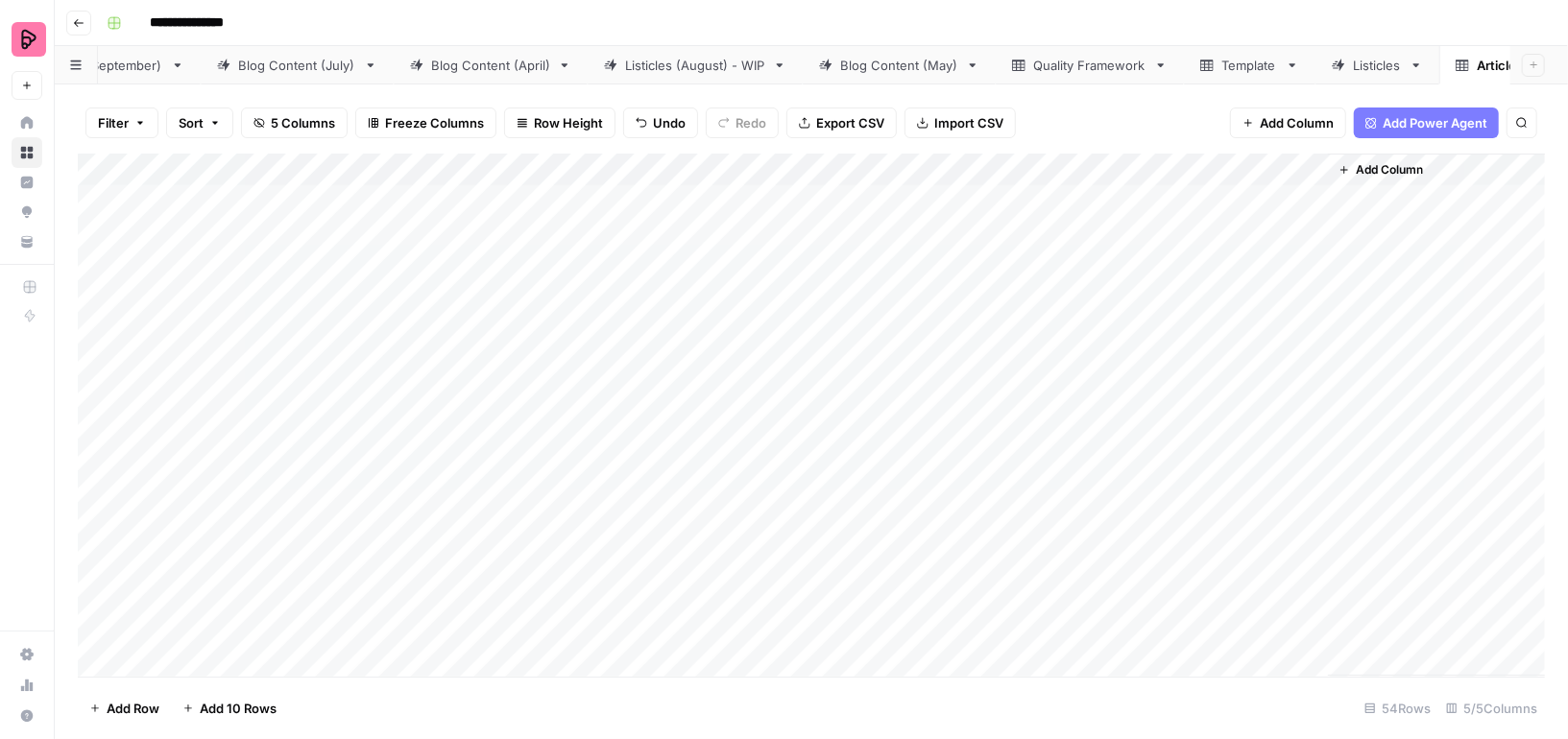
click at [1137, 157] on div "Add Column" at bounding box center [811, 415] width 1467 height 523
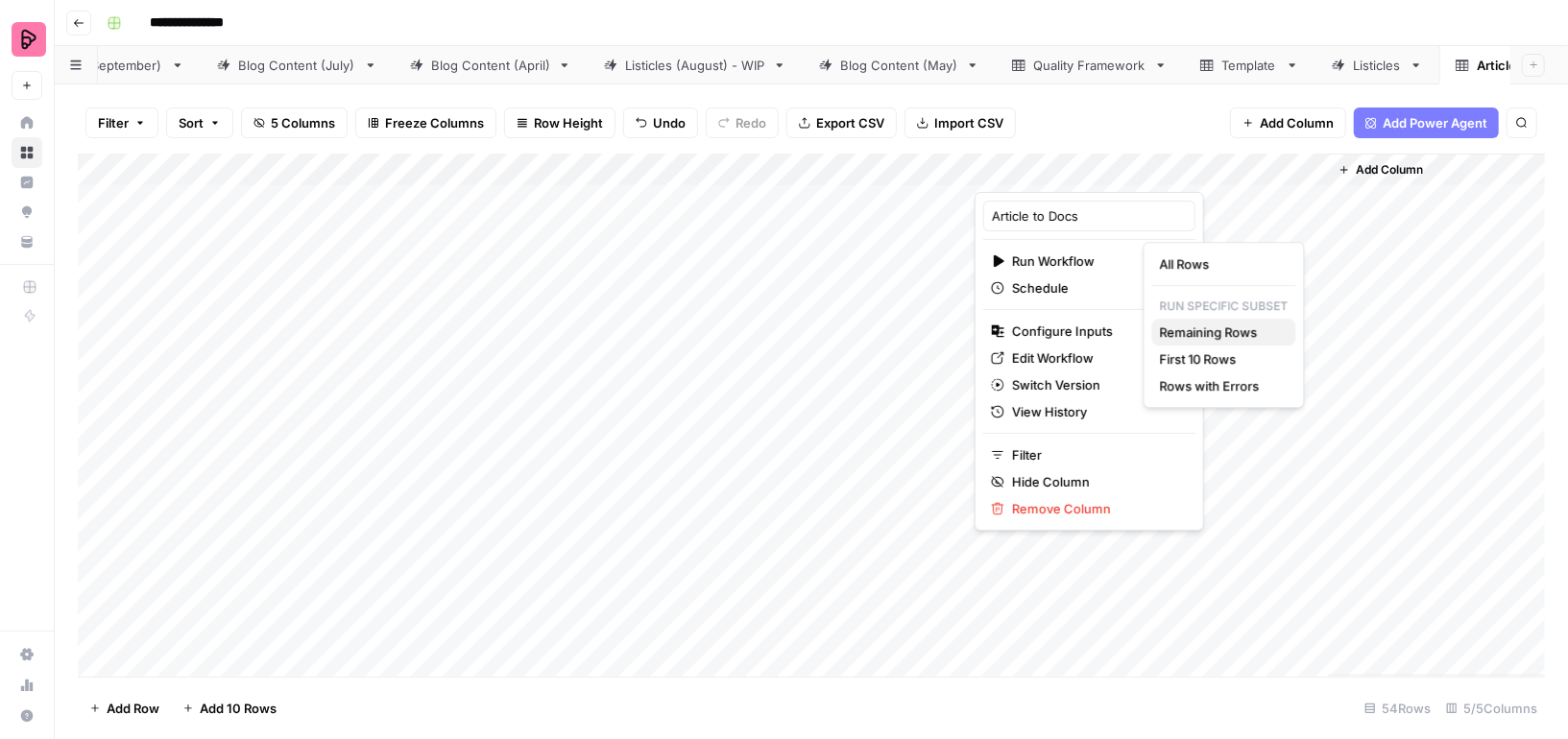
click at [1166, 327] on span "Remaining Rows" at bounding box center [1220, 332] width 121 height 20
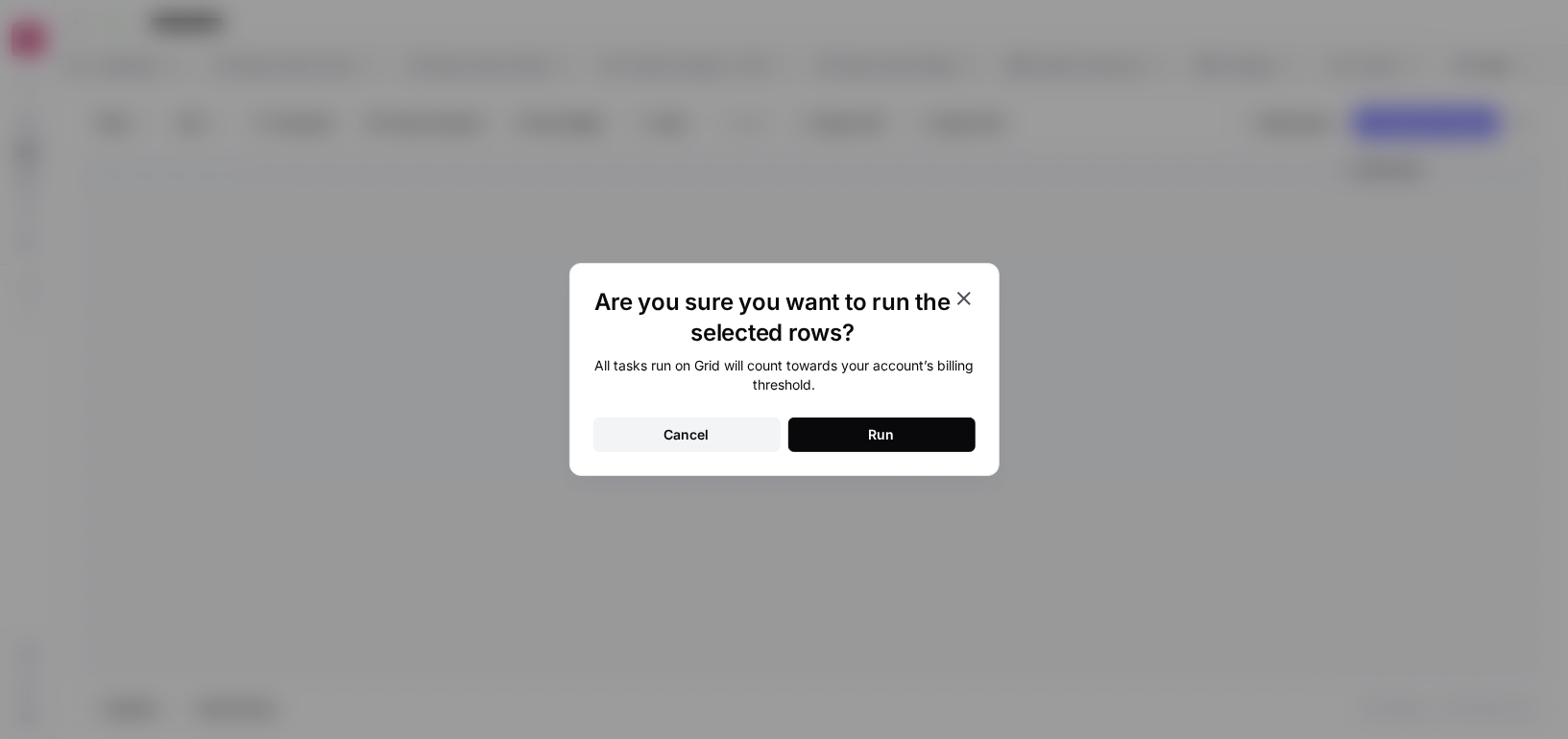
click at [920, 427] on button "Run" at bounding box center [881, 434] width 187 height 34
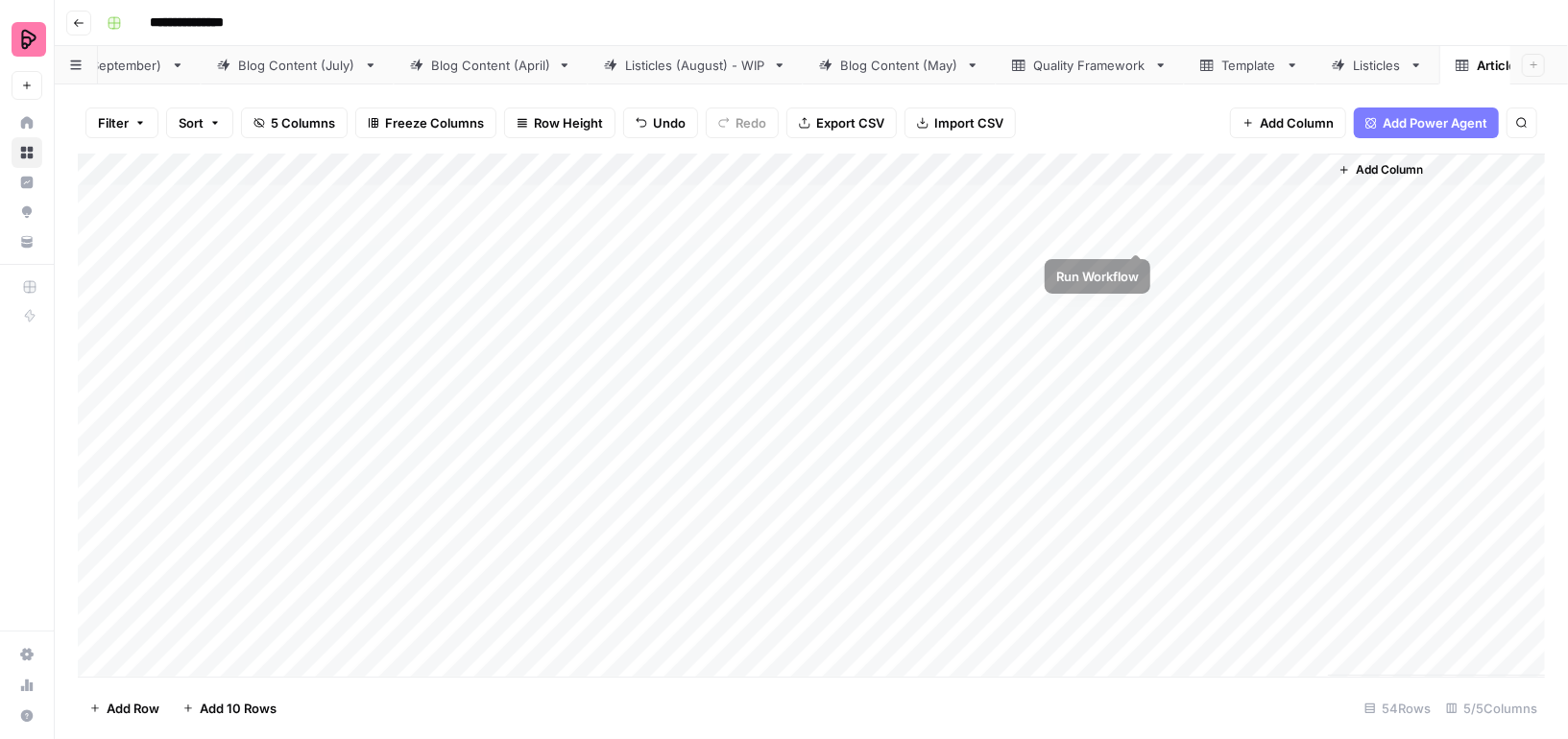
click at [1138, 233] on div "Add Column" at bounding box center [811, 415] width 1467 height 523
click at [1223, 265] on div "Add Column" at bounding box center [811, 415] width 1467 height 523
click at [1141, 260] on div "Add Column" at bounding box center [811, 415] width 1467 height 523
click at [1138, 294] on div "Add Column" at bounding box center [811, 415] width 1467 height 523
click at [1137, 325] on div "Add Column" at bounding box center [811, 415] width 1467 height 523
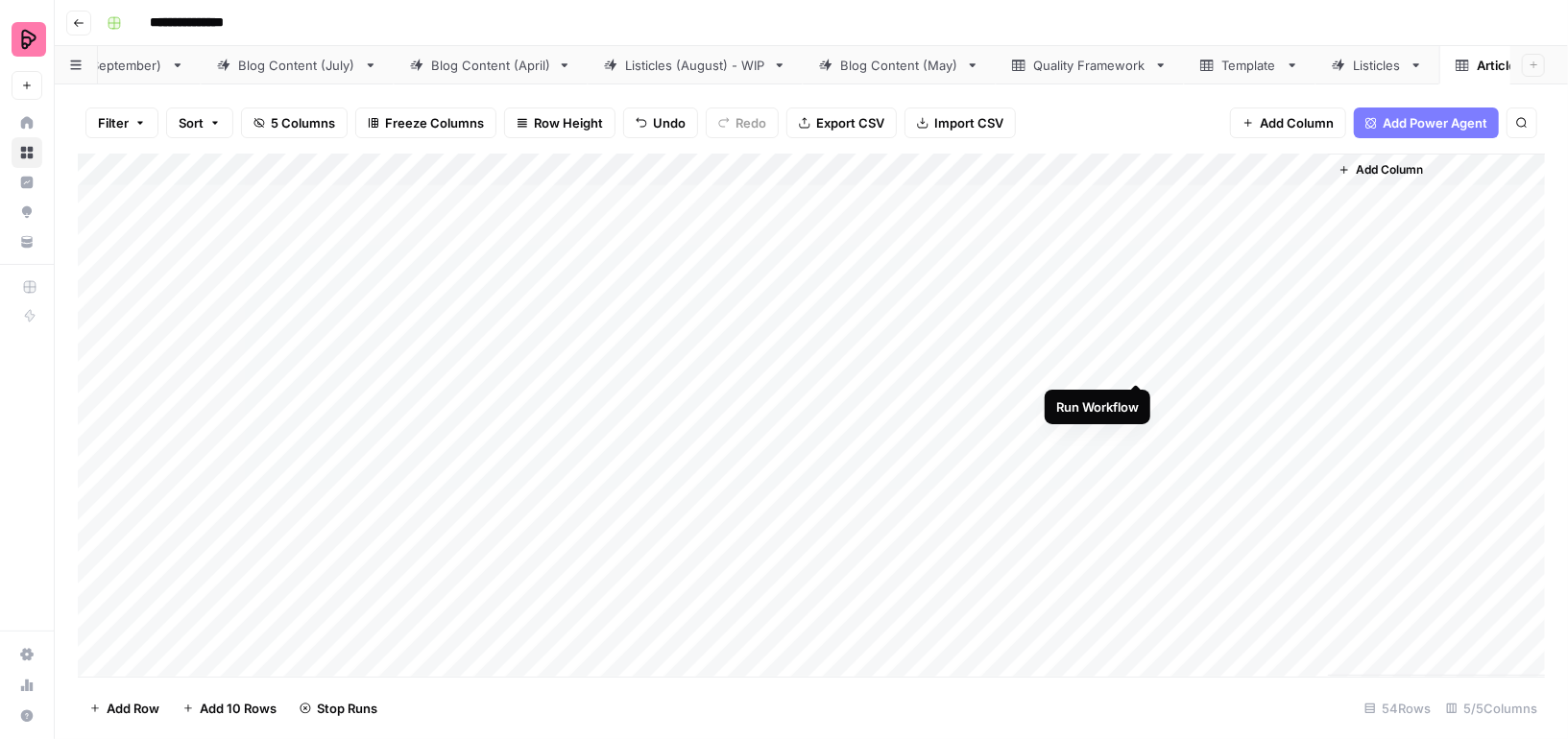
click at [1139, 364] on div "Add Column" at bounding box center [811, 415] width 1467 height 523
click at [1135, 393] on div "Add Column" at bounding box center [811, 415] width 1467 height 523
click at [1138, 282] on div "Add Column" at bounding box center [811, 415] width 1467 height 523
click at [1138, 318] on div "Add Column" at bounding box center [811, 415] width 1467 height 523
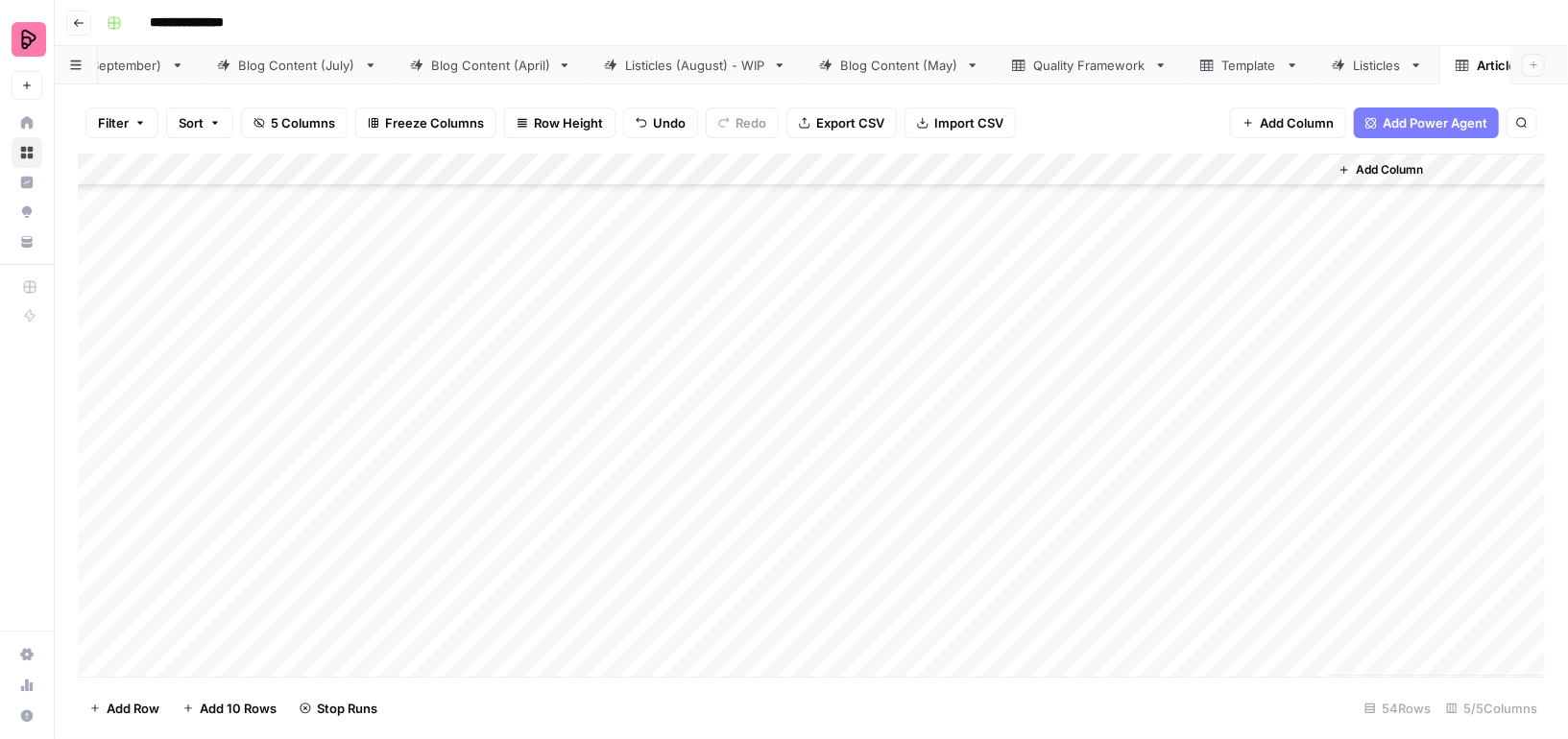
click at [1139, 342] on div "Add Column" at bounding box center [811, 415] width 1467 height 523
click at [1139, 379] on div "Add Column" at bounding box center [811, 415] width 1467 height 523
click at [1139, 409] on div "Add Column" at bounding box center [811, 415] width 1467 height 523
click at [1138, 440] on div "Add Column" at bounding box center [811, 415] width 1467 height 523
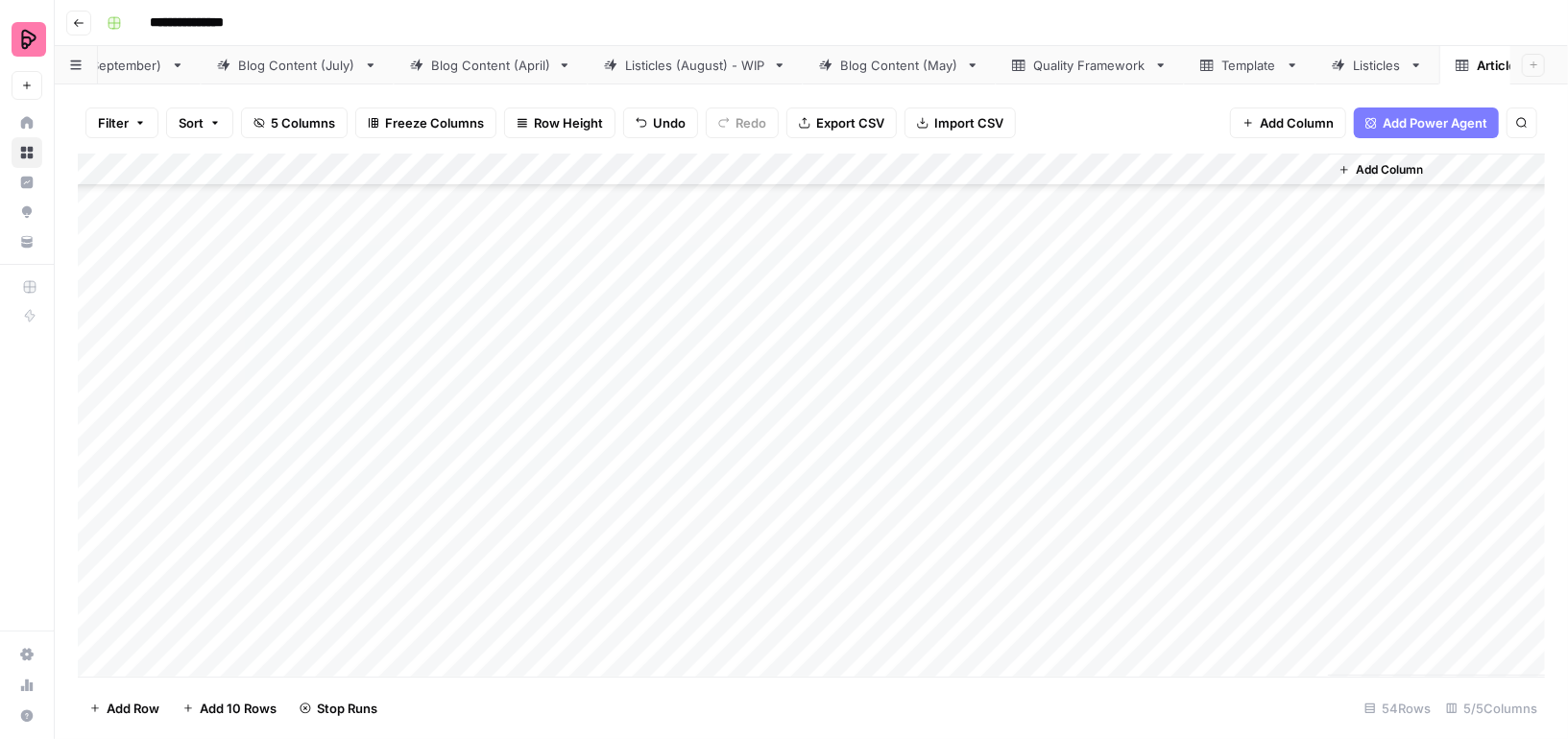
click at [1141, 272] on div "Add Column" at bounding box center [811, 415] width 1467 height 523
click at [1140, 300] on div "Add Column" at bounding box center [811, 415] width 1467 height 523
click at [1140, 341] on div "Add Column" at bounding box center [811, 415] width 1467 height 523
click at [1134, 332] on div "Add Column" at bounding box center [811, 415] width 1467 height 523
click at [1134, 363] on div "Add Column" at bounding box center [811, 415] width 1467 height 523
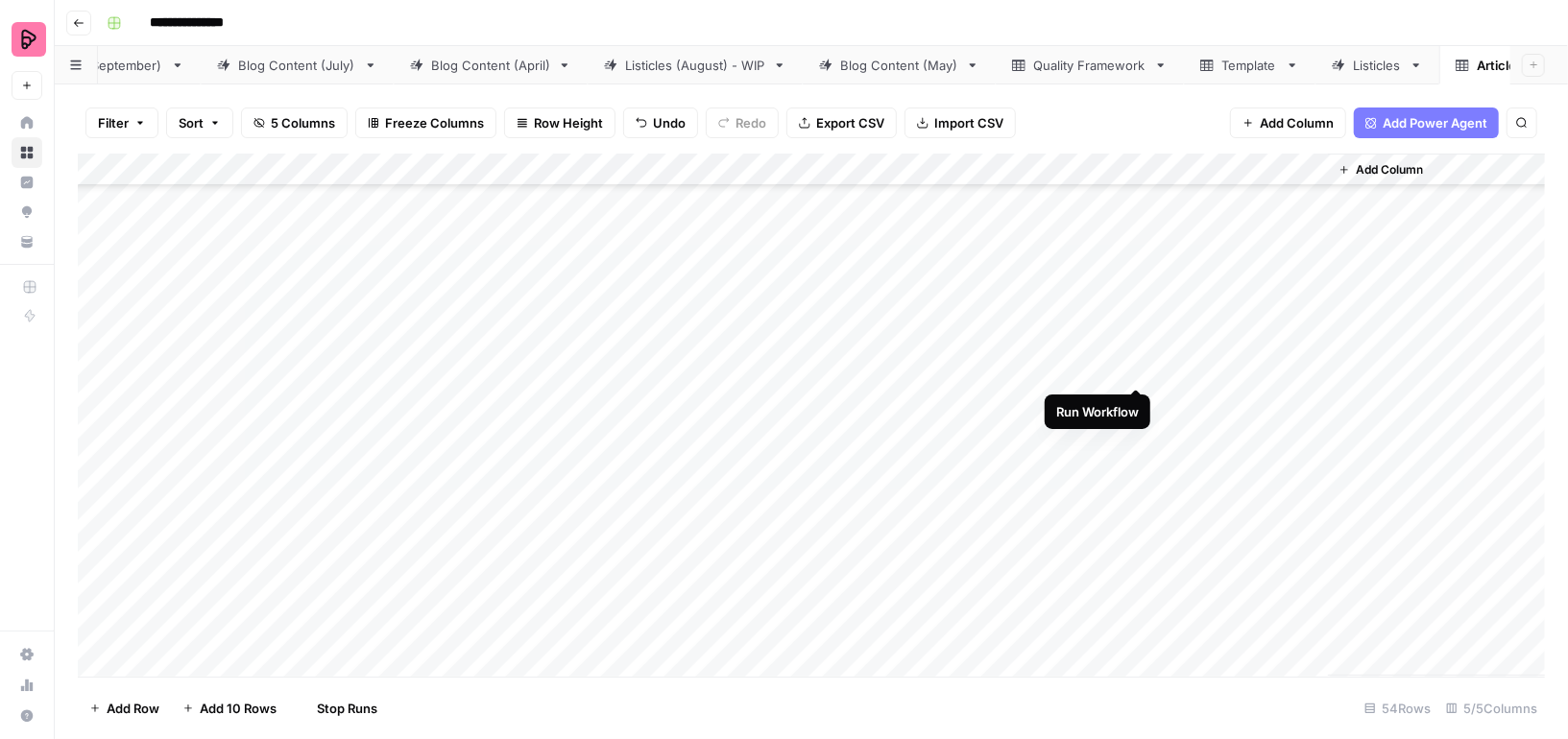
click at [1134, 332] on div "Add Column" at bounding box center [811, 415] width 1467 height 523
click at [1134, 400] on div "Add Column" at bounding box center [811, 415] width 1467 height 523
click at [1132, 435] on div "Add Column" at bounding box center [811, 415] width 1467 height 523
click at [1132, 460] on div "Add Column" at bounding box center [811, 415] width 1467 height 523
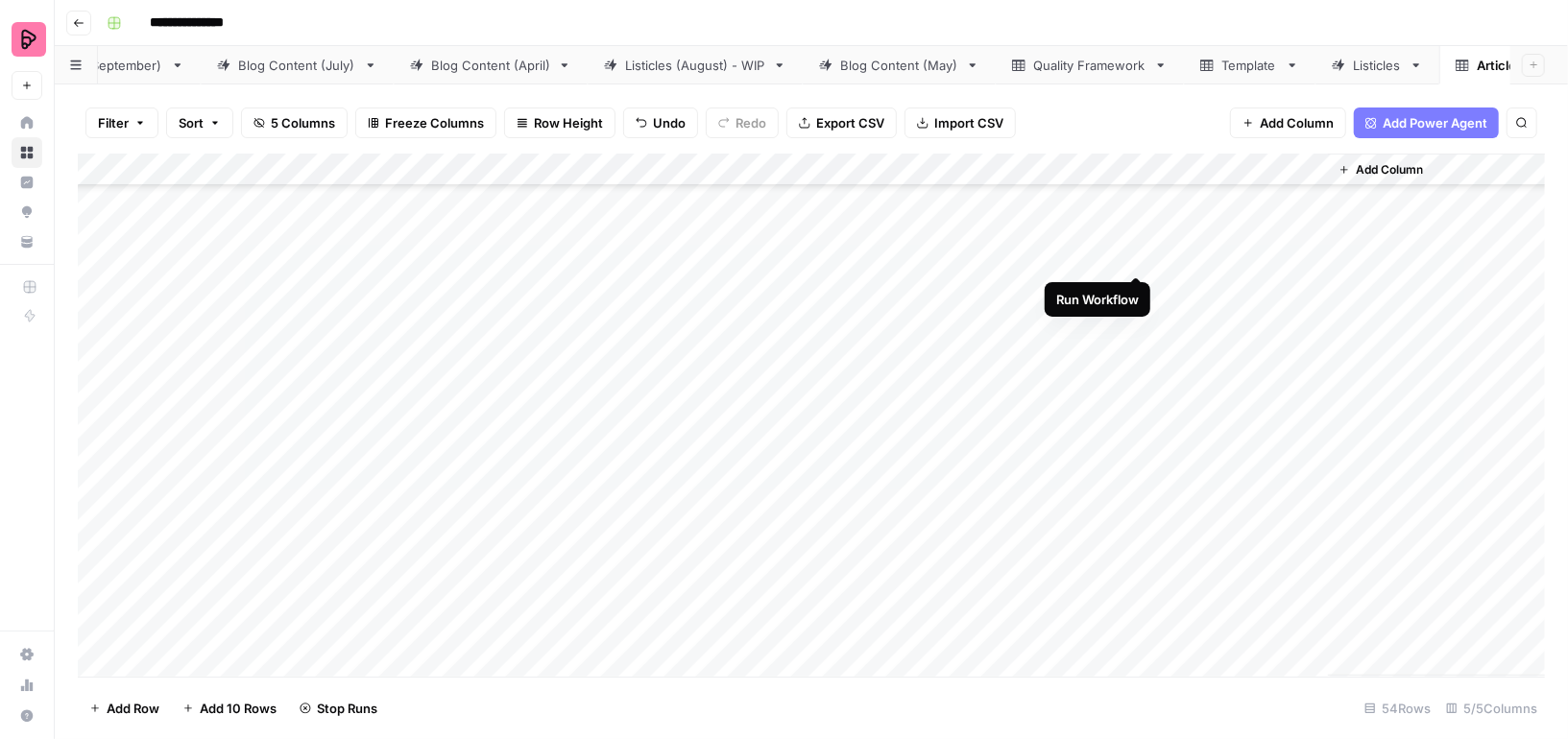
click at [1138, 254] on div "Add Column" at bounding box center [811, 415] width 1467 height 523
click at [1138, 286] on div "Add Column" at bounding box center [811, 415] width 1467 height 523
click at [1138, 320] on div "Add Column" at bounding box center [811, 415] width 1467 height 523
click at [1138, 349] on div "Add Column" at bounding box center [811, 415] width 1467 height 523
click at [1138, 384] on div "Add Column" at bounding box center [811, 415] width 1467 height 523
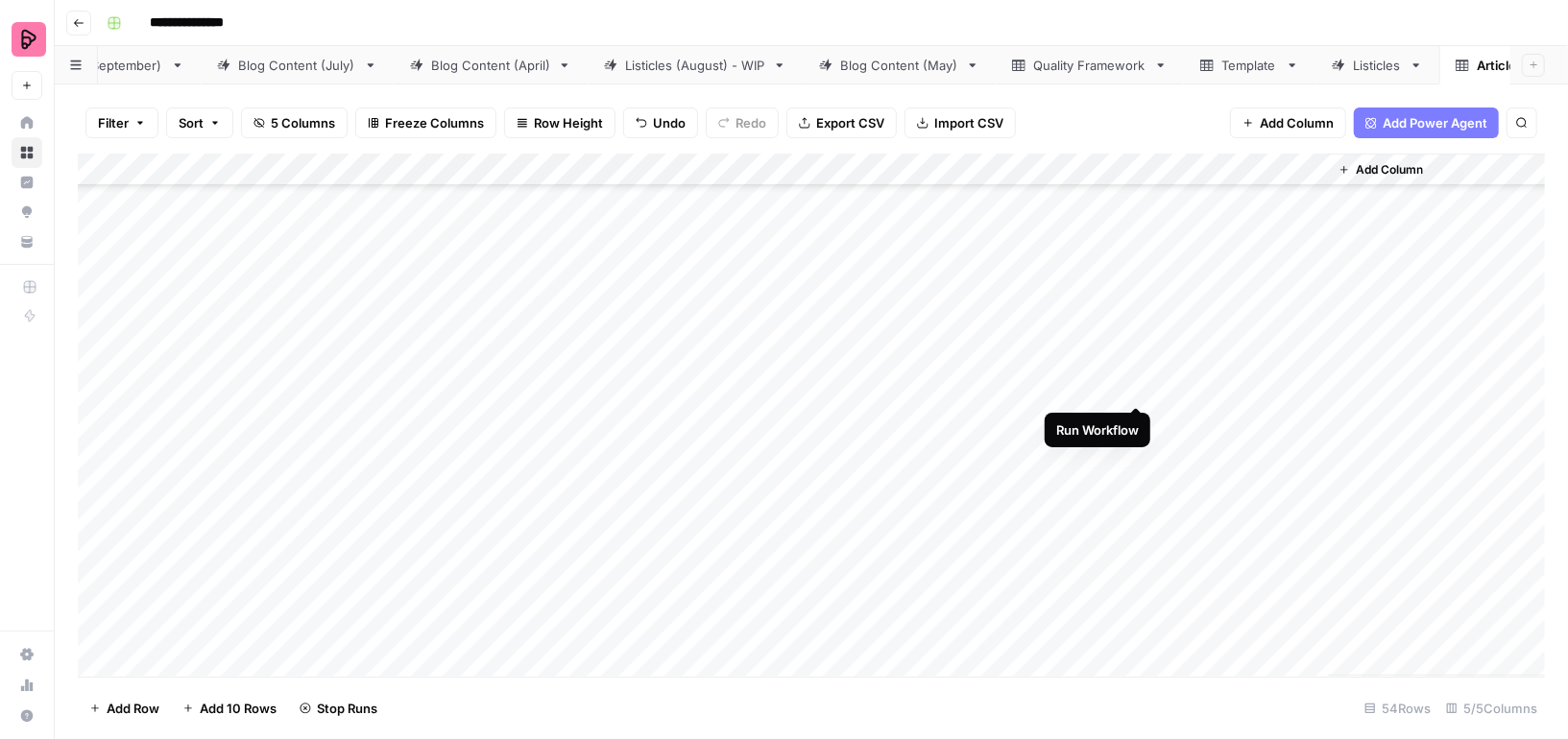
click at [1138, 425] on div "Add Column" at bounding box center [811, 415] width 1467 height 523
click at [1138, 452] on div "Add Column" at bounding box center [811, 415] width 1467 height 523
click at [1138, 482] on div "Add Column" at bounding box center [811, 415] width 1467 height 523
click at [1138, 520] on div "Add Column" at bounding box center [811, 415] width 1467 height 523
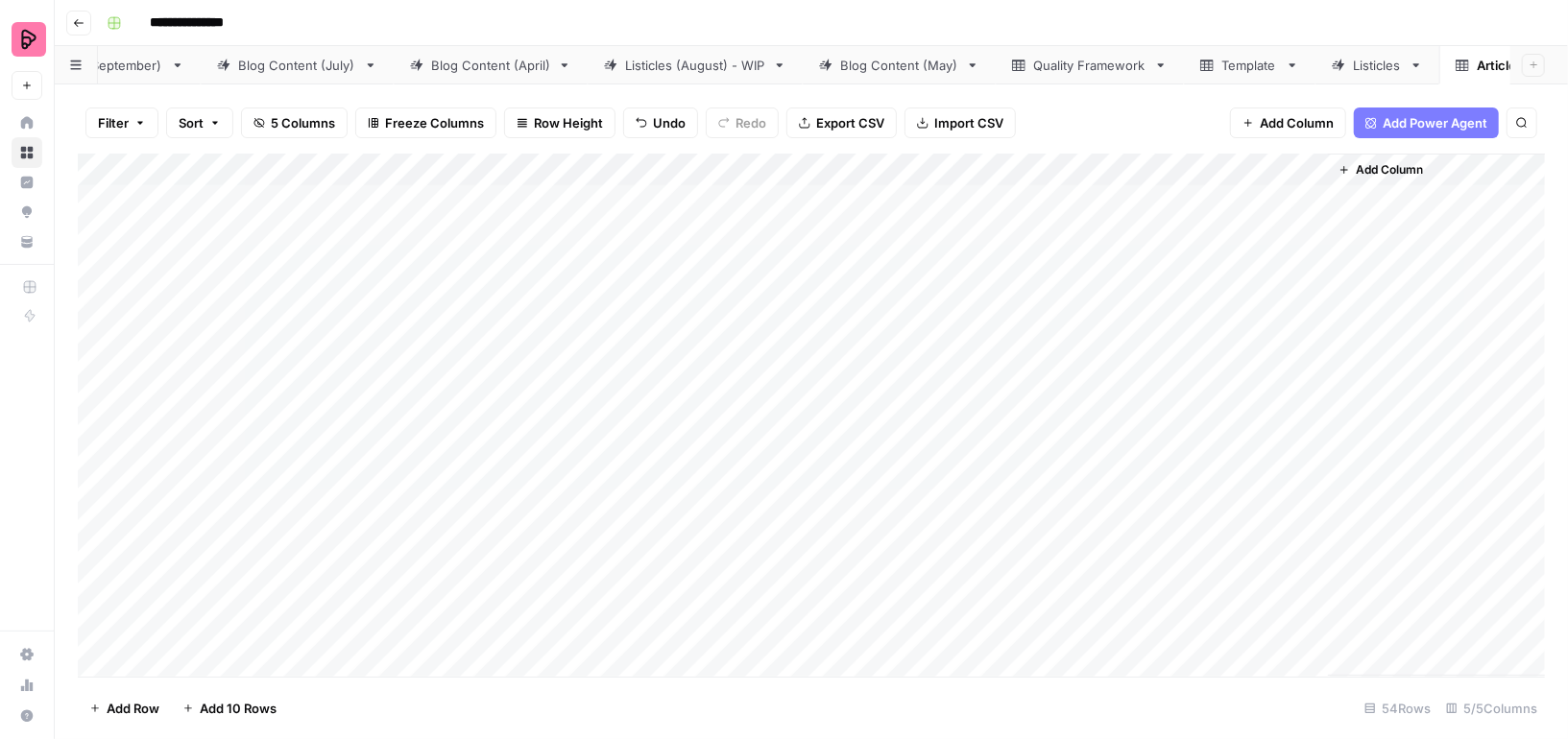
click at [1396, 194] on div "Add Column" at bounding box center [1437, 414] width 217 height 522
click at [1202, 197] on div "Add Column" at bounding box center [811, 415] width 1467 height 523
click at [1109, 198] on div "Add Column" at bounding box center [811, 415] width 1467 height 523
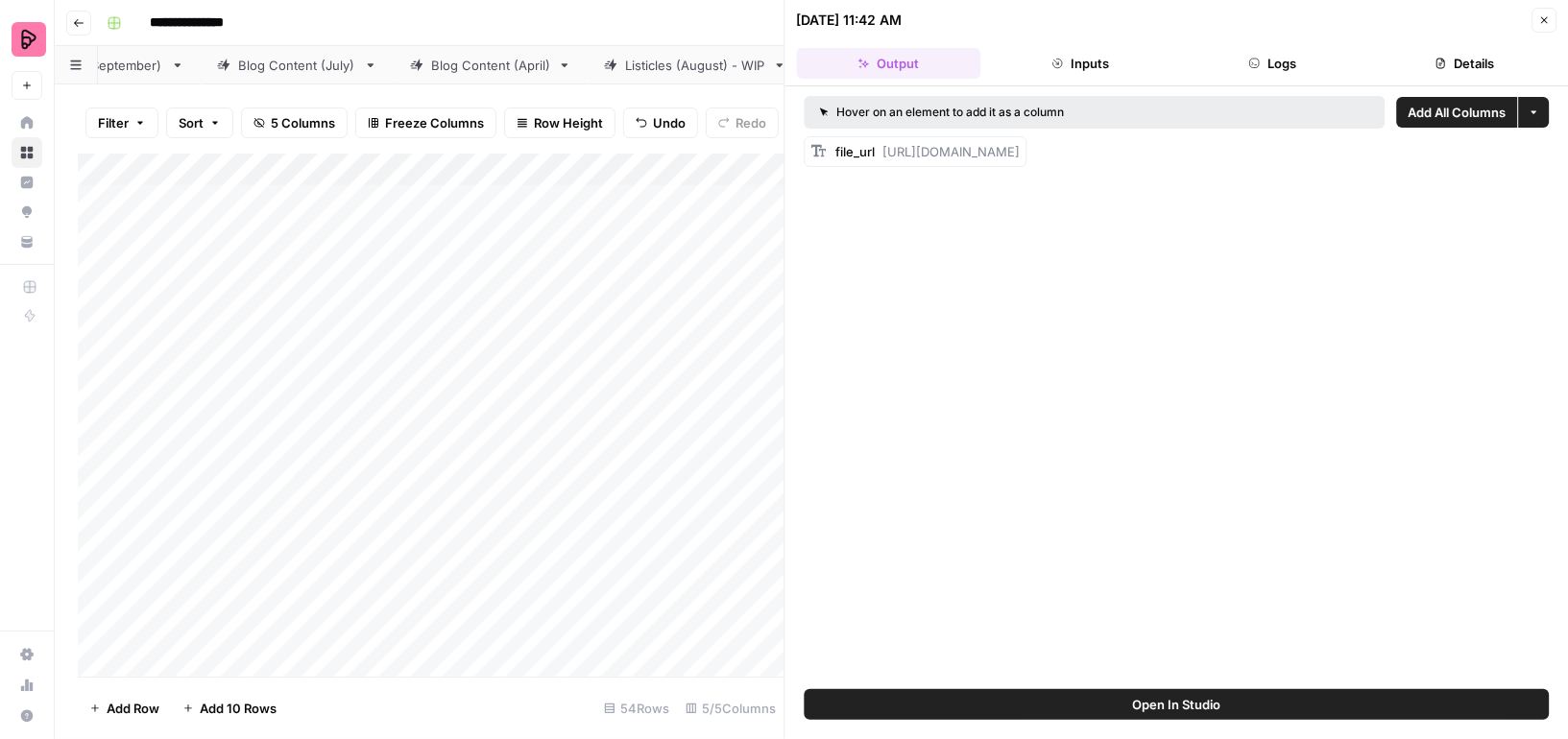
click at [1431, 65] on button "Details" at bounding box center [1464, 63] width 184 height 30
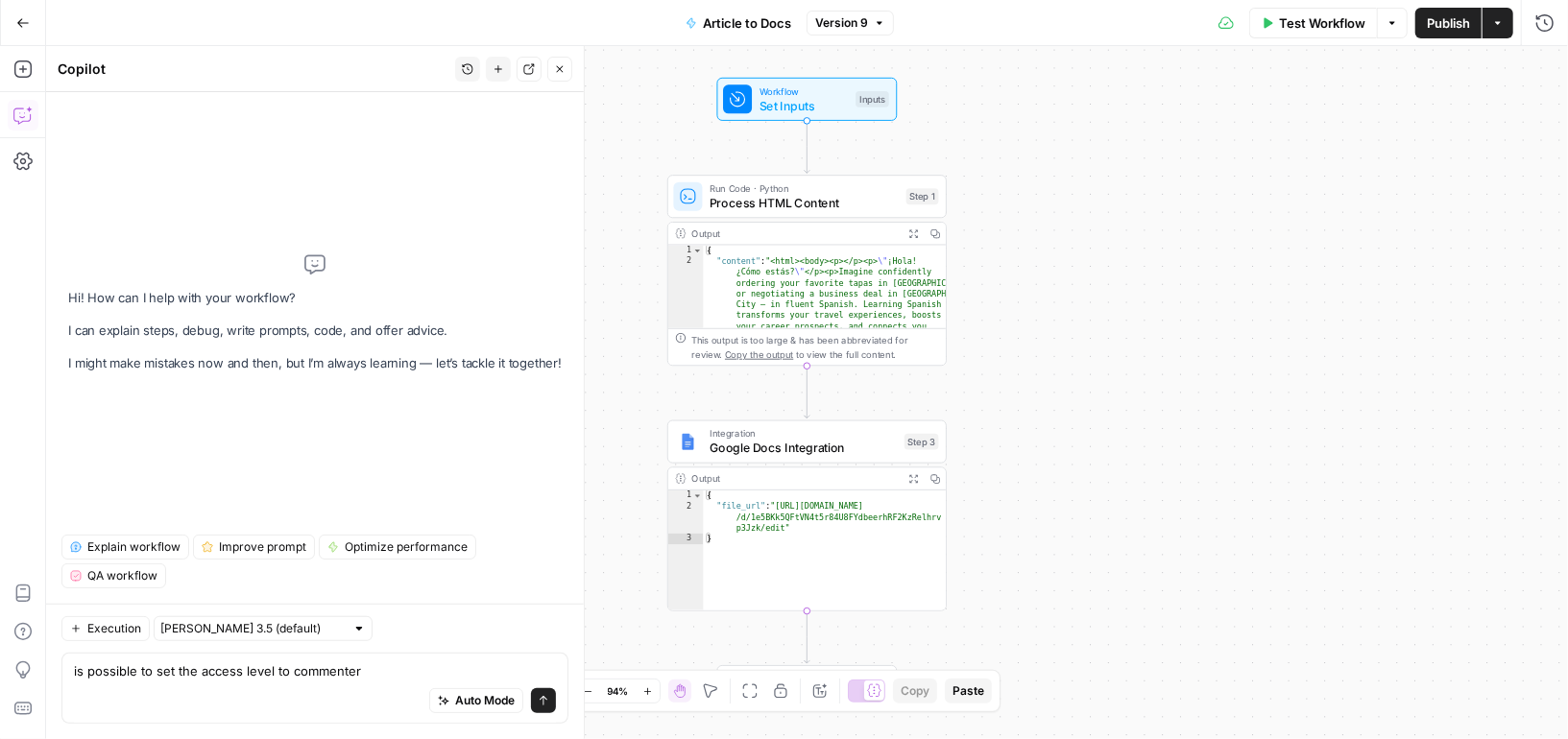
click at [289, 674] on textarea "is possible to set the access level to commenter" at bounding box center [314, 670] width 482 height 20
type textarea "is possible to set the access level to anyone with the link + commenter"
click at [538, 701] on icon "submit" at bounding box center [544, 701] width 12 height 12
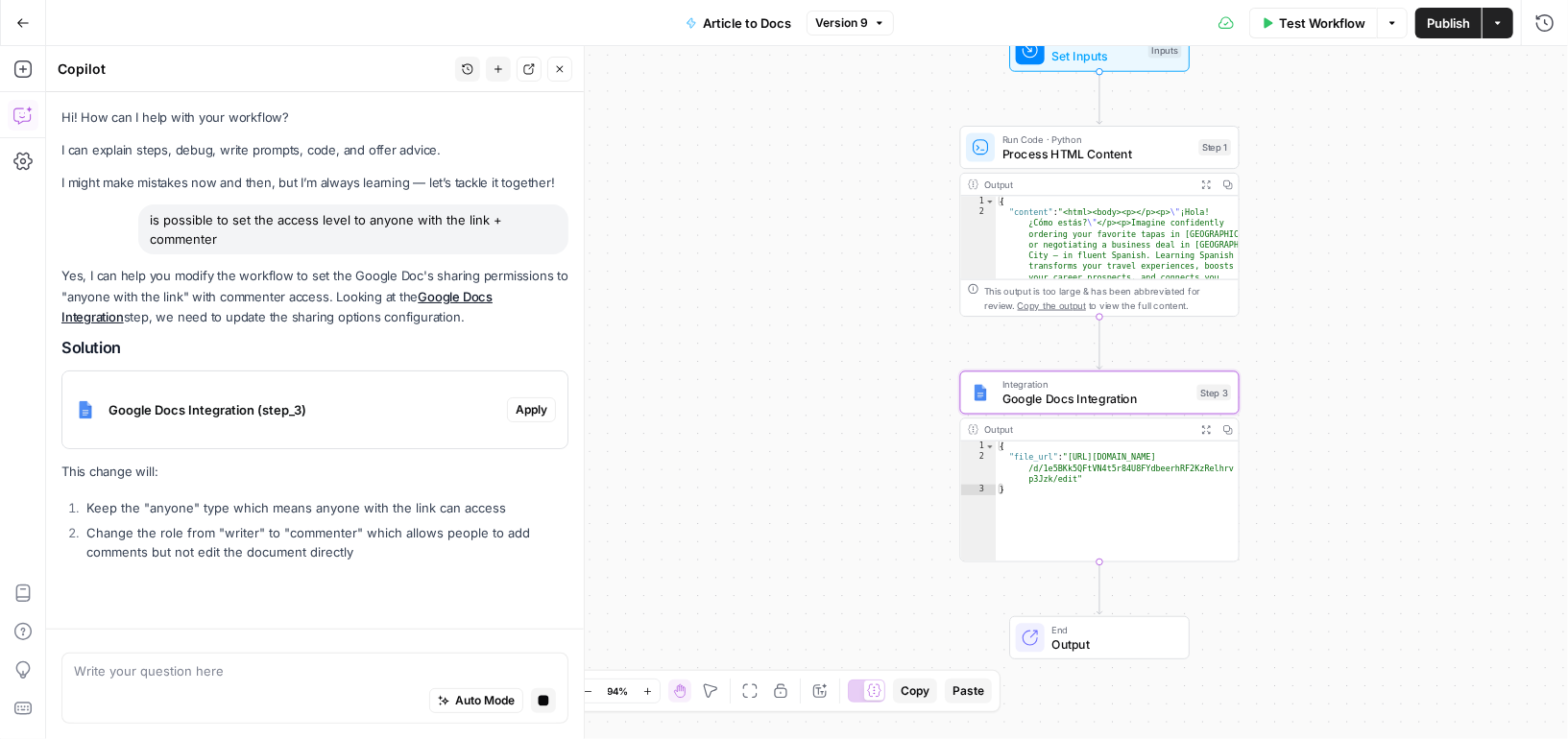
click at [437, 406] on span "Google Docs Integration (step_3)" at bounding box center [304, 410] width 391 height 20
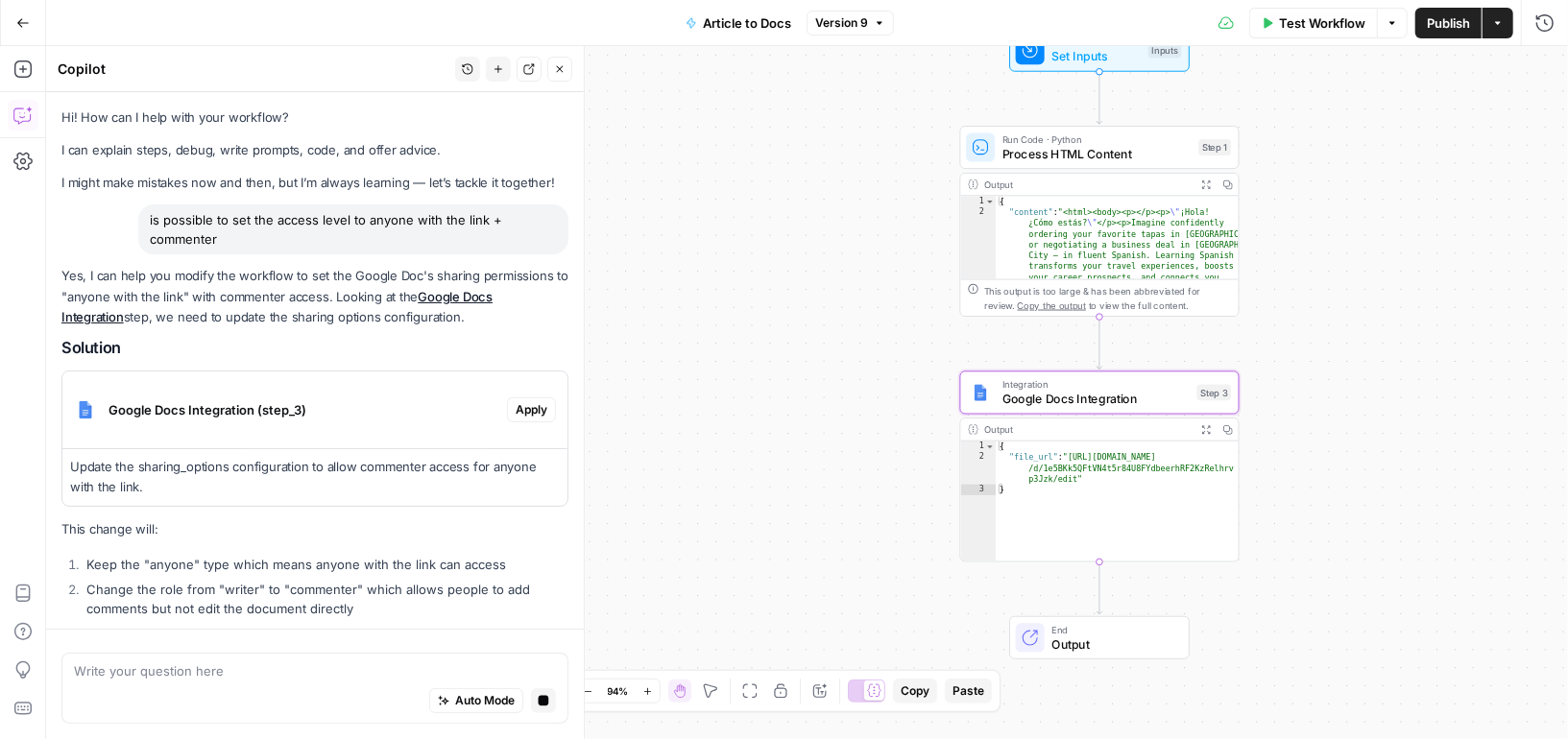
click at [536, 404] on span "Apply" at bounding box center [531, 410] width 31 height 18
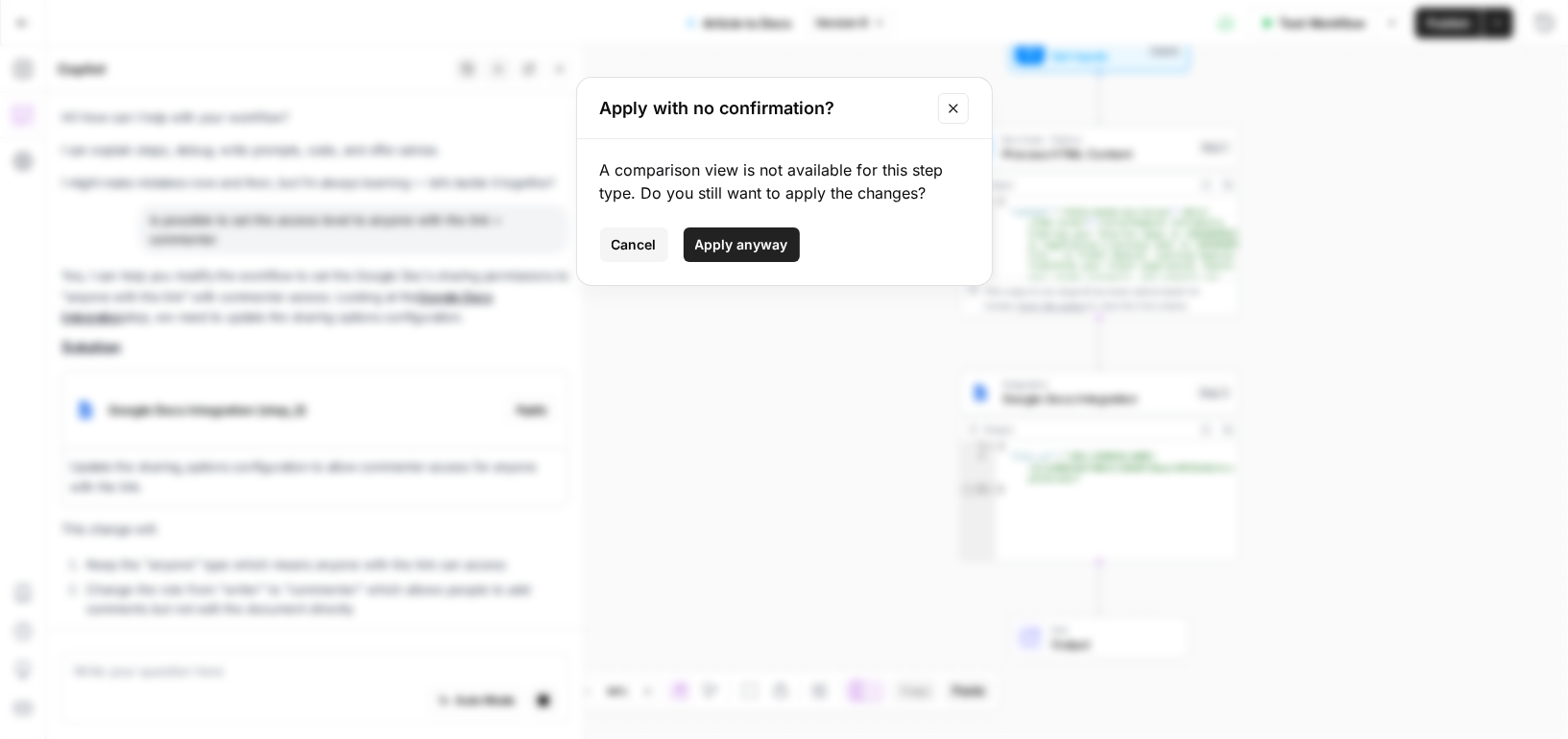
click at [758, 241] on span "Apply anyway" at bounding box center [741, 245] width 93 height 20
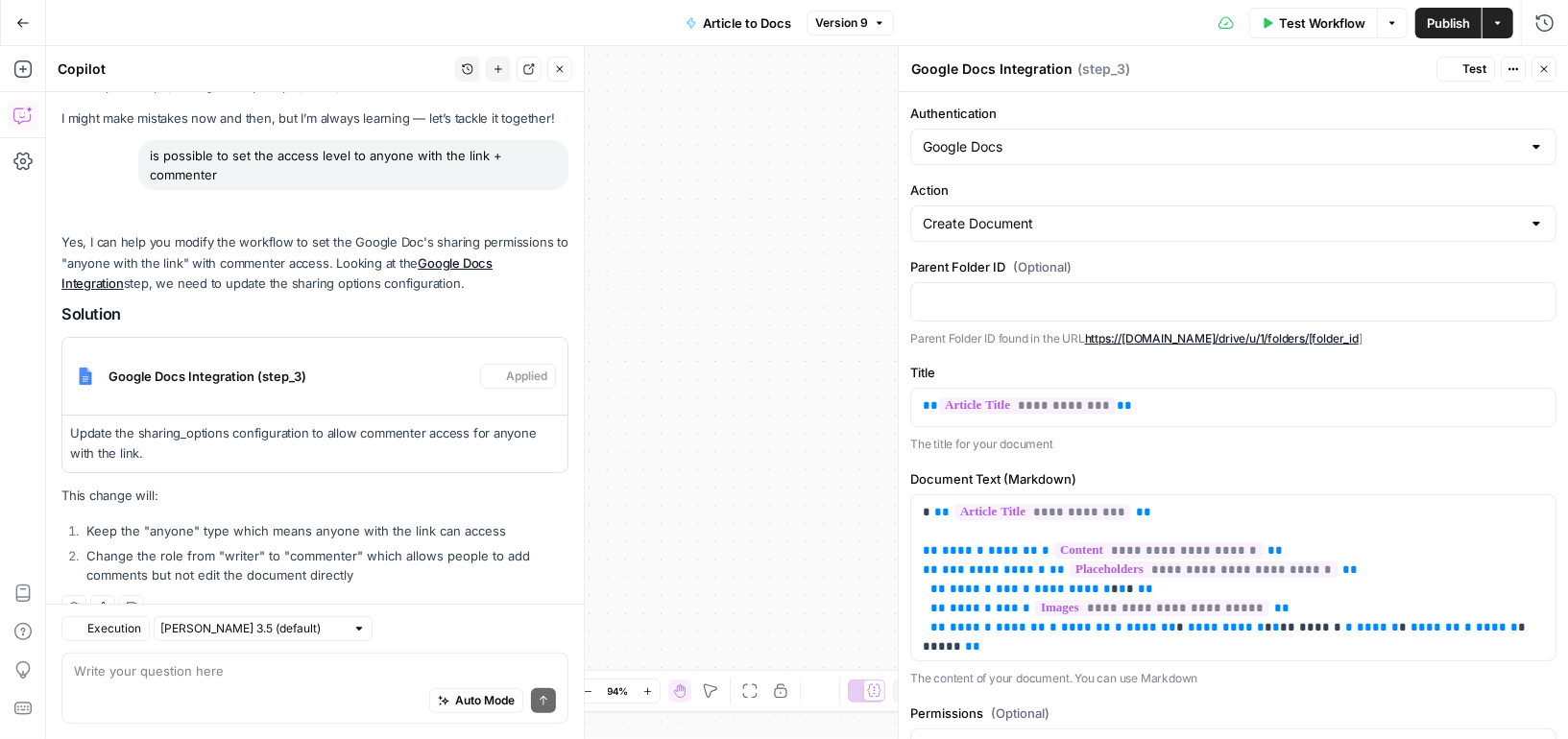
scroll to position [94, 0]
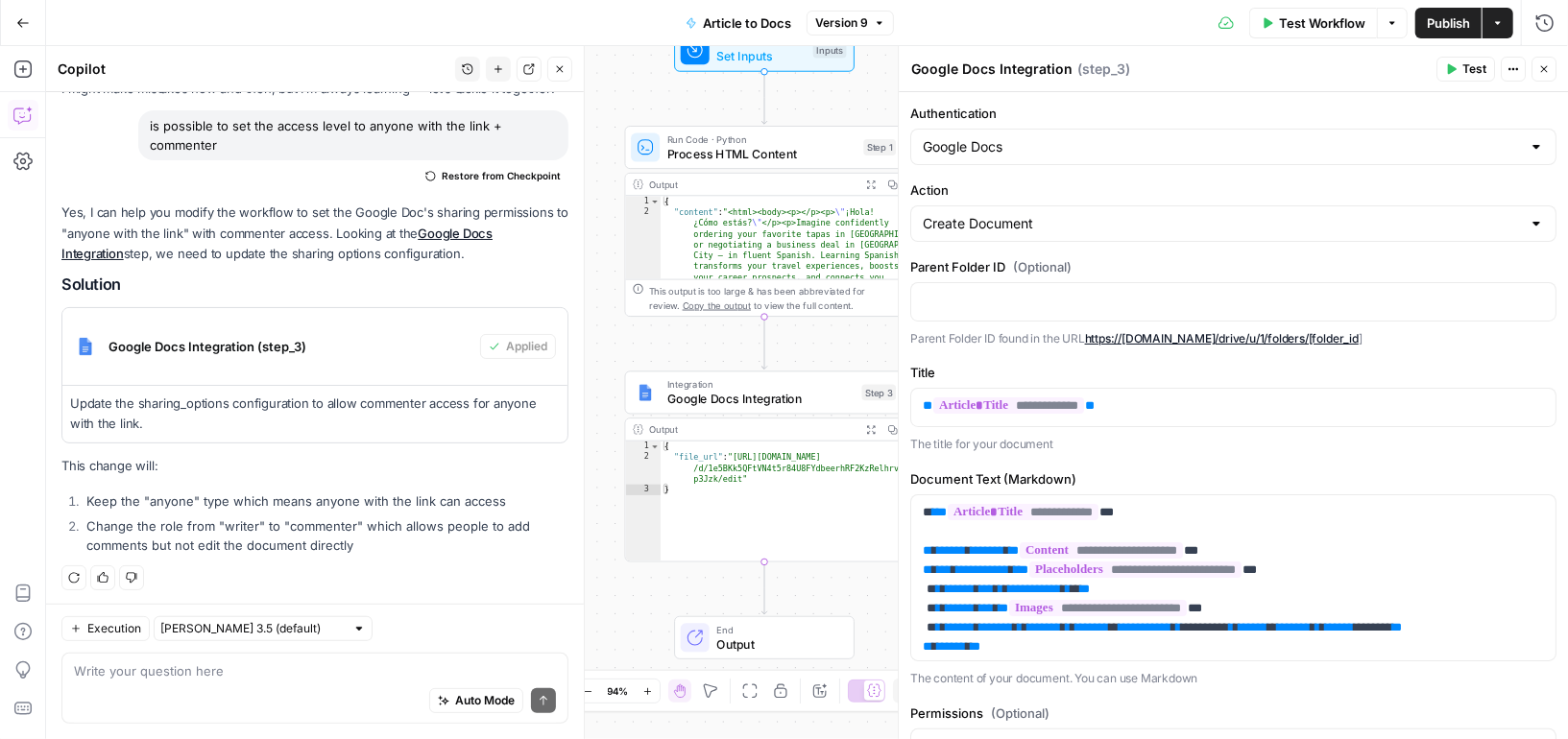
click at [1438, 23] on span "Publish" at bounding box center [1449, 23] width 43 height 20
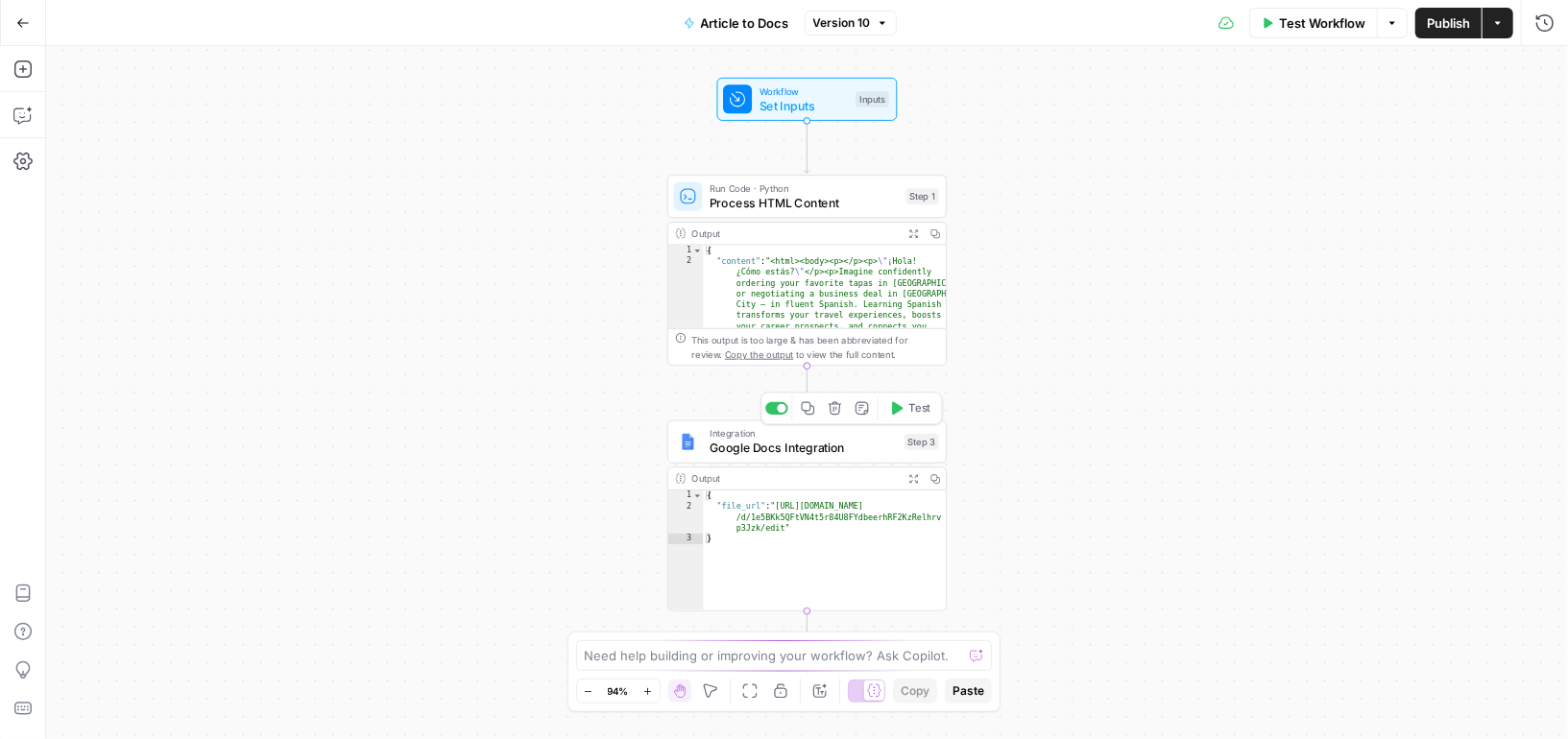
click at [791, 442] on span "Google Docs Integration" at bounding box center [802, 447] width 187 height 19
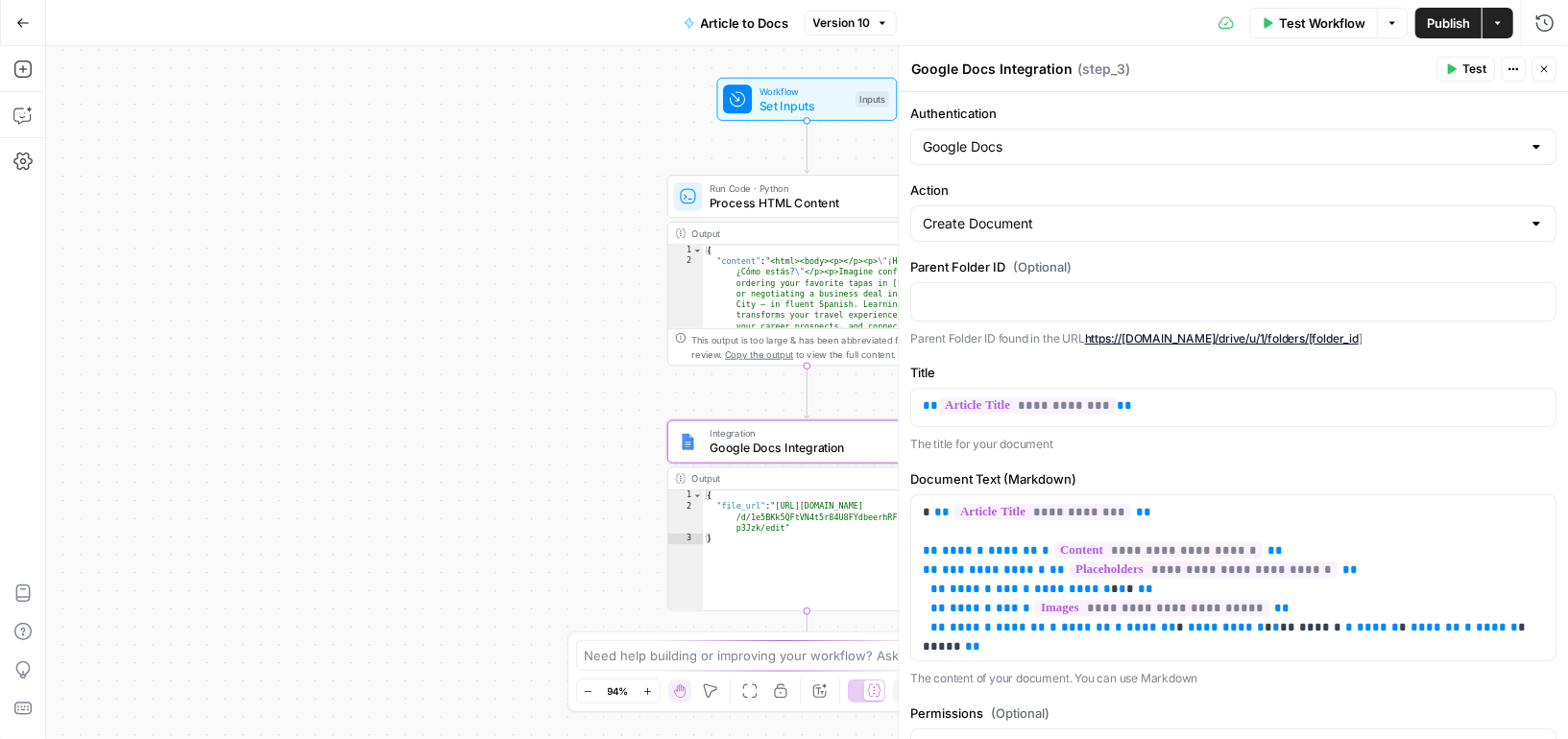
click at [1522, 152] on div "Google Docs" at bounding box center [1233, 146] width 646 height 36
click at [1522, 146] on div at bounding box center [1233, 146] width 646 height 36
type input "Google Docs"
click at [1523, 109] on label "Authentication" at bounding box center [1233, 114] width 646 height 20
click at [1521, 137] on input "Google Docs" at bounding box center [1221, 147] width 598 height 20
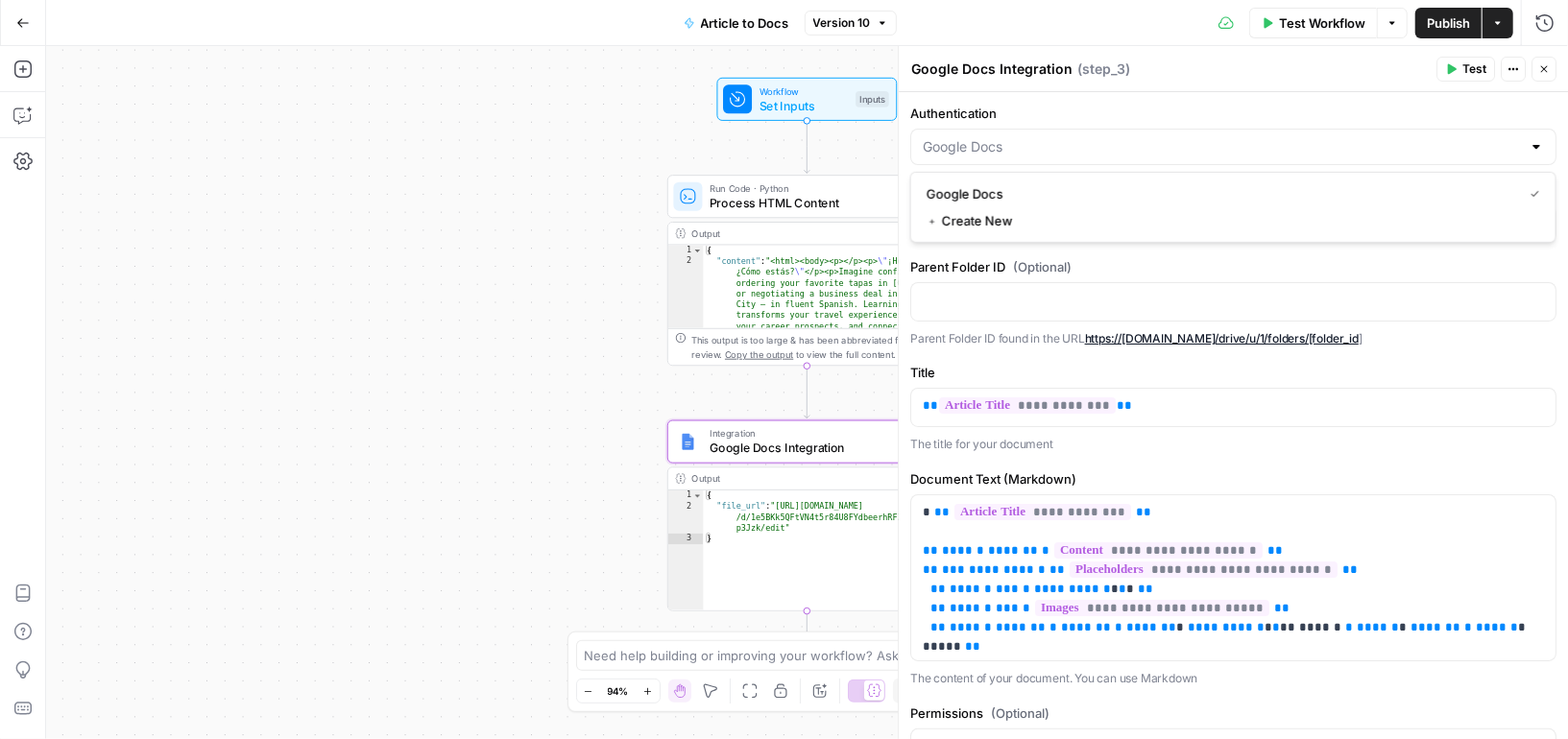
type input "Google Docs"
click at [1518, 106] on label "Authentication" at bounding box center [1233, 114] width 646 height 20
click at [1518, 137] on input "Google Docs" at bounding box center [1221, 147] width 598 height 20
type input "Google Docs"
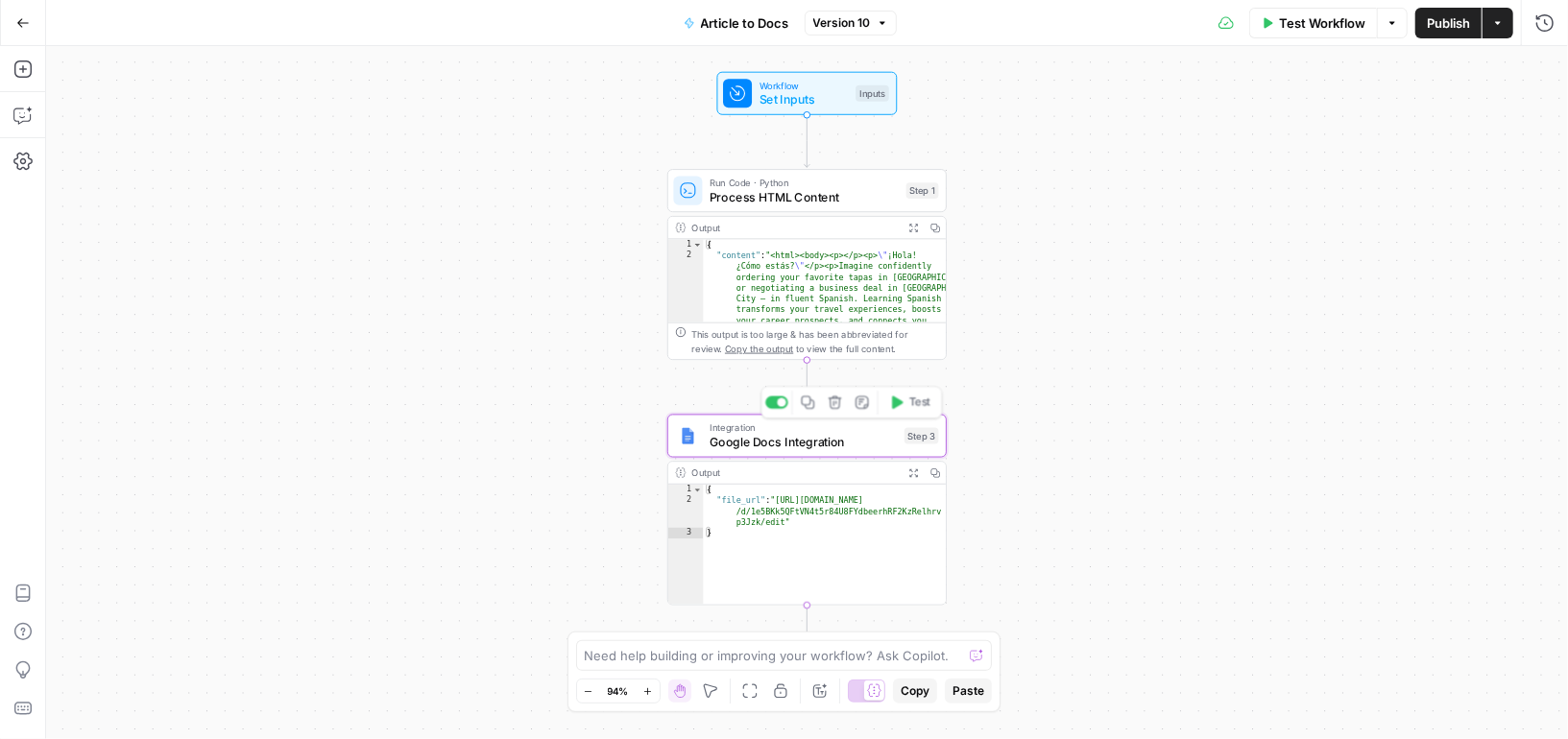
click at [884, 448] on span "Google Docs Integration" at bounding box center [802, 441] width 187 height 19
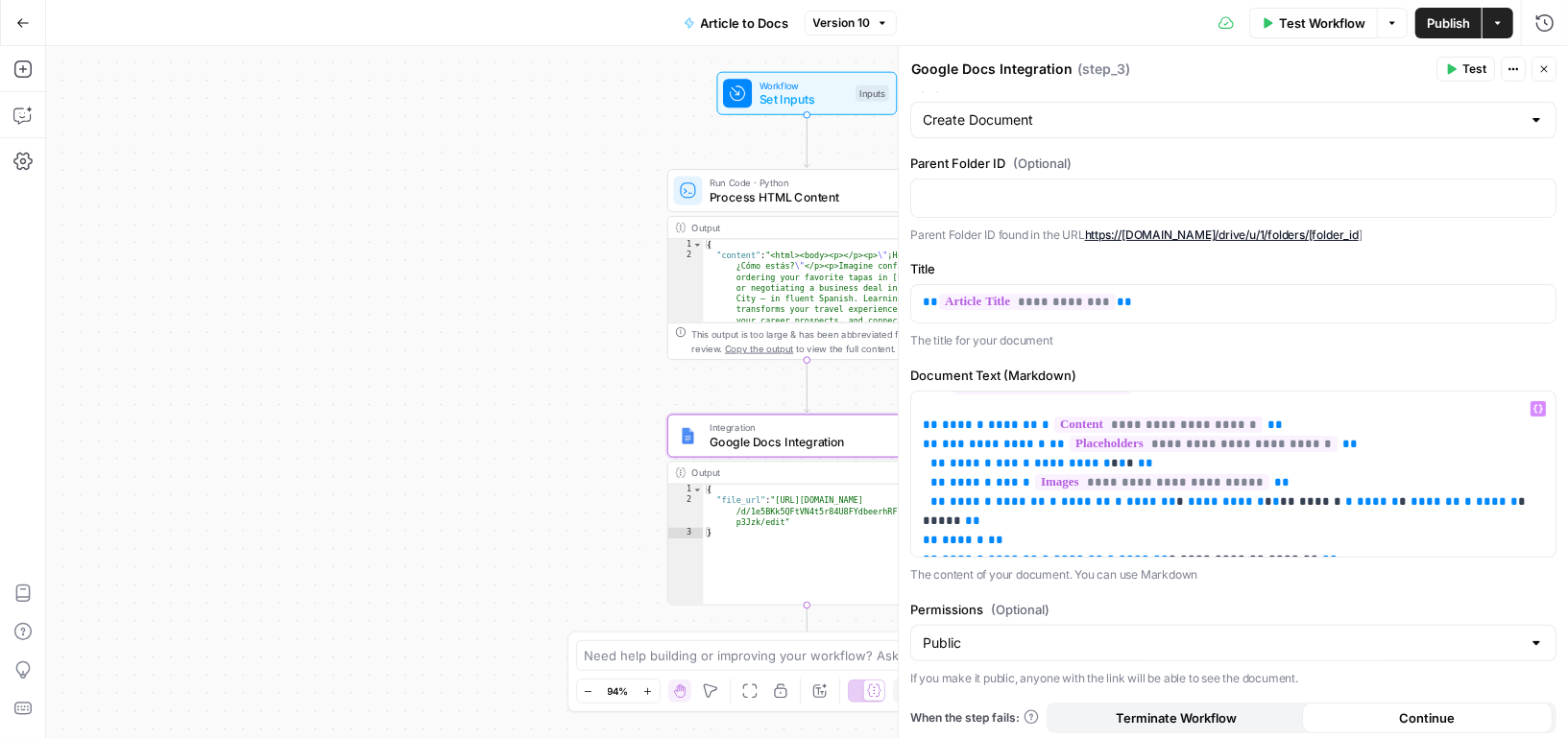
scroll to position [61, 0]
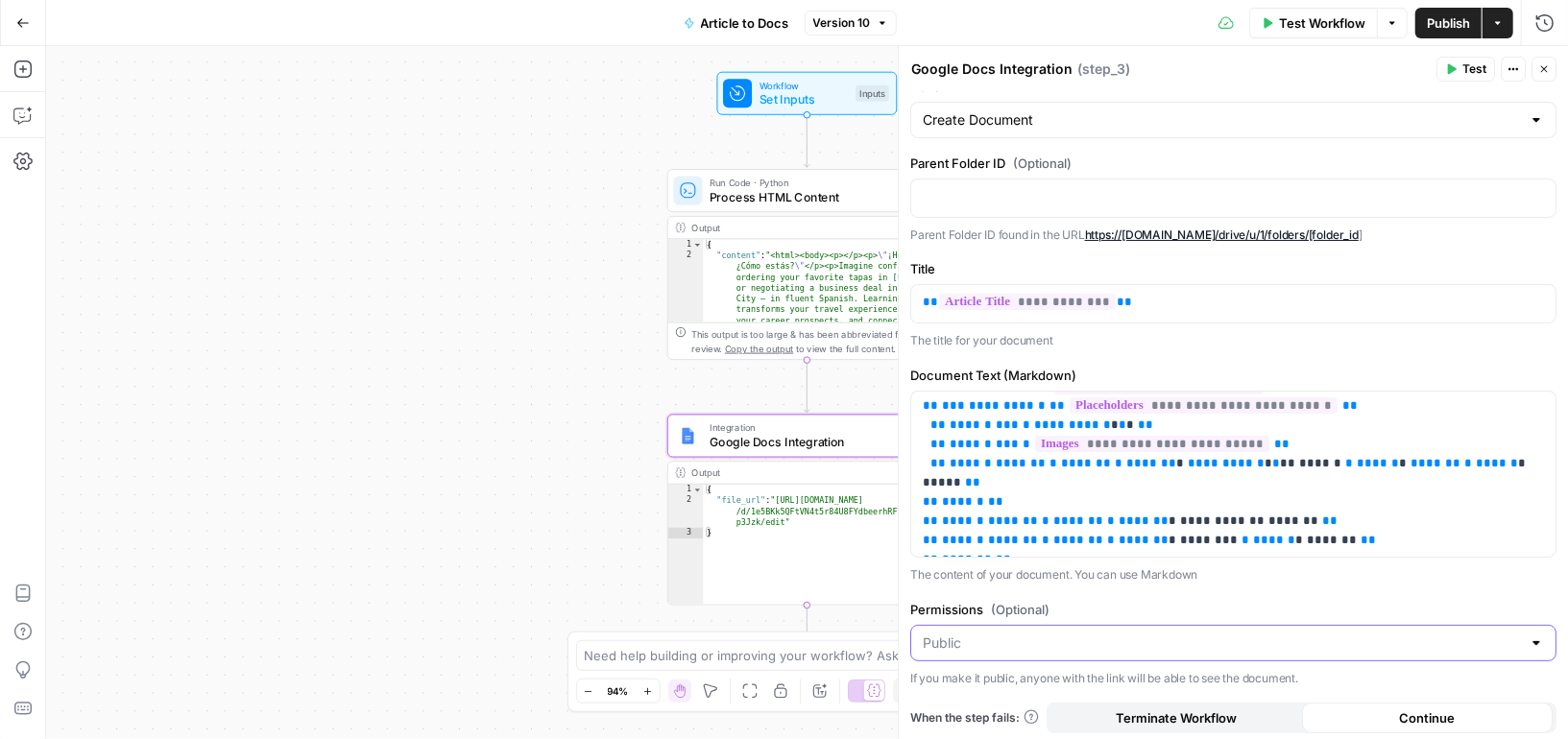
click at [1318, 635] on input "Permissions (Optional)" at bounding box center [1221, 643] width 598 height 20
type input "Public"
click at [1320, 584] on div "**********" at bounding box center [1232, 366] width 669 height 756
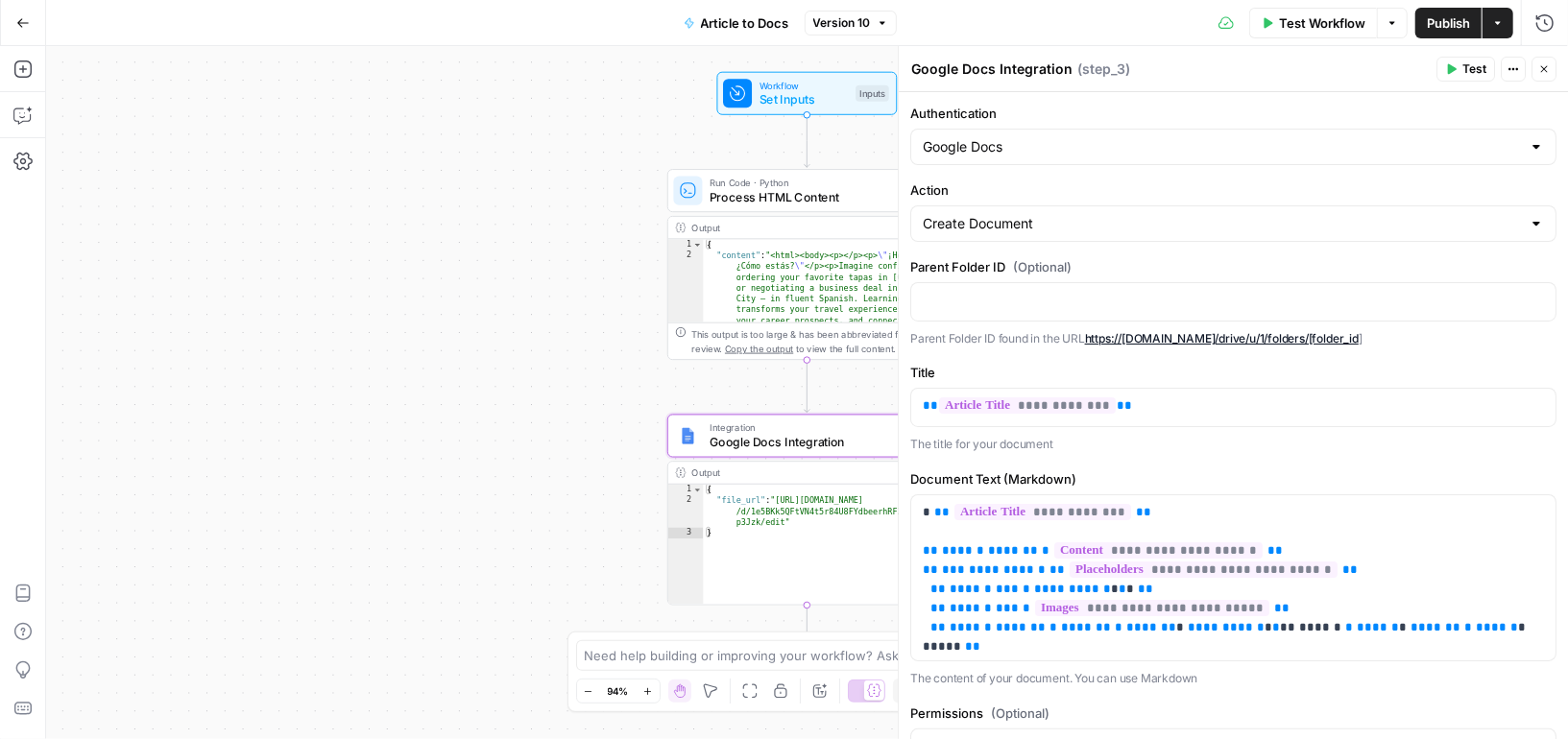
scroll to position [104, 0]
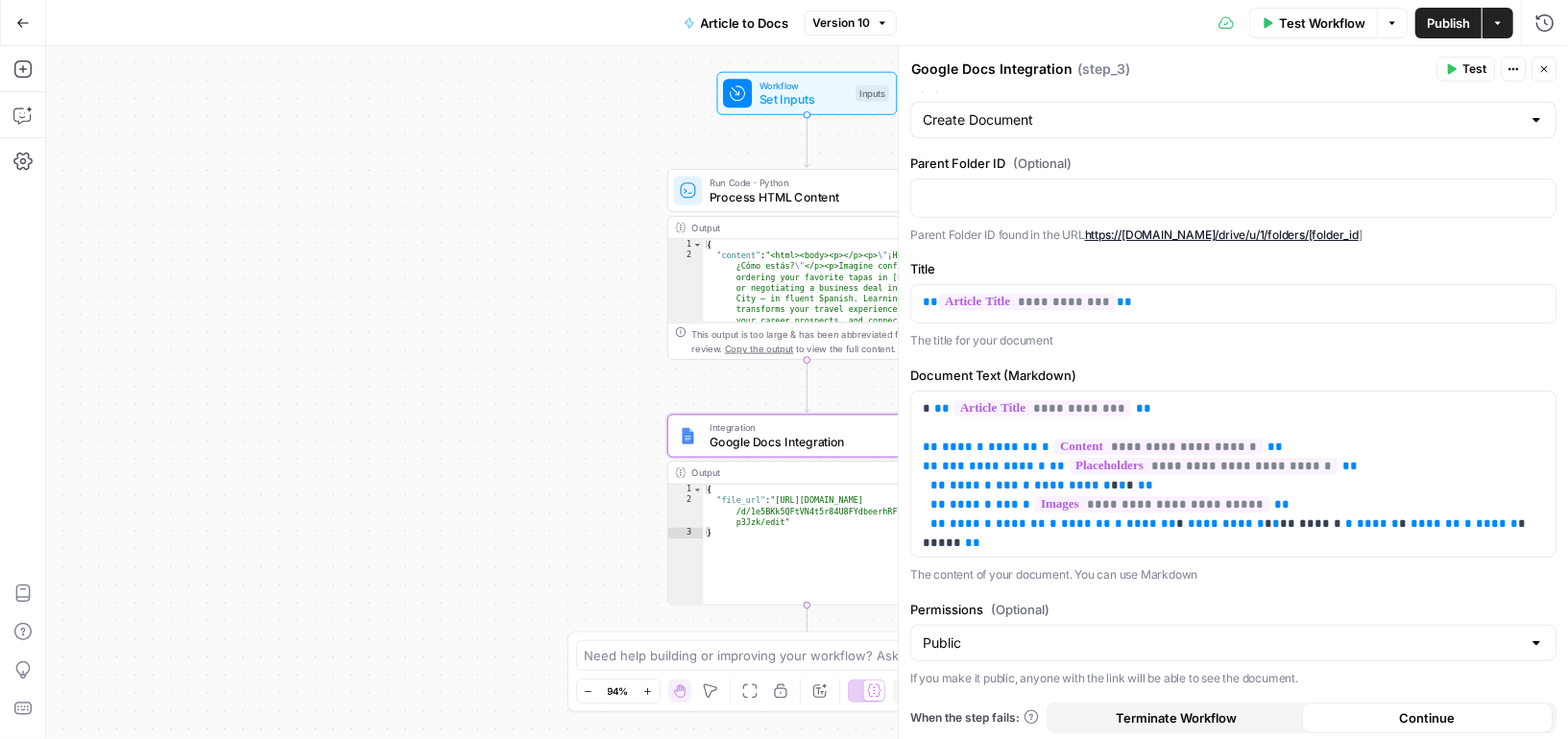
click at [1513, 70] on icon "button" at bounding box center [1513, 69] width 12 height 12
click at [1535, 638] on div at bounding box center [1536, 643] width 16 height 20
type input "Public"
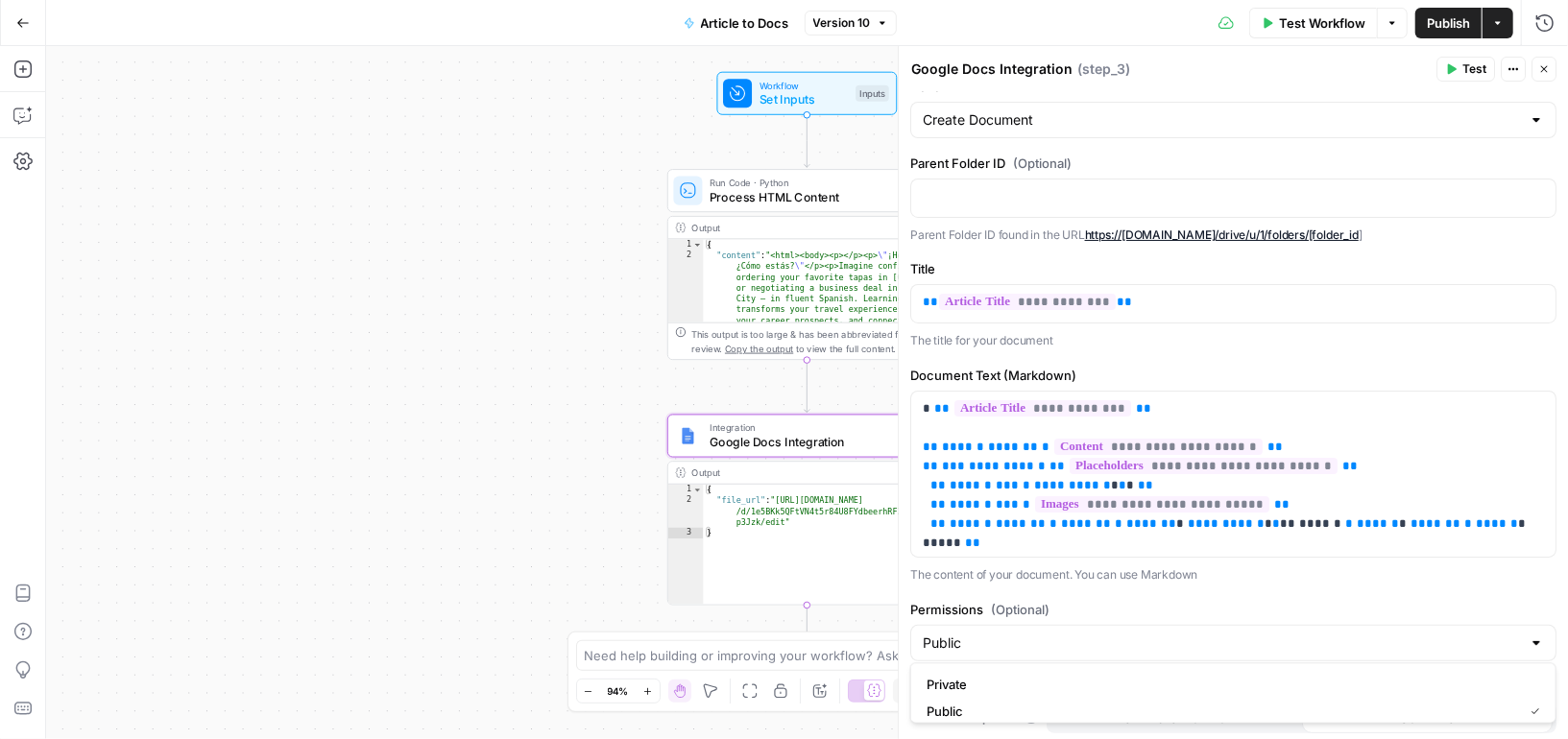
click at [1530, 580] on div "**********" at bounding box center [1232, 366] width 669 height 756
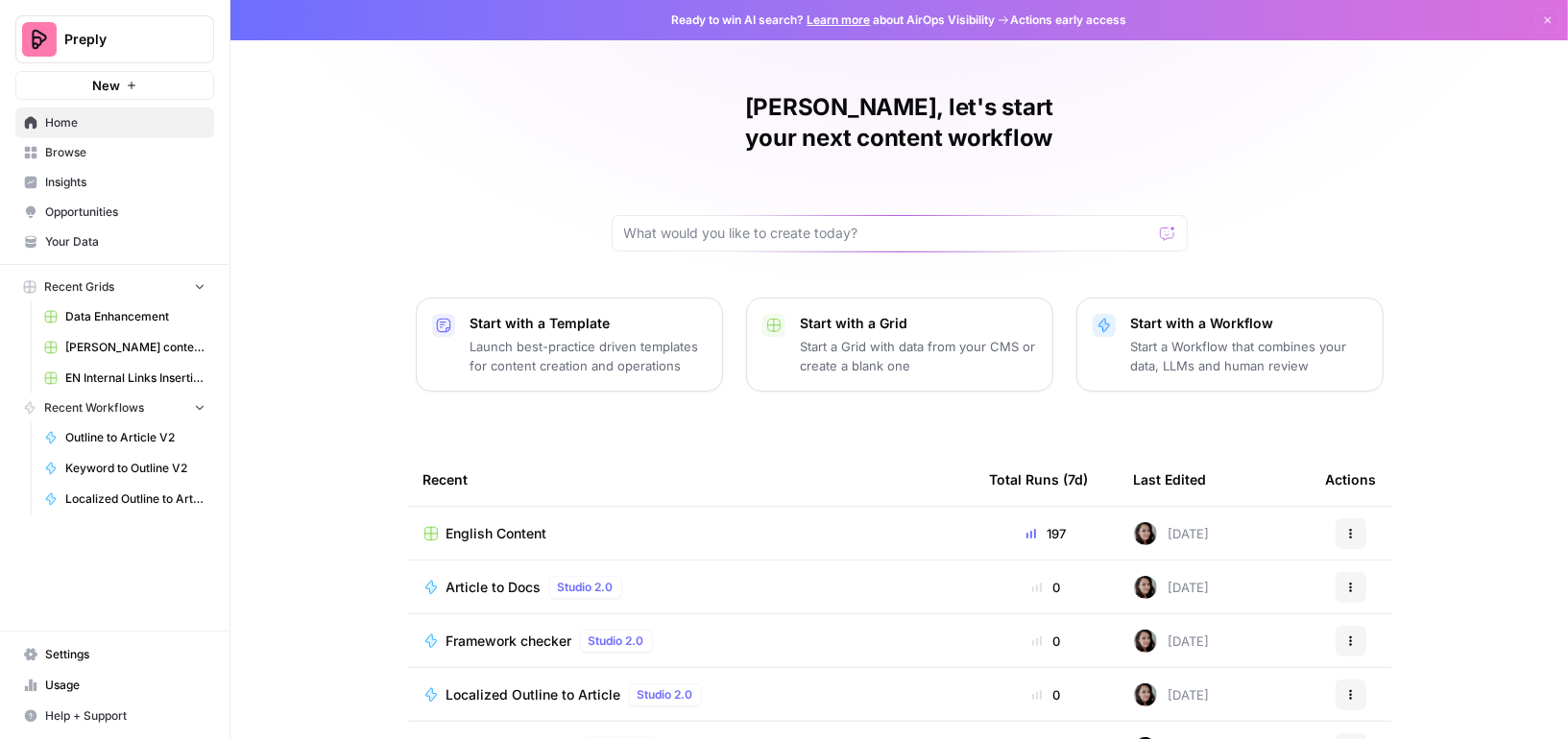
click at [97, 148] on span "Browse" at bounding box center [125, 153] width 161 height 18
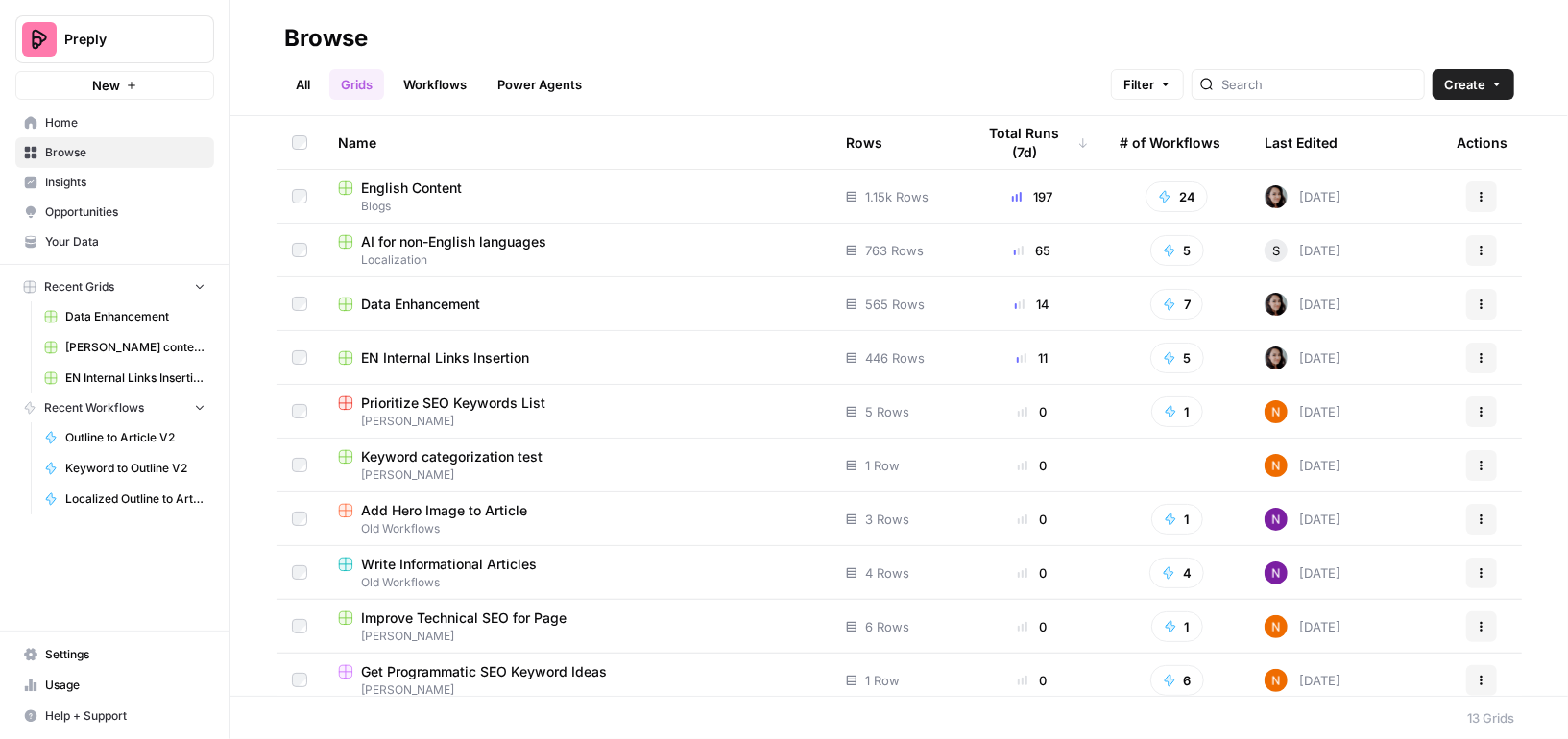
click at [501, 307] on div "Data Enhancement" at bounding box center [576, 304] width 477 height 20
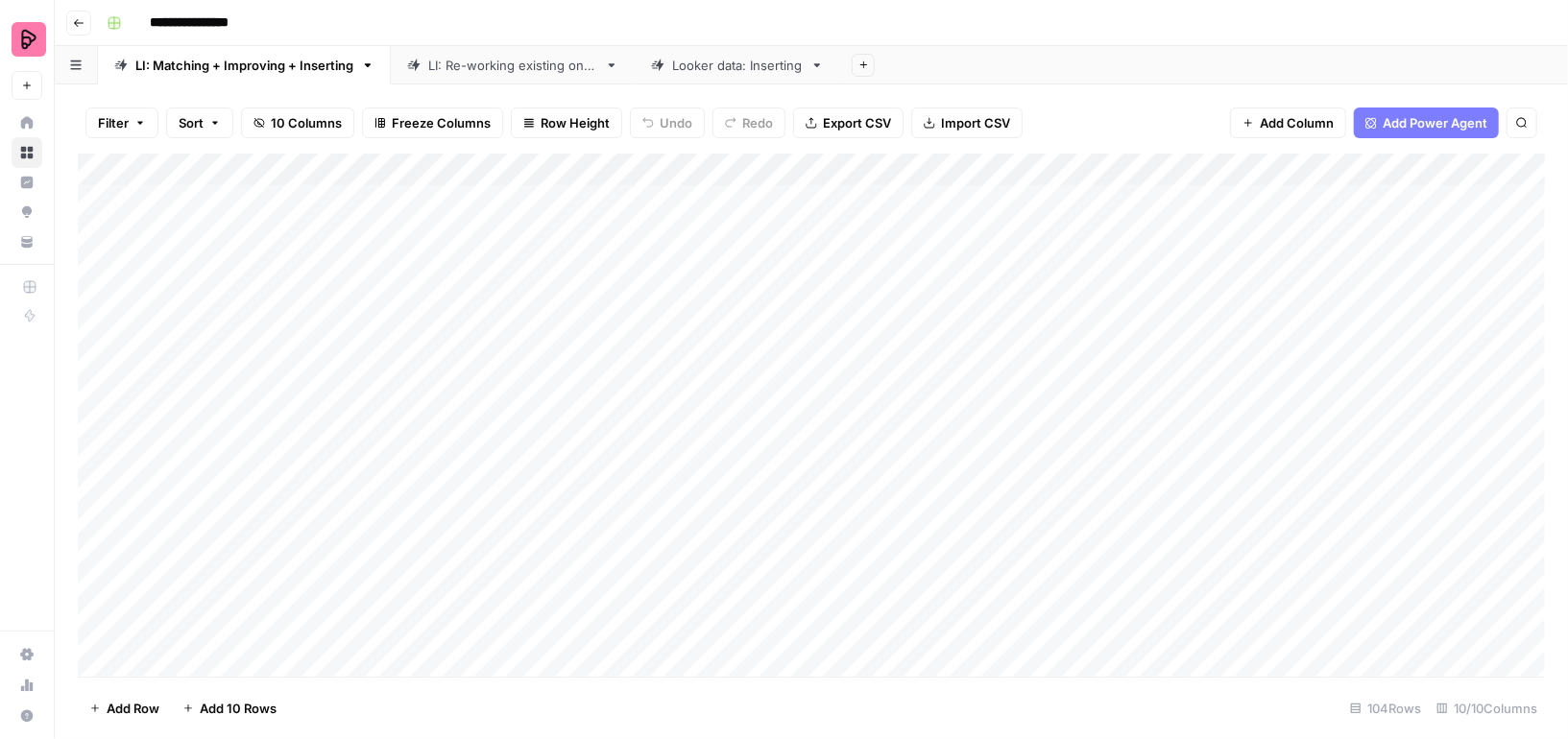
click at [73, 23] on icon "button" at bounding box center [78, 23] width 10 height 8
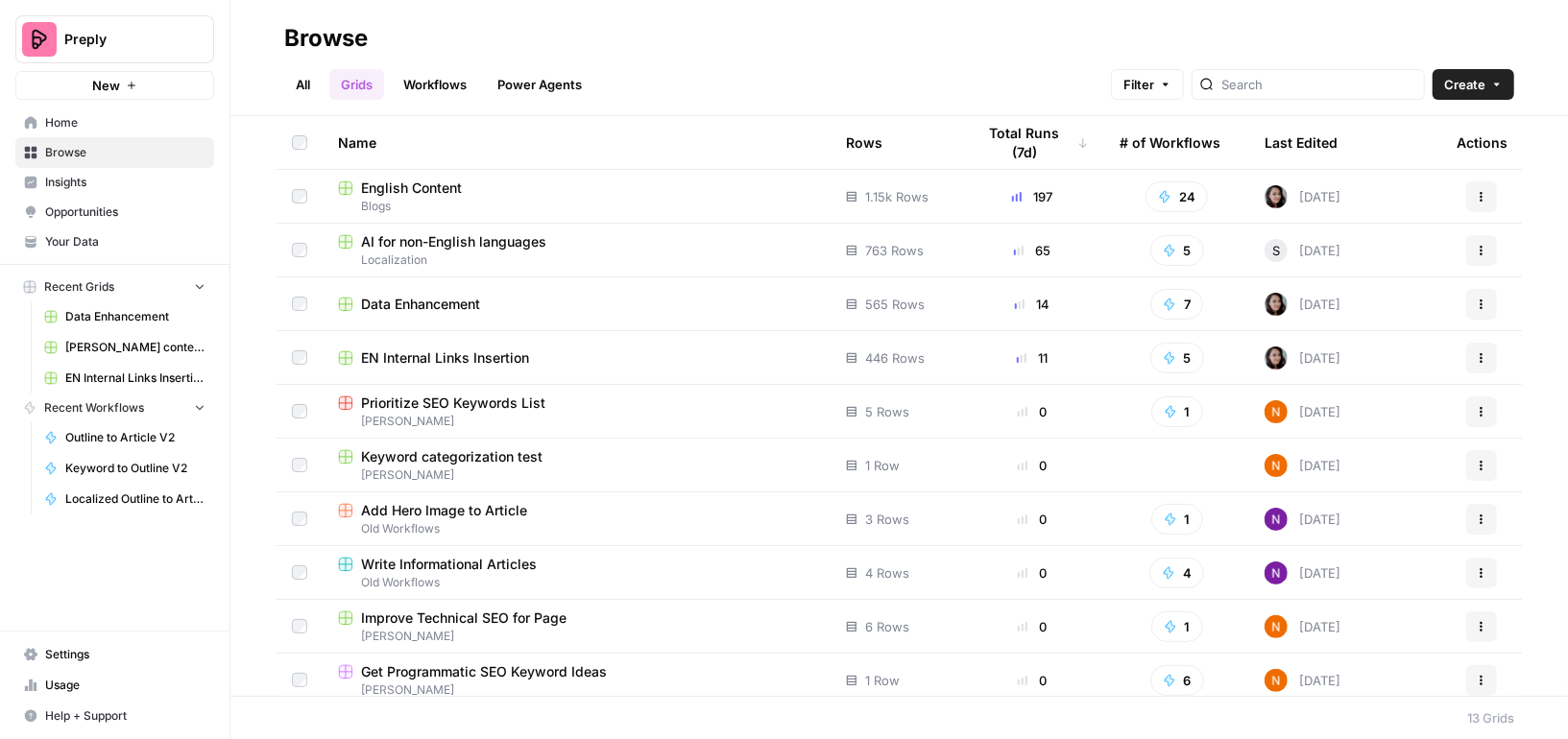
click at [439, 79] on link "Workflows" at bounding box center [435, 84] width 86 height 30
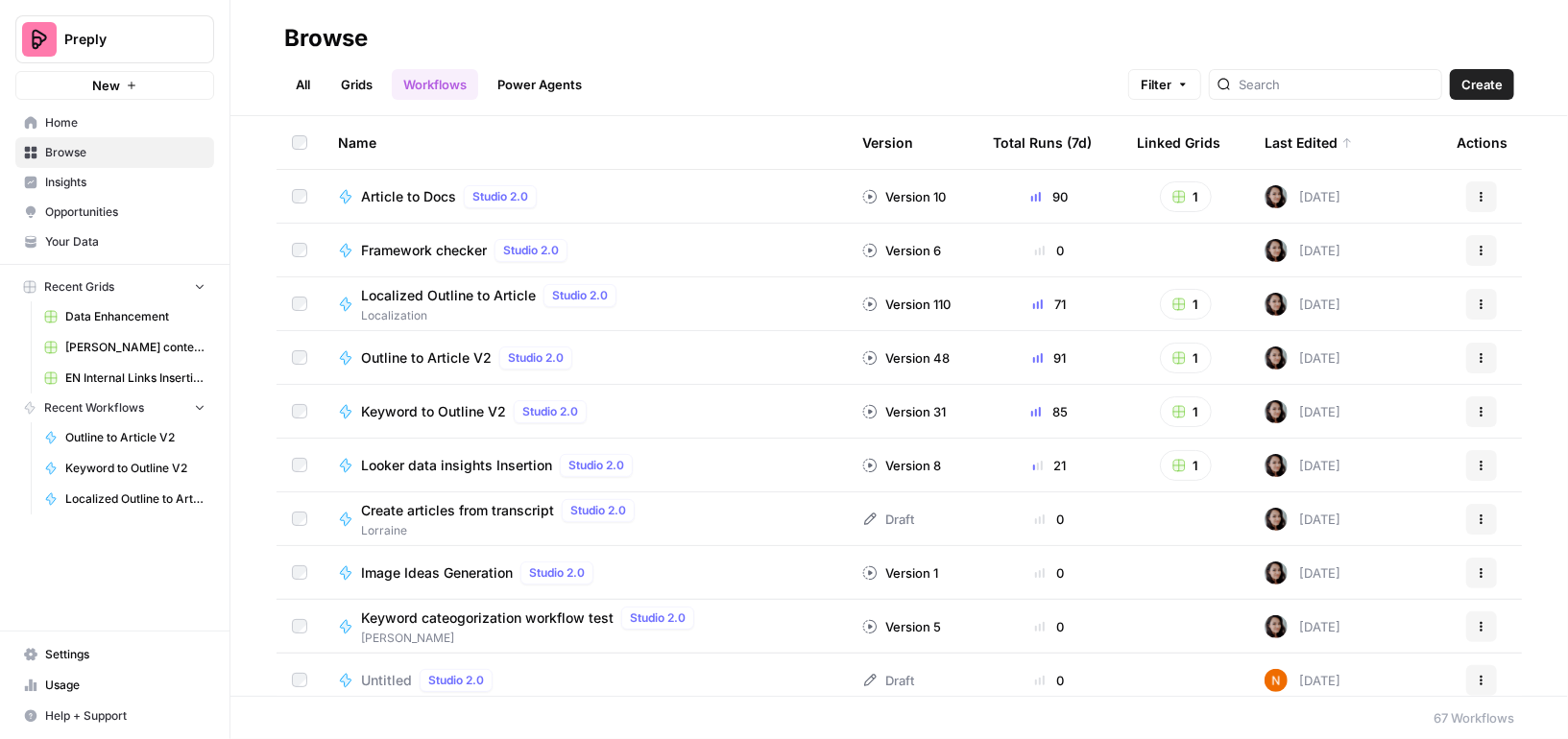
click at [360, 94] on link "Grids" at bounding box center [356, 84] width 55 height 30
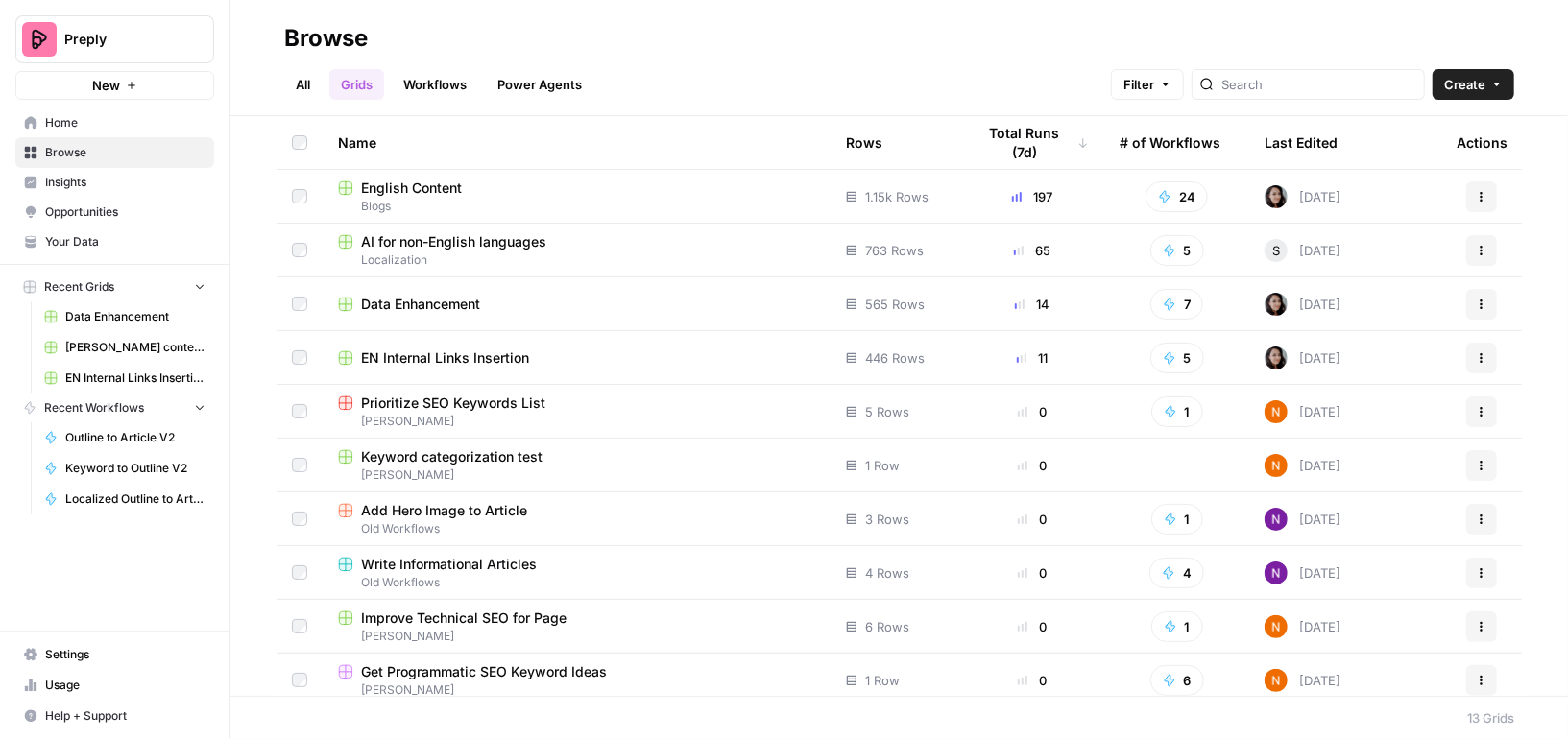
click at [390, 183] on span "English Content" at bounding box center [411, 188] width 101 height 20
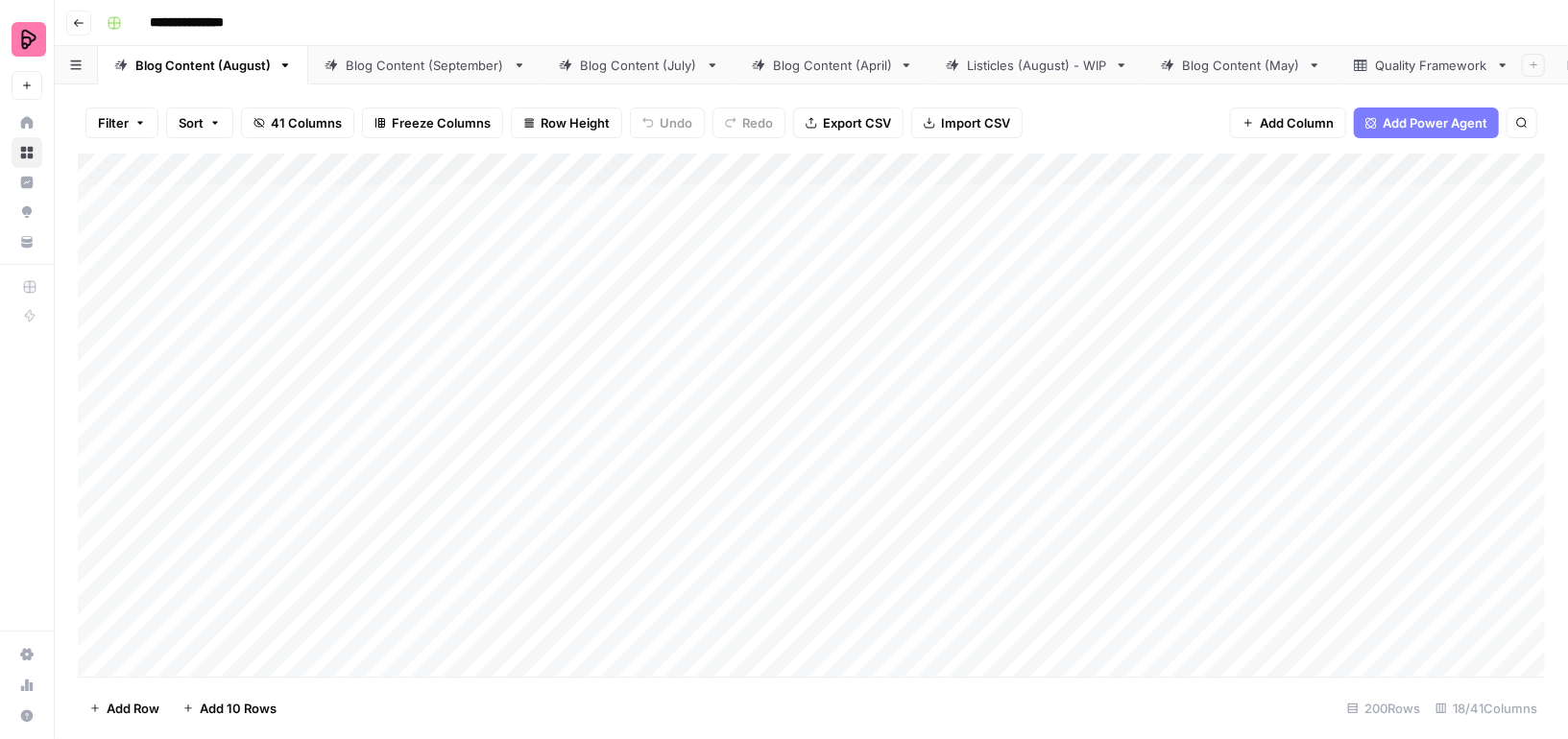
scroll to position [0, 418]
click at [1400, 56] on div "Article to Docs" at bounding box center [1444, 66] width 88 height 20
click at [111, 165] on div "Add Column" at bounding box center [811, 415] width 1467 height 523
click at [162, 711] on span "Delete 54 Rows" at bounding box center [136, 709] width 94 height 20
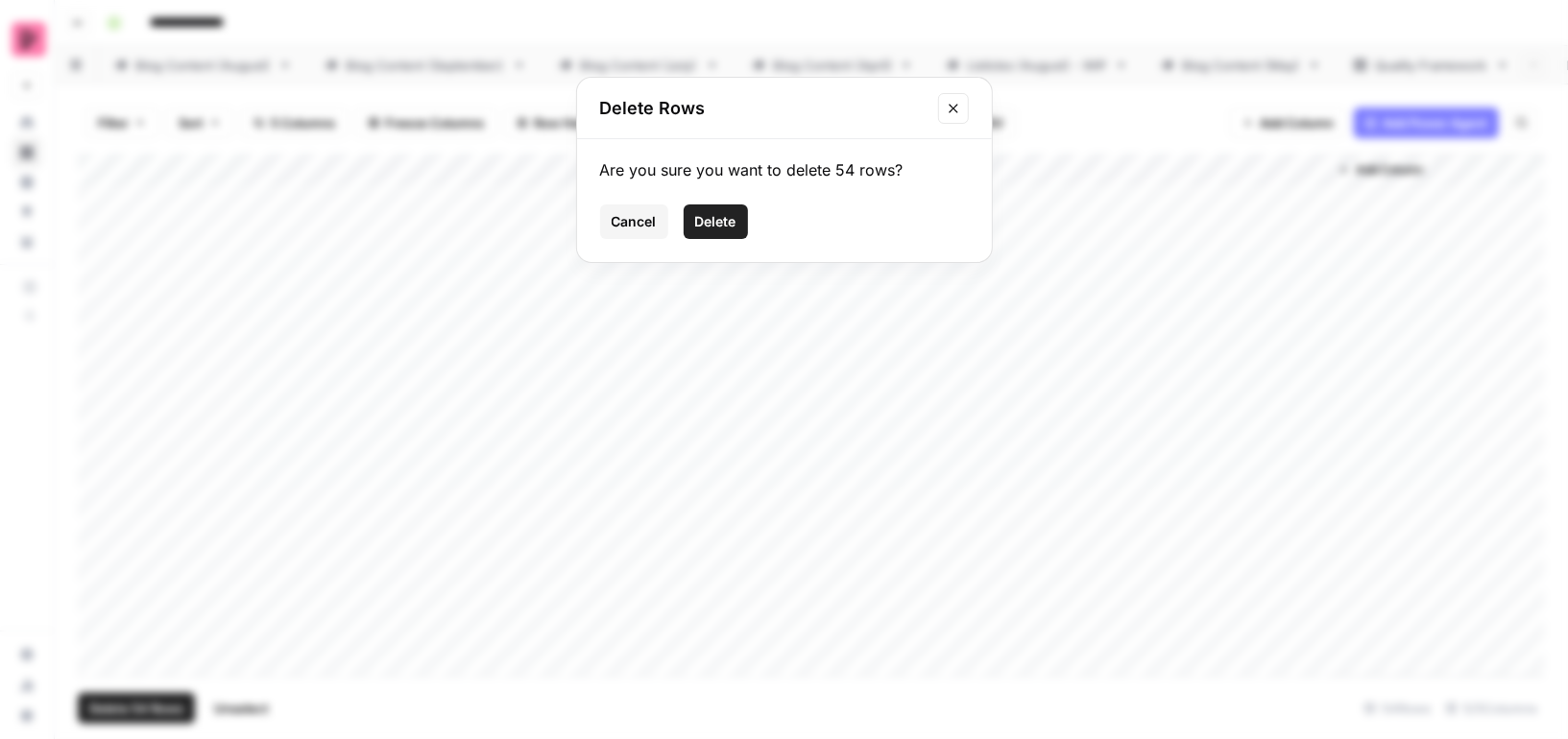
click at [705, 214] on span "Delete" at bounding box center [716, 222] width 41 height 20
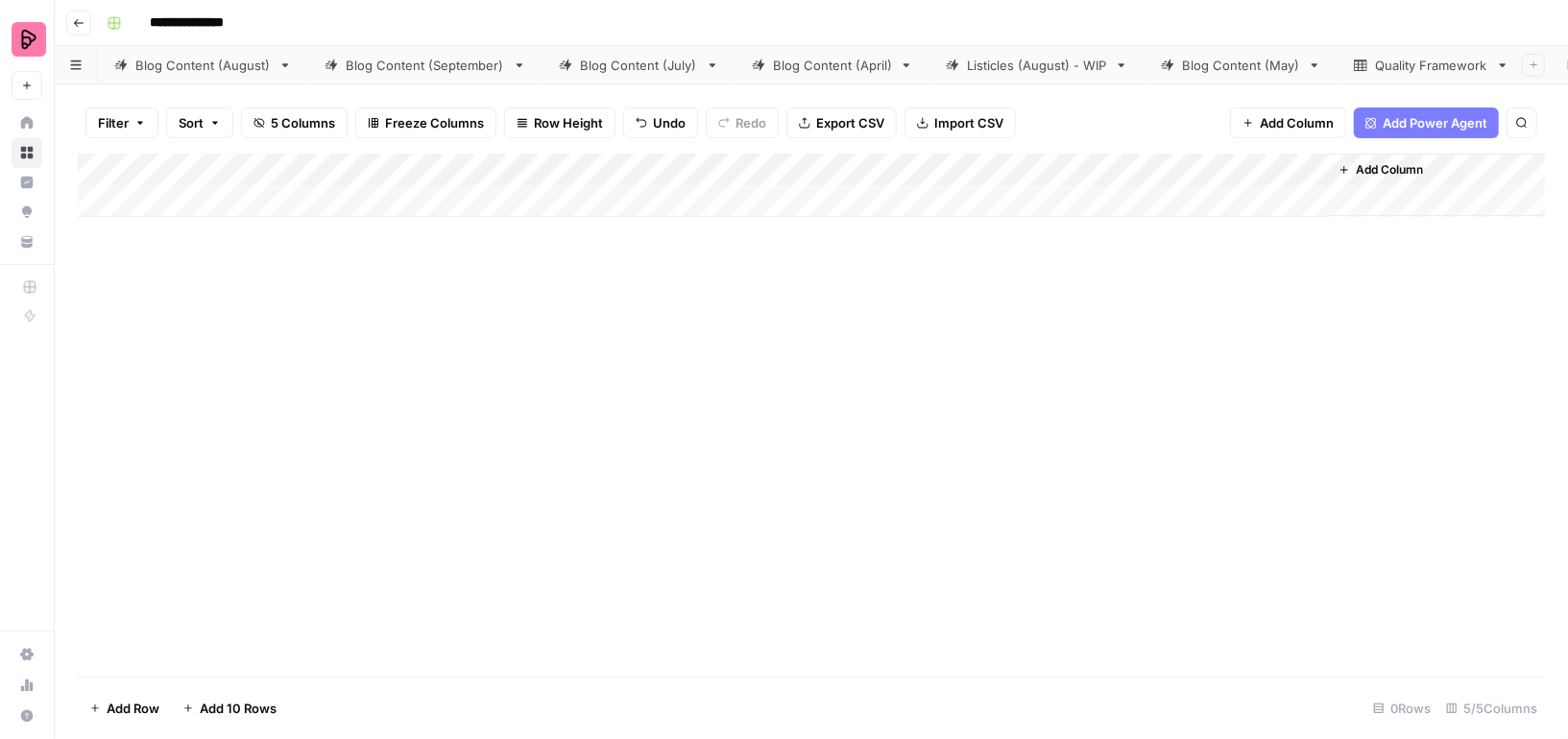
click at [932, 205] on div "Add Column" at bounding box center [811, 185] width 1467 height 64
click at [894, 199] on div "Add Column" at bounding box center [811, 202] width 1467 height 96
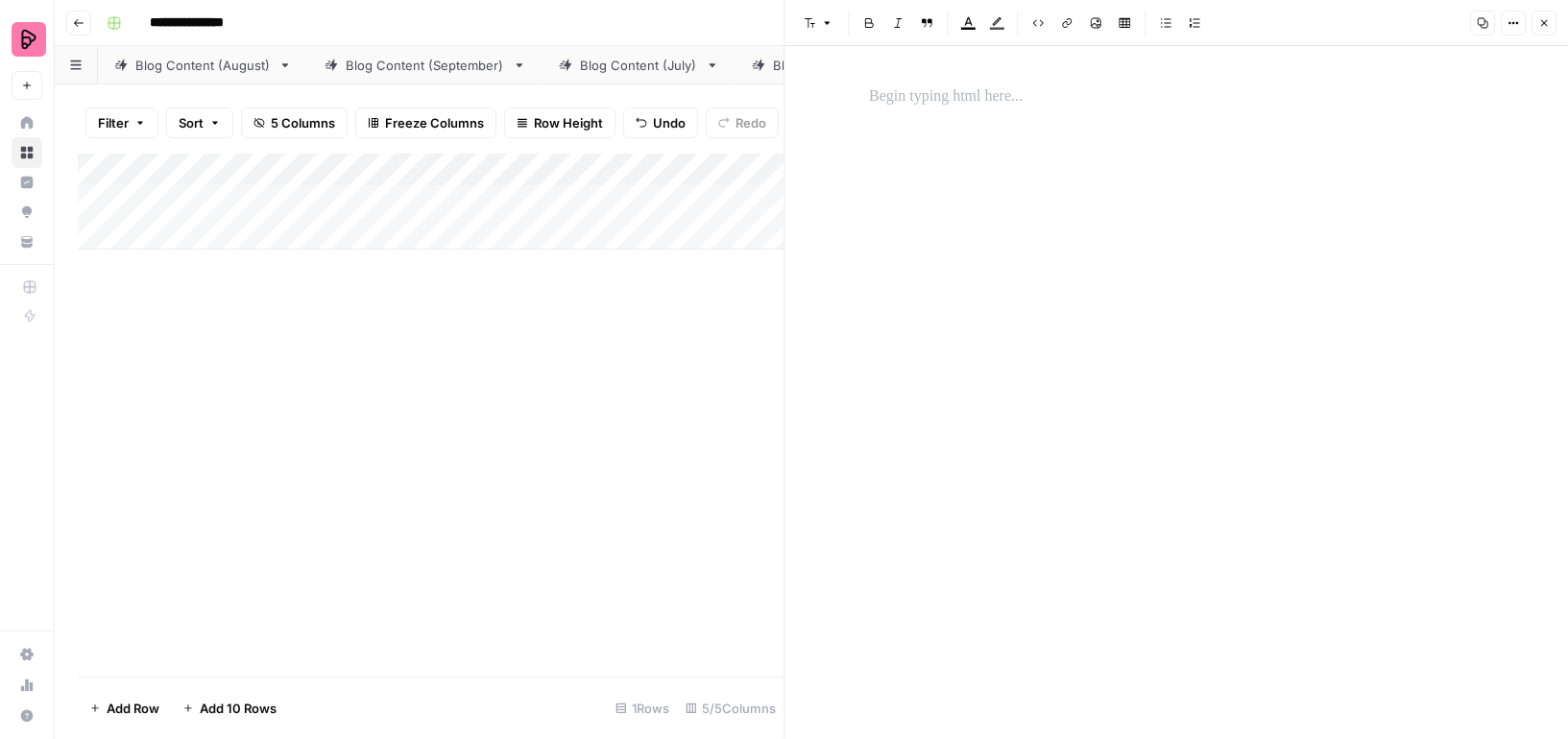
click at [1538, 18] on icon "button" at bounding box center [1544, 23] width 12 height 12
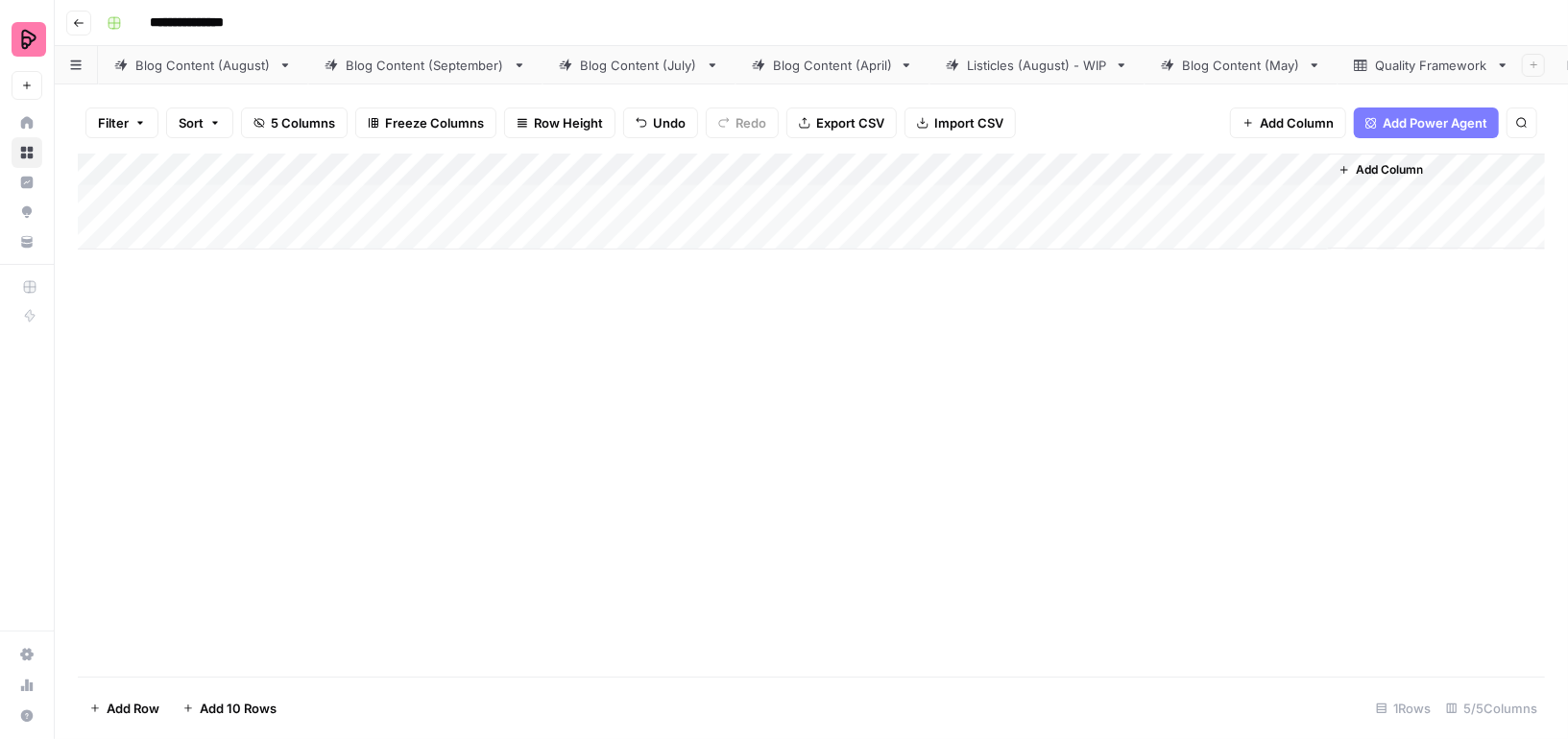
click at [371, 202] on div "Add Column" at bounding box center [811, 202] width 1467 height 96
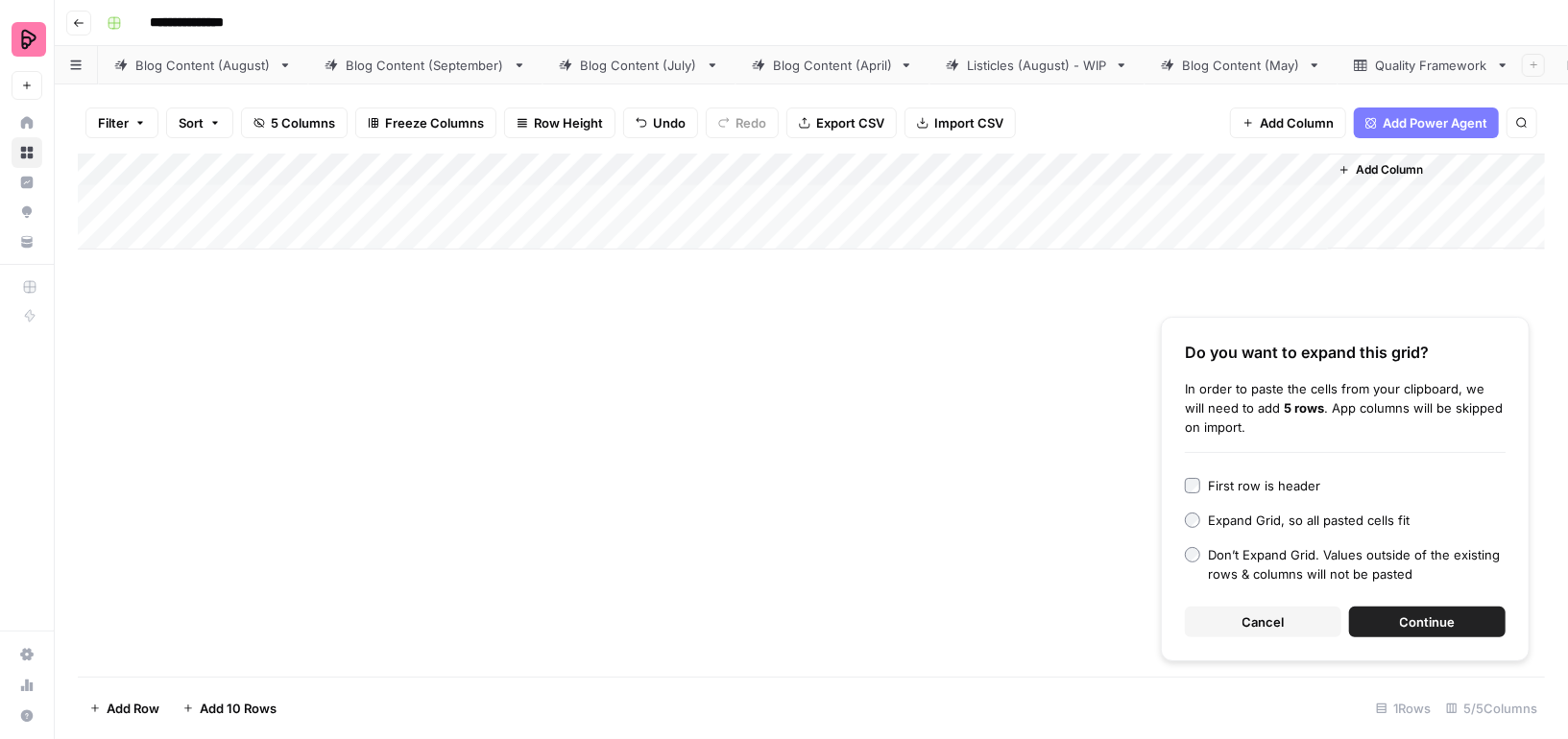
click at [1393, 613] on button "Continue" at bounding box center [1427, 621] width 157 height 30
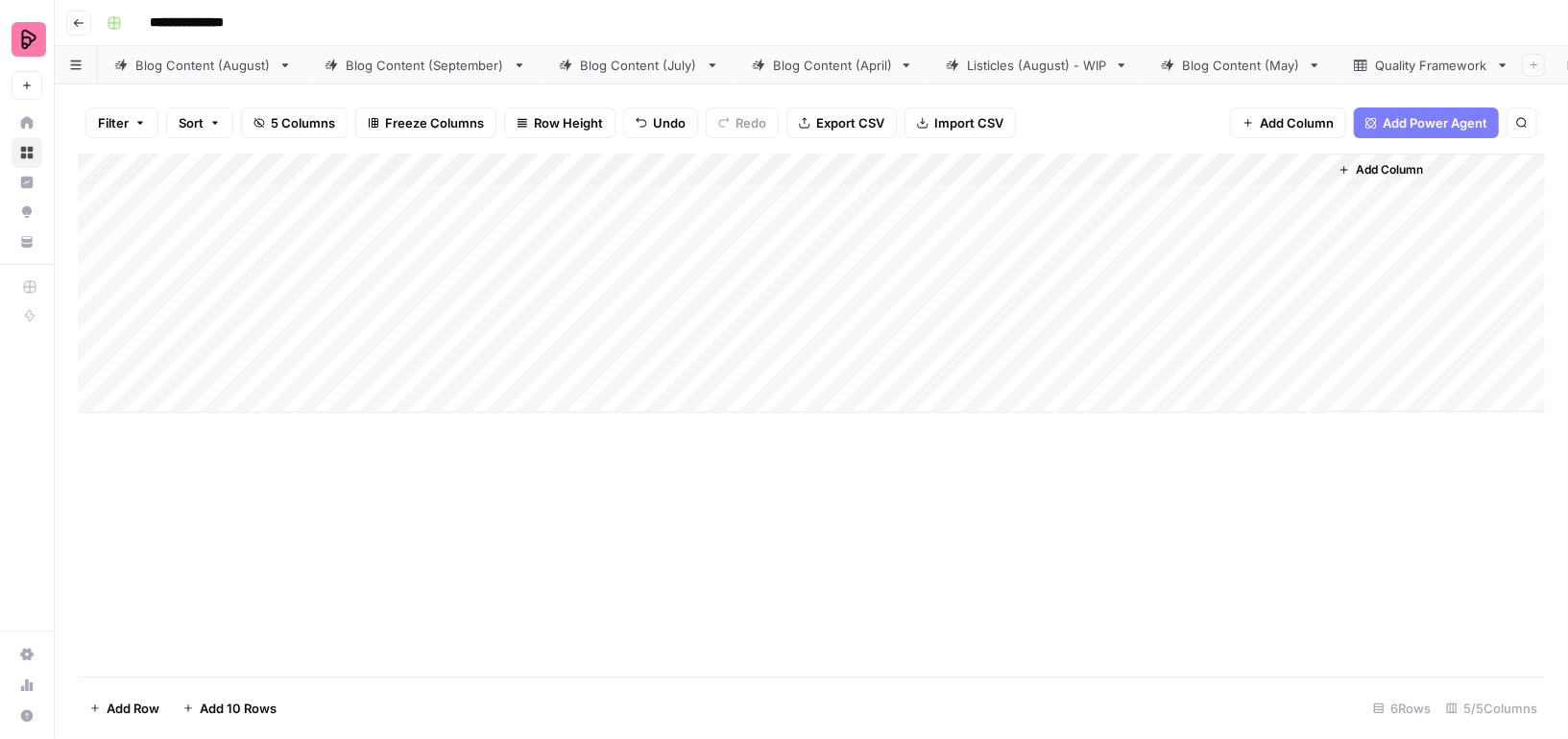
click at [812, 197] on div "Add Column" at bounding box center [811, 283] width 1467 height 259
click at [1135, 167] on div "Add Column" at bounding box center [811, 283] width 1467 height 259
click at [1173, 218] on span "All Rows" at bounding box center [1206, 214] width 121 height 20
click at [1375, 195] on div "Add Column" at bounding box center [1437, 283] width 217 height 258
drag, startPoint x: 1233, startPoint y: 198, endPoint x: 1232, endPoint y: 363, distance: 165.0
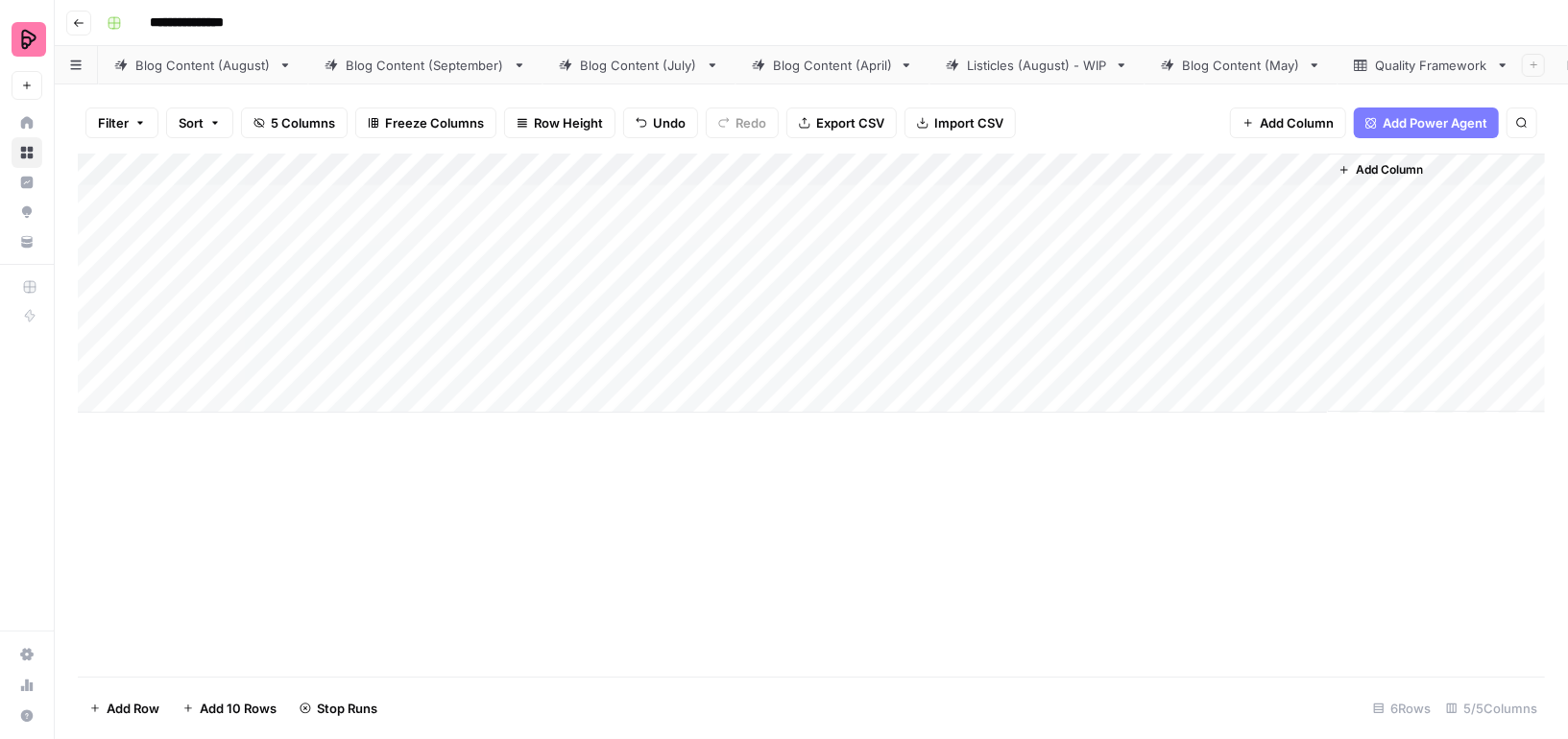
click at [1232, 363] on div "Add Column" at bounding box center [811, 283] width 1467 height 259
